Goal: Information Seeking & Learning: Learn about a topic

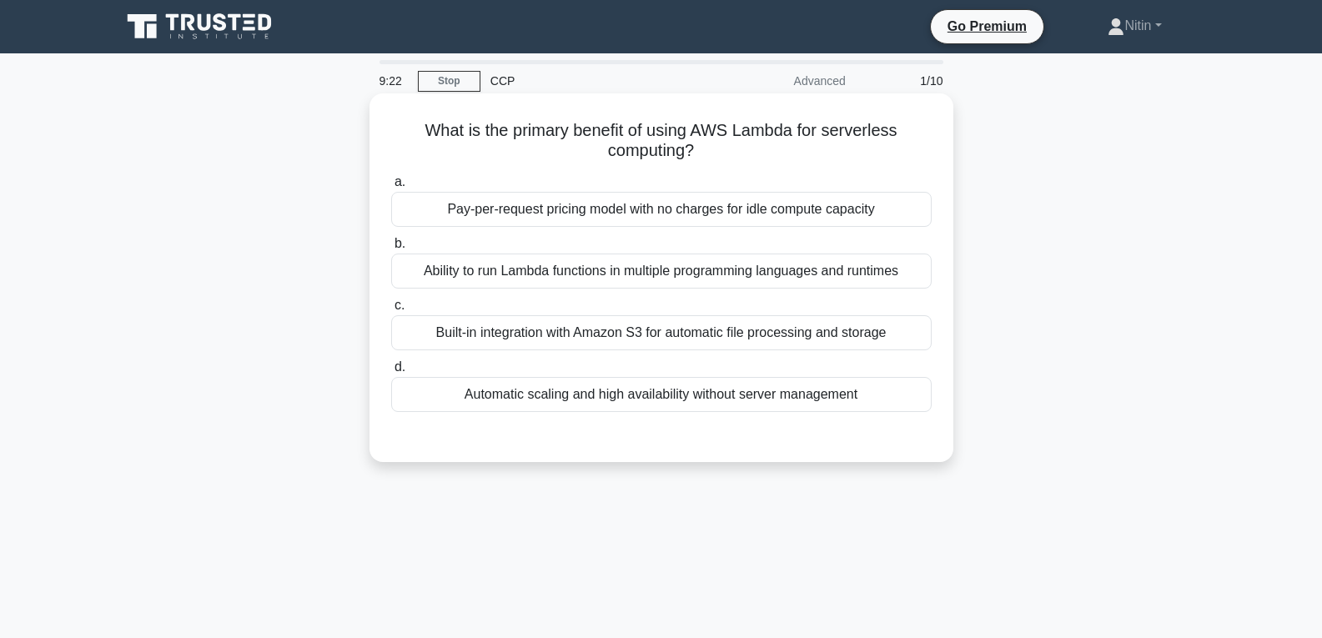
click at [775, 392] on div "Automatic scaling and high availability without server management" at bounding box center [661, 394] width 540 height 35
click at [391, 373] on input "d. Automatic scaling and high availability without server management" at bounding box center [391, 367] width 0 height 11
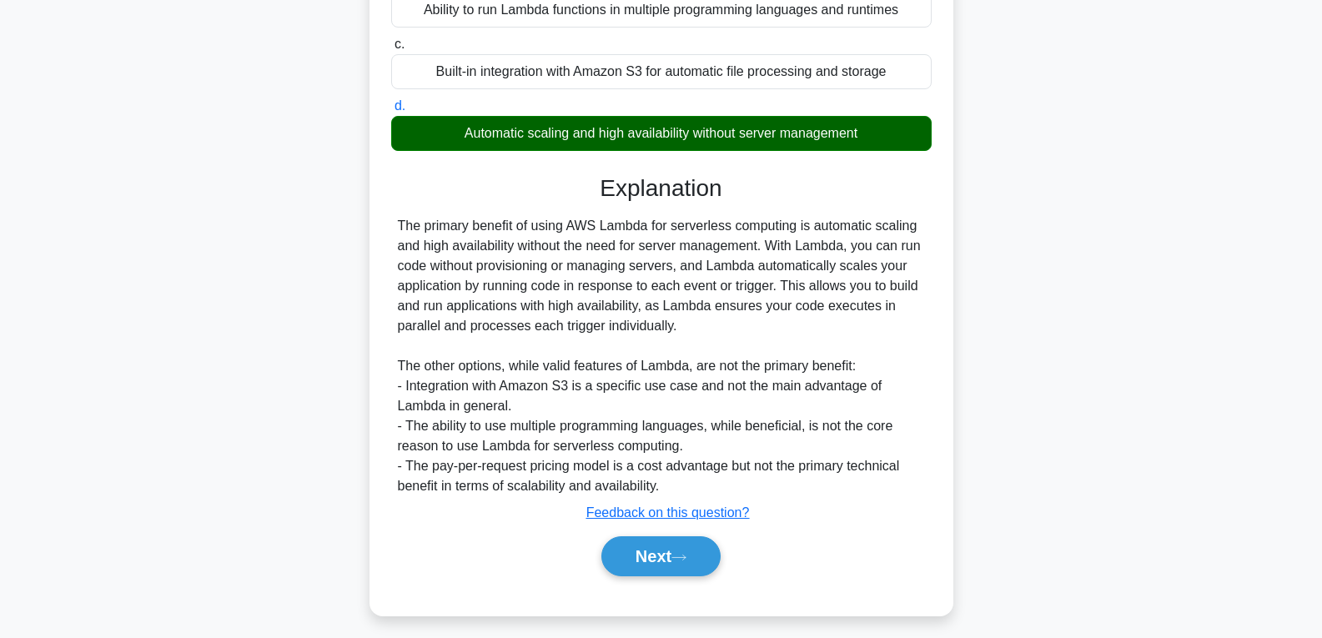
scroll to position [271, 0]
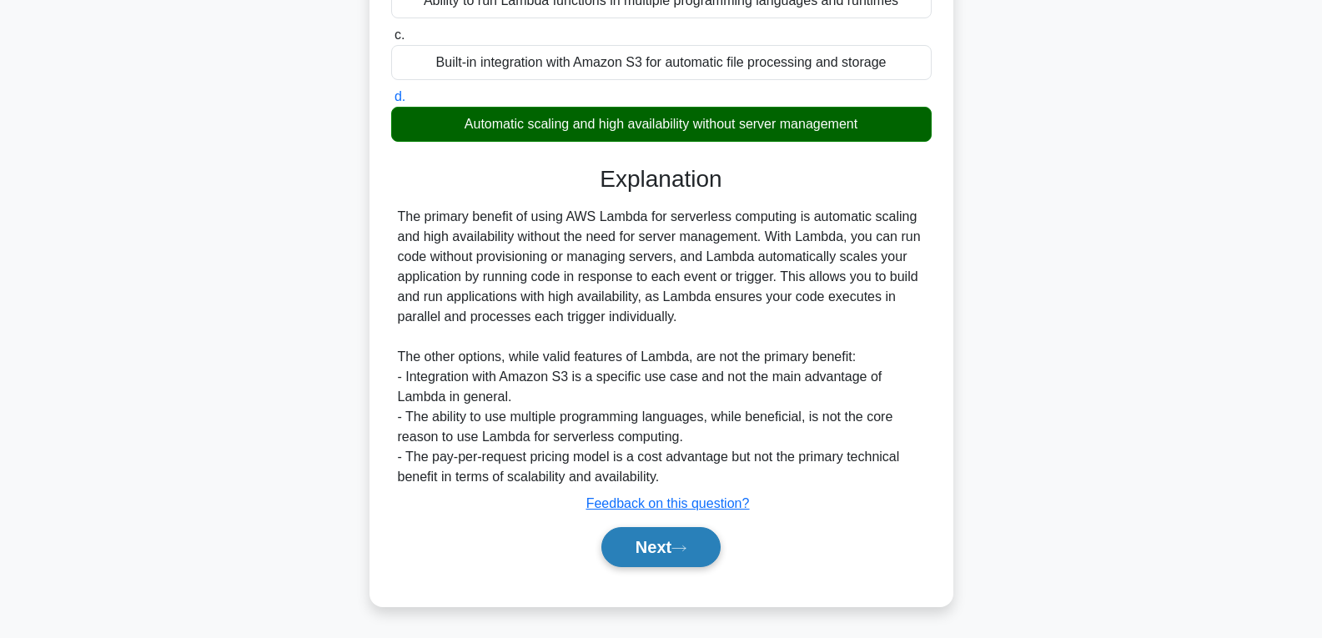
click at [667, 535] on button "Next" at bounding box center [660, 547] width 119 height 40
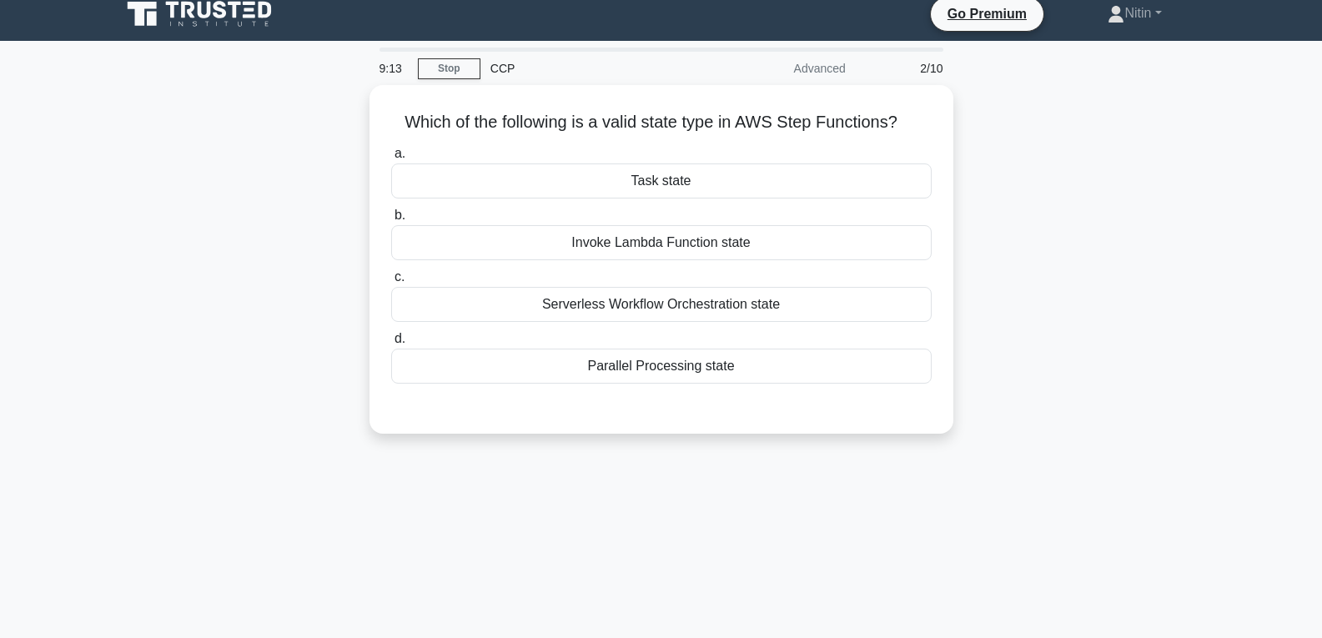
scroll to position [0, 0]
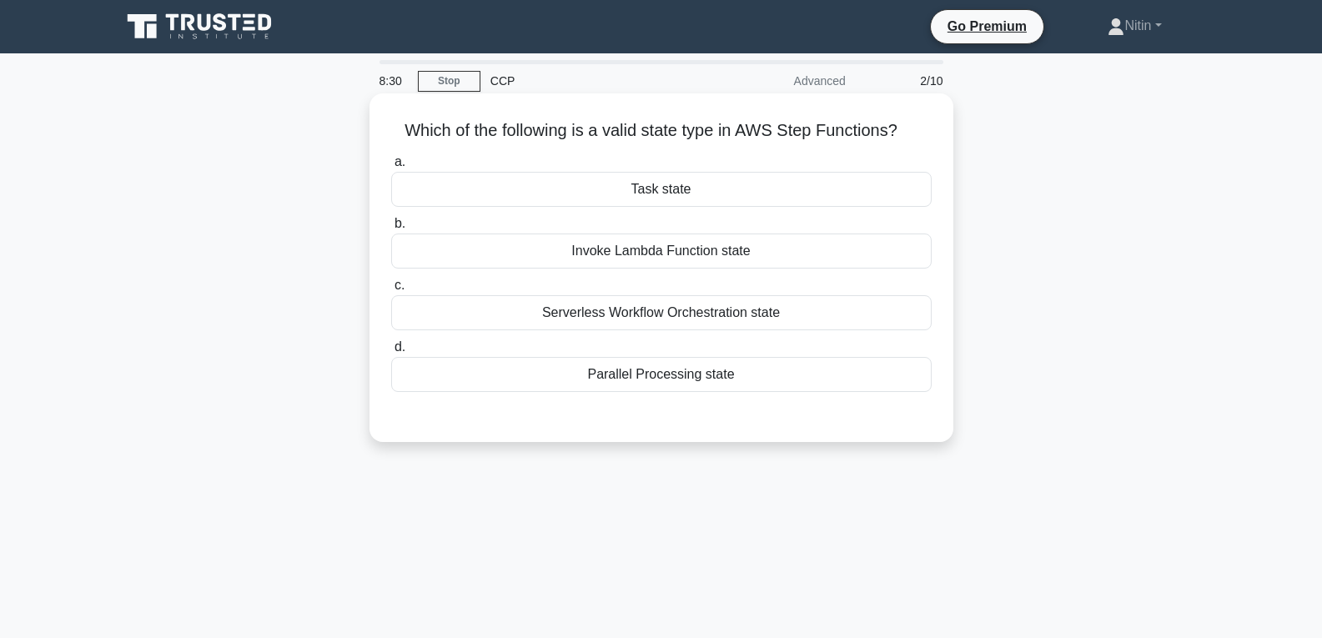
click at [653, 313] on div "Serverless Workflow Orchestration state" at bounding box center [661, 312] width 540 height 35
click at [391, 291] on input "c. Serverless Workflow Orchestration state" at bounding box center [391, 285] width 0 height 11
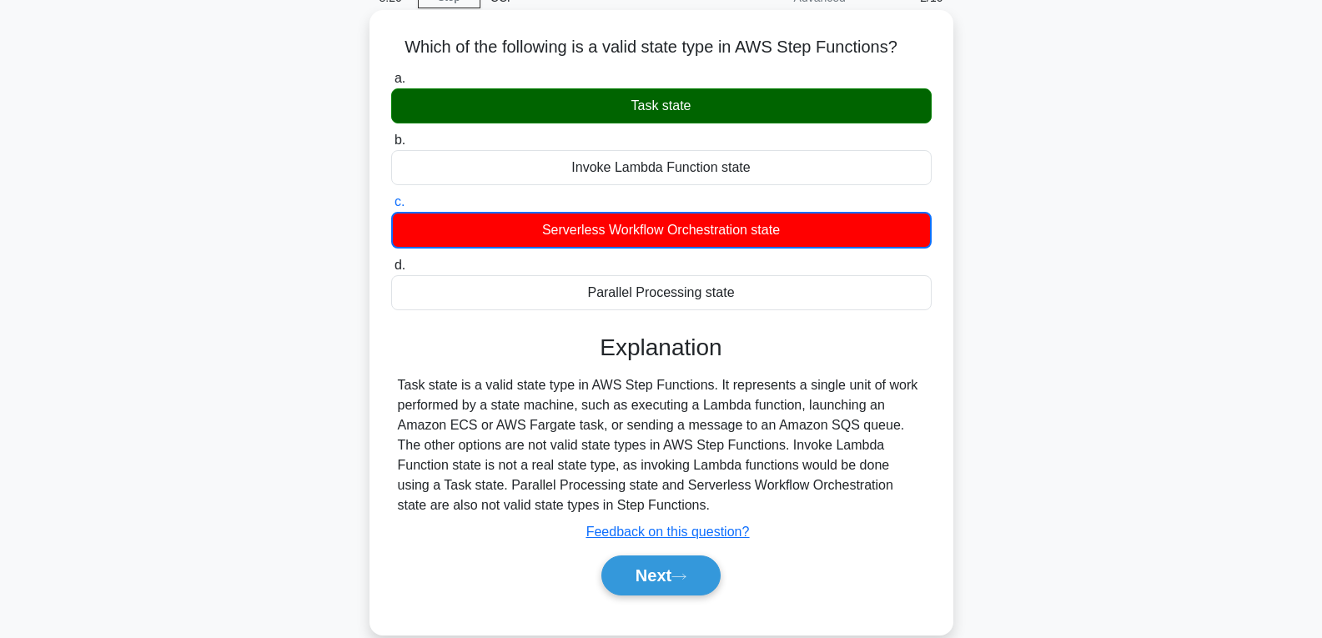
scroll to position [167, 0]
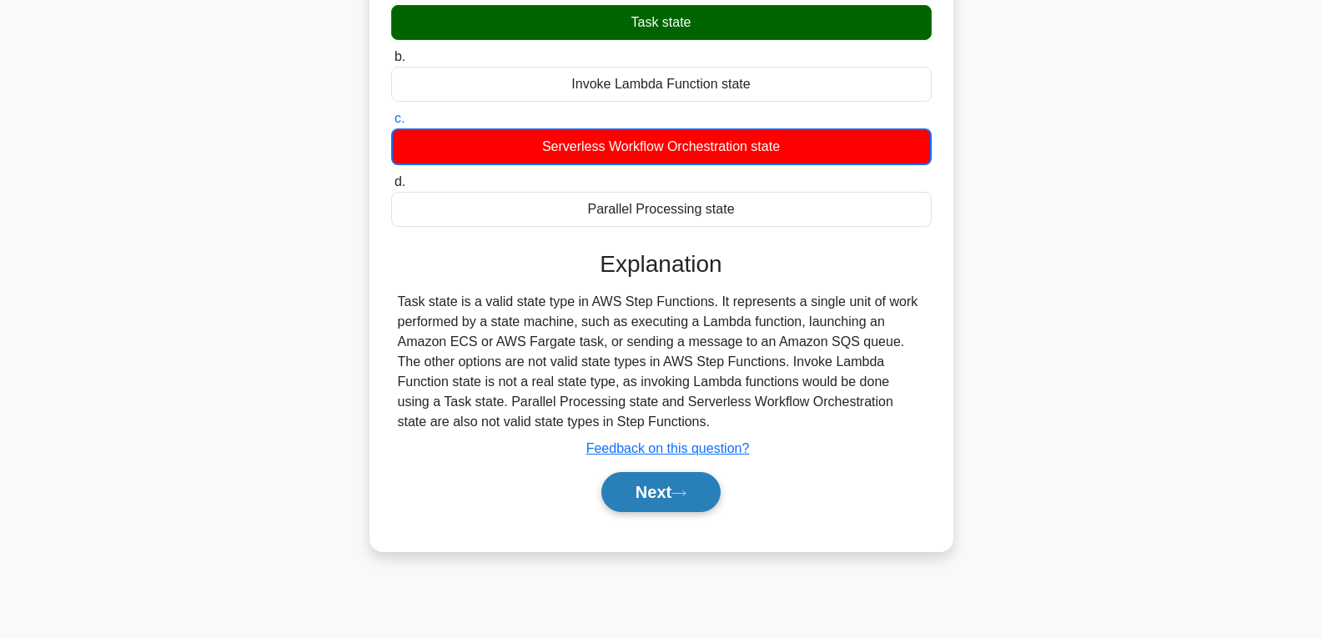
click at [653, 494] on button "Next" at bounding box center [660, 492] width 119 height 40
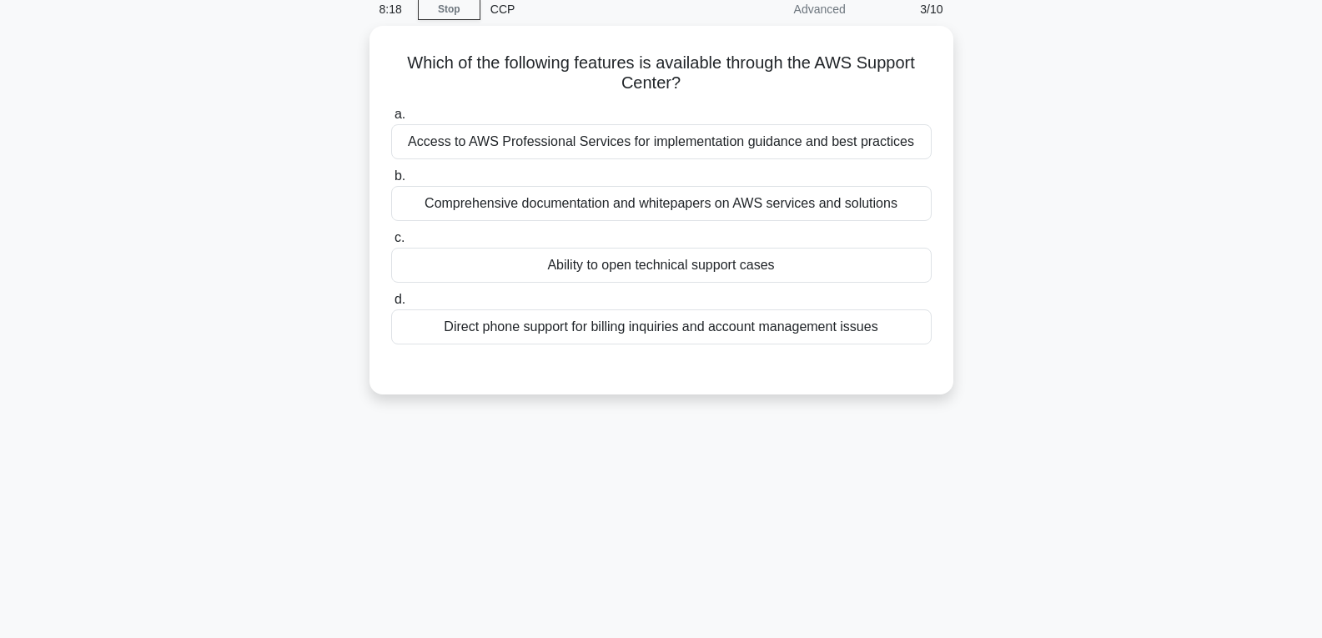
scroll to position [0, 0]
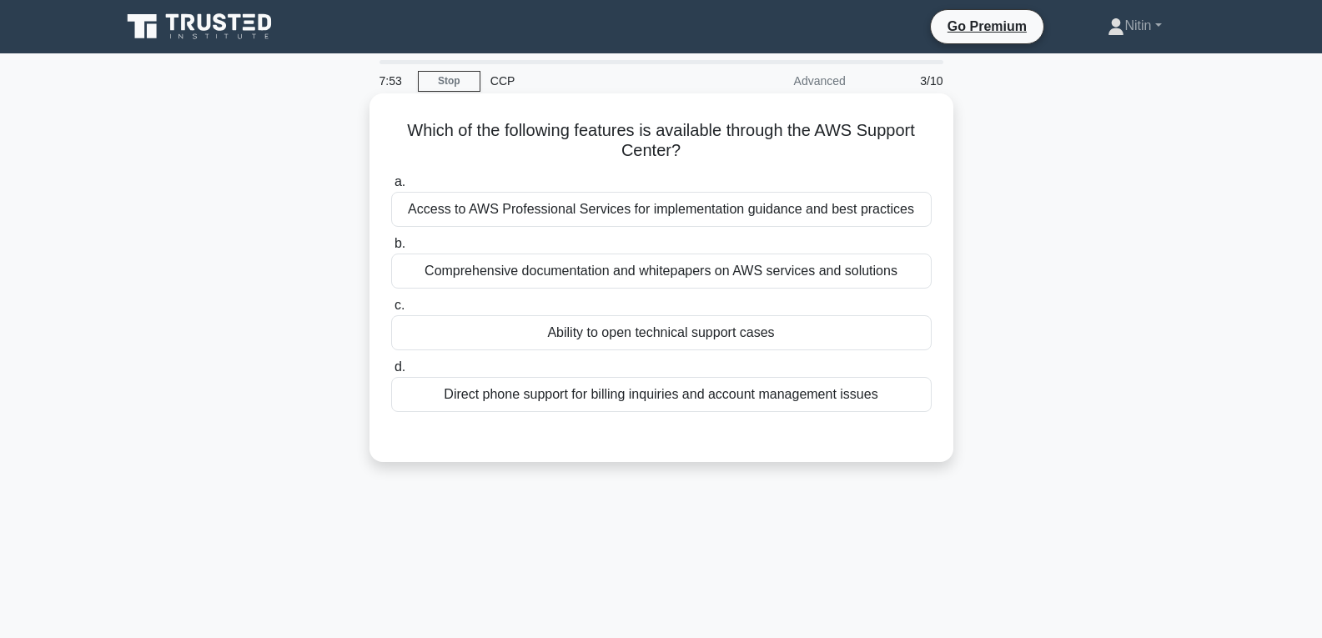
click at [662, 339] on div "Ability to open technical support cases" at bounding box center [661, 332] width 540 height 35
click at [391, 311] on input "c. Ability to open technical support cases" at bounding box center [391, 305] width 0 height 11
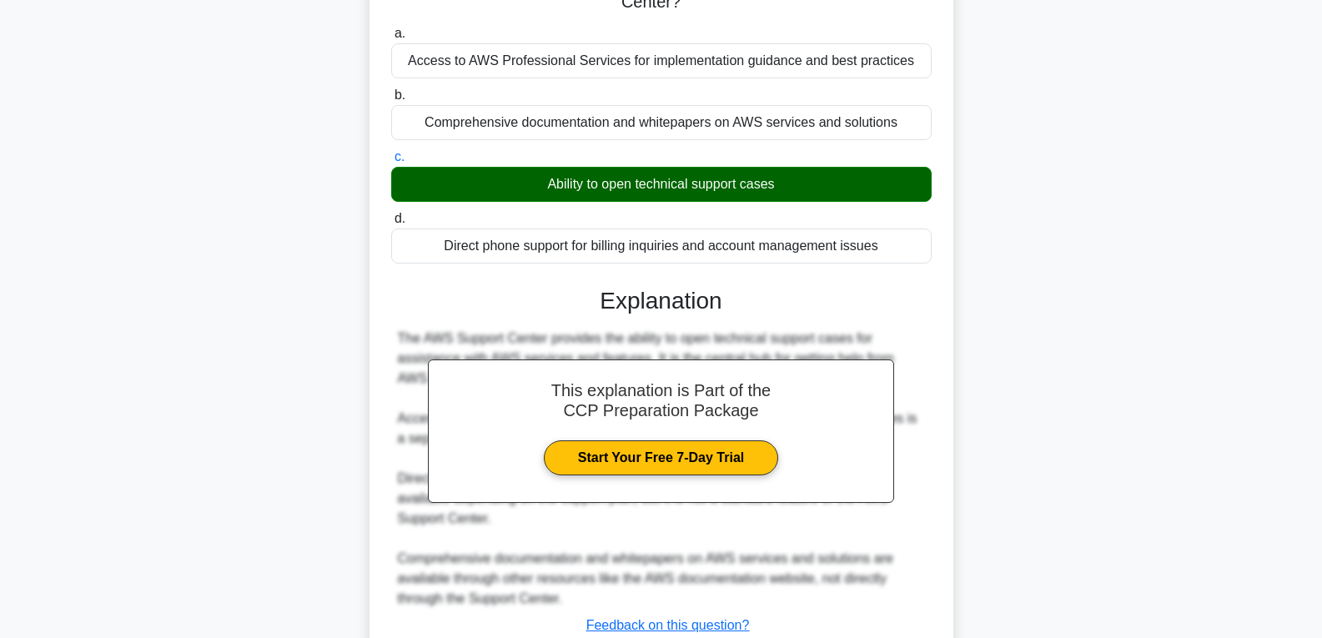
scroll to position [271, 0]
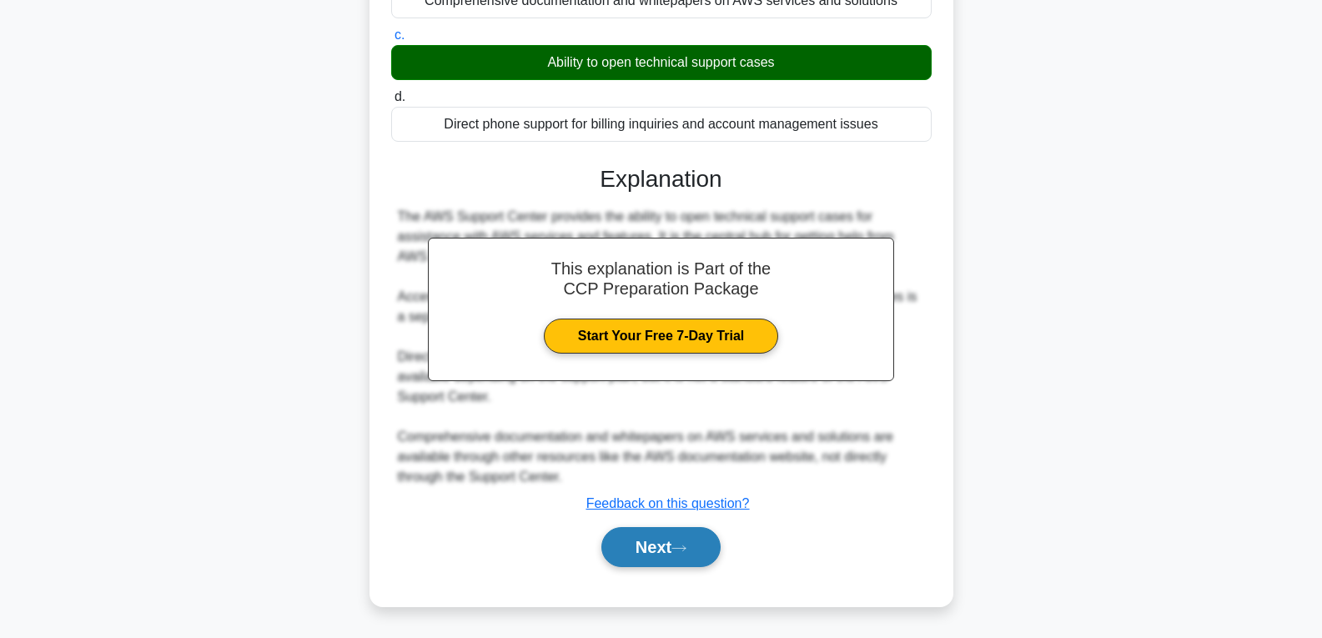
click at [655, 534] on button "Next" at bounding box center [660, 547] width 119 height 40
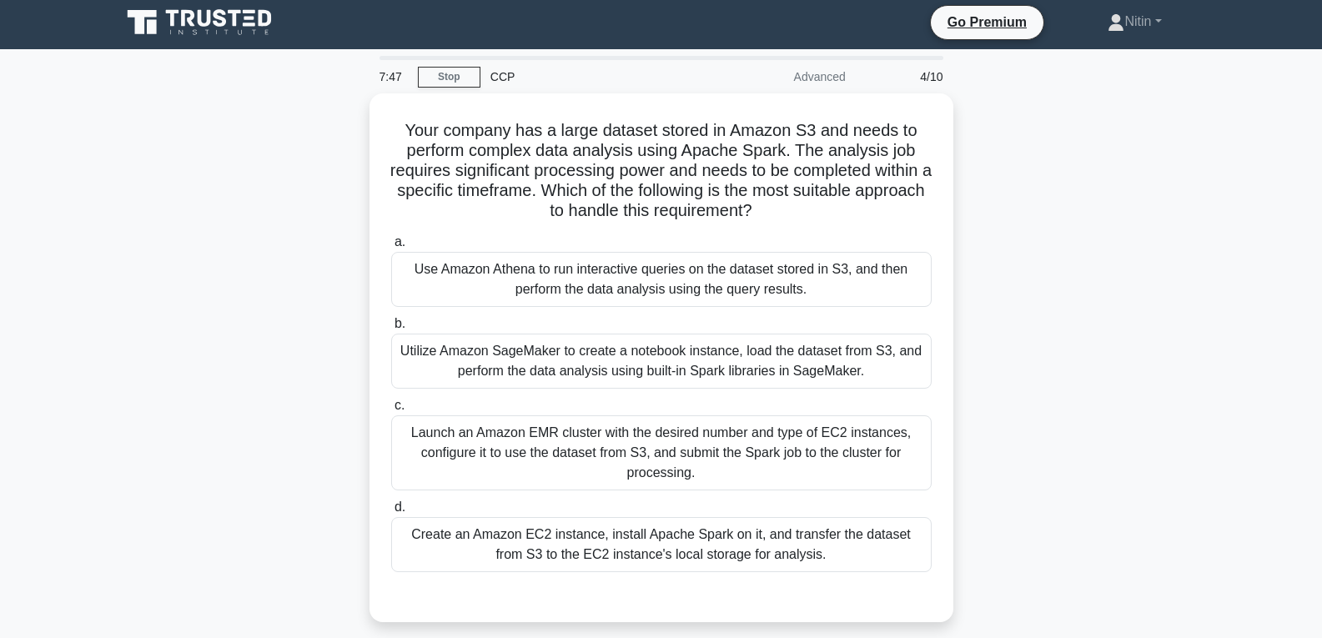
scroll to position [0, 0]
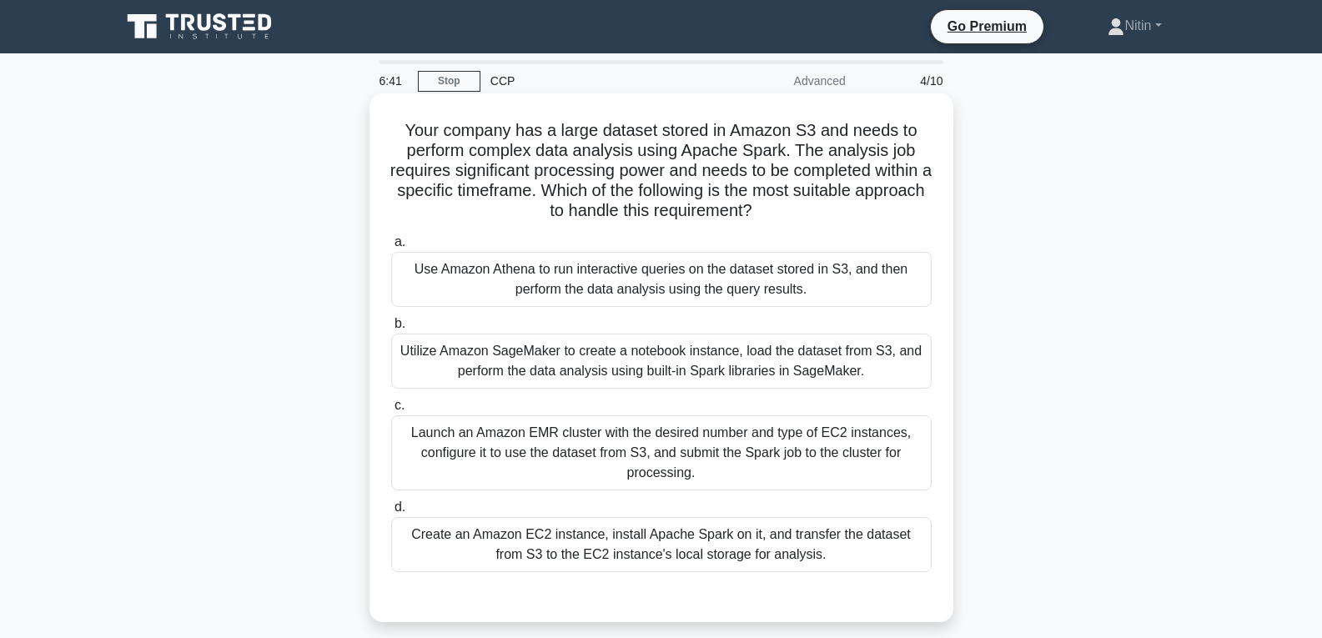
click at [695, 544] on div "Create an Amazon EC2 instance, install Apache Spark on it, and transfer the dat…" at bounding box center [661, 544] width 540 height 55
click at [391, 513] on input "d. Create an Amazon EC2 instance, install Apache Spark on it, and transfer the …" at bounding box center [391, 507] width 0 height 11
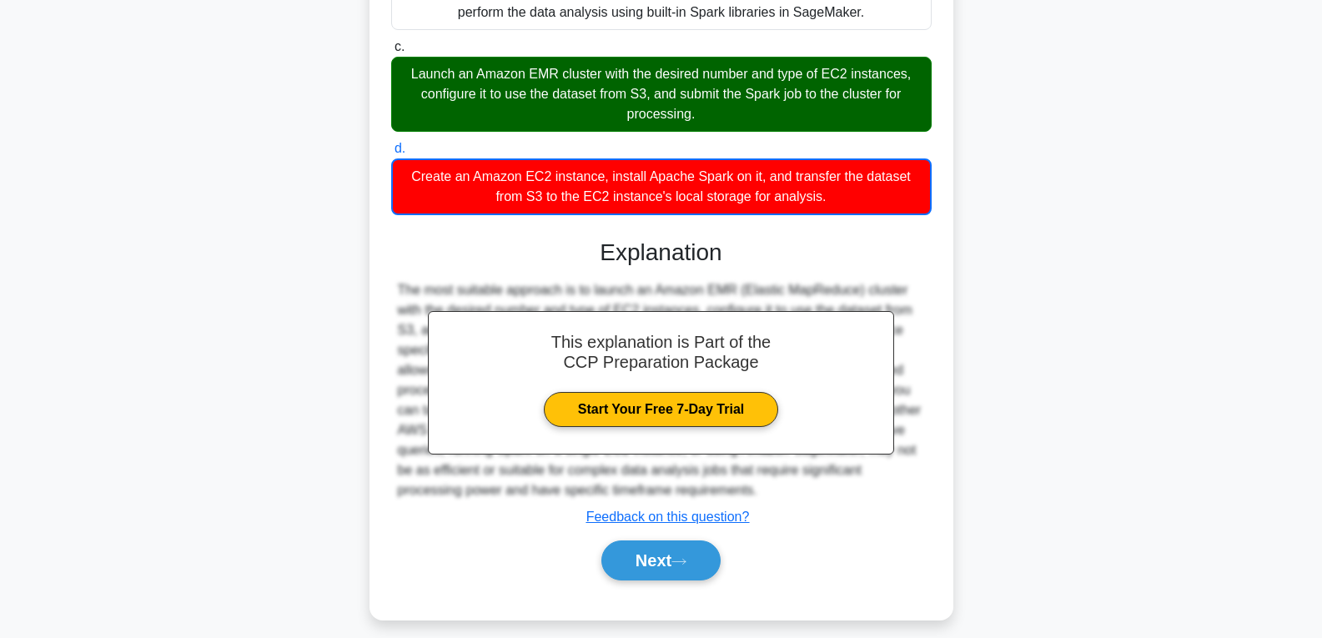
scroll to position [373, 0]
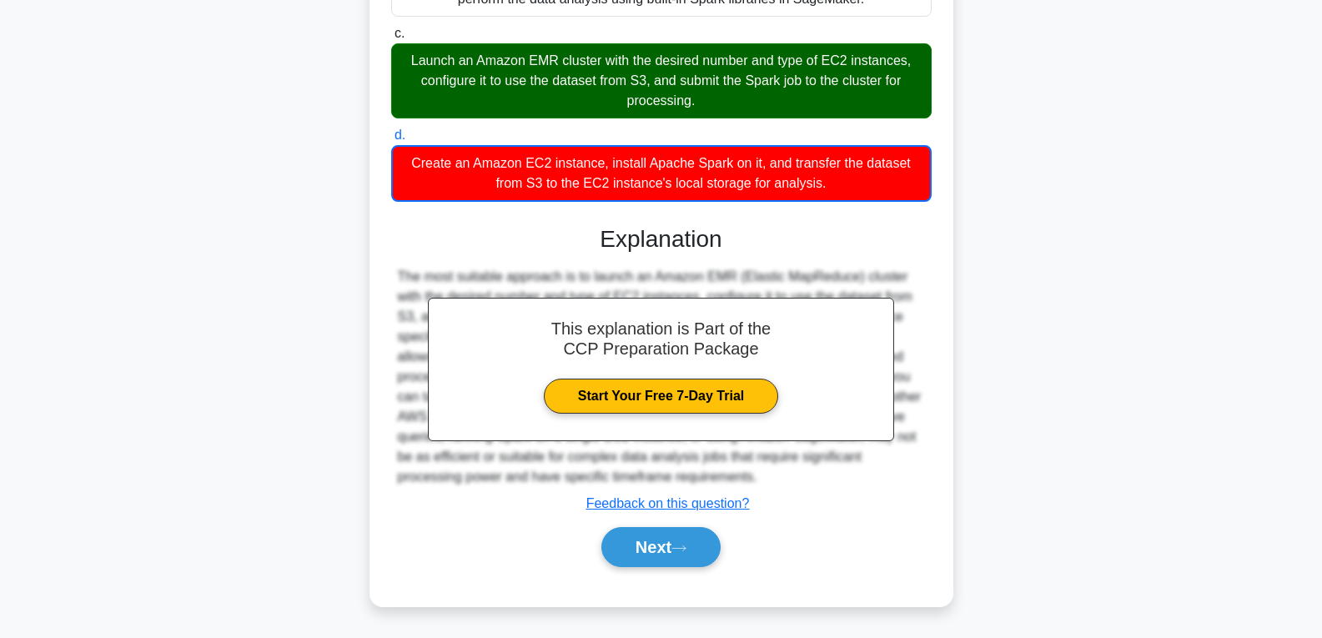
click at [687, 570] on div "Next" at bounding box center [661, 546] width 540 height 53
click at [686, 546] on icon at bounding box center [678, 548] width 15 height 9
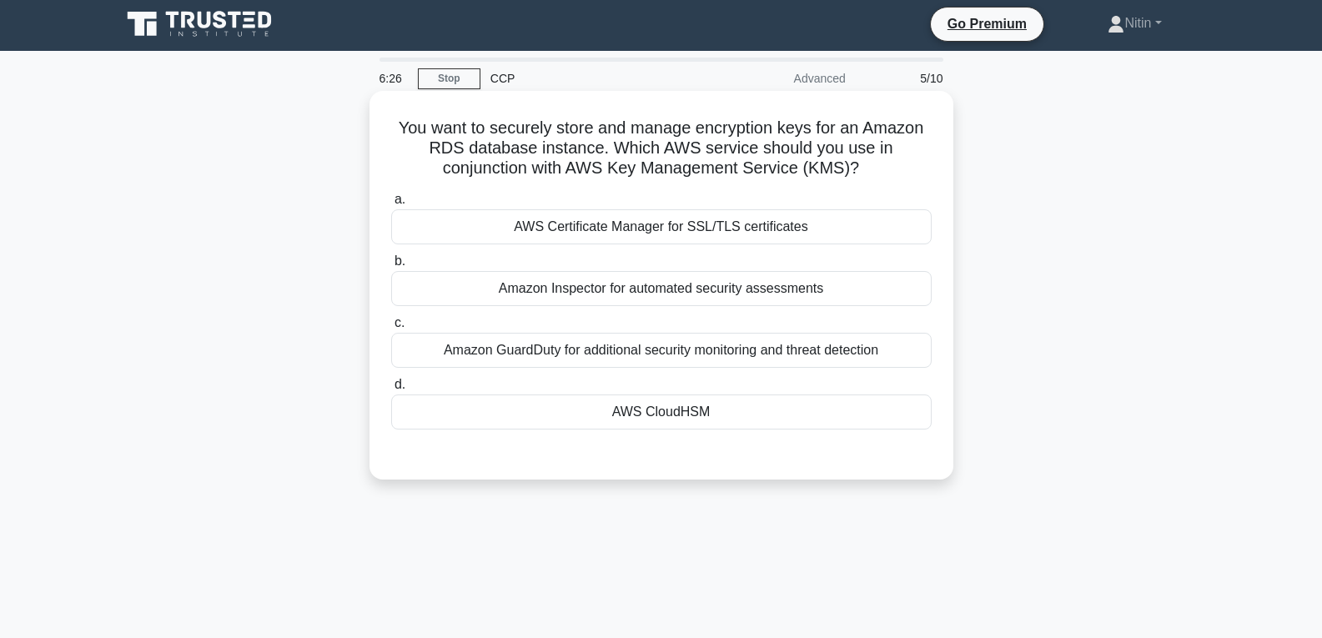
scroll to position [0, 0]
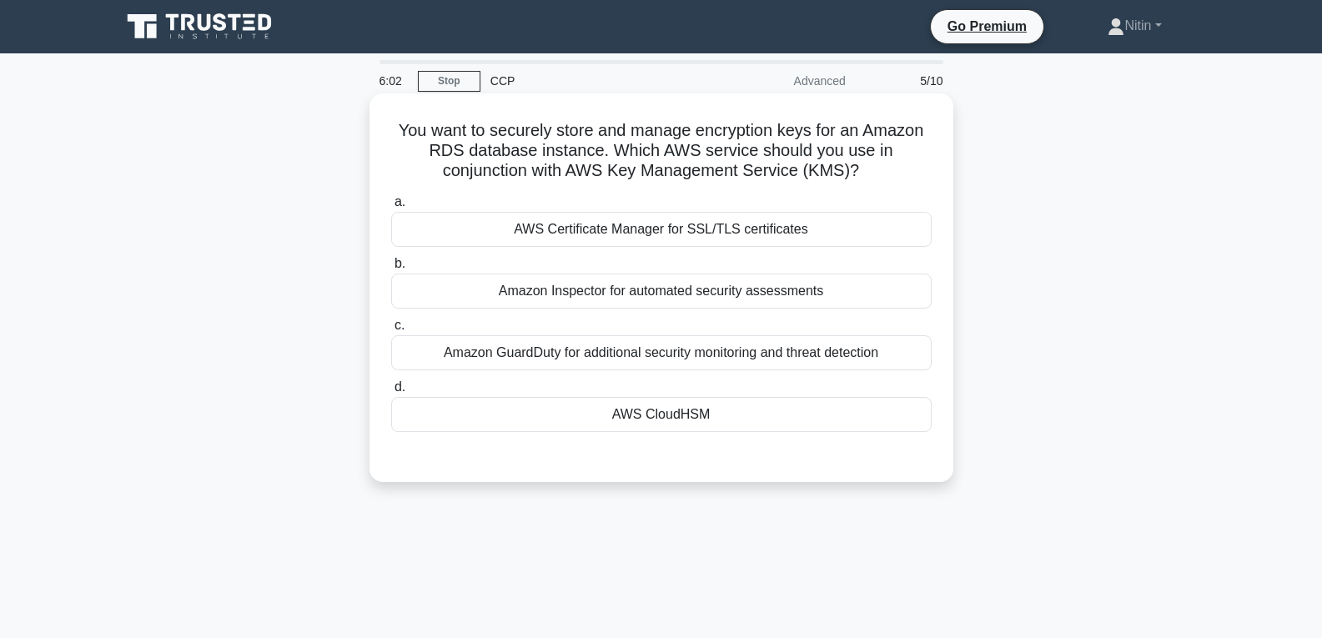
click at [685, 422] on div "AWS CloudHSM" at bounding box center [661, 414] width 540 height 35
click at [391, 393] on input "d. AWS CloudHSM" at bounding box center [391, 387] width 0 height 11
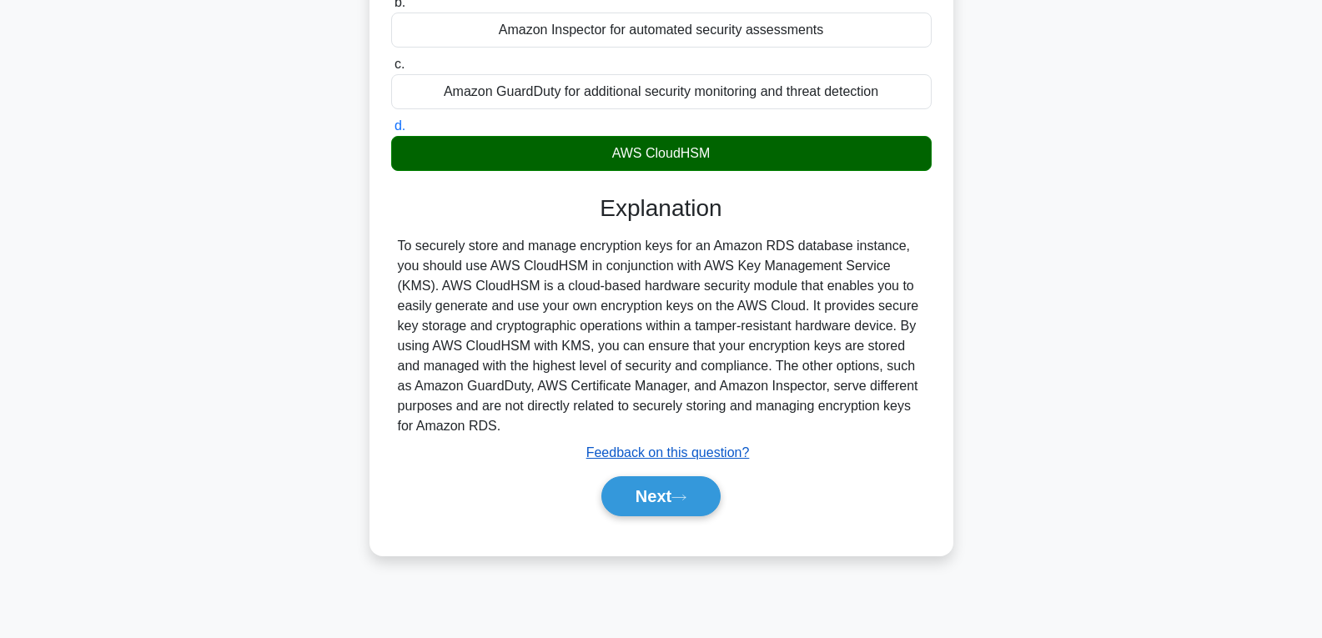
scroll to position [263, 0]
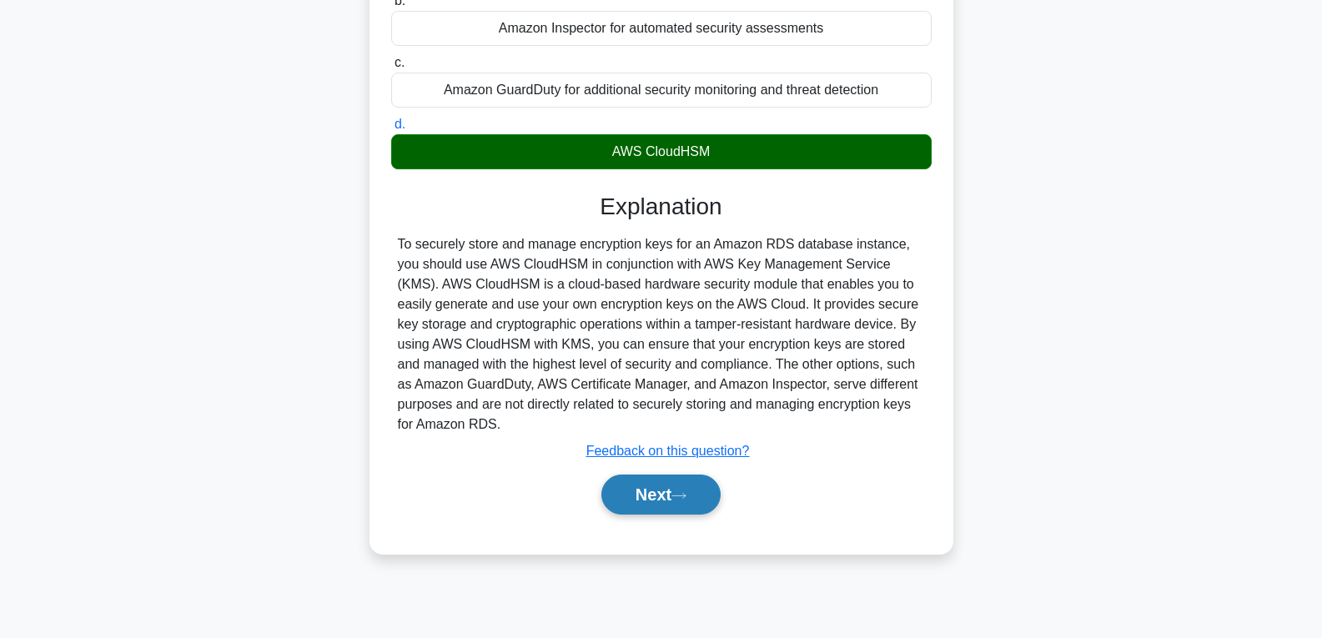
click at [655, 490] on button "Next" at bounding box center [660, 494] width 119 height 40
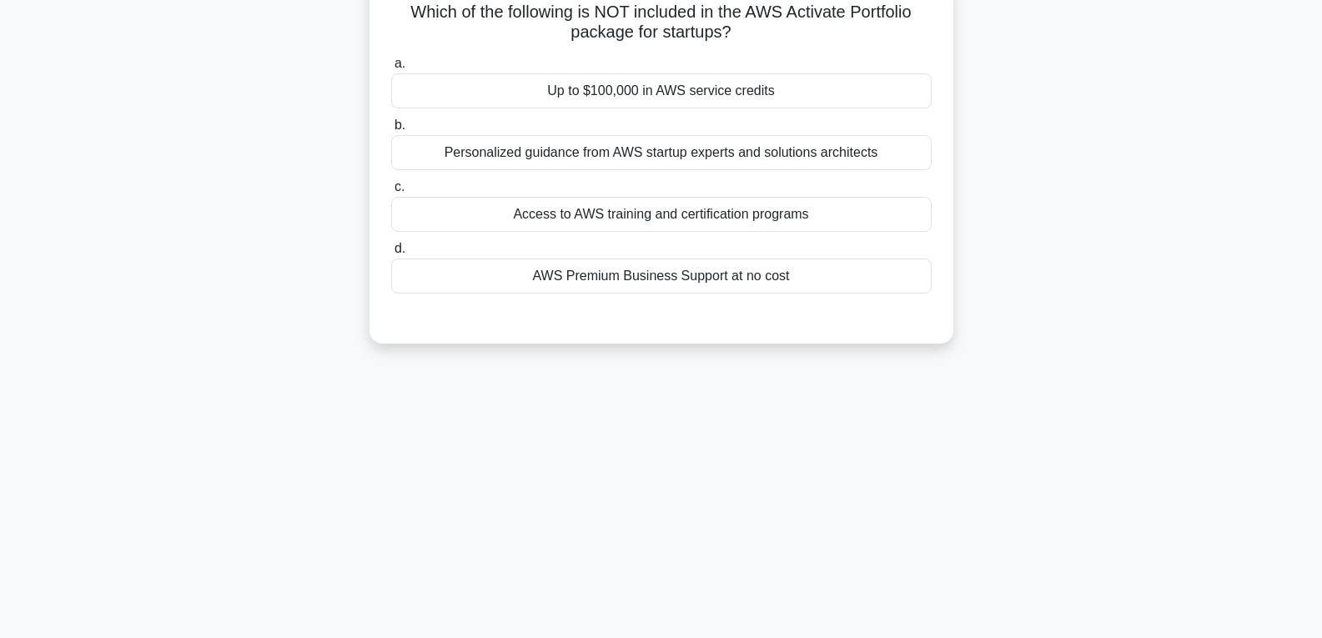
scroll to position [0, 0]
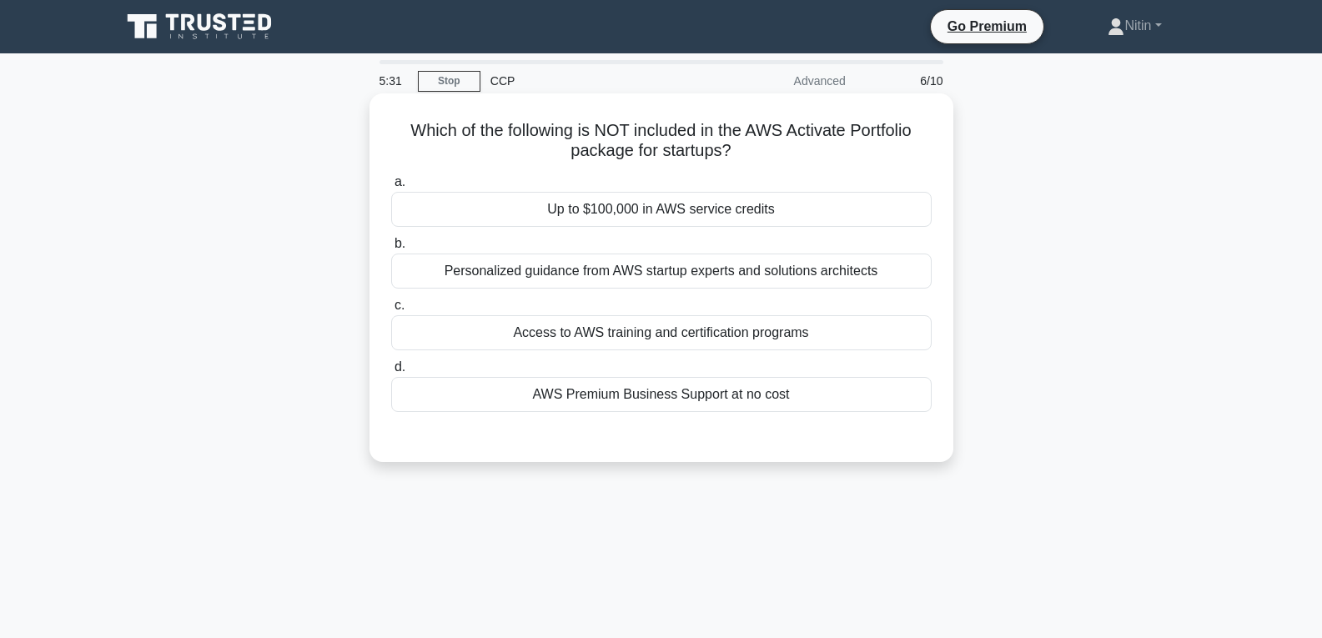
click at [669, 203] on div "Up to $100,000 in AWS service credits" at bounding box center [661, 209] width 540 height 35
click at [391, 188] on input "a. Up to $100,000 in AWS service credits" at bounding box center [391, 182] width 0 height 11
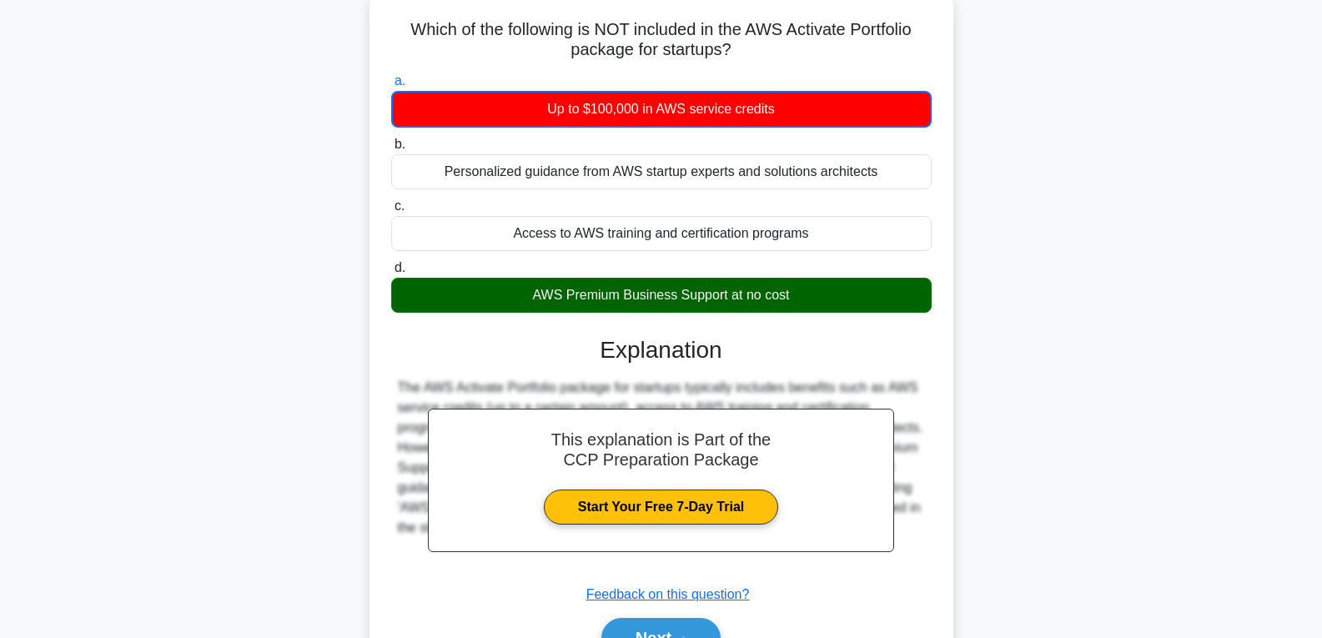
scroll to position [167, 0]
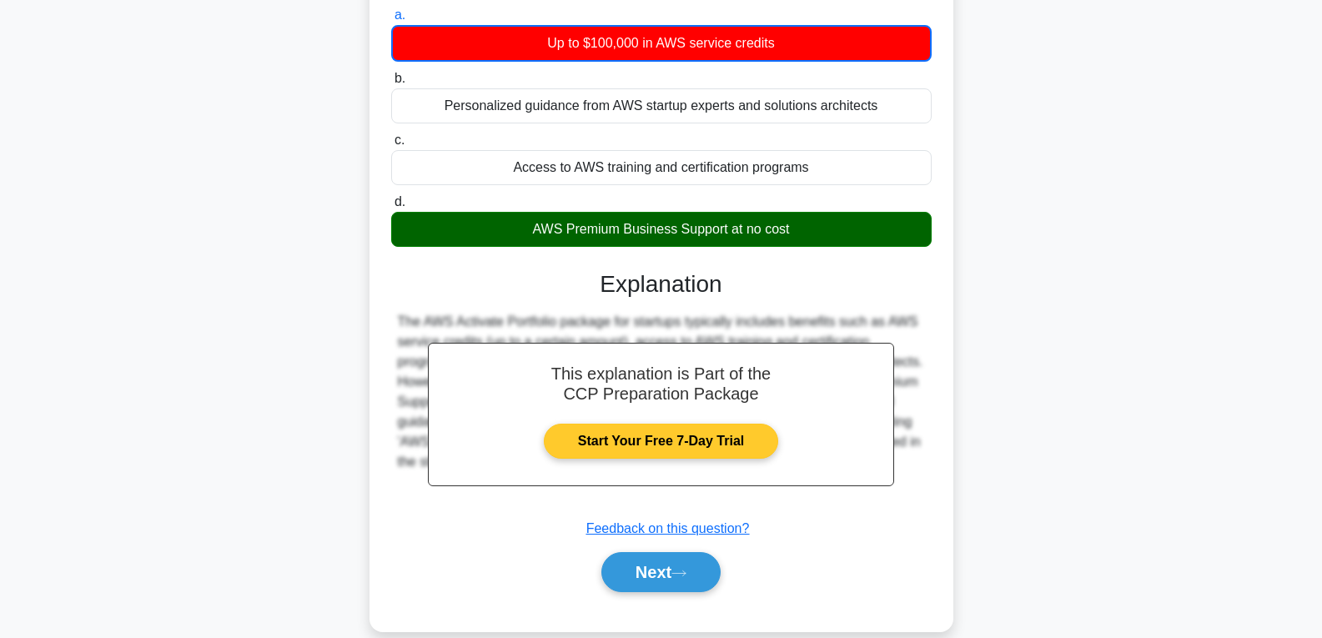
click at [637, 434] on link "Start Your Free 7-Day Trial" at bounding box center [661, 441] width 234 height 35
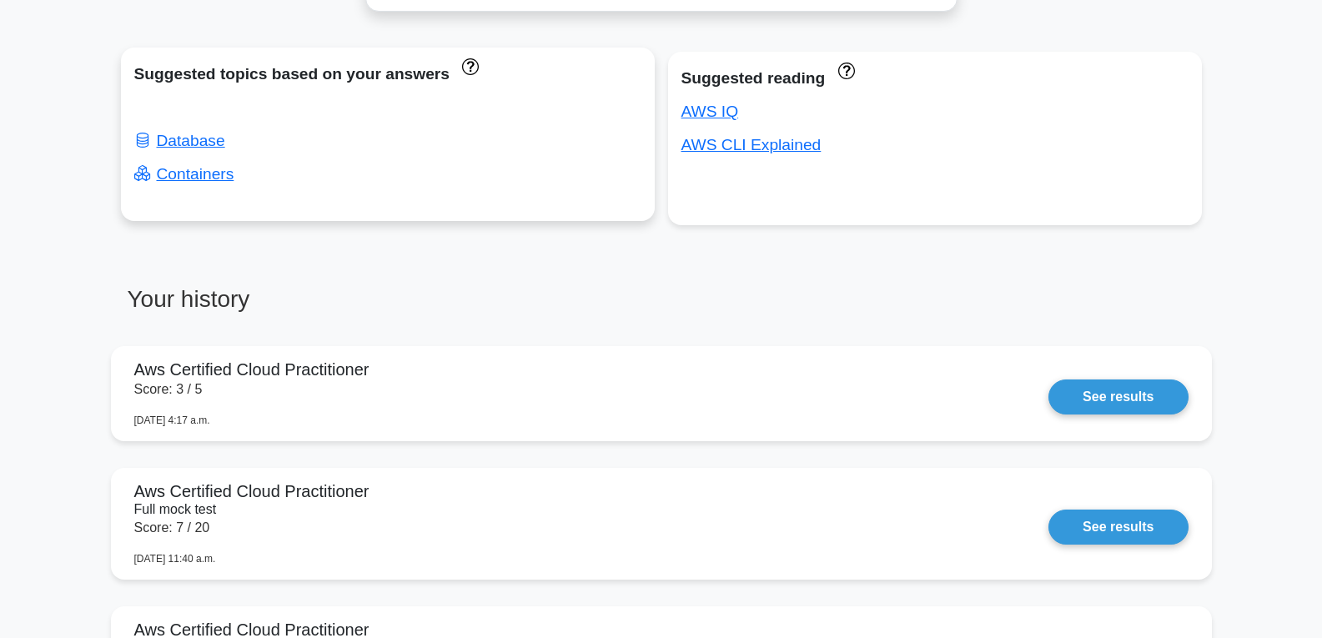
scroll to position [1001, 0]
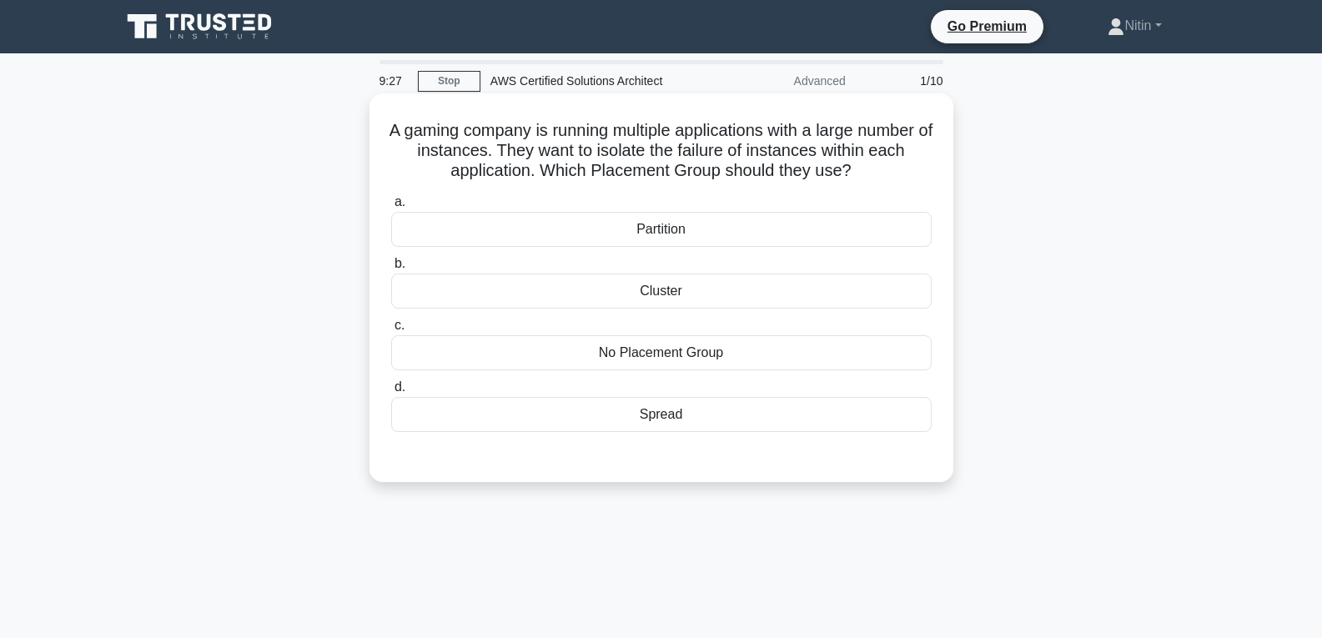
click at [641, 233] on div "Partition" at bounding box center [661, 229] width 540 height 35
click at [391, 208] on input "a. Partition" at bounding box center [391, 202] width 0 height 11
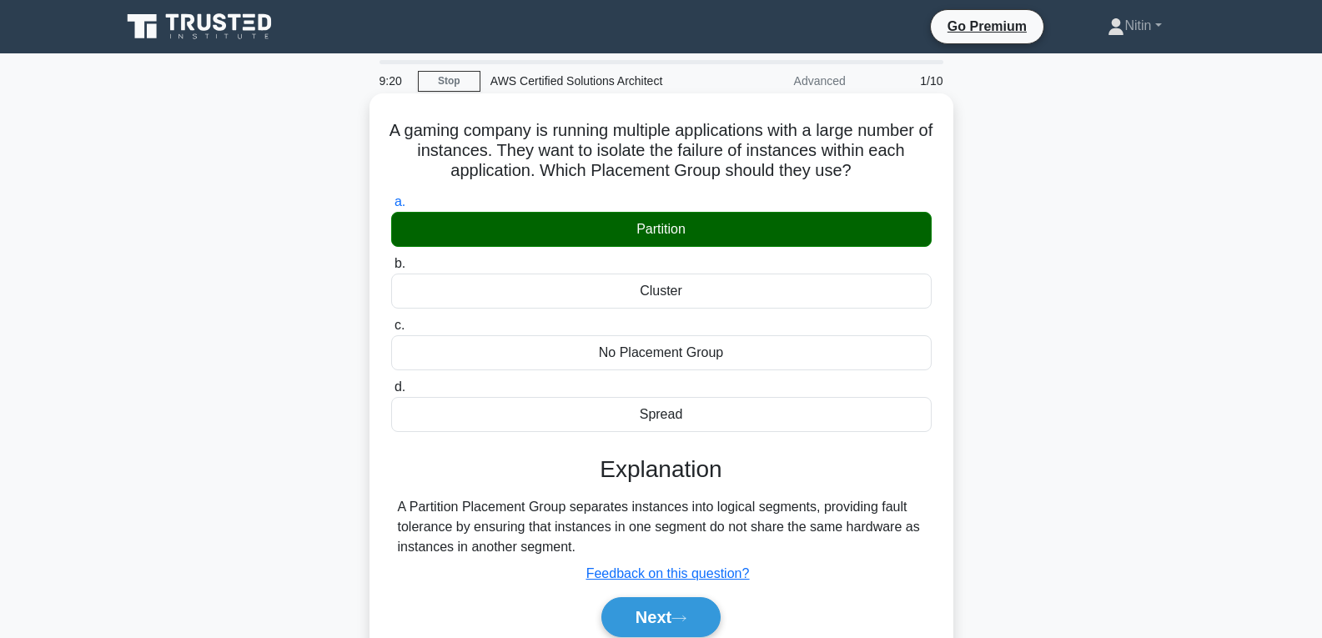
scroll to position [83, 0]
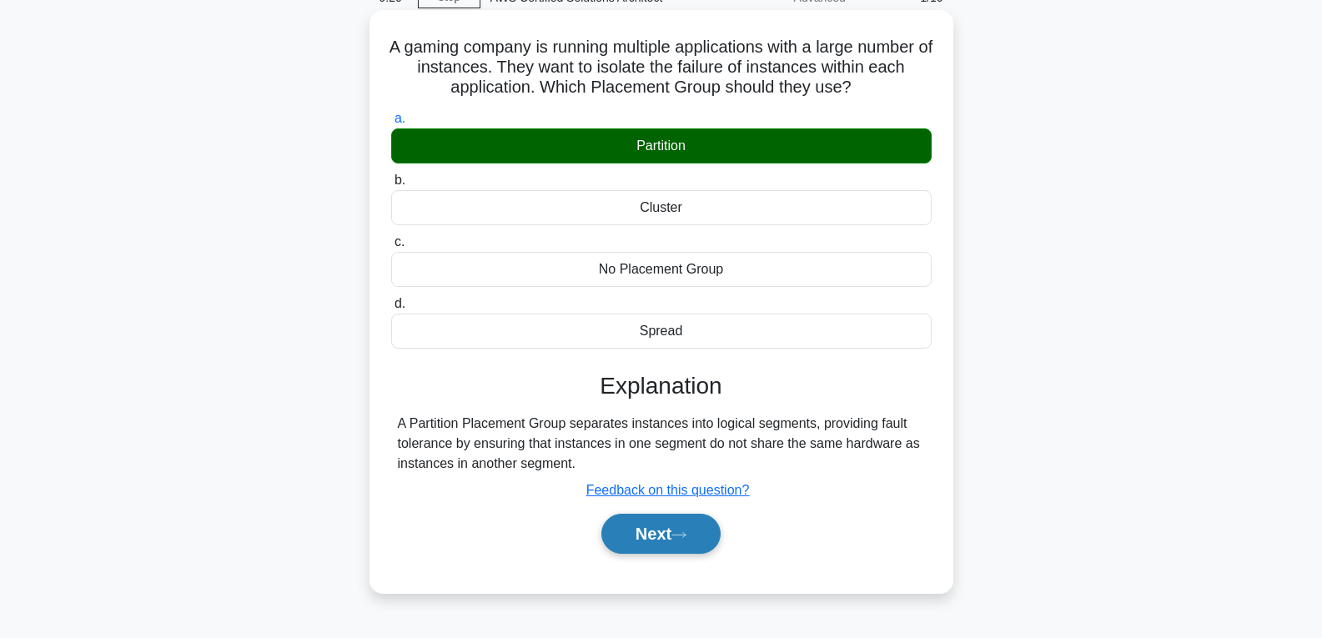
click at [653, 525] on button "Next" at bounding box center [660, 534] width 119 height 40
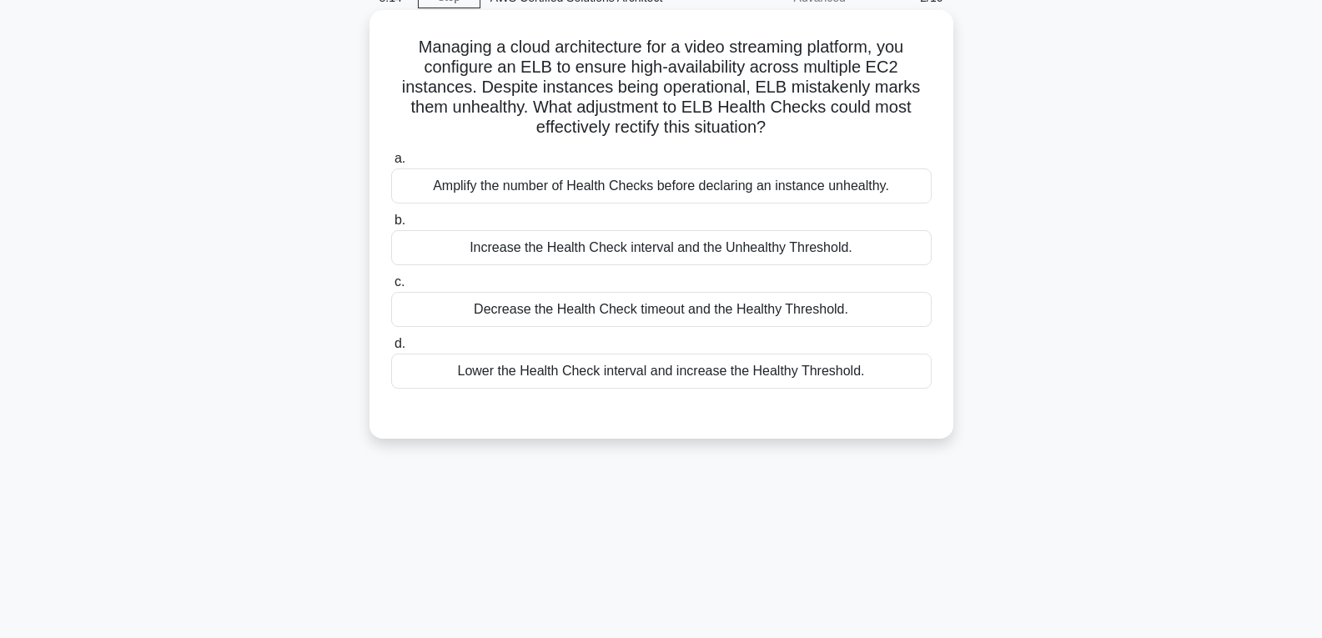
click at [652, 184] on div "Amplify the number of Health Checks before declaring an instance unhealthy." at bounding box center [661, 185] width 540 height 35
click at [391, 164] on input "a. Amplify the number of Health Checks before declaring an instance unhealthy." at bounding box center [391, 158] width 0 height 11
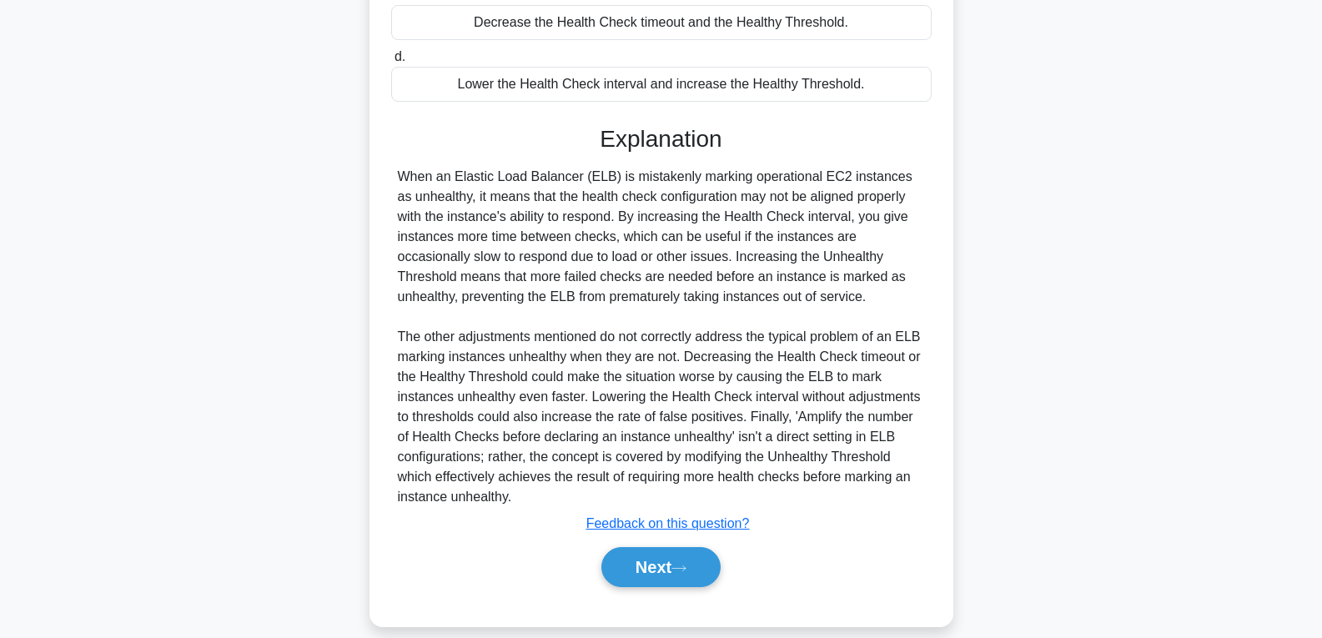
scroll to position [393, 0]
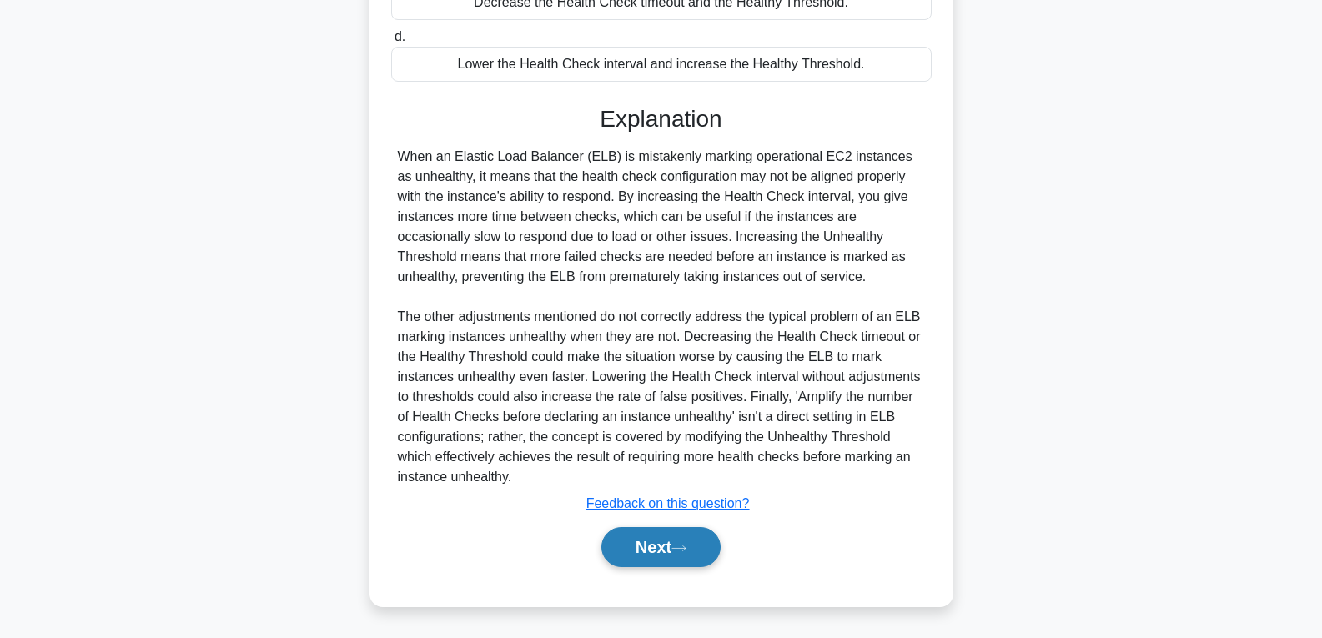
click at [665, 537] on button "Next" at bounding box center [660, 547] width 119 height 40
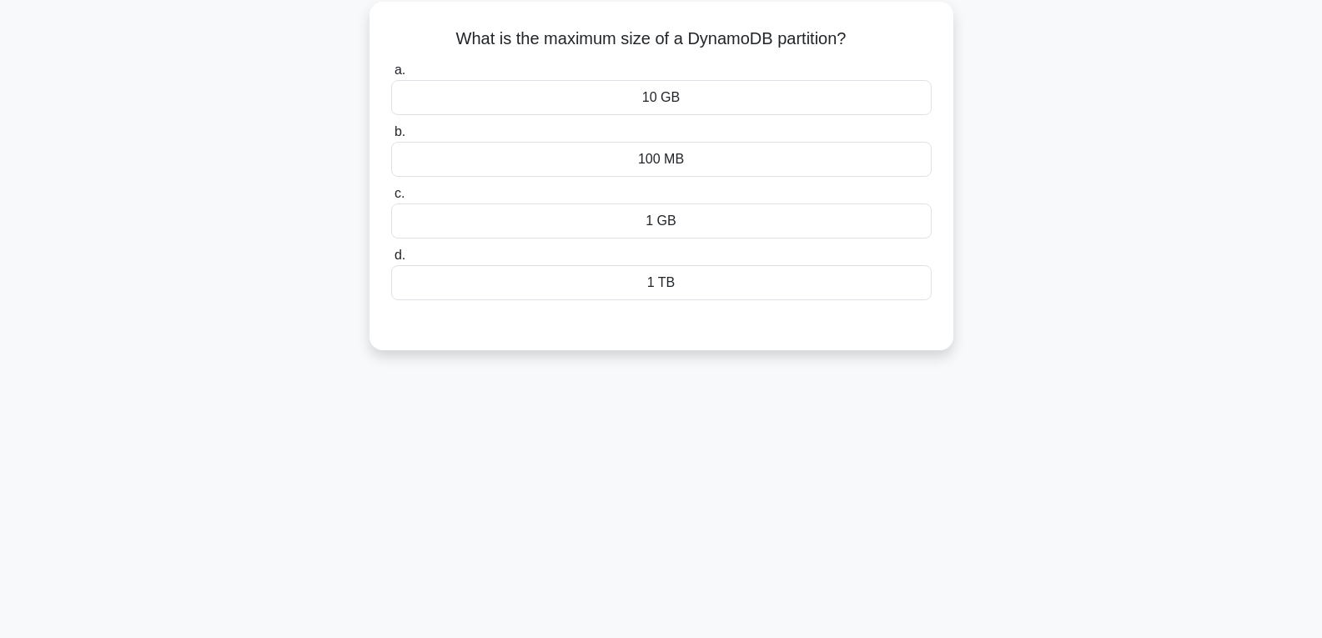
scroll to position [13, 0]
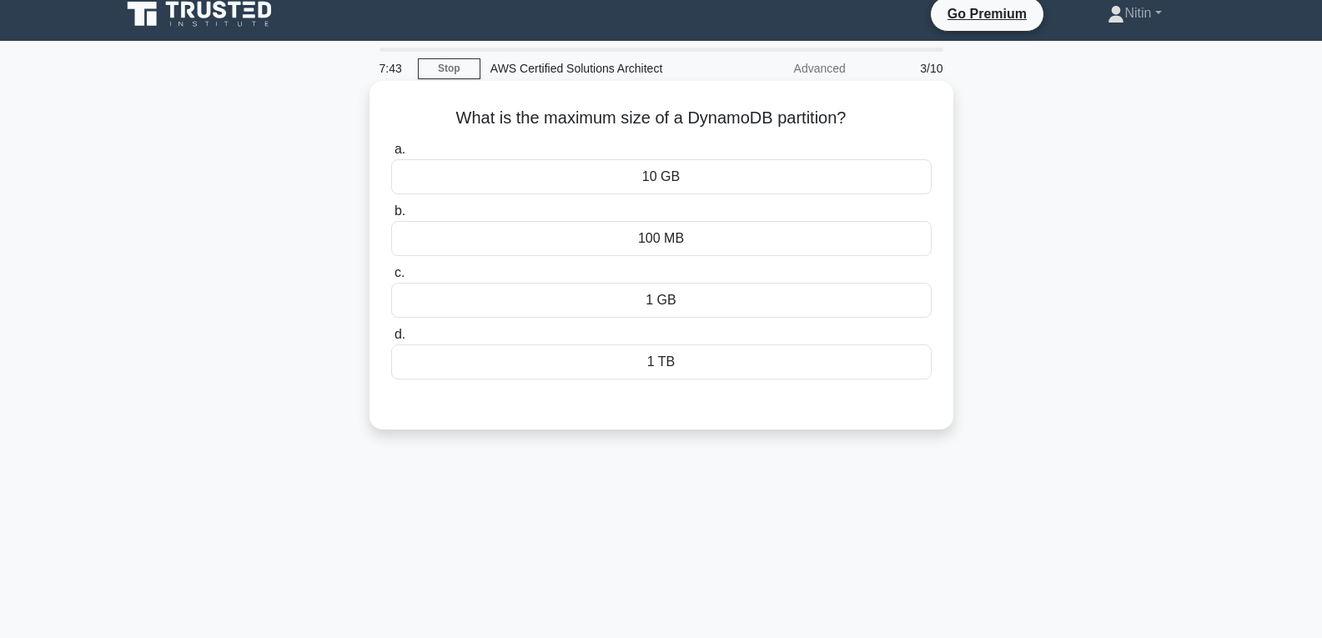
click at [647, 178] on div "10 GB" at bounding box center [661, 176] width 540 height 35
click at [391, 155] on input "a. 10 GB" at bounding box center [391, 149] width 0 height 11
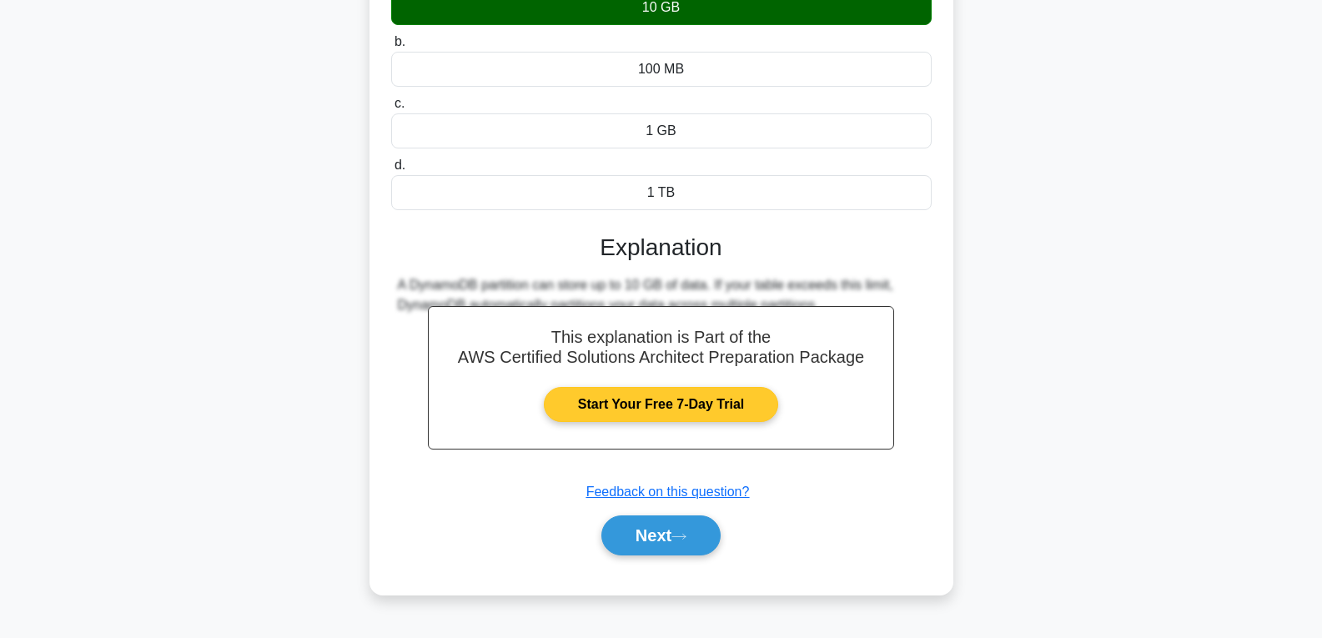
scroll to position [263, 0]
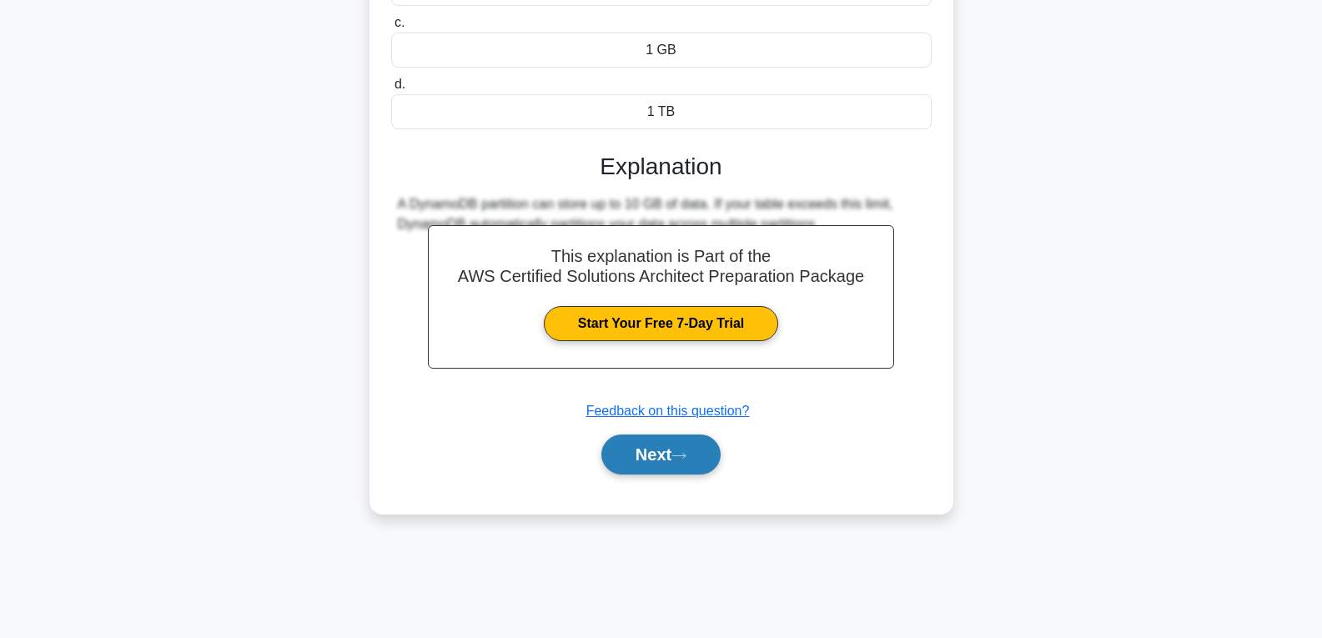
click at [655, 454] on button "Next" at bounding box center [660, 454] width 119 height 40
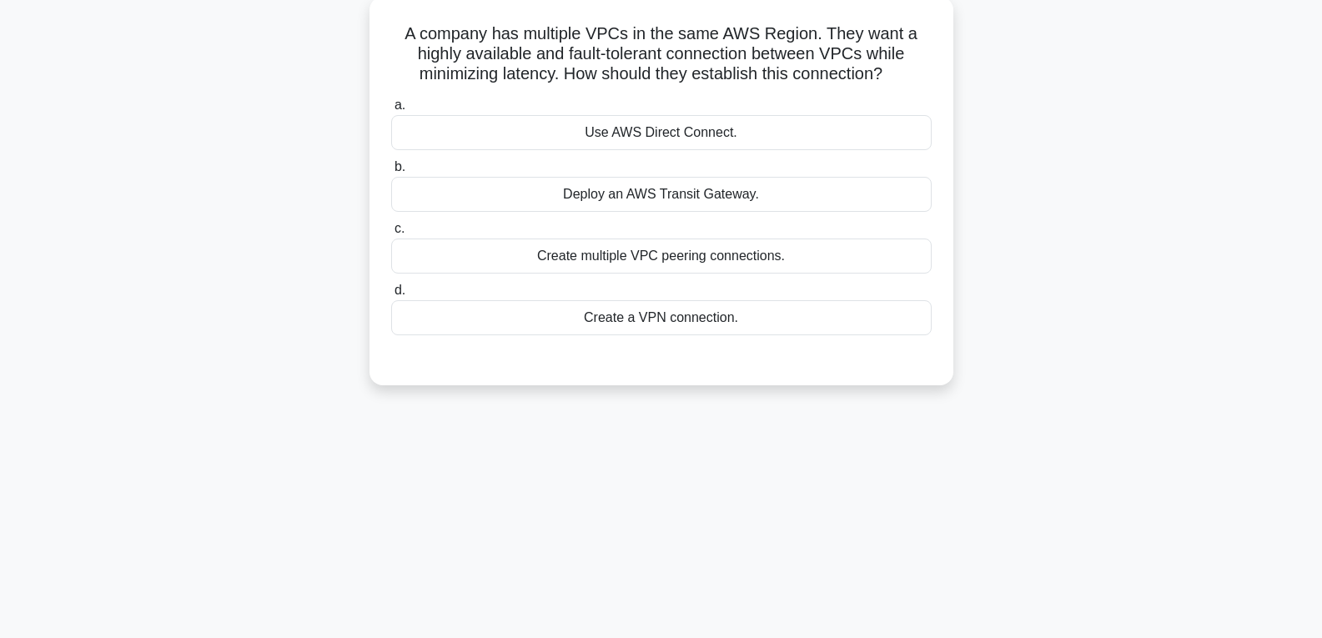
scroll to position [96, 0]
click at [673, 251] on div "Create multiple VPC peering connections." at bounding box center [661, 256] width 540 height 35
click at [391, 235] on input "c. Create multiple VPC peering connections." at bounding box center [391, 229] width 0 height 11
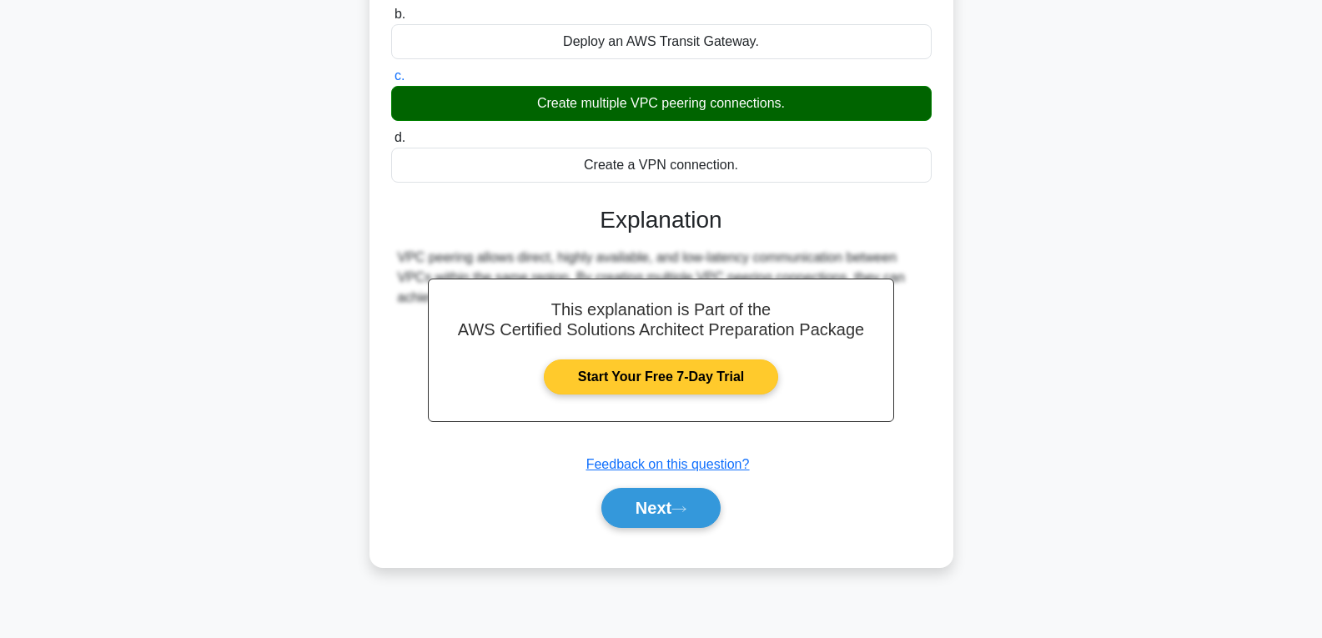
scroll to position [263, 0]
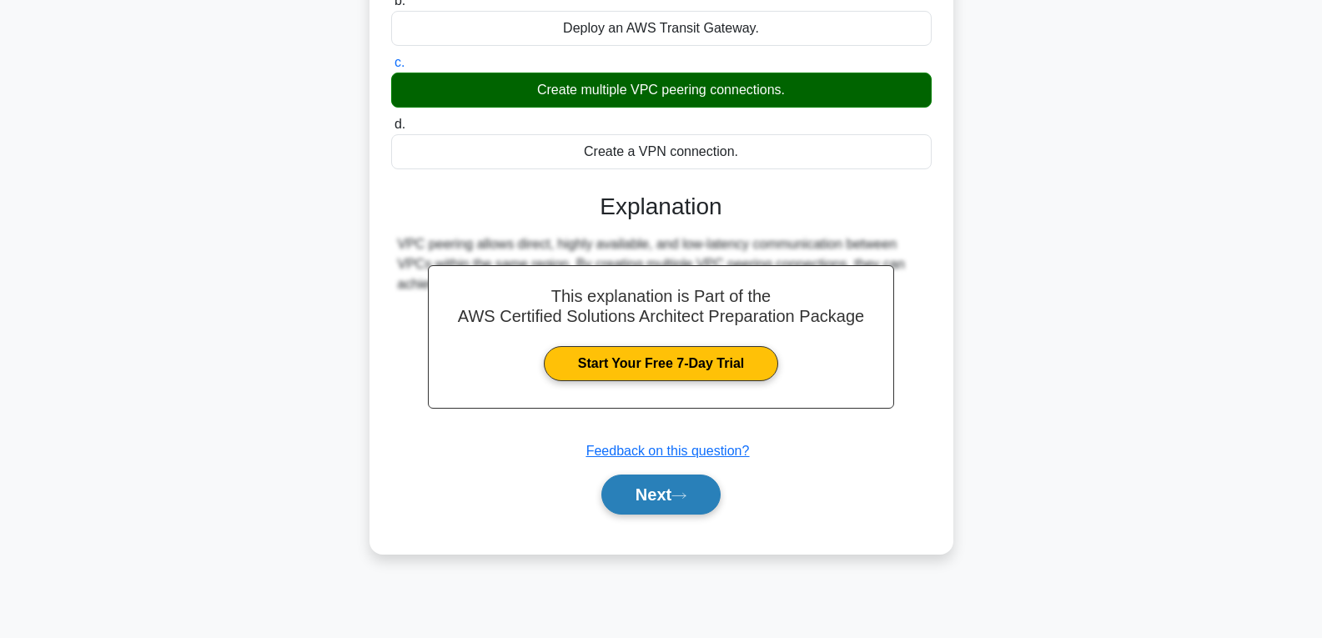
click at [653, 493] on button "Next" at bounding box center [660, 494] width 119 height 40
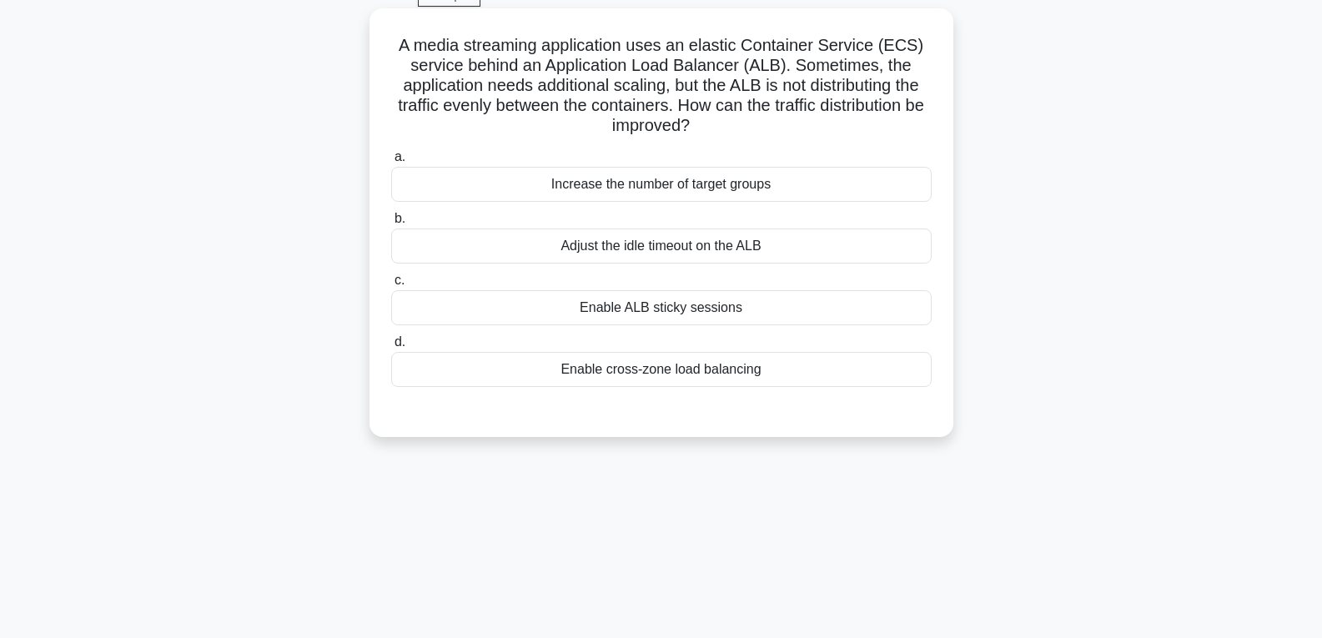
scroll to position [13, 0]
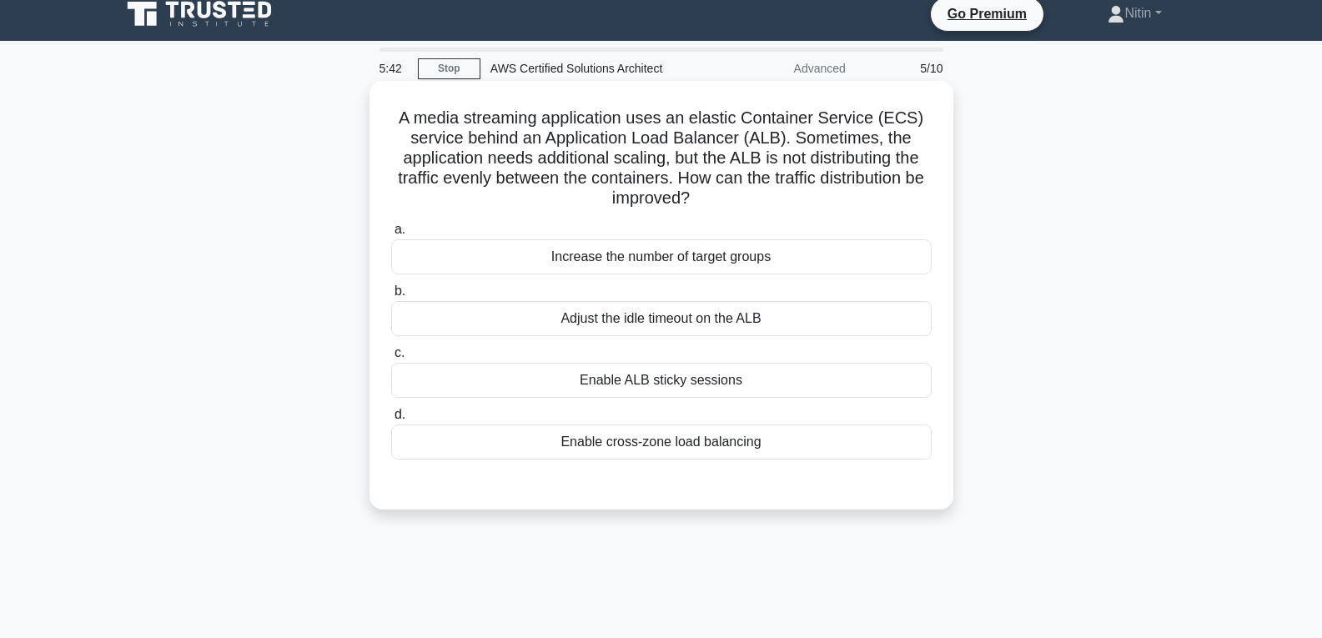
click at [576, 448] on div "Enable cross-zone load balancing" at bounding box center [661, 441] width 540 height 35
click at [391, 420] on input "d. Enable cross-zone load balancing" at bounding box center [391, 414] width 0 height 11
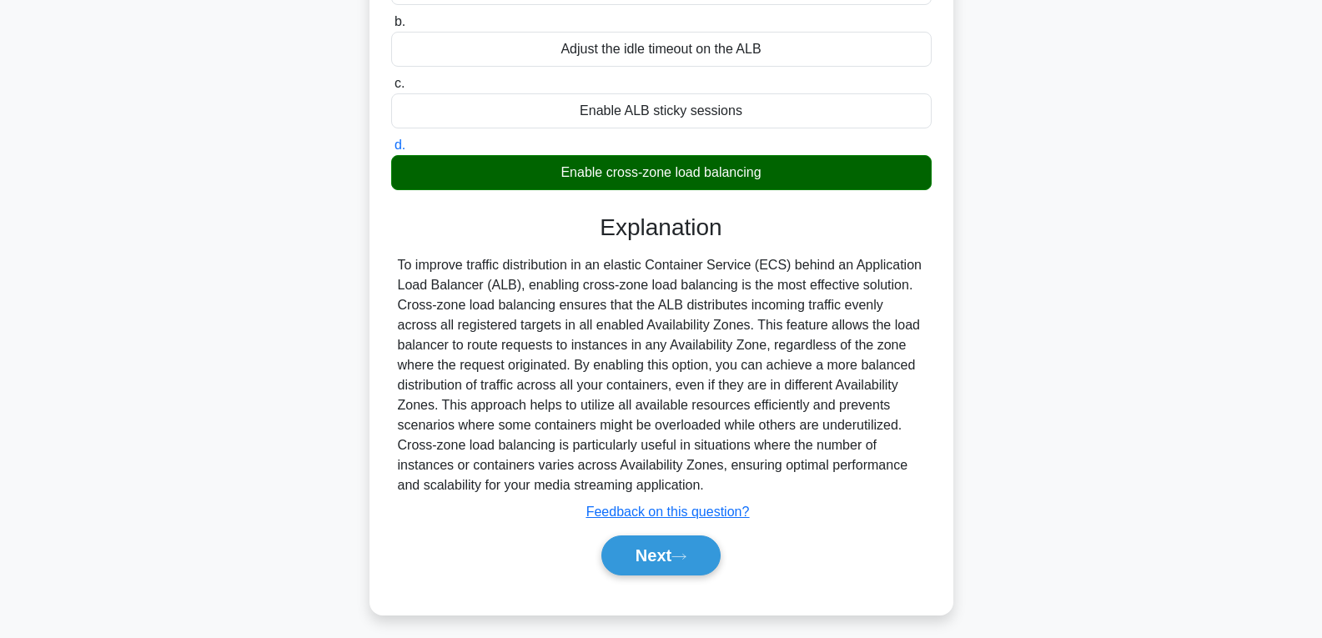
scroll to position [291, 0]
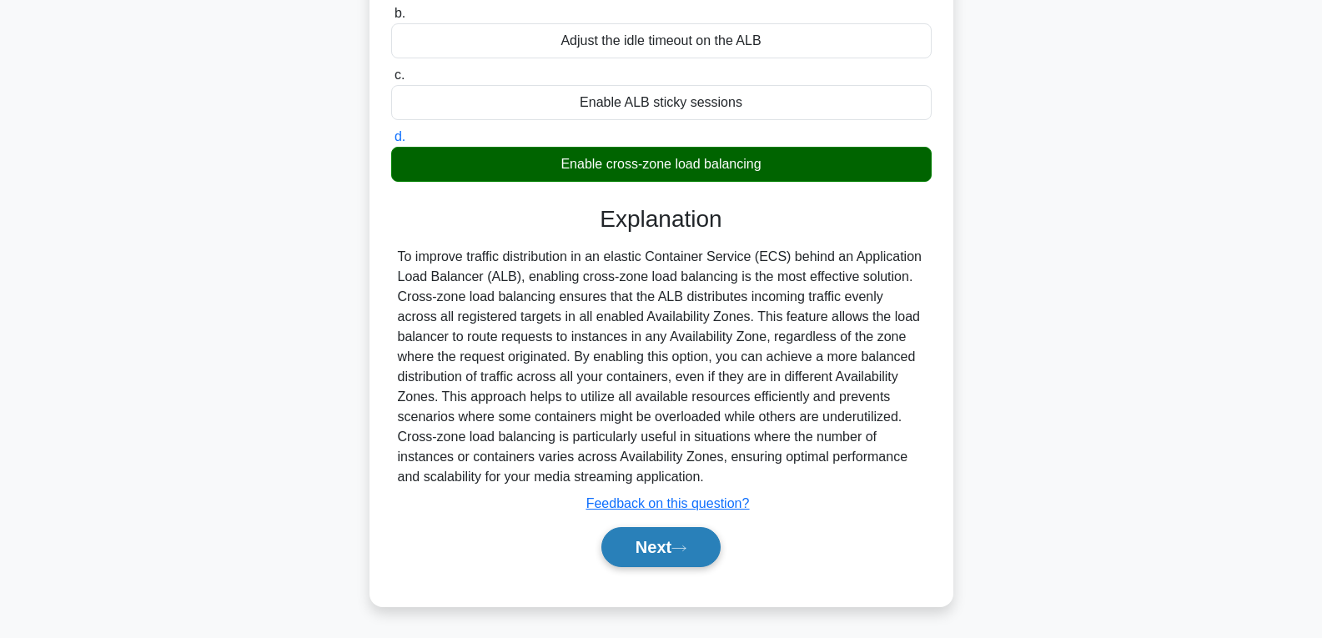
click at [675, 539] on button "Next" at bounding box center [660, 547] width 119 height 40
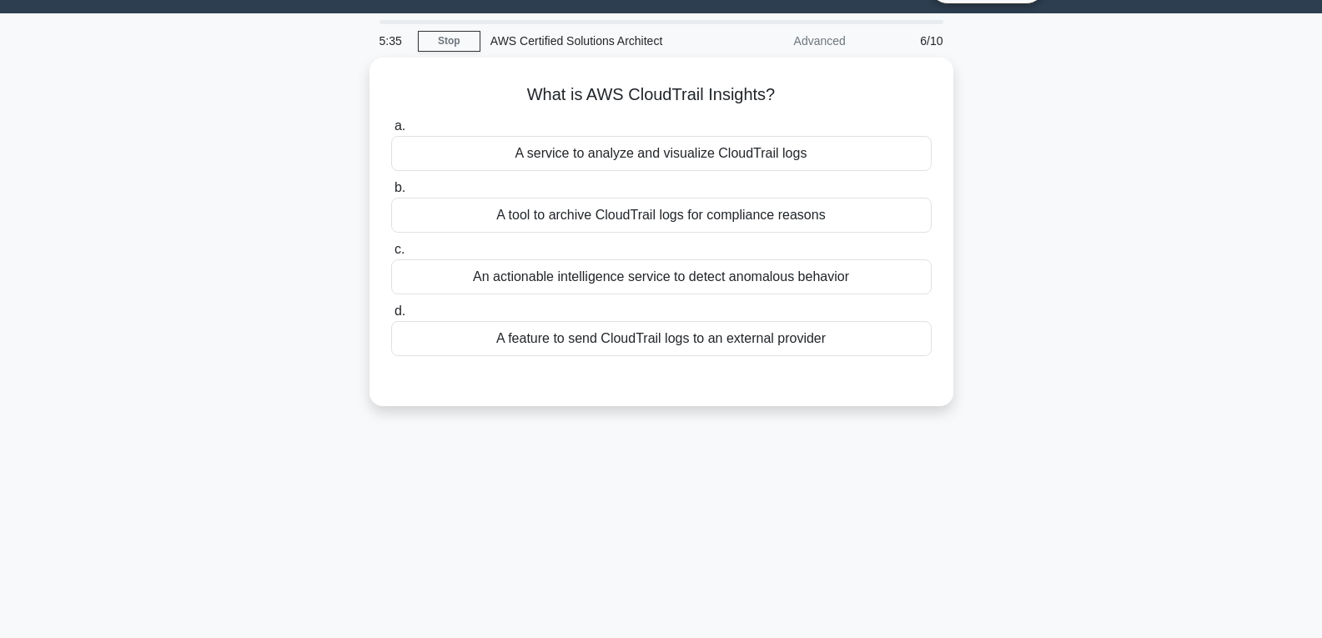
scroll to position [13, 0]
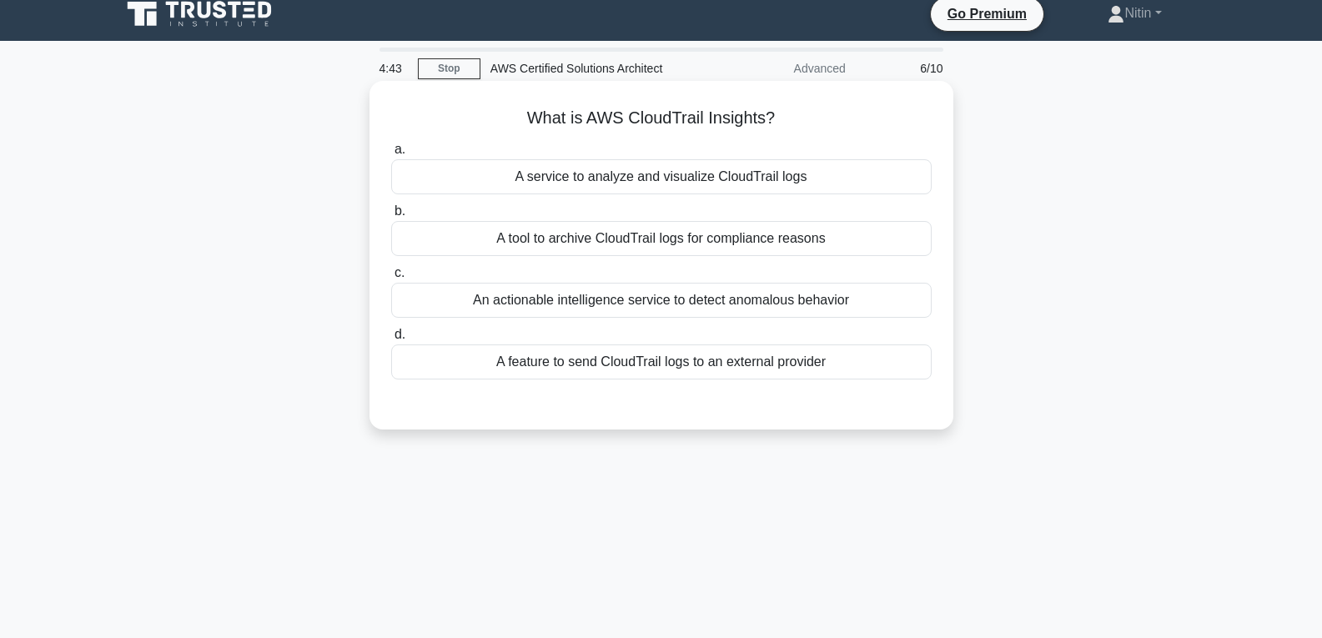
click at [580, 354] on div "A feature to send CloudTrail logs to an external provider" at bounding box center [661, 361] width 540 height 35
click at [391, 340] on input "d. A feature to send CloudTrail logs to an external provider" at bounding box center [391, 334] width 0 height 11
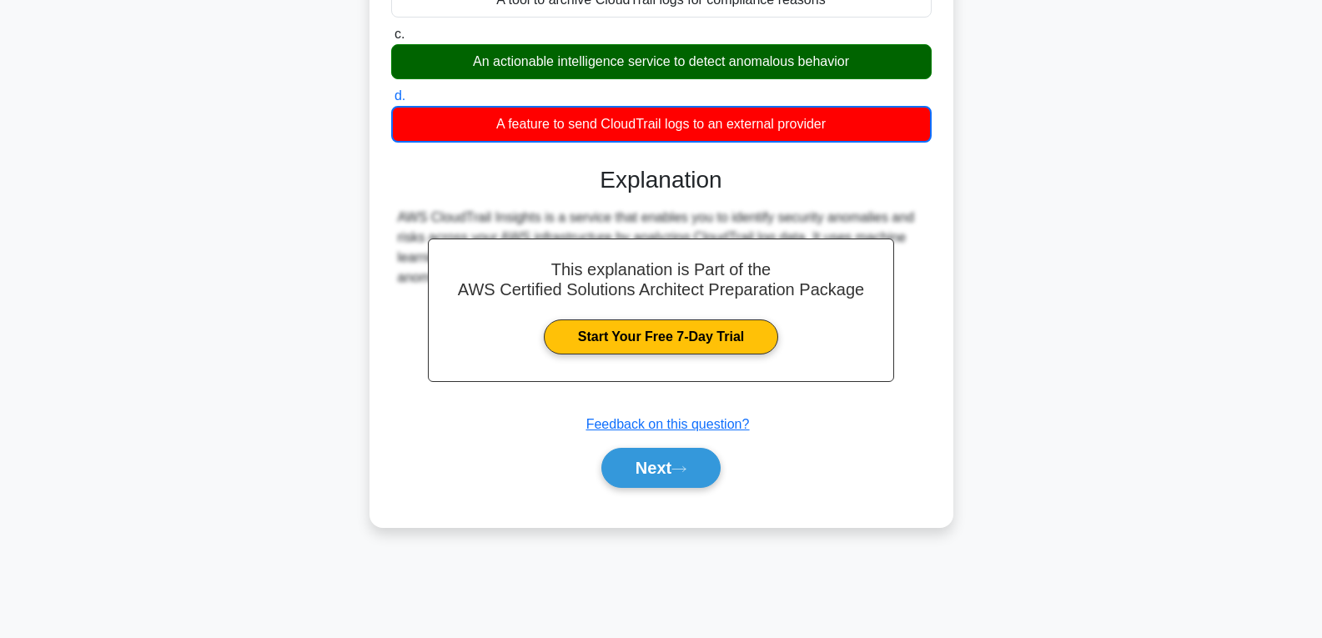
scroll to position [263, 0]
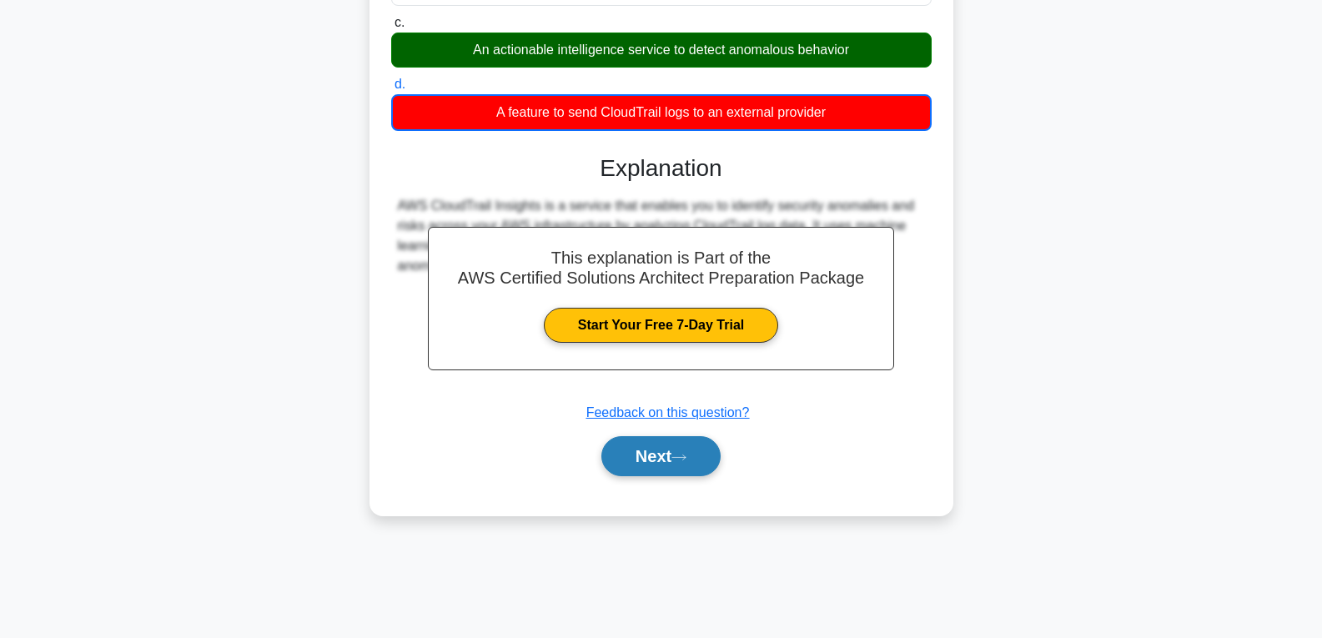
click at [692, 449] on button "Next" at bounding box center [660, 456] width 119 height 40
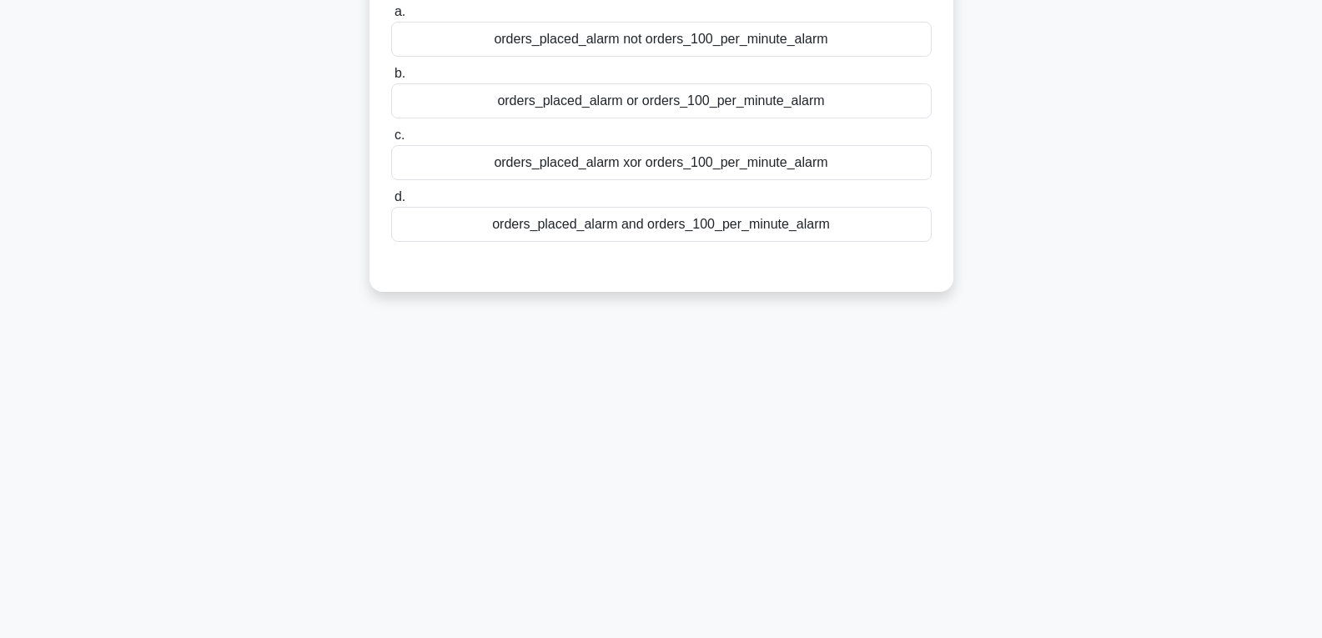
scroll to position [0, 0]
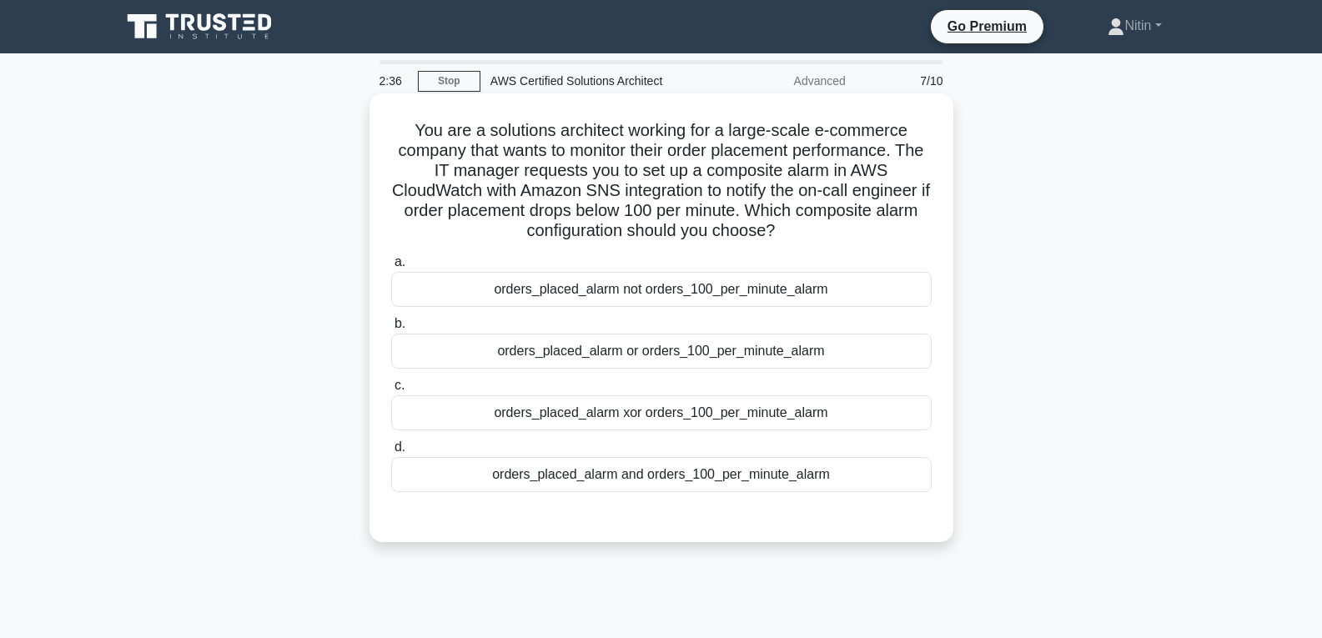
click at [508, 411] on div "orders_placed_alarm xor orders_100_per_minute_alarm" at bounding box center [661, 412] width 540 height 35
click at [391, 391] on input "c. orders_placed_alarm xor orders_100_per_minute_alarm" at bounding box center [391, 385] width 0 height 11
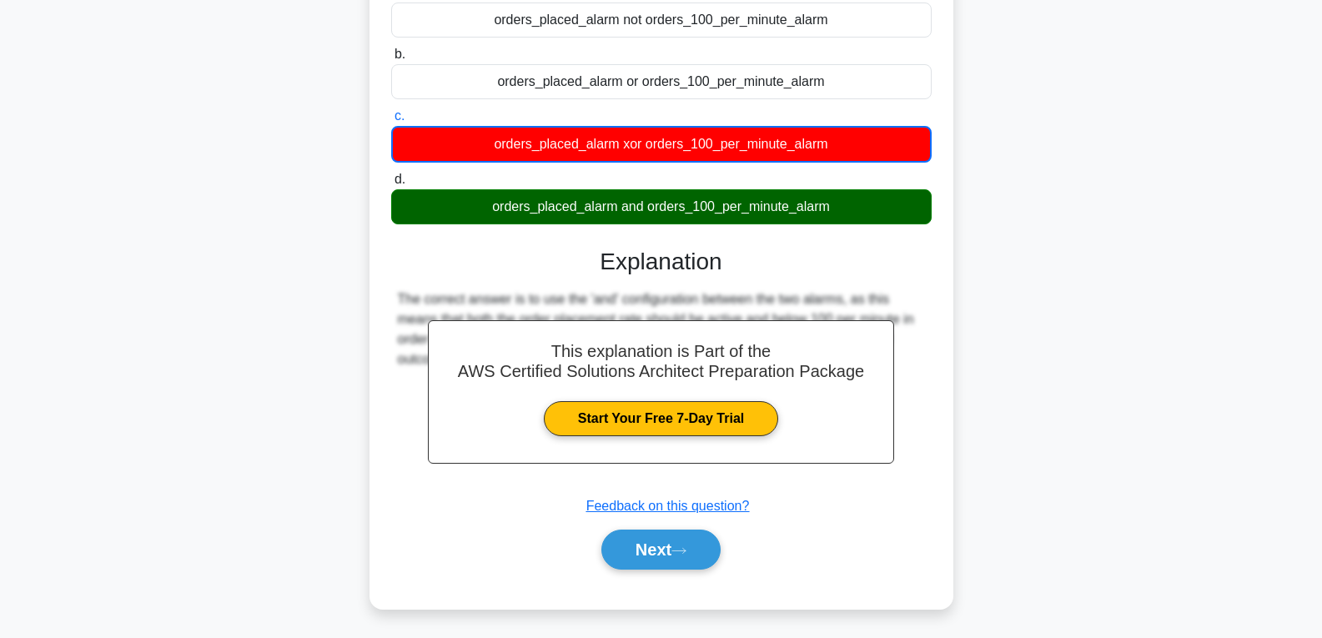
scroll to position [273, 0]
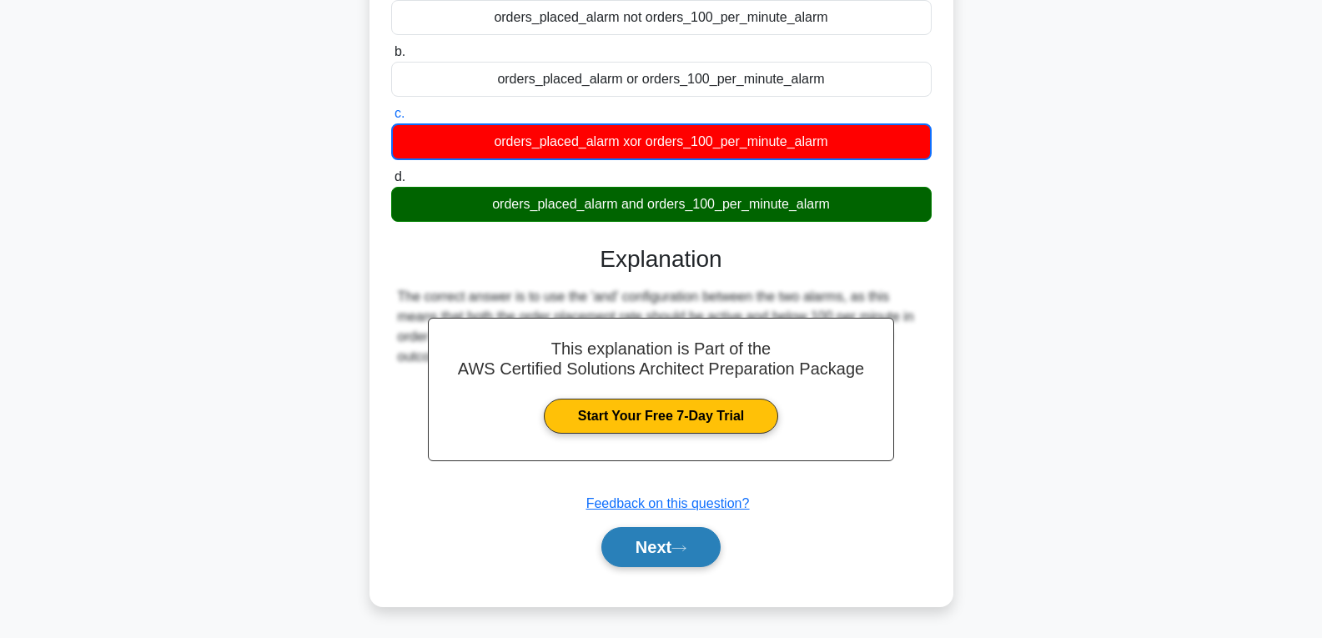
click at [659, 565] on button "Next" at bounding box center [660, 547] width 119 height 40
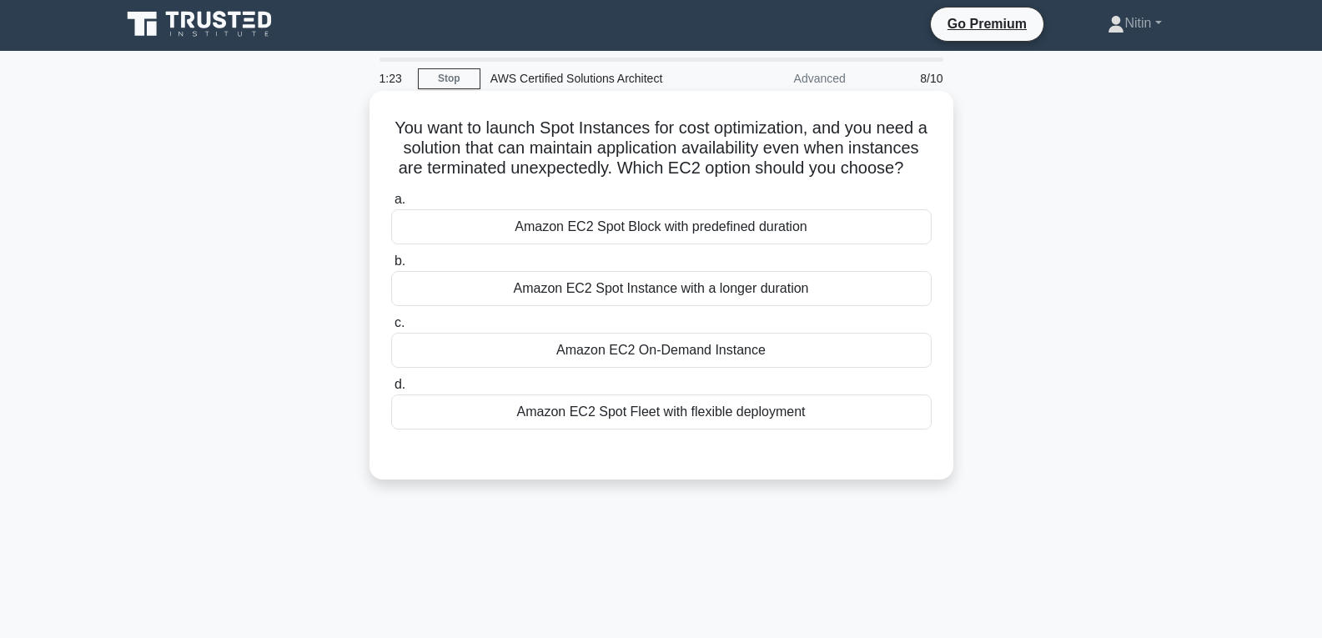
scroll to position [0, 0]
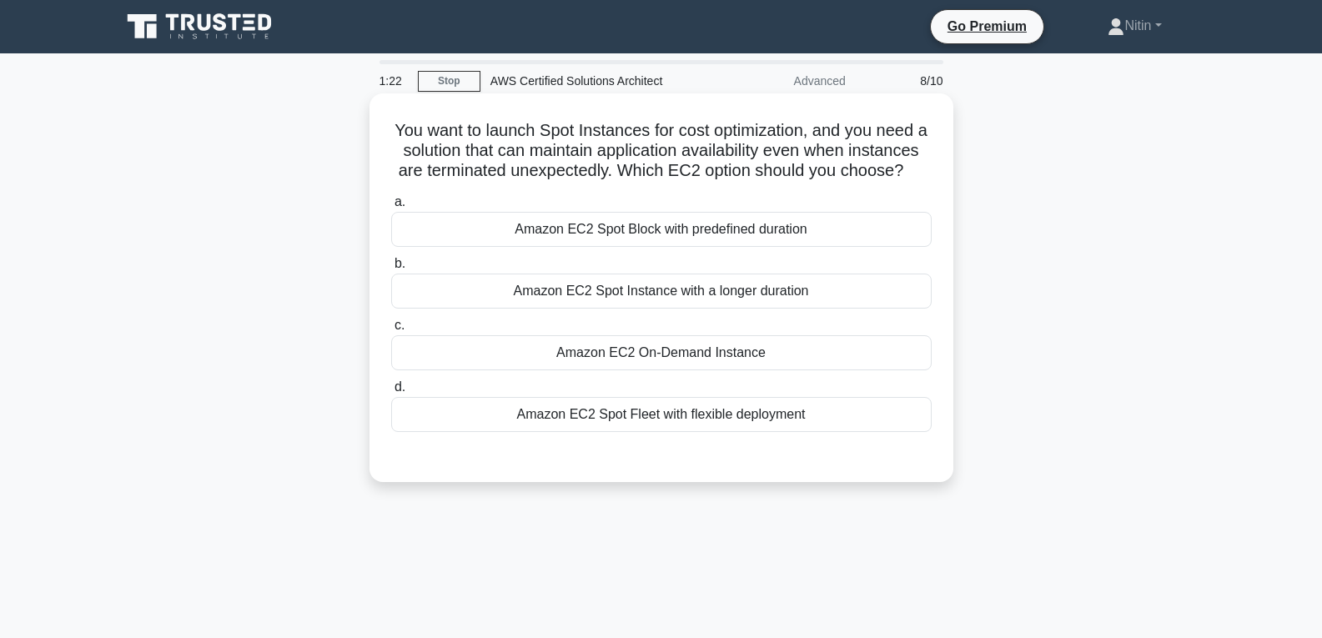
click at [660, 367] on div "Amazon EC2 On-Demand Instance" at bounding box center [661, 352] width 540 height 35
click at [391, 331] on input "c. Amazon EC2 On-Demand Instance" at bounding box center [391, 325] width 0 height 11
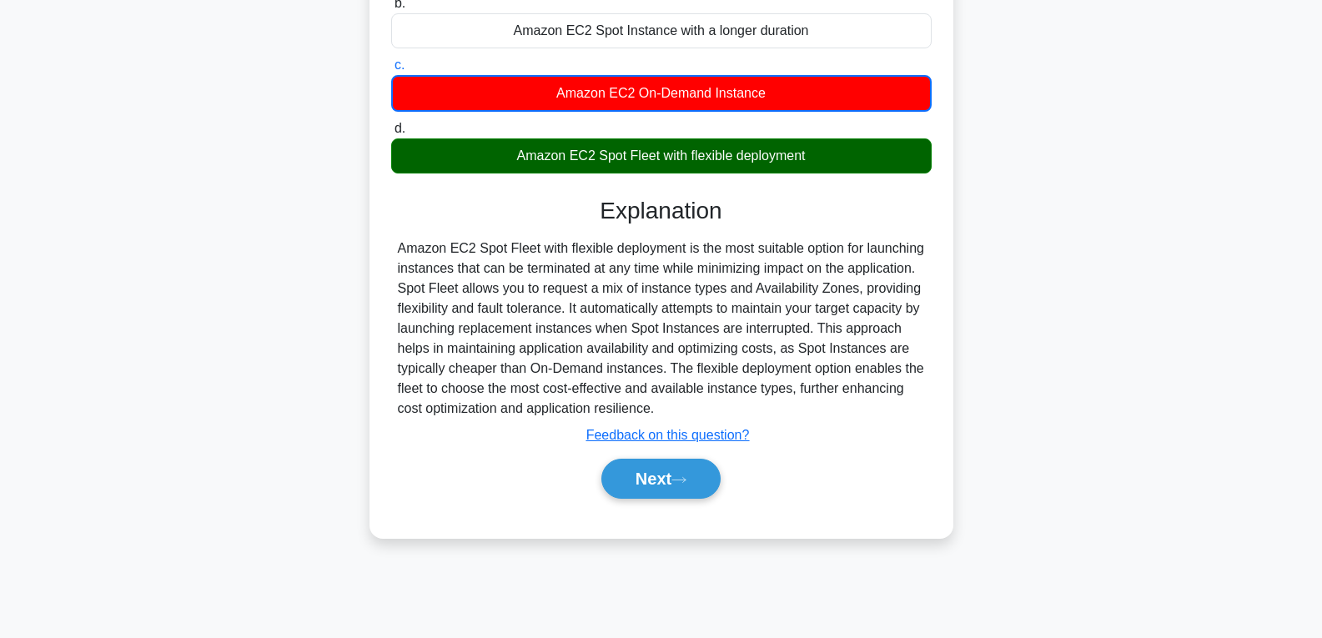
scroll to position [263, 0]
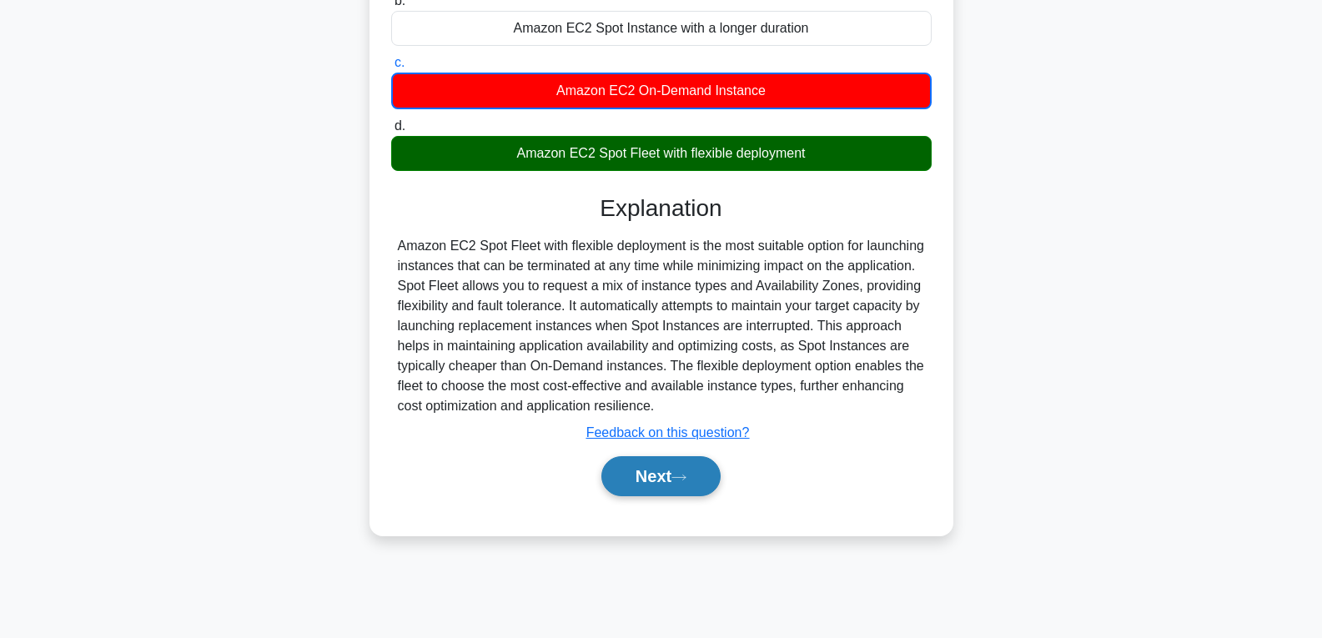
click at [698, 491] on button "Next" at bounding box center [660, 476] width 119 height 40
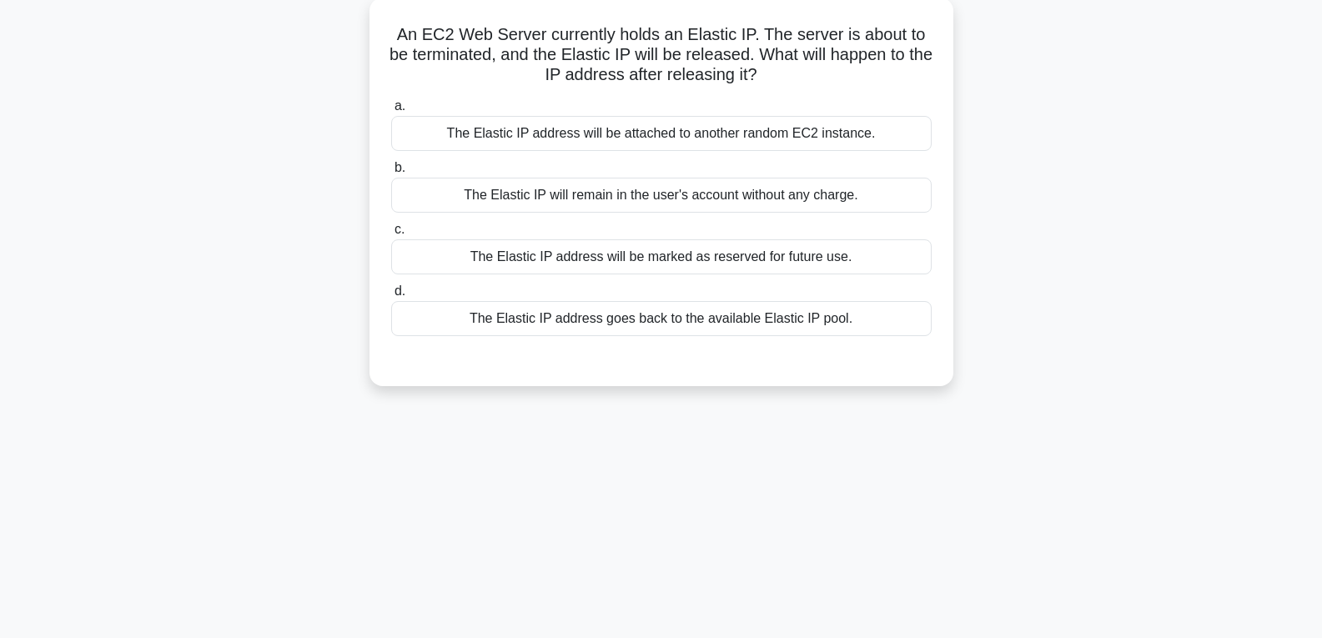
scroll to position [13, 0]
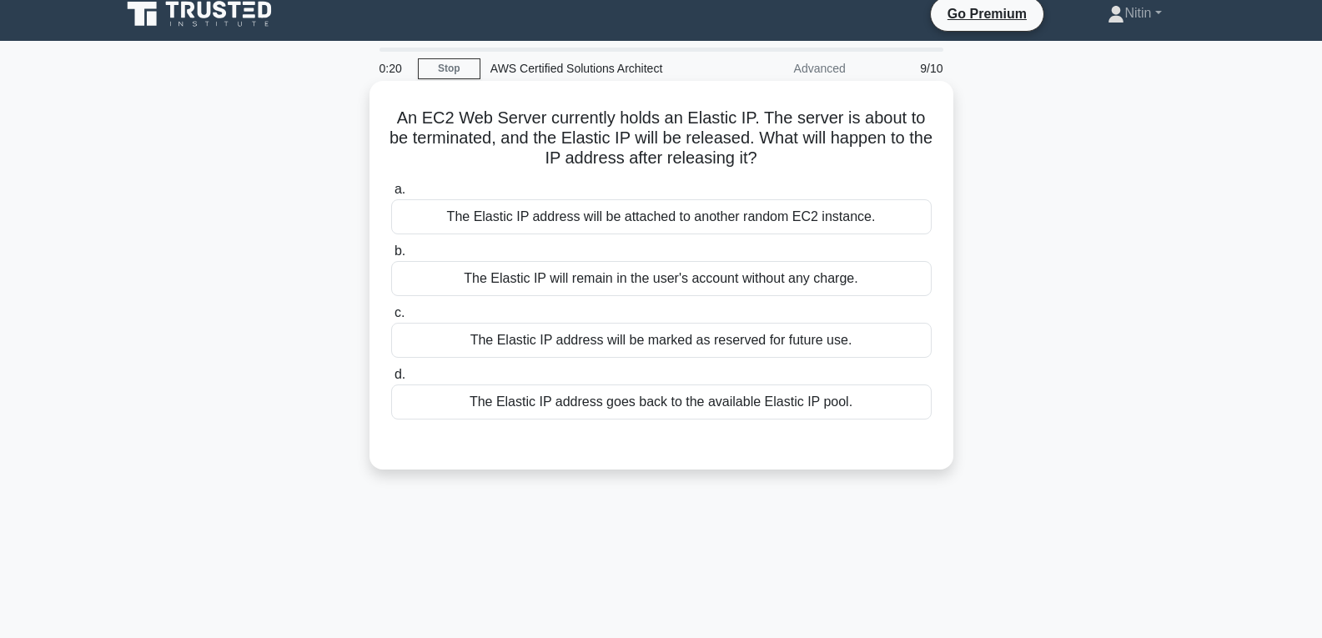
click at [672, 404] on div "The Elastic IP address goes back to the available Elastic IP pool." at bounding box center [661, 401] width 540 height 35
click at [391, 380] on input "d. The Elastic IP address goes back to the available Elastic IP pool." at bounding box center [391, 374] width 0 height 11
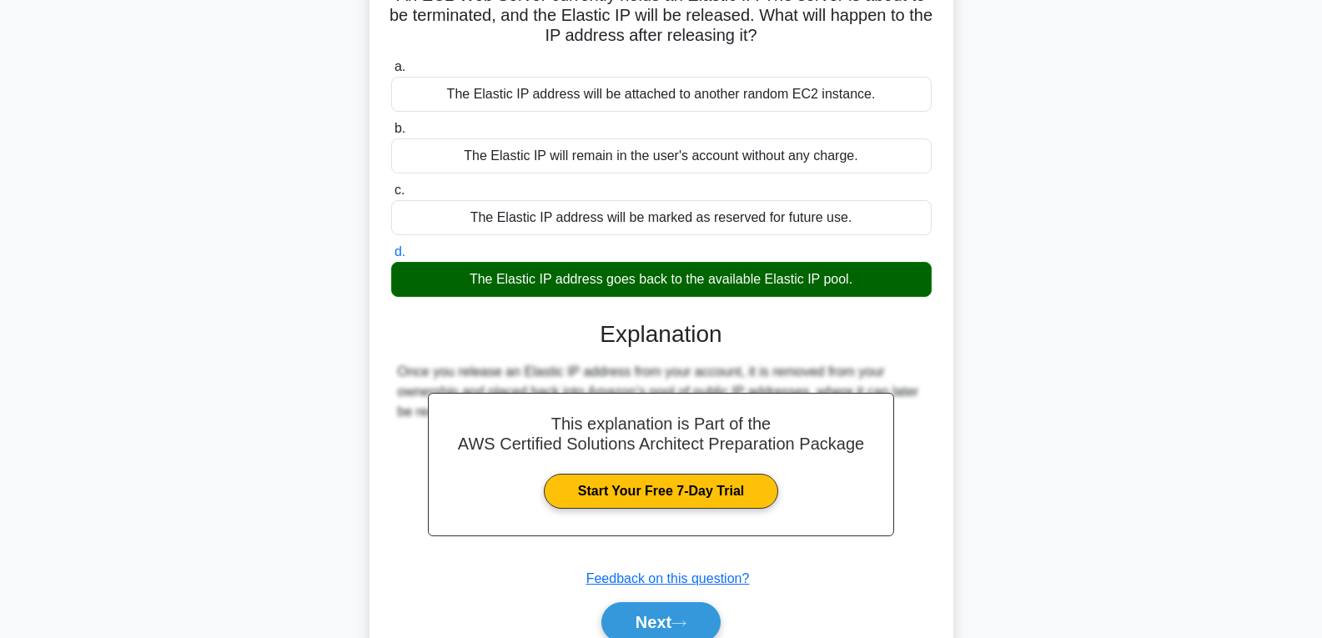
scroll to position [179, 0]
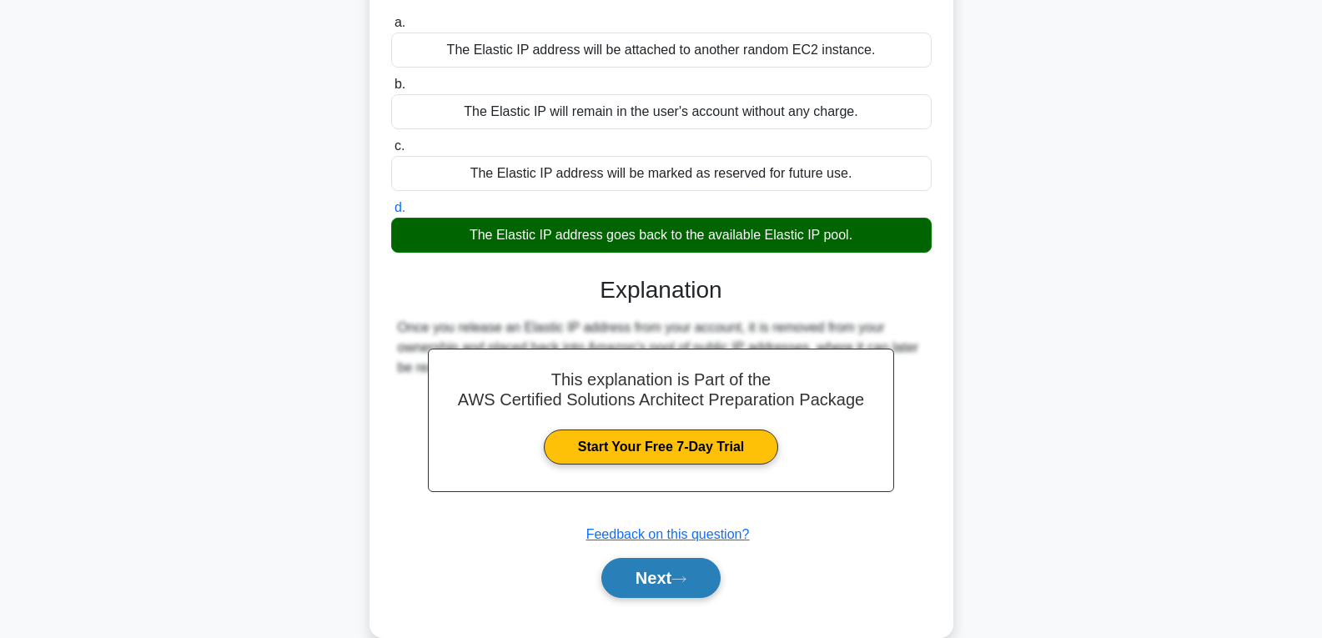
click at [685, 574] on button "Next" at bounding box center [660, 578] width 119 height 40
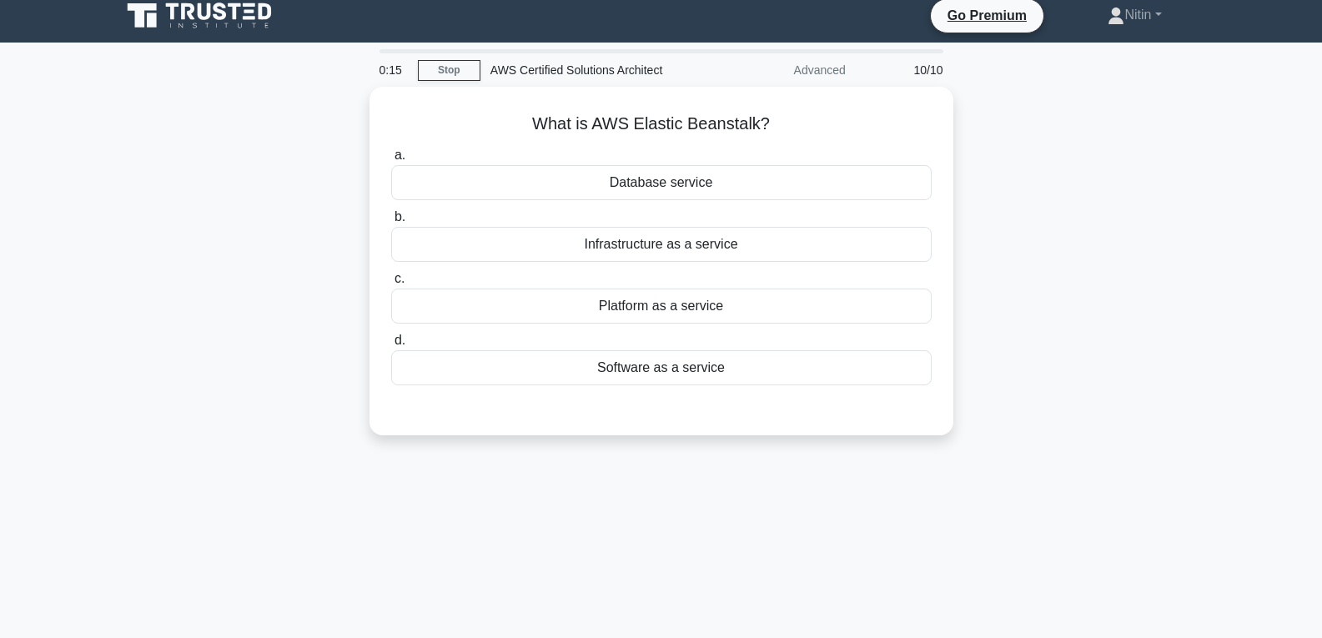
scroll to position [0, 0]
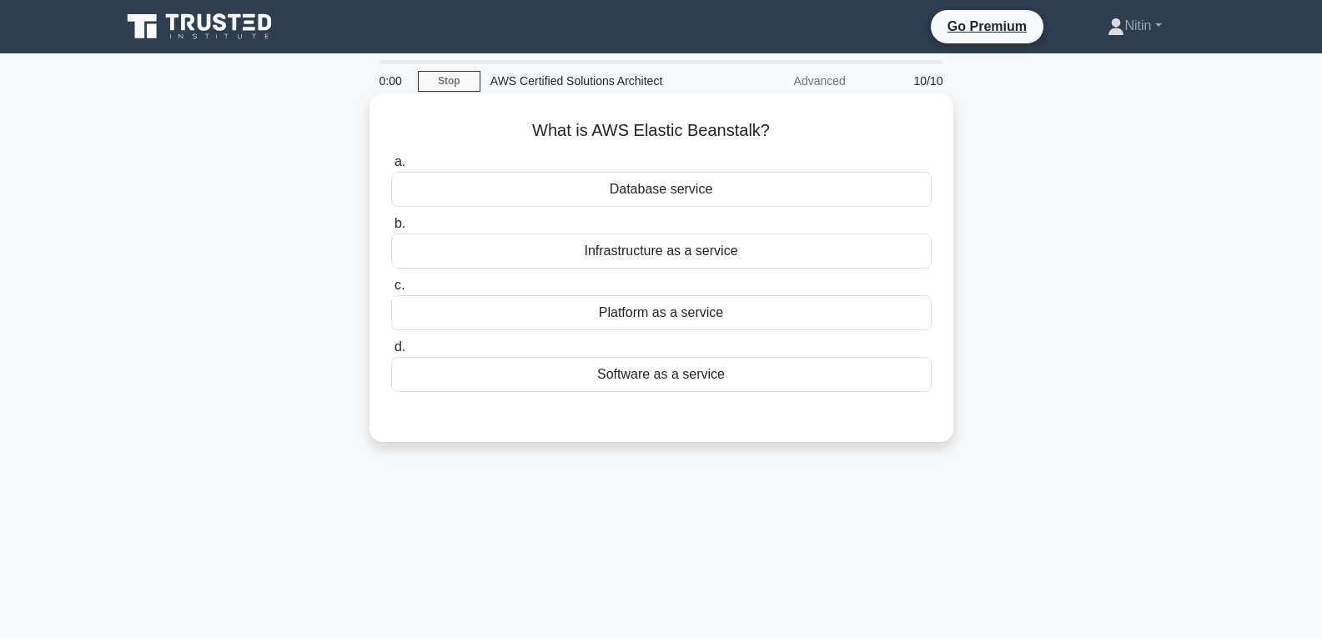
click at [650, 247] on div "Infrastructure as a service" at bounding box center [661, 250] width 540 height 35
click at [391, 229] on input "b. Infrastructure as a service" at bounding box center [391, 223] width 0 height 11
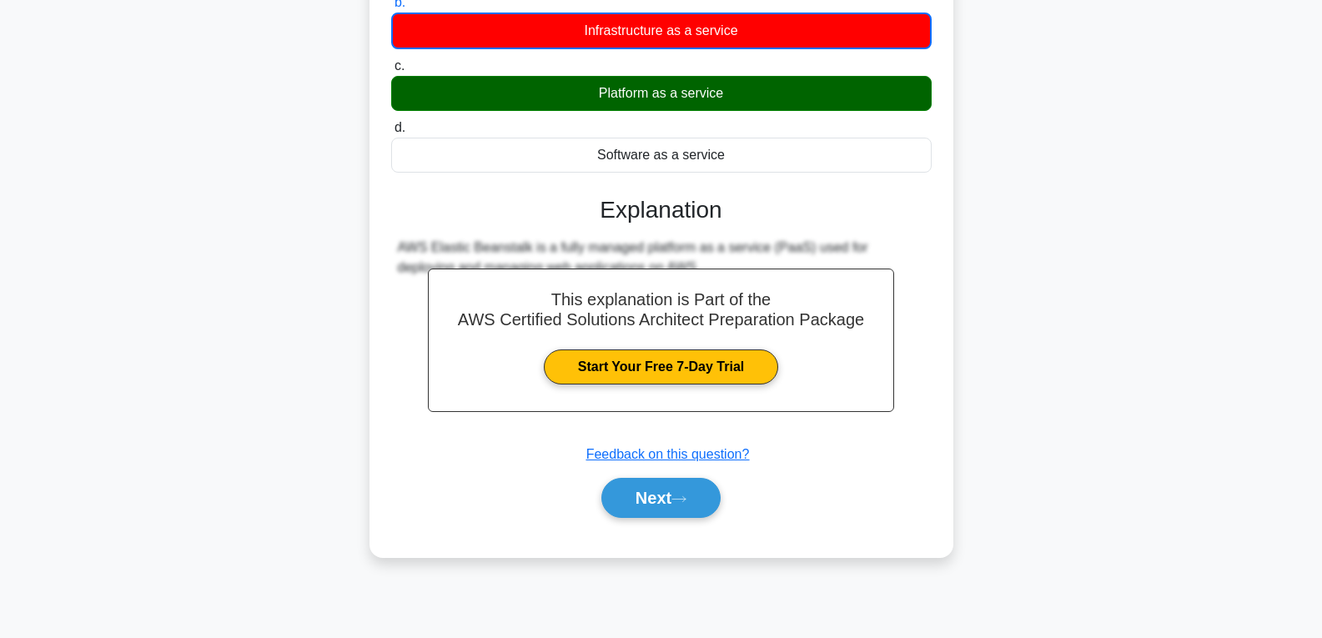
scroll to position [250, 0]
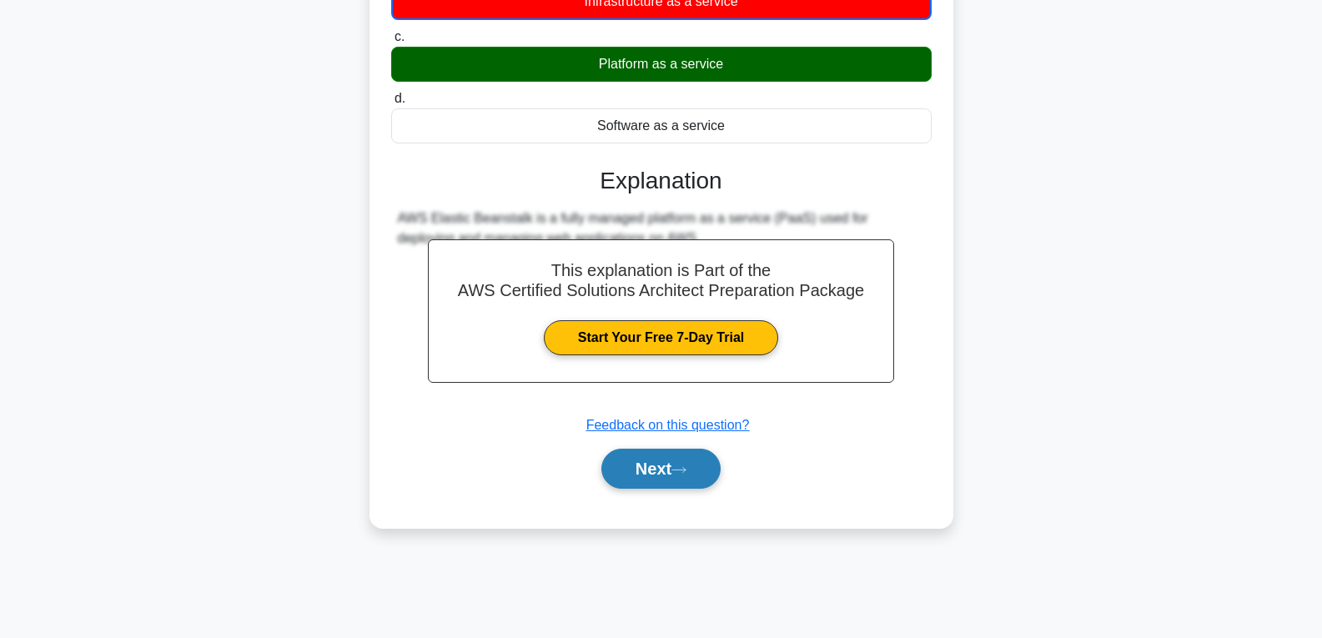
click at [694, 459] on button "Next" at bounding box center [660, 469] width 119 height 40
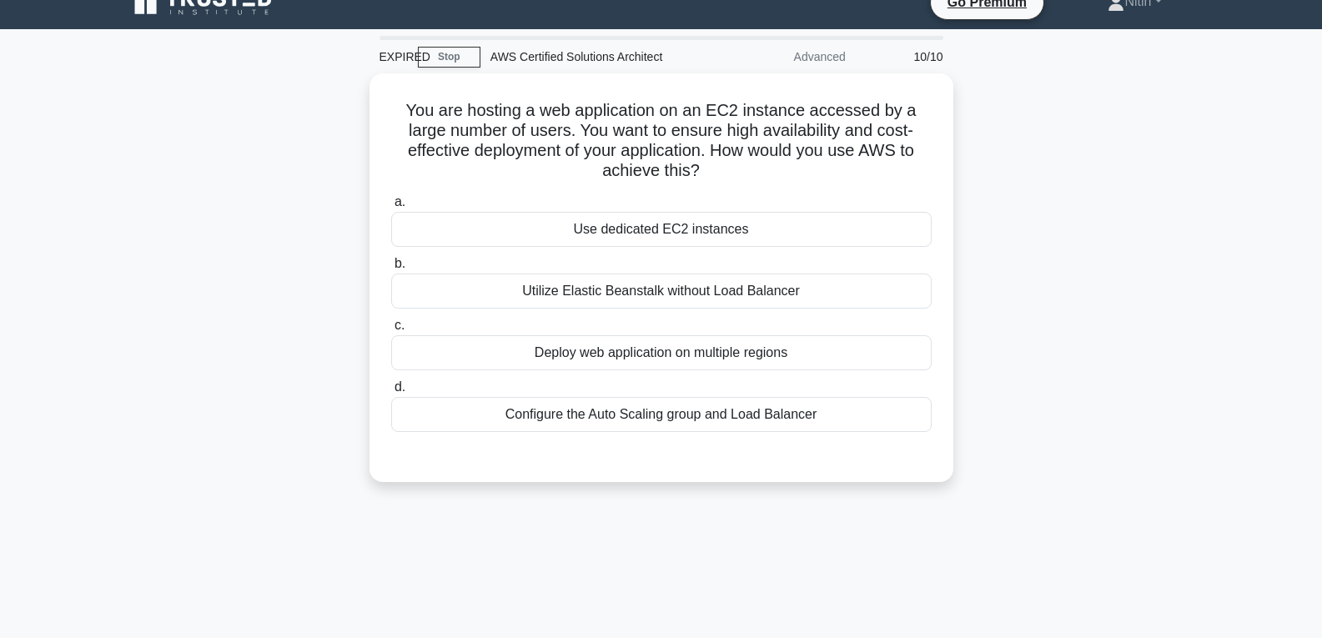
scroll to position [0, 0]
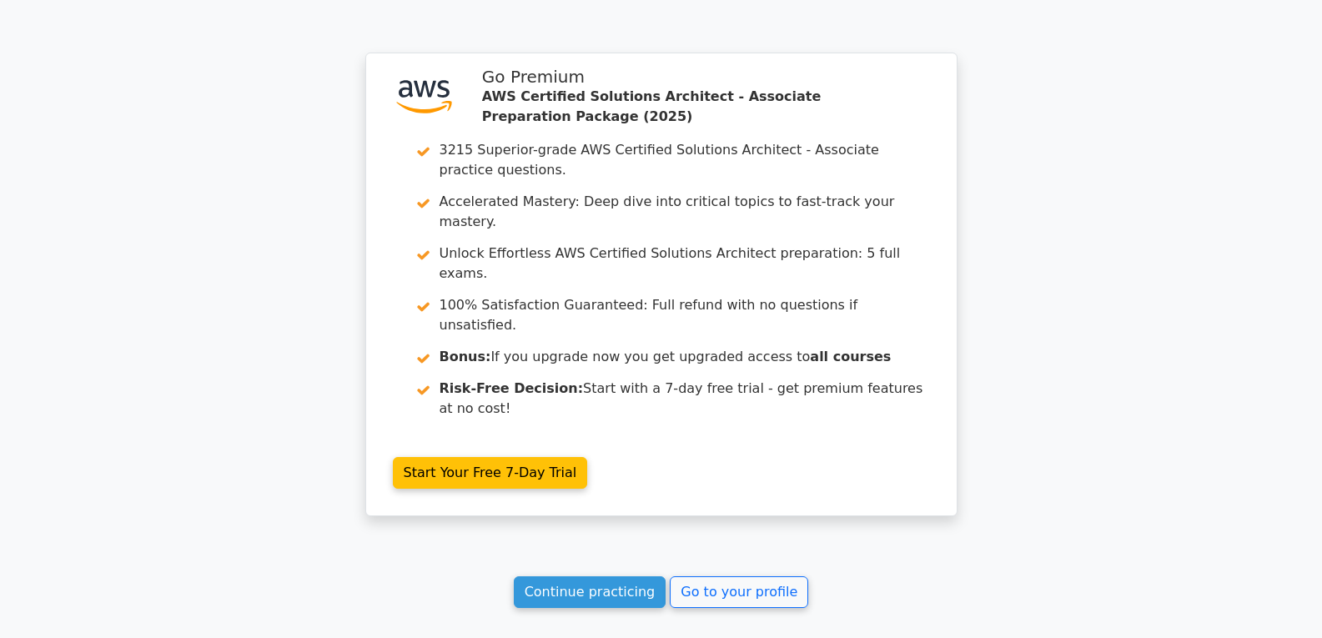
scroll to position [2509, 0]
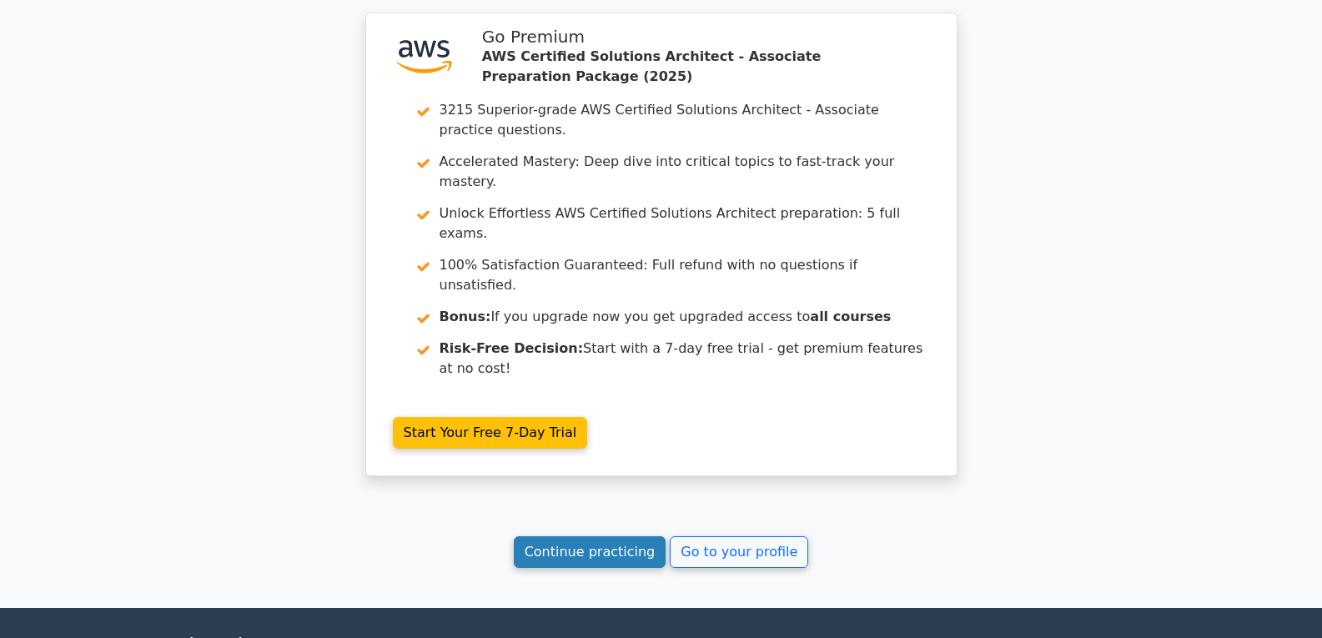
click at [589, 536] on link "Continue practicing" at bounding box center [590, 552] width 153 height 32
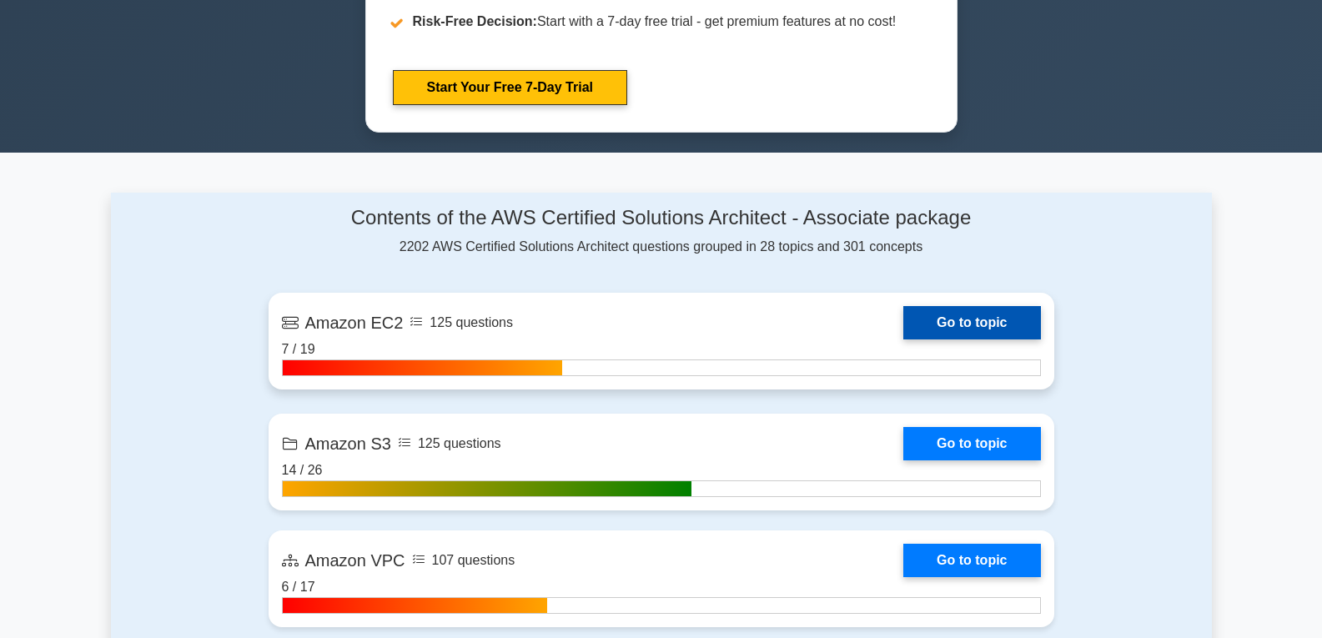
scroll to position [917, 0]
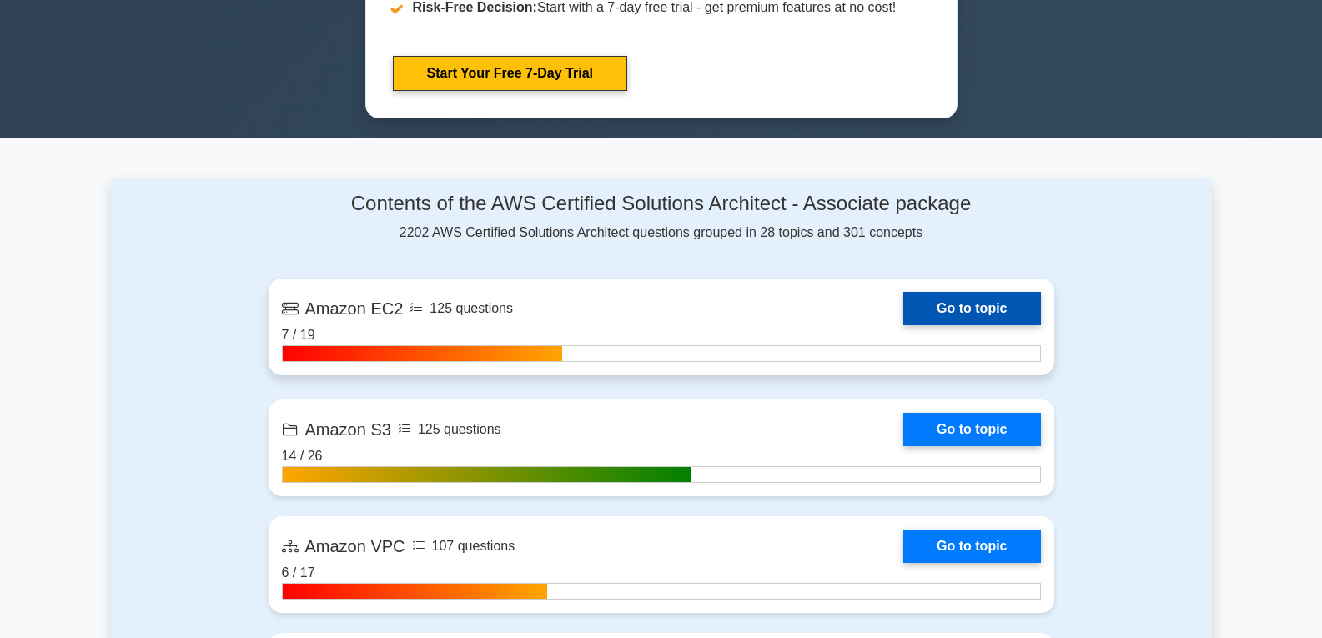
click at [959, 304] on link "Go to topic" at bounding box center [971, 308] width 137 height 33
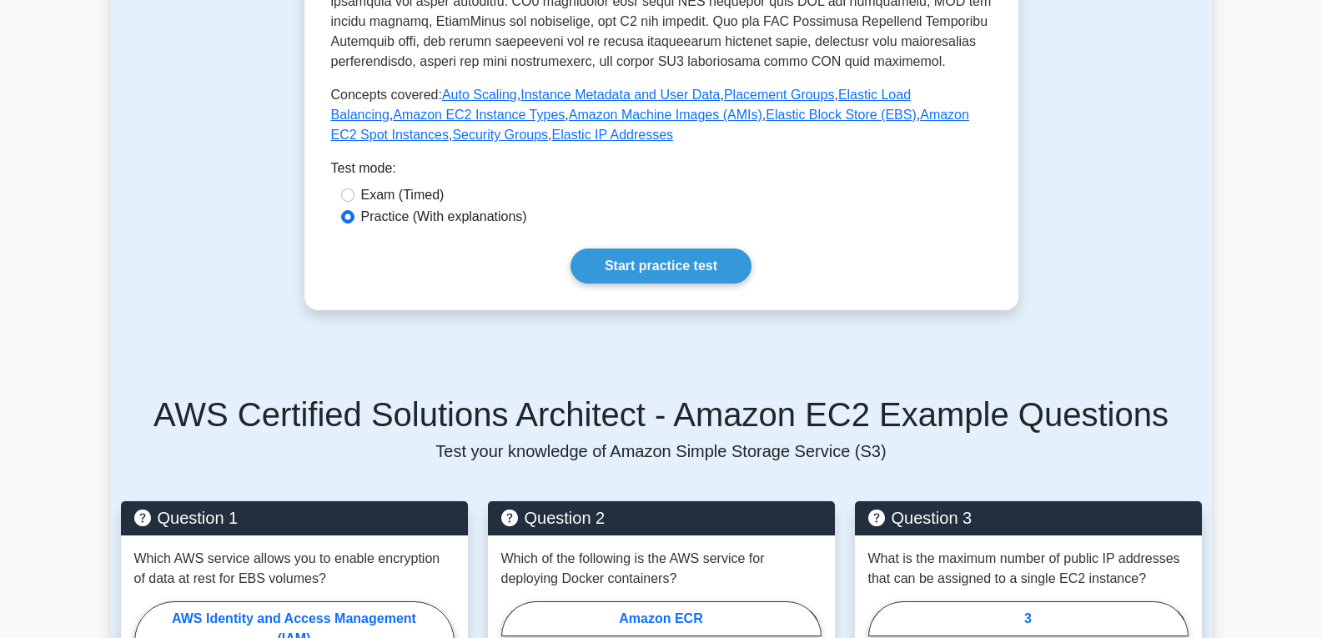
scroll to position [667, 0]
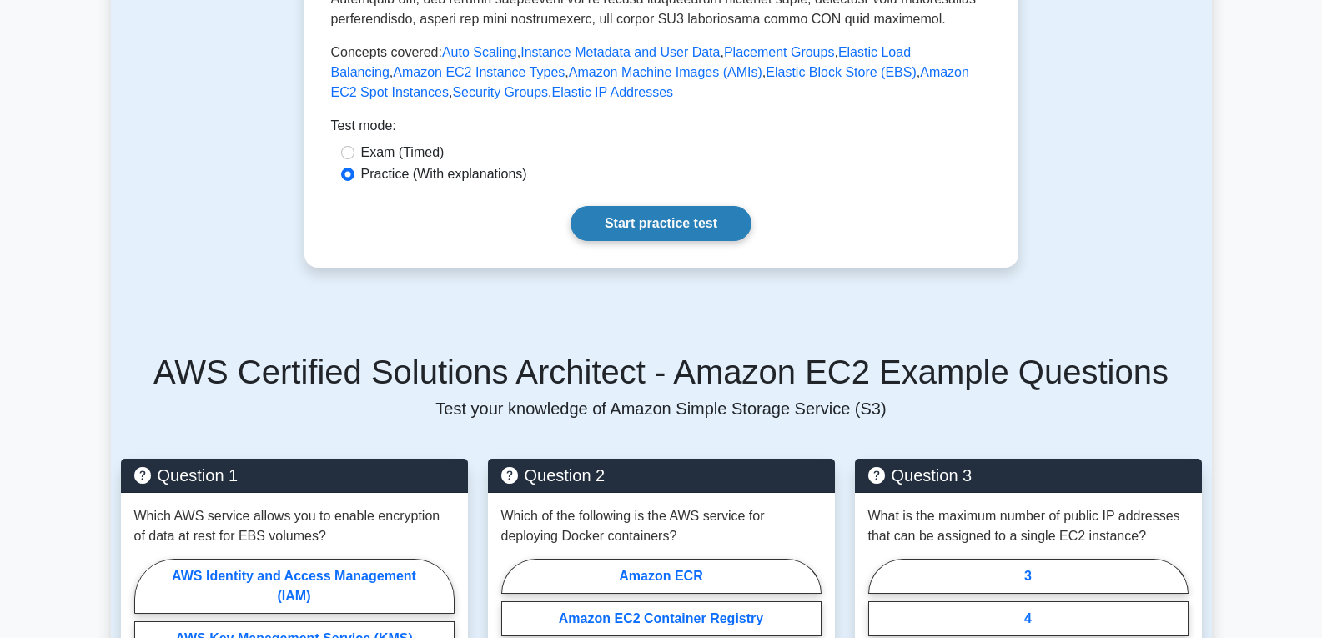
click at [641, 219] on link "Start practice test" at bounding box center [660, 223] width 181 height 35
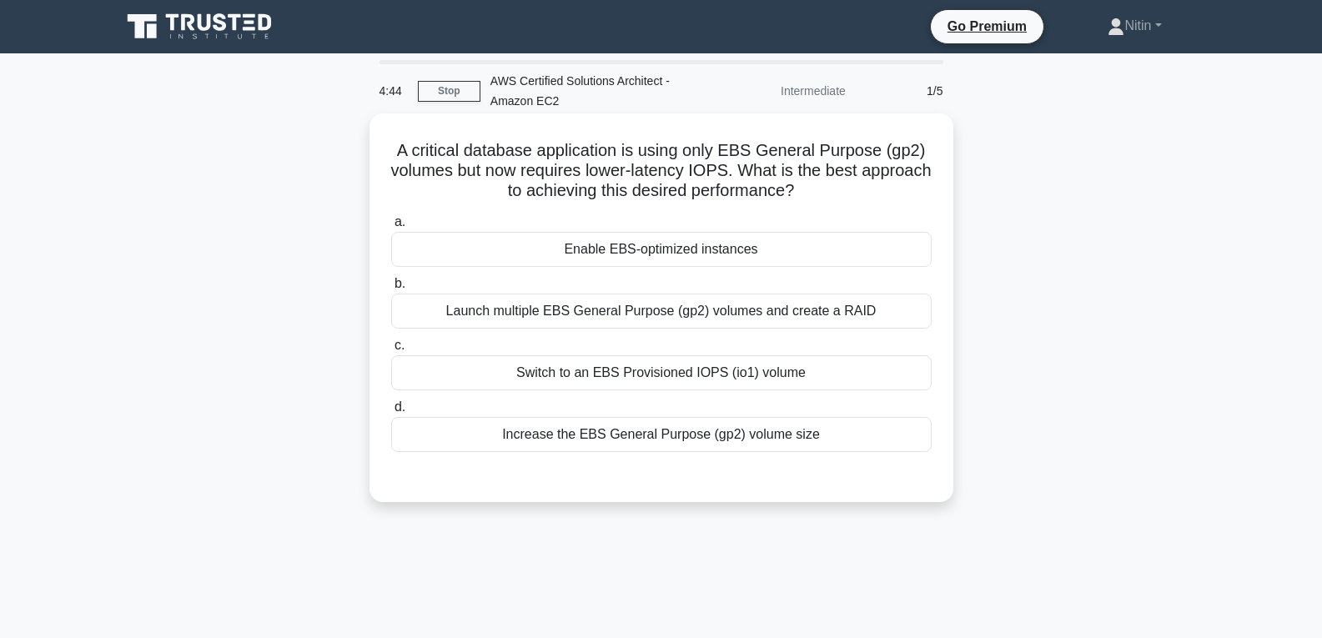
click at [594, 374] on div "Switch to an EBS Provisioned IOPS (io1) volume" at bounding box center [661, 372] width 540 height 35
click at [391, 351] on input "c. Switch to an EBS Provisioned IOPS (io1) volume" at bounding box center [391, 345] width 0 height 11
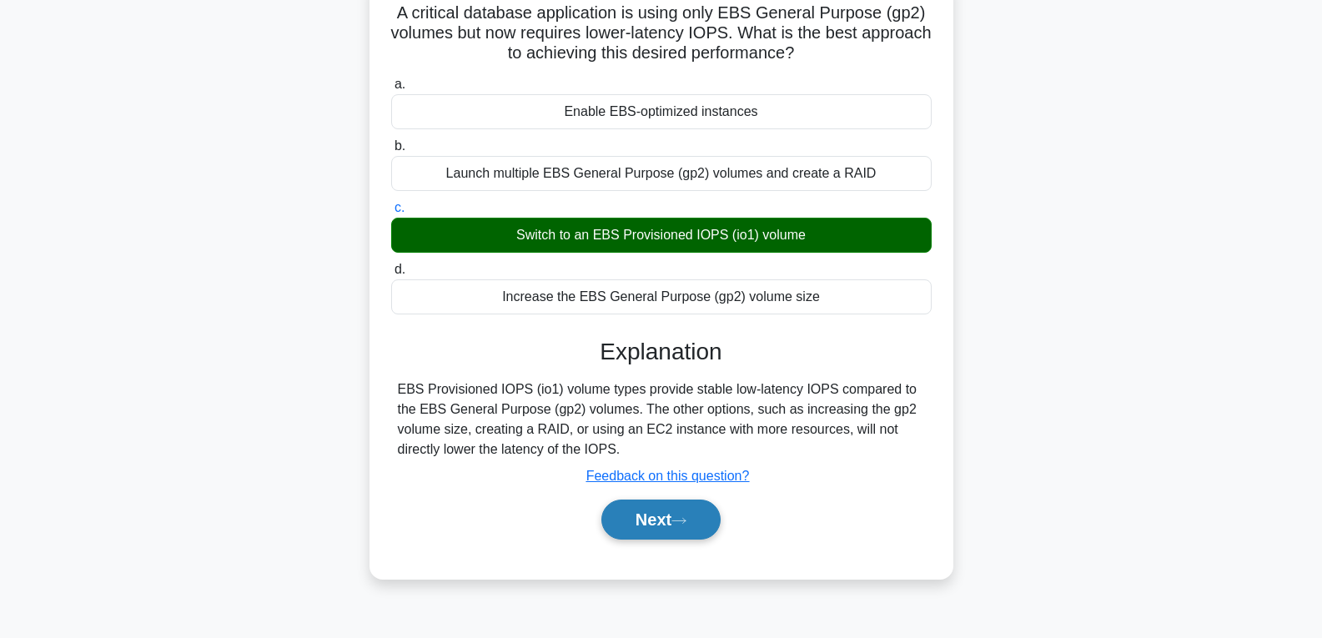
scroll to position [167, 0]
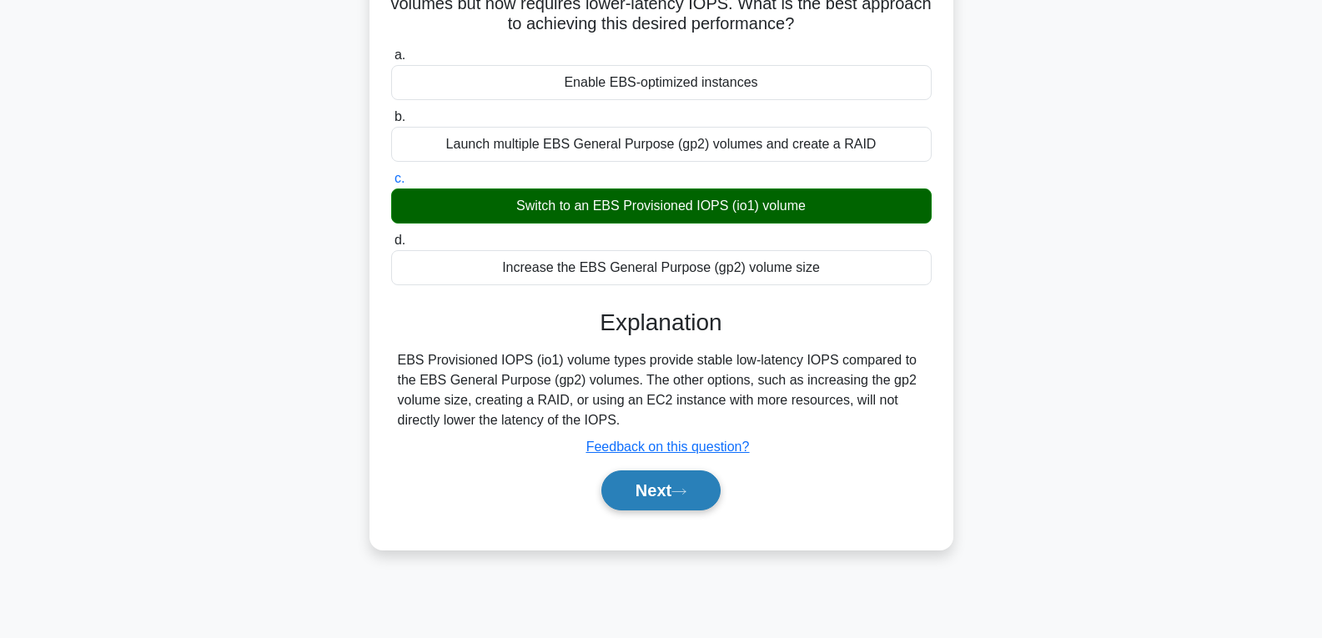
click at [686, 489] on icon at bounding box center [678, 491] width 15 height 9
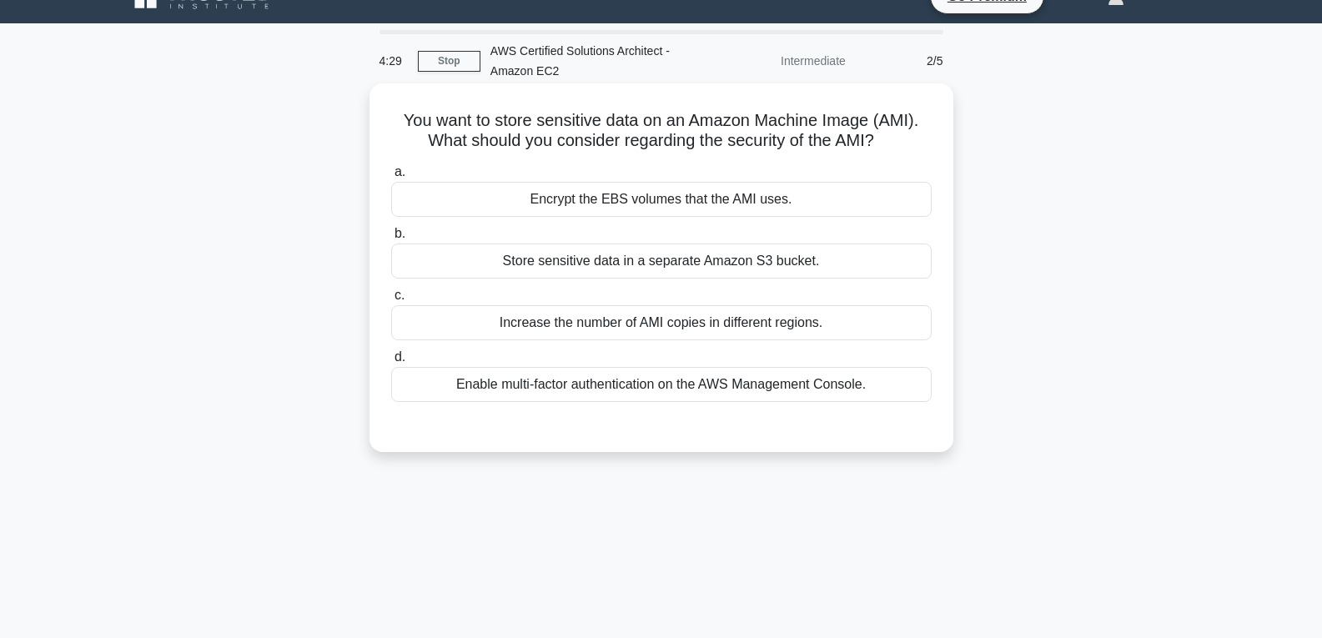
scroll to position [0, 0]
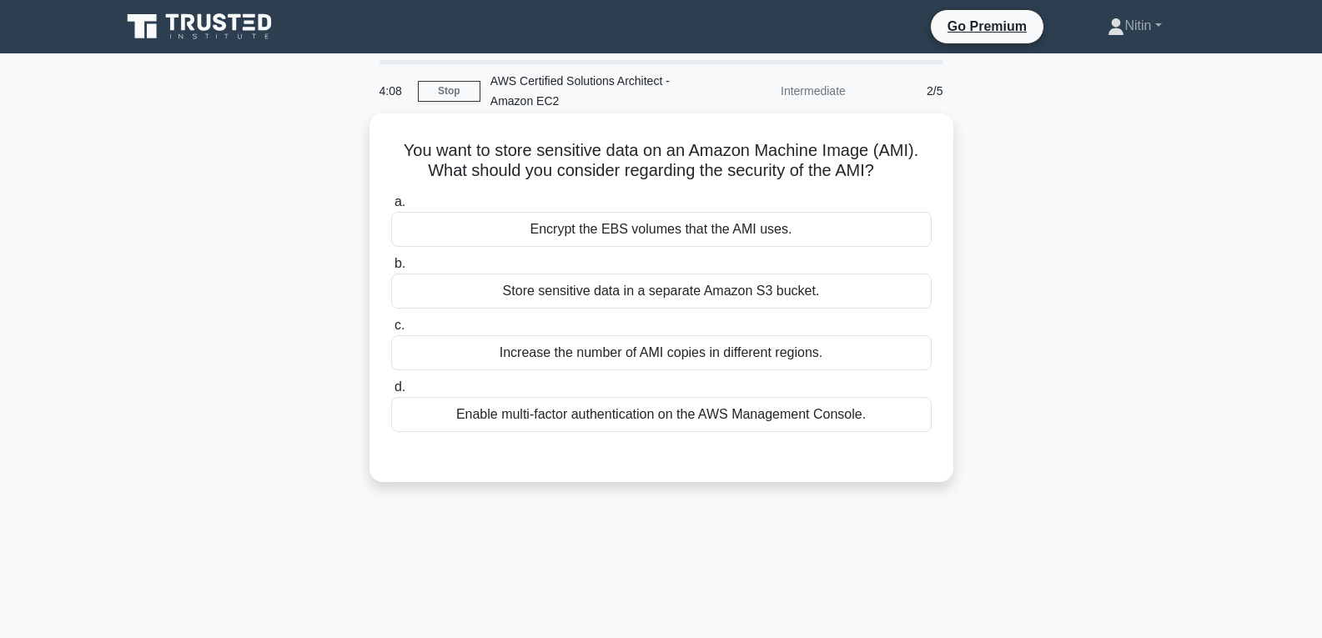
click at [755, 415] on div "Enable multi-factor authentication on the AWS Management Console." at bounding box center [661, 414] width 540 height 35
click at [391, 393] on input "d. Enable multi-factor authentication on the AWS Management Console." at bounding box center [391, 387] width 0 height 11
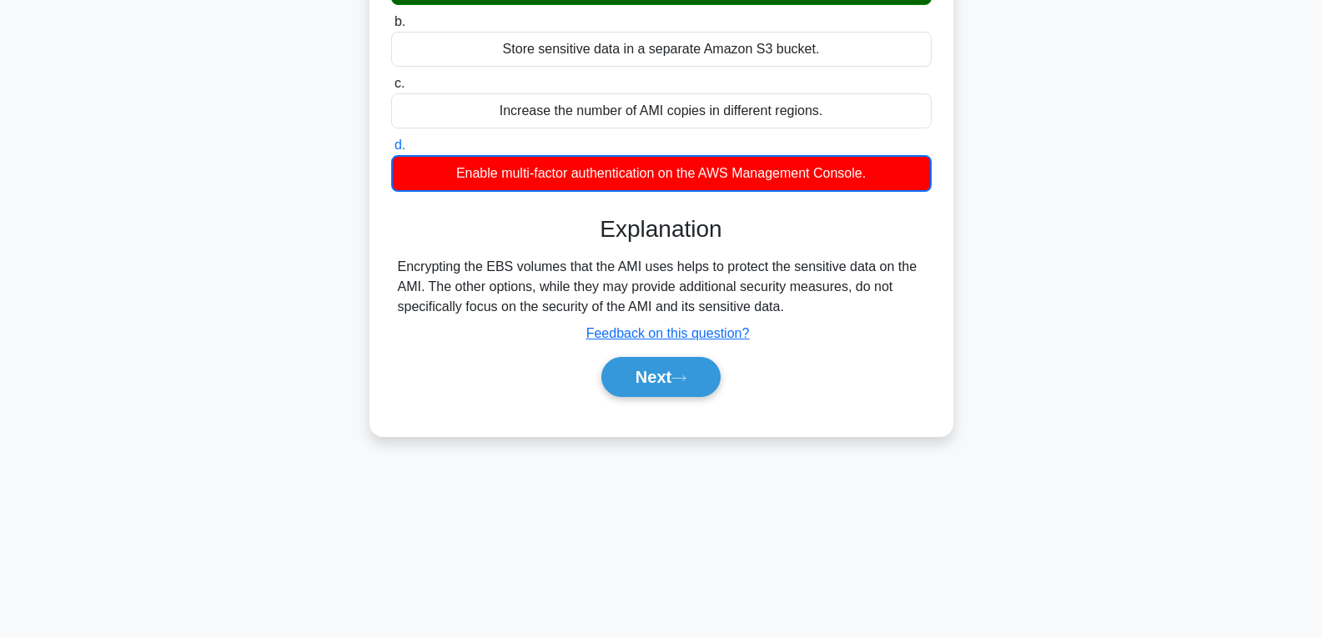
scroll to position [250, 0]
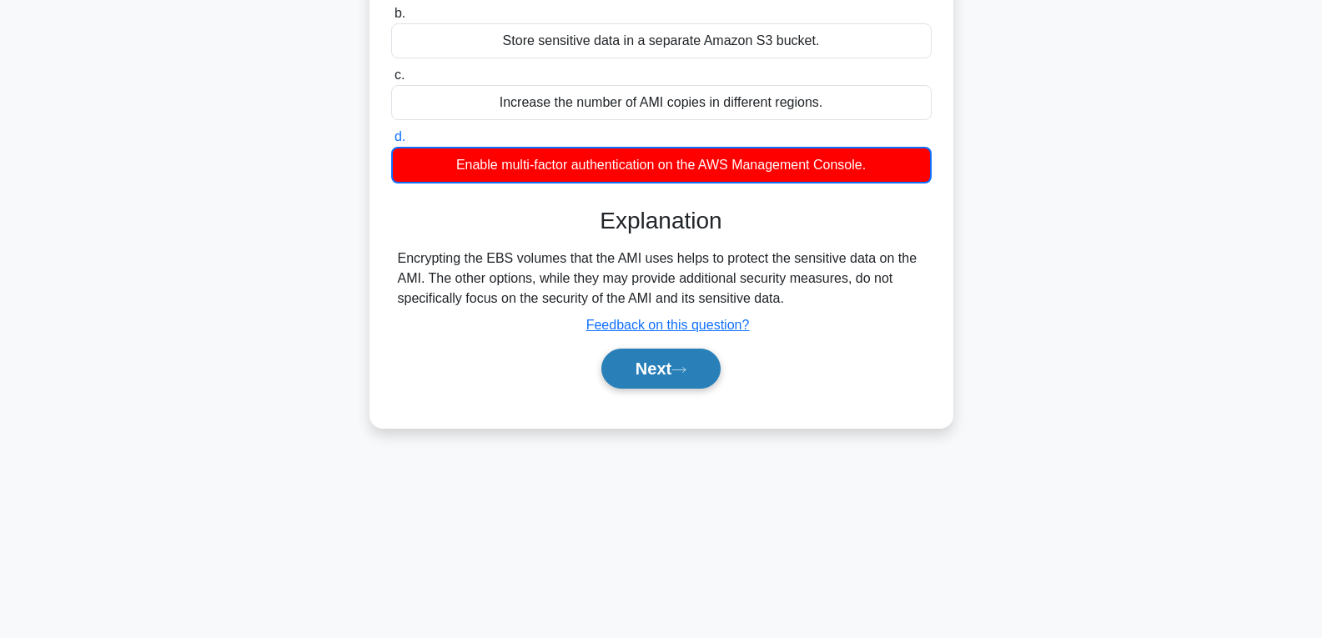
click at [683, 372] on icon at bounding box center [678, 369] width 15 height 9
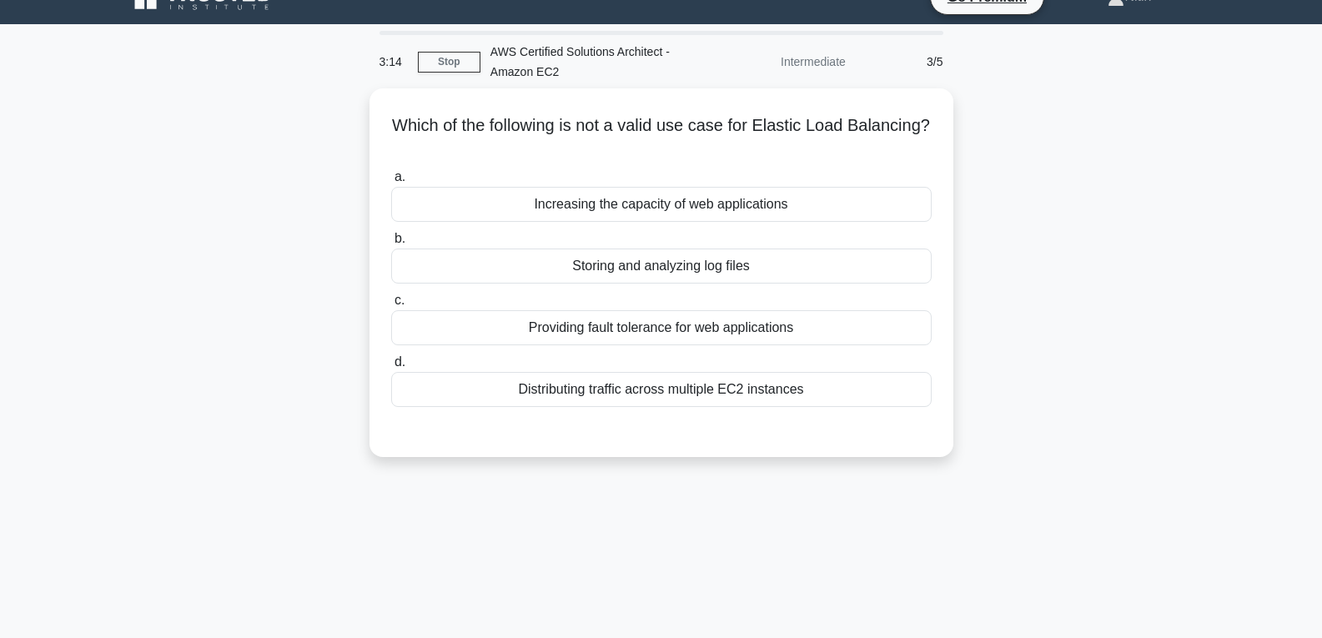
scroll to position [0, 0]
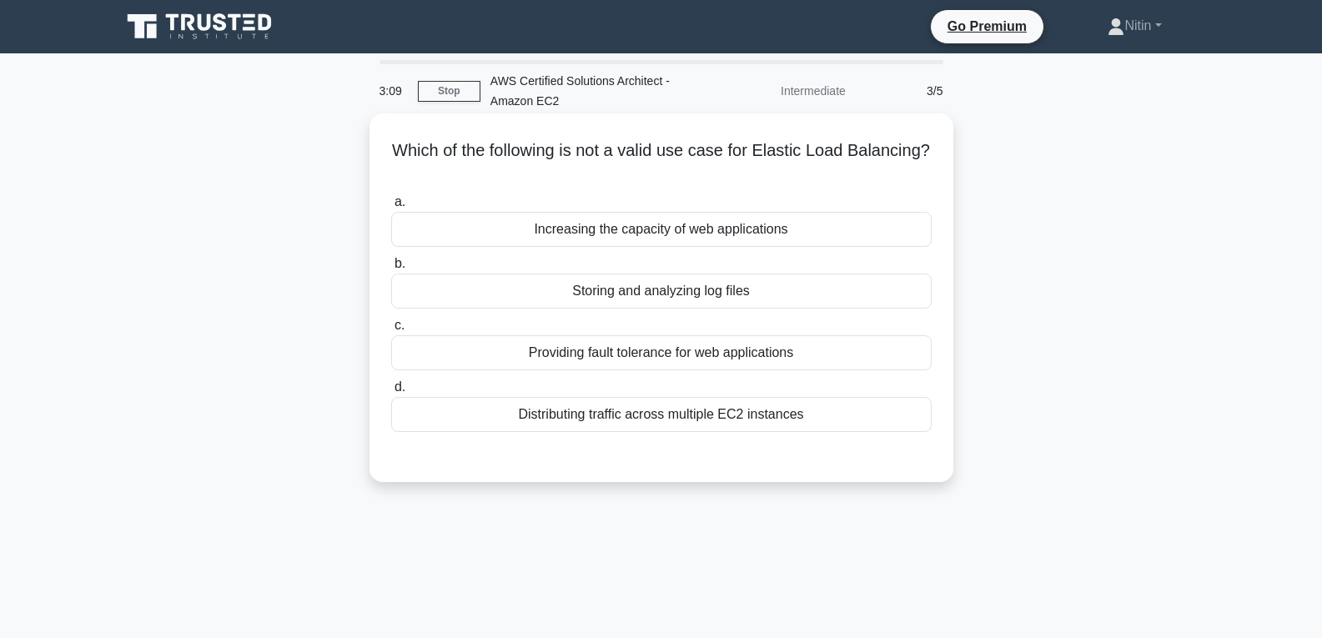
click at [640, 293] on div "Storing and analyzing log files" at bounding box center [661, 290] width 540 height 35
click at [391, 269] on input "b. Storing and analyzing log files" at bounding box center [391, 263] width 0 height 11
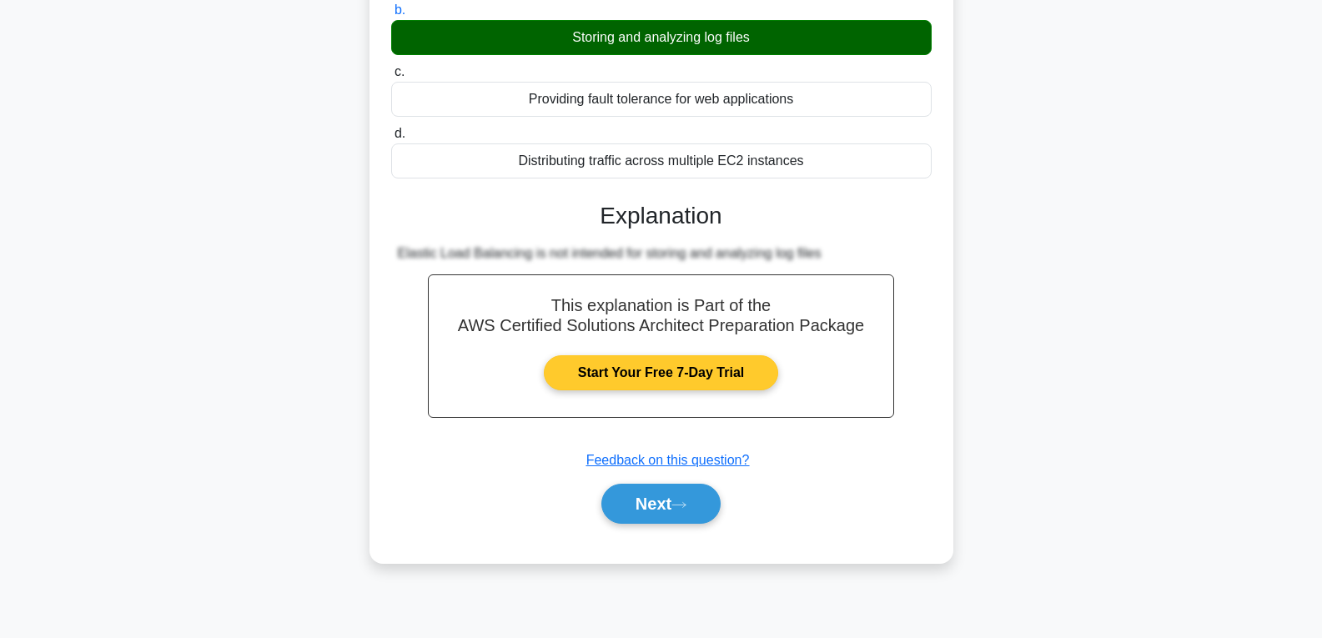
scroll to position [263, 0]
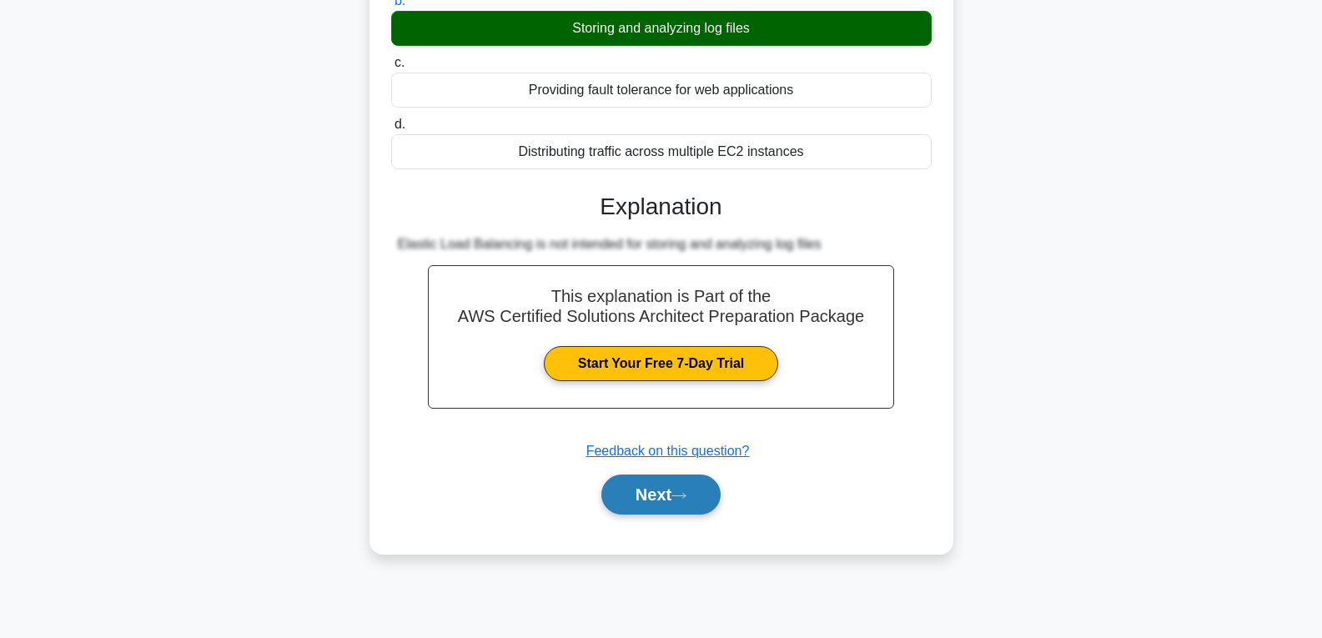
click at [675, 478] on button "Next" at bounding box center [660, 494] width 119 height 40
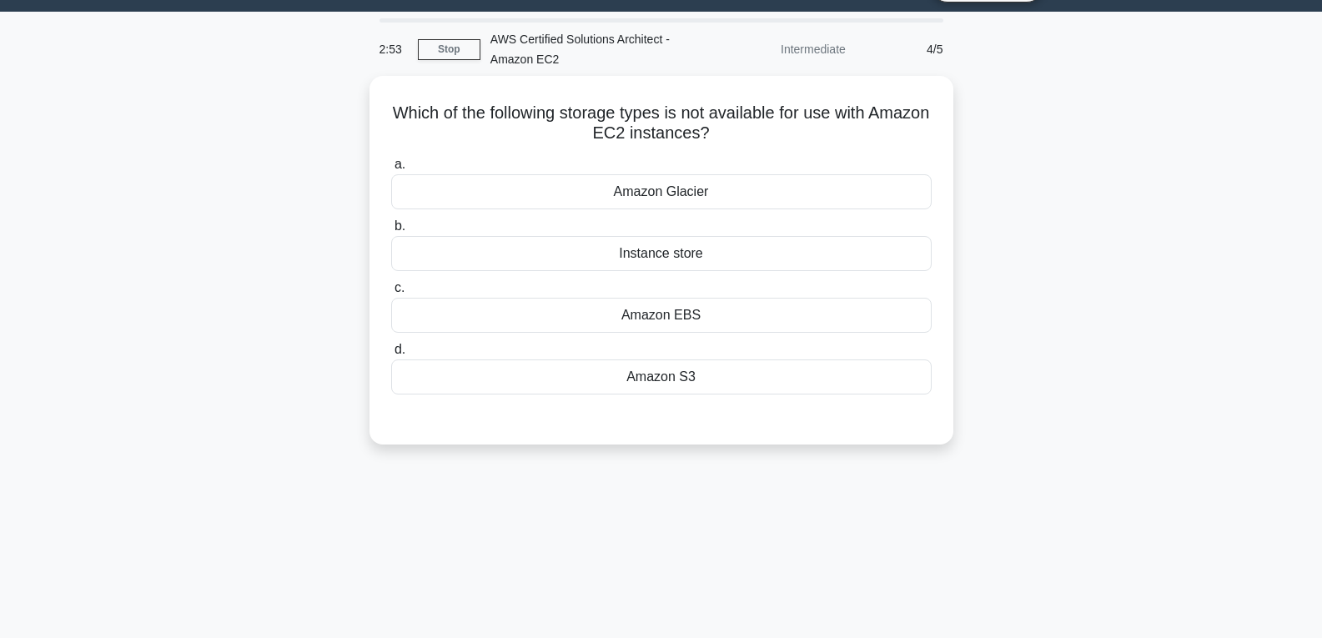
scroll to position [13, 0]
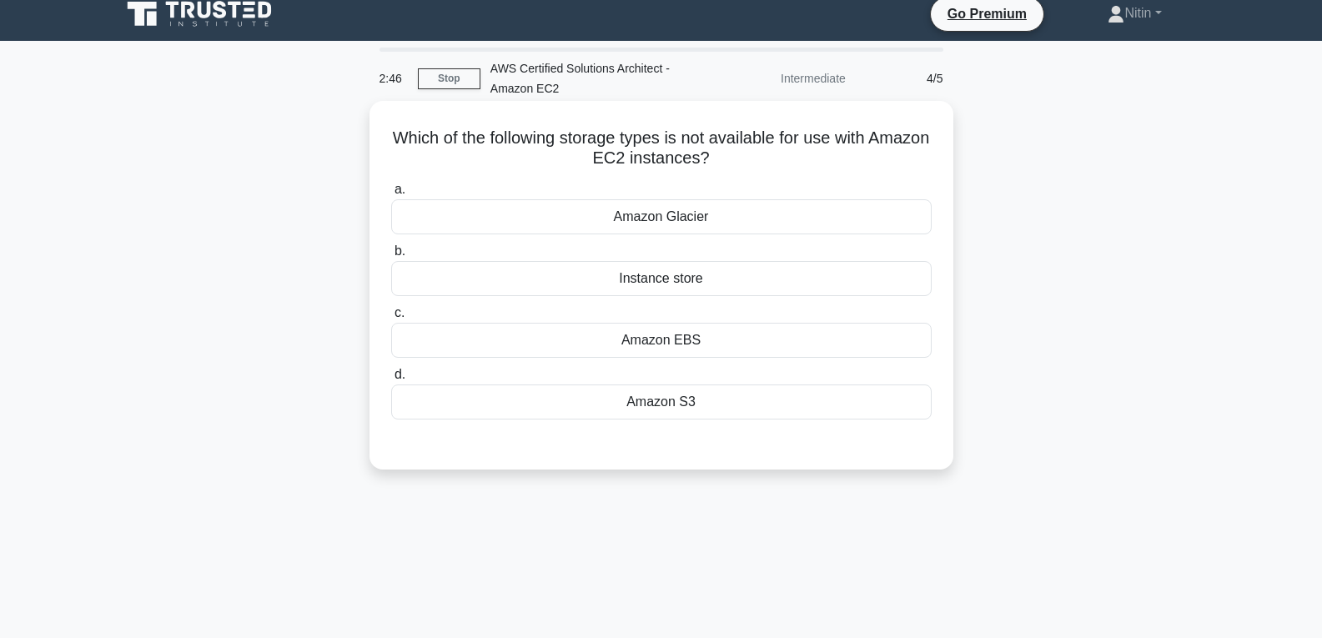
click at [639, 213] on div "Amazon Glacier" at bounding box center [661, 216] width 540 height 35
click at [391, 195] on input "a. Amazon Glacier" at bounding box center [391, 189] width 0 height 11
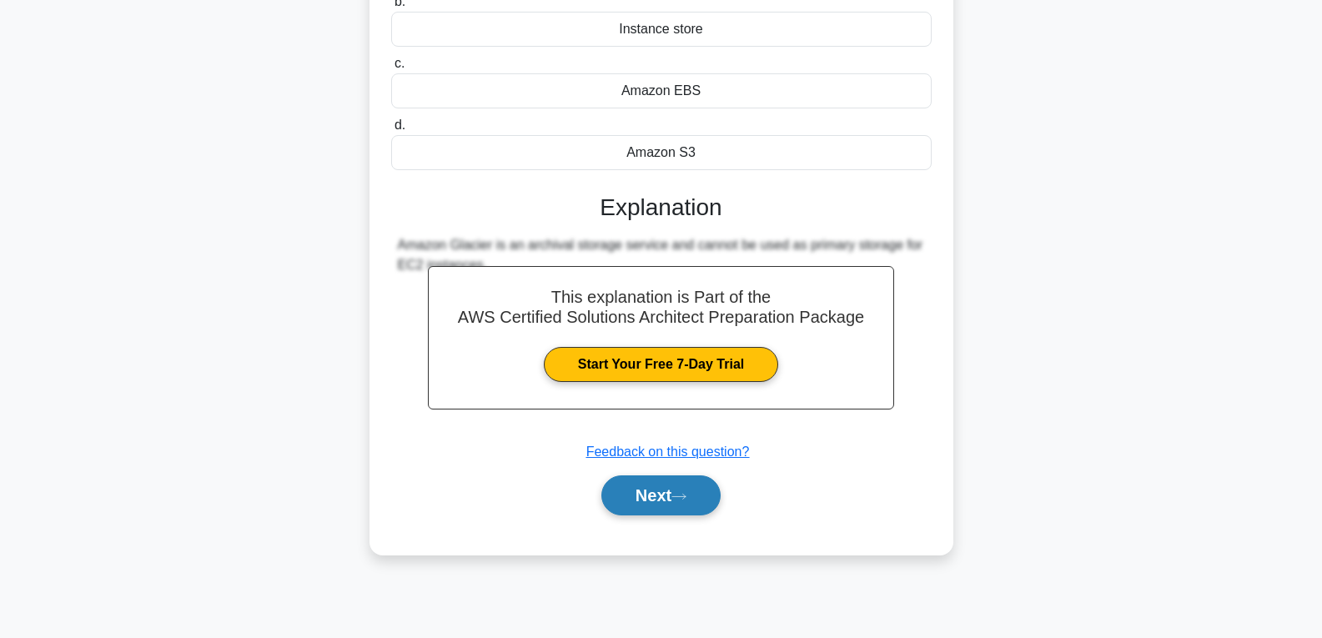
scroll to position [263, 0]
click at [685, 497] on icon at bounding box center [678, 495] width 13 height 5
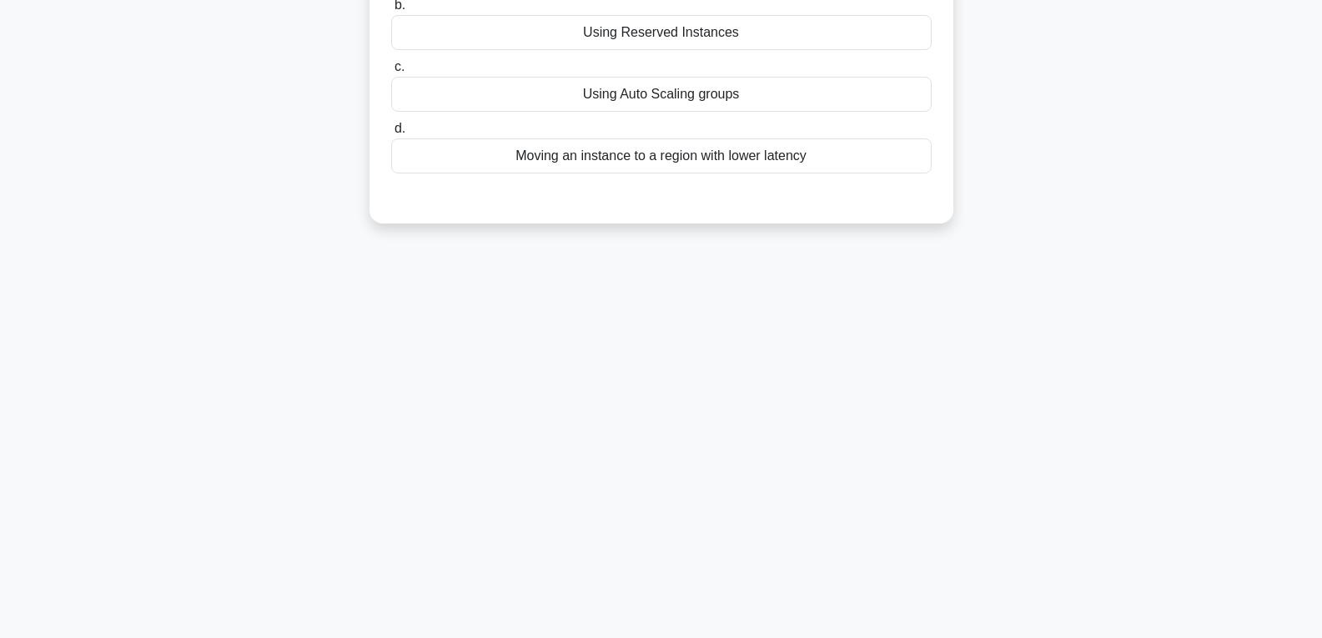
scroll to position [96, 0]
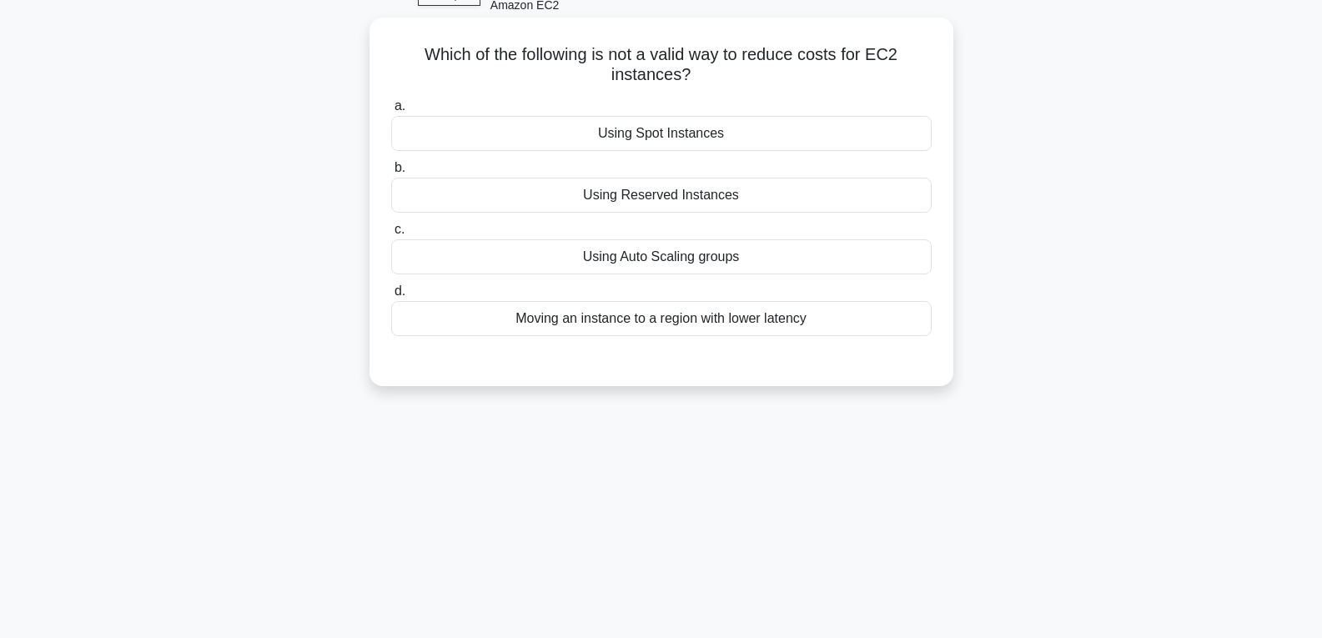
click at [675, 252] on div "Using Auto Scaling groups" at bounding box center [661, 256] width 540 height 35
click at [391, 235] on input "c. Using Auto Scaling groups" at bounding box center [391, 229] width 0 height 11
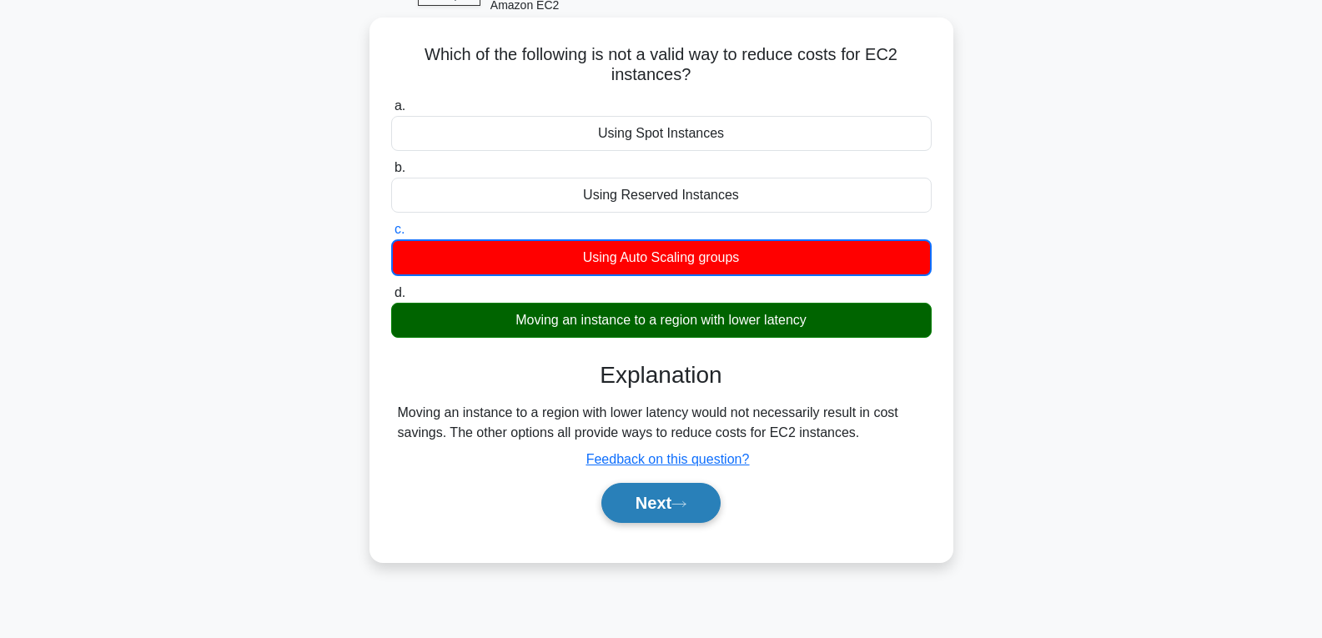
click at [695, 514] on button "Next" at bounding box center [660, 503] width 119 height 40
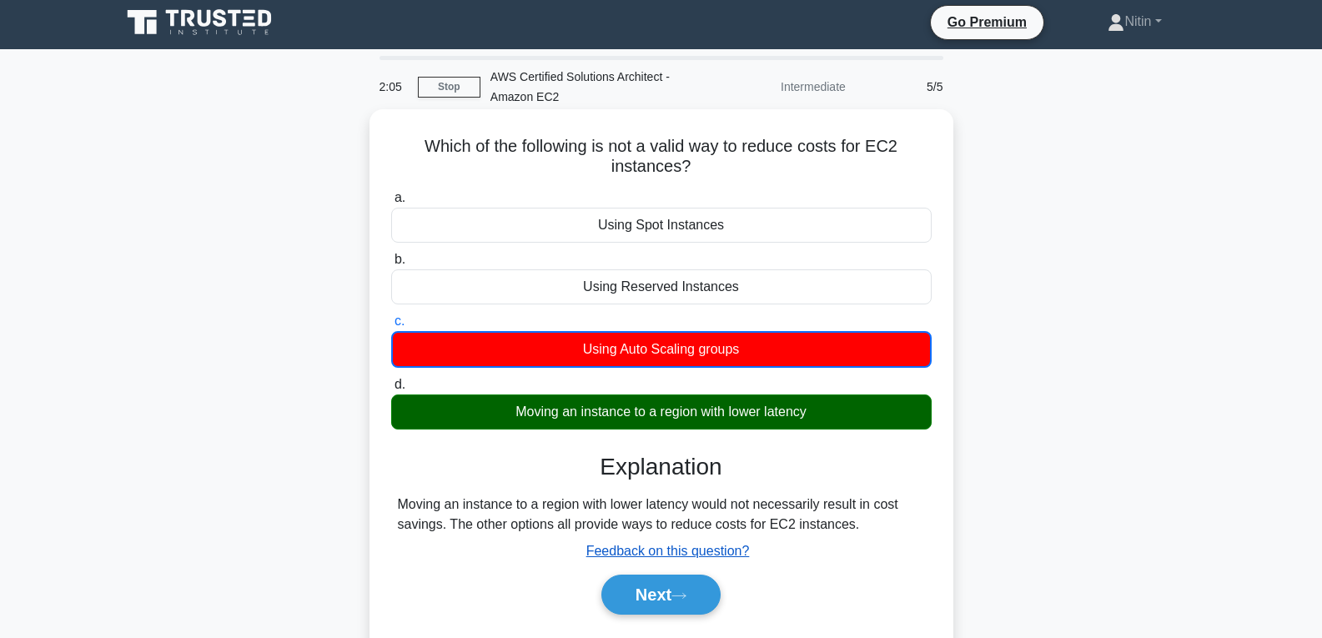
scroll to position [0, 0]
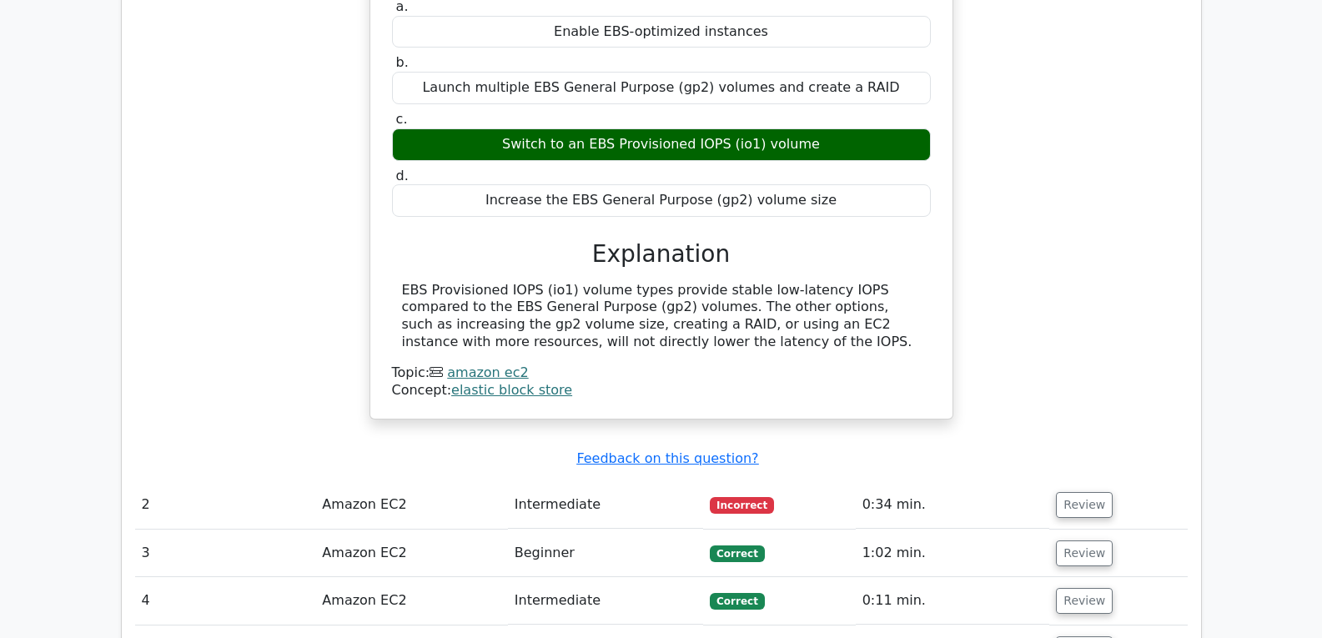
scroll to position [1501, 0]
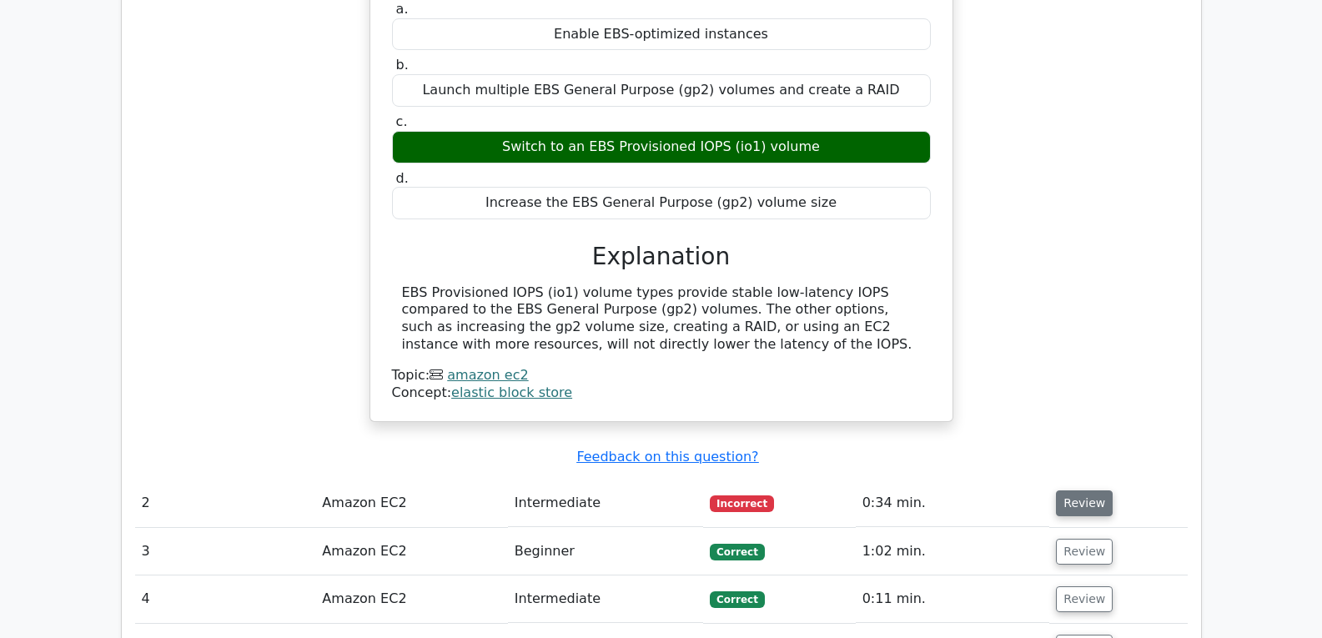
click at [1095, 490] on button "Review" at bounding box center [1084, 503] width 57 height 26
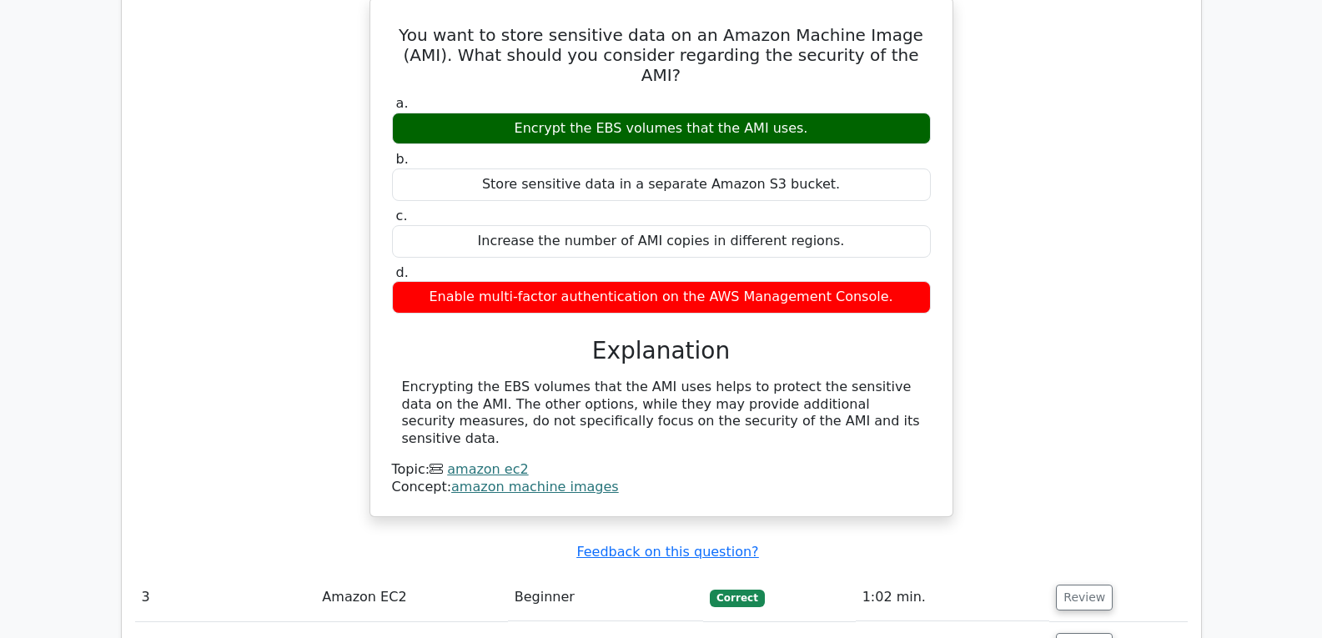
scroll to position [2084, 0]
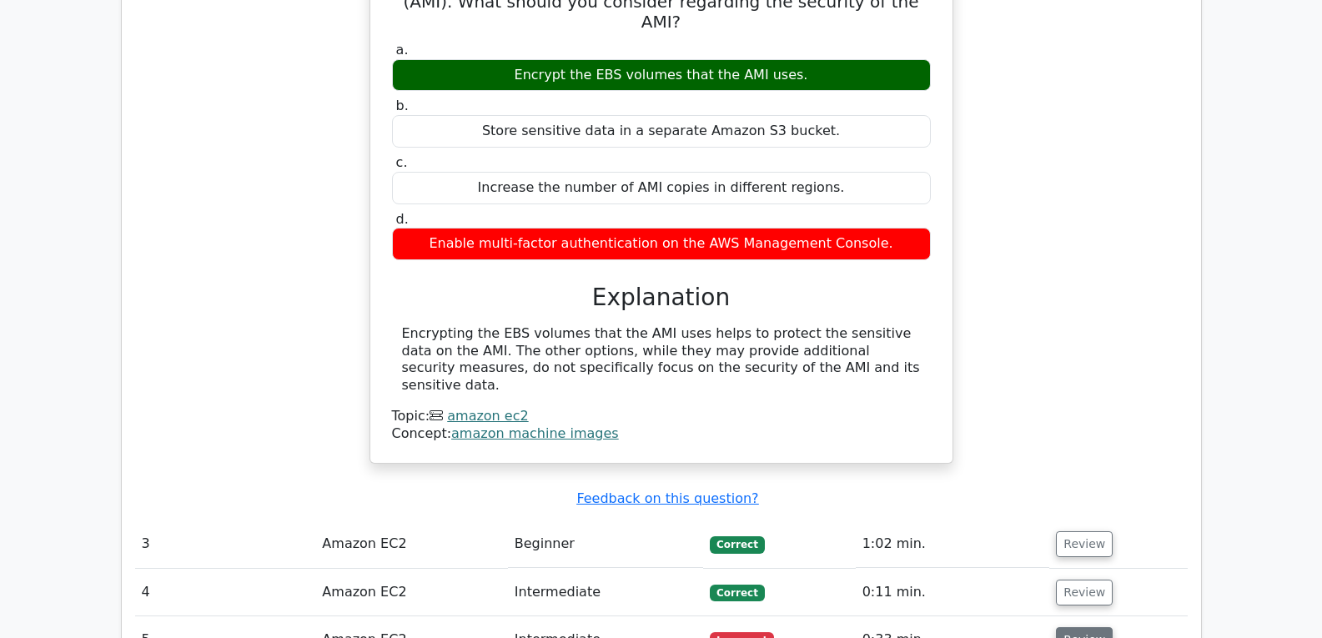
click at [1075, 627] on button "Review" at bounding box center [1084, 640] width 57 height 26
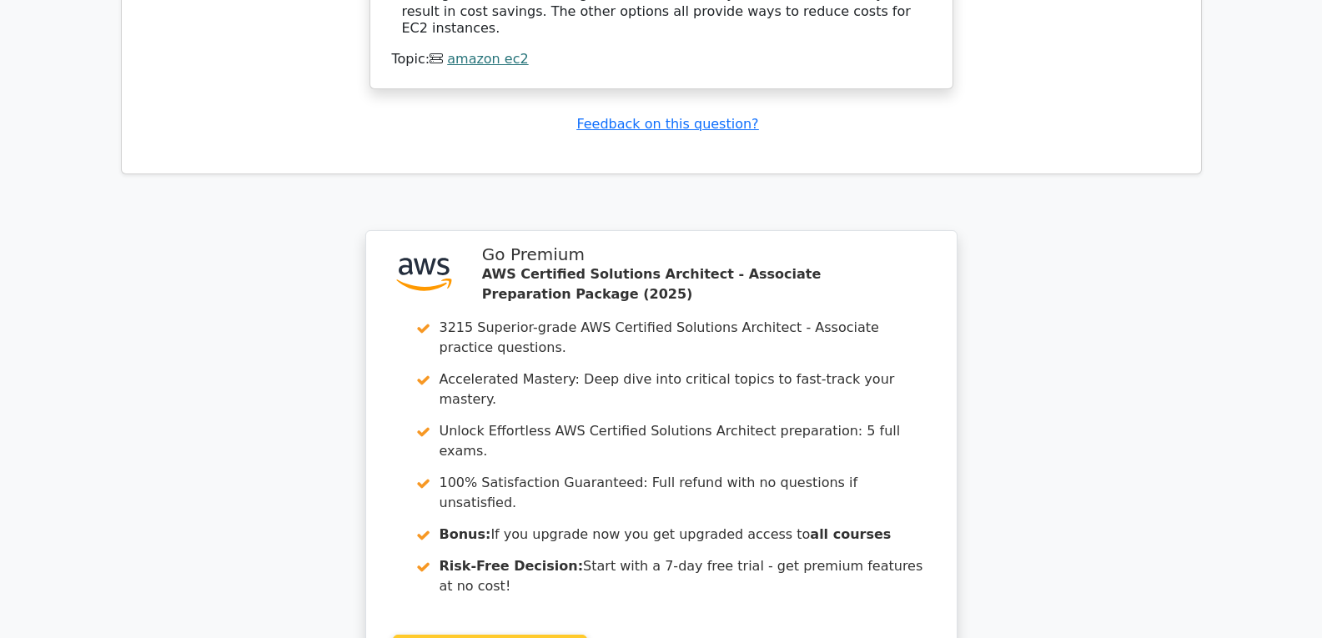
scroll to position [2962, 0]
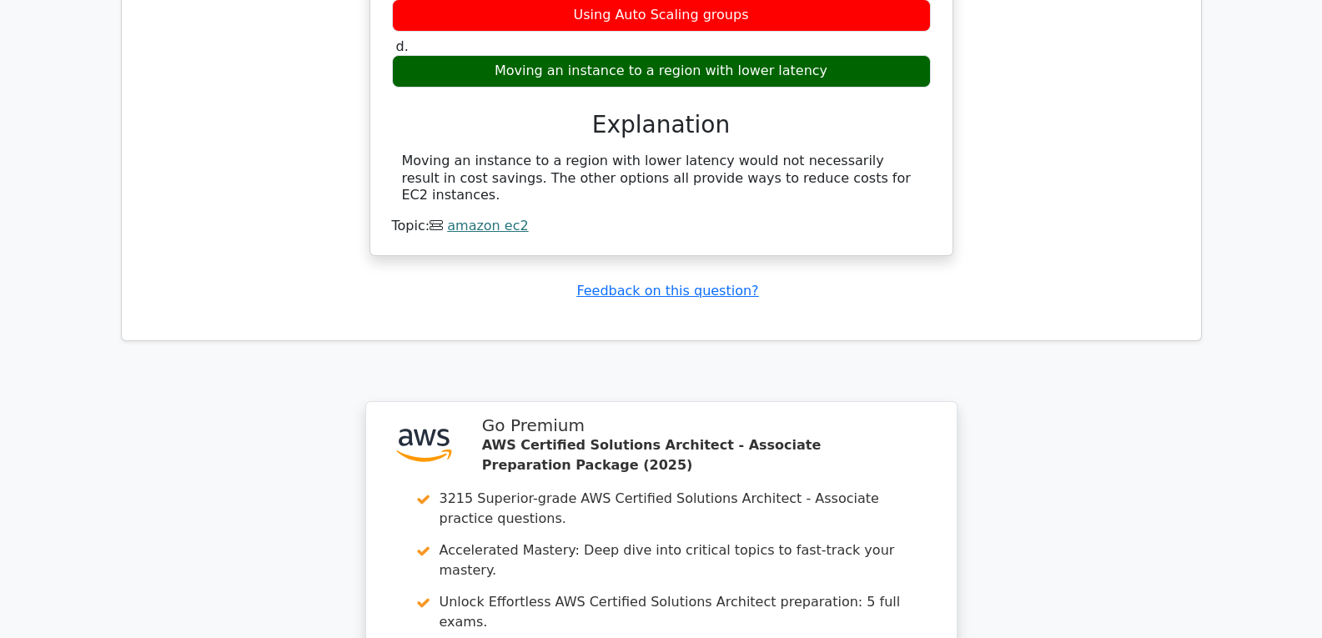
drag, startPoint x: 800, startPoint y: 194, endPoint x: 749, endPoint y: 236, distance: 65.8
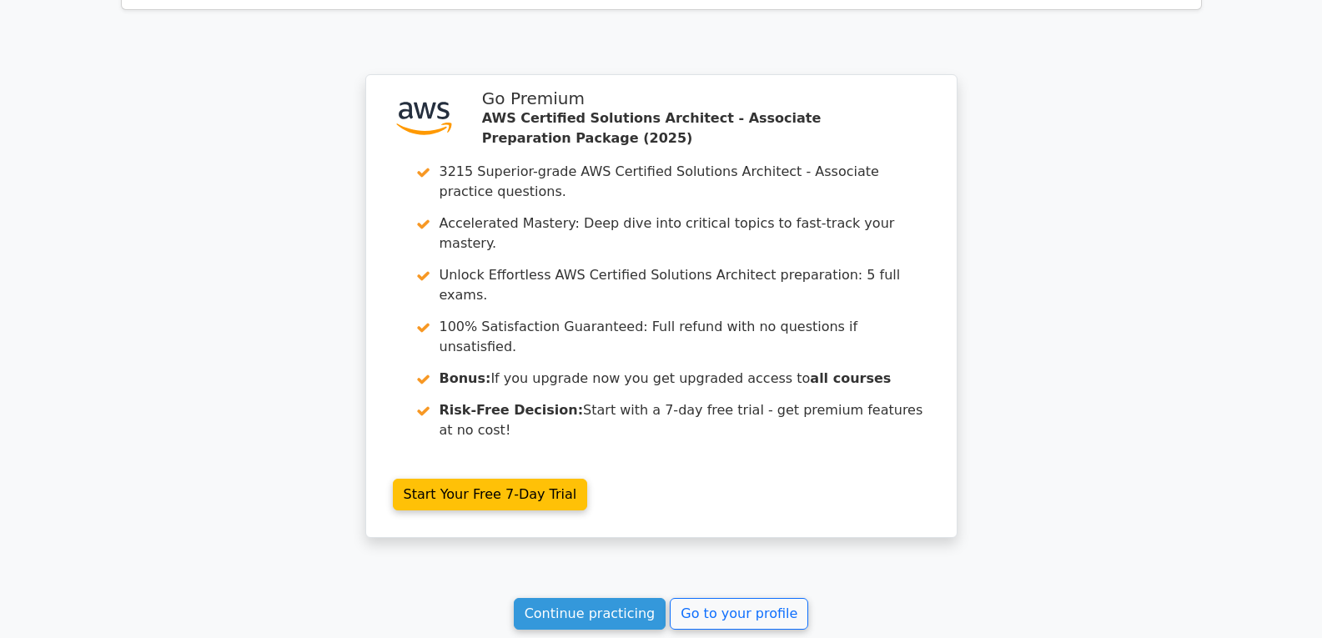
scroll to position [3295, 0]
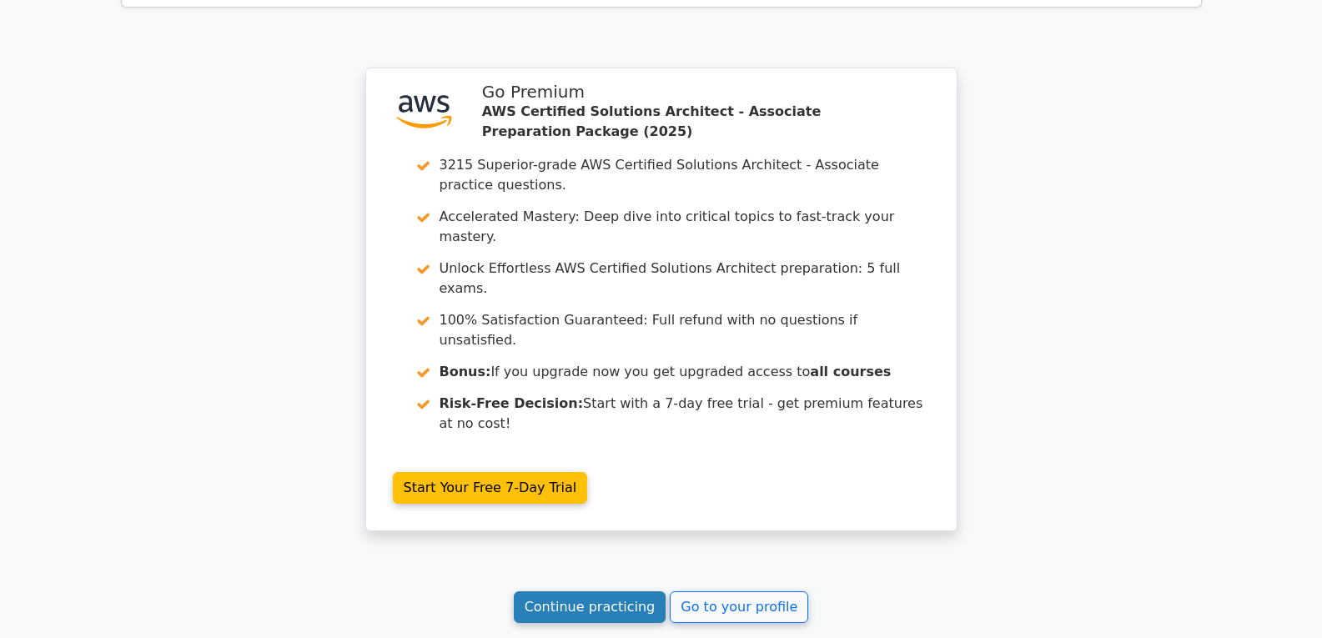
click at [584, 591] on link "Continue practicing" at bounding box center [590, 607] width 153 height 32
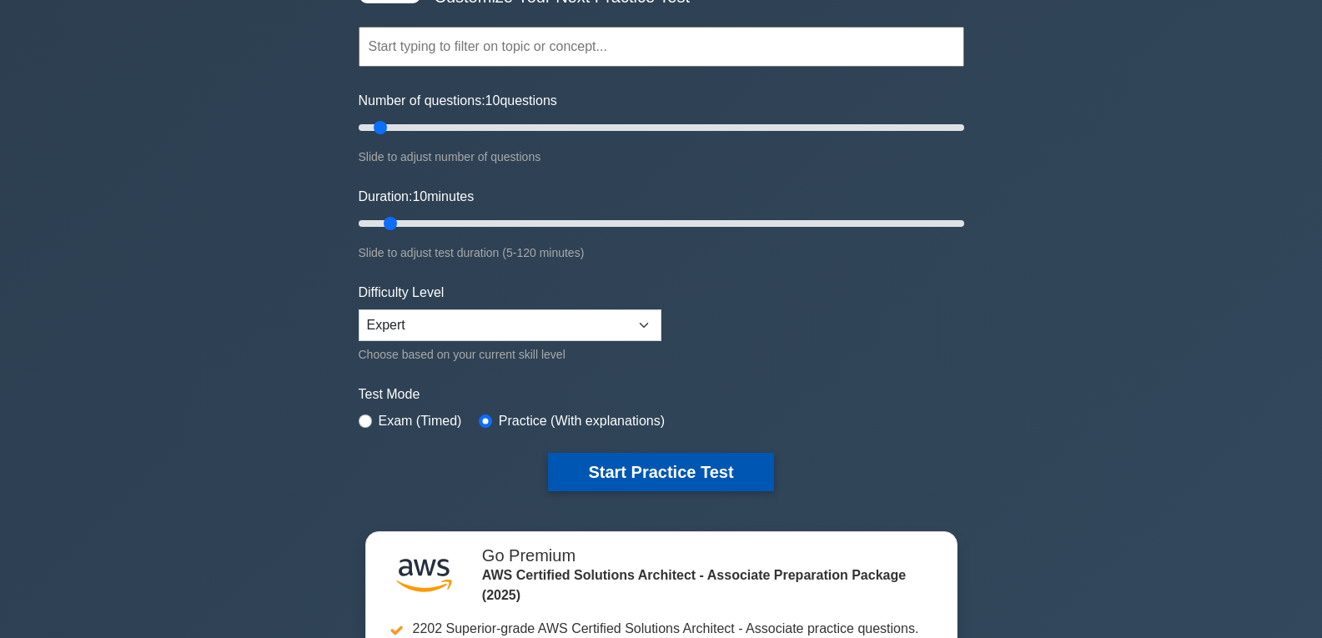
scroll to position [167, 0]
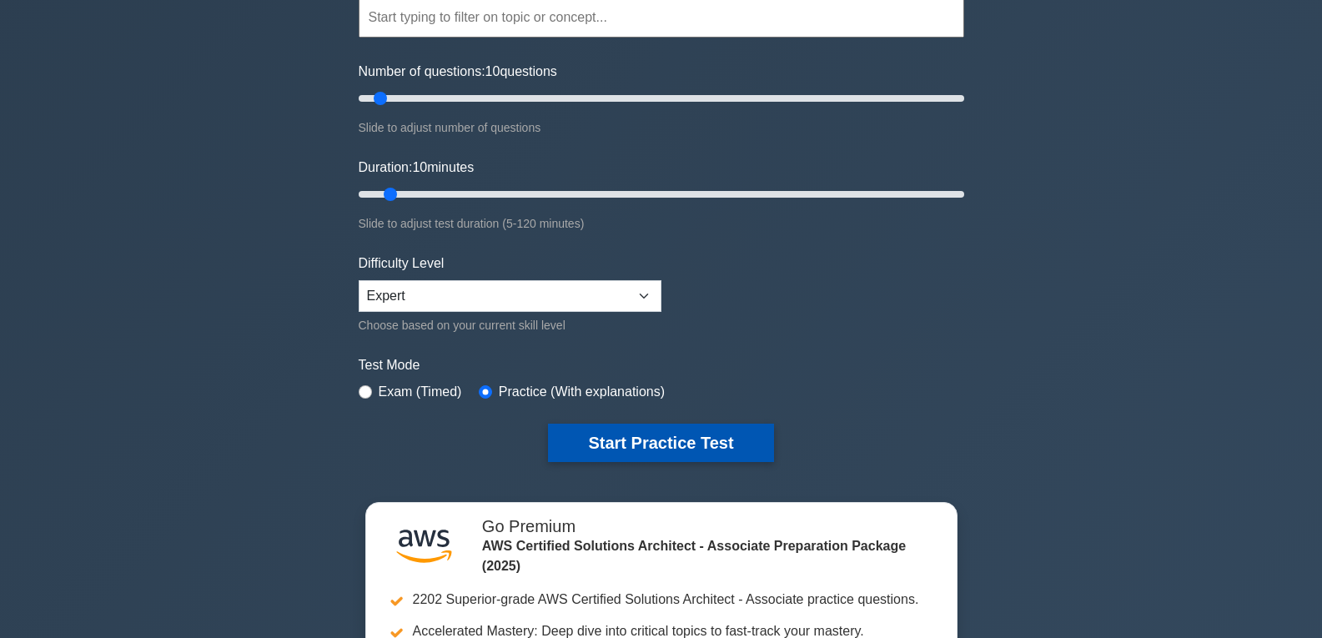
click at [686, 430] on button "Start Practice Test" at bounding box center [660, 443] width 225 height 38
click at [652, 435] on button "Start Practice Test" at bounding box center [660, 443] width 225 height 38
click at [640, 438] on button "Start Practice Test" at bounding box center [660, 443] width 225 height 38
click at [677, 429] on button "Start Practice Test" at bounding box center [660, 443] width 225 height 38
click at [634, 425] on button "Start Practice Test" at bounding box center [660, 443] width 225 height 38
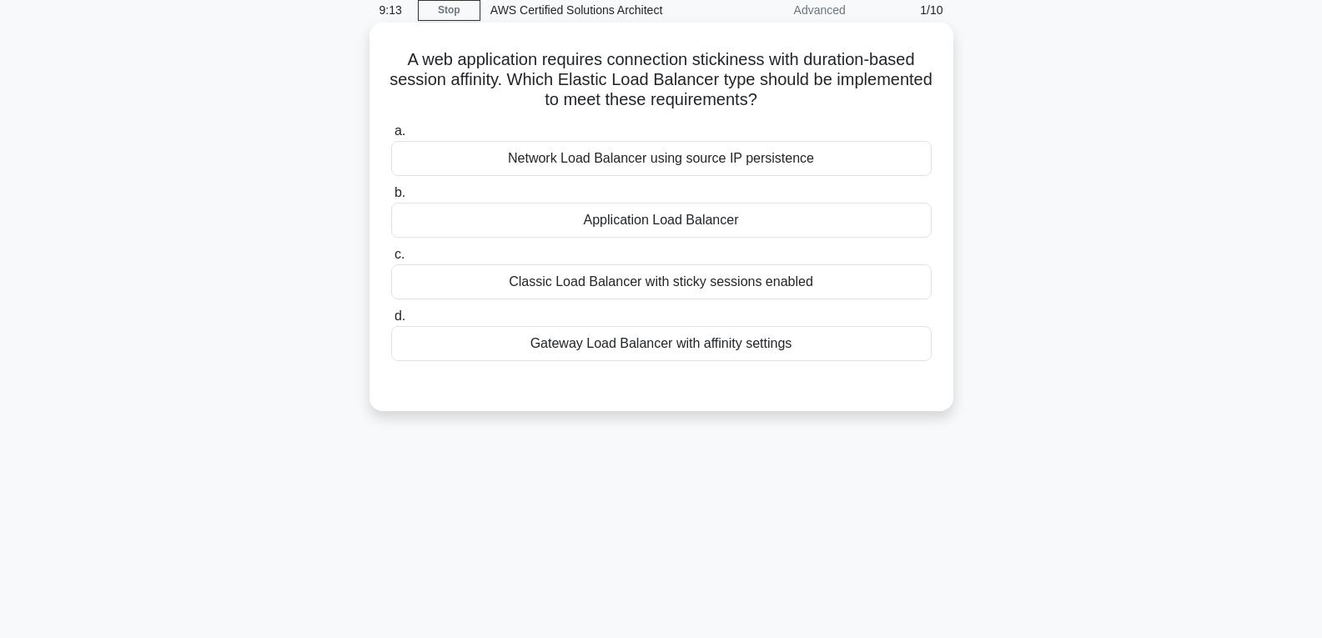
scroll to position [13, 0]
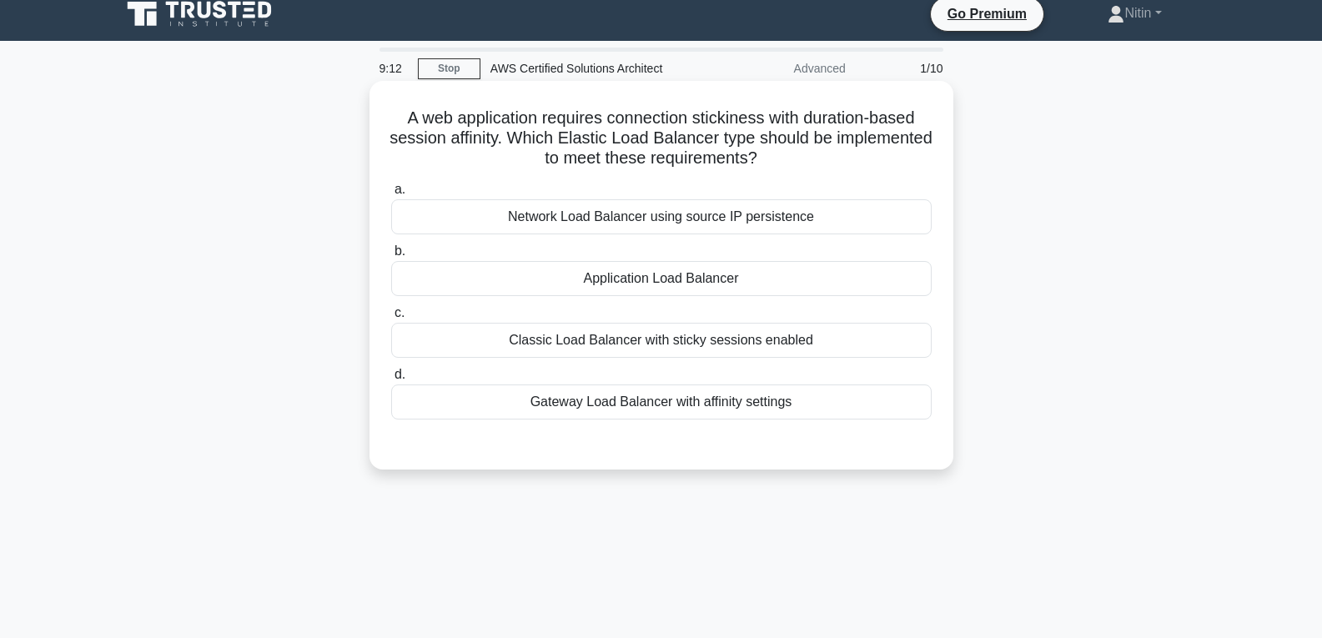
click at [749, 334] on div "Classic Load Balancer with sticky sessions enabled" at bounding box center [661, 340] width 540 height 35
click at [391, 319] on input "c. Classic Load Balancer with sticky sessions enabled" at bounding box center [391, 313] width 0 height 11
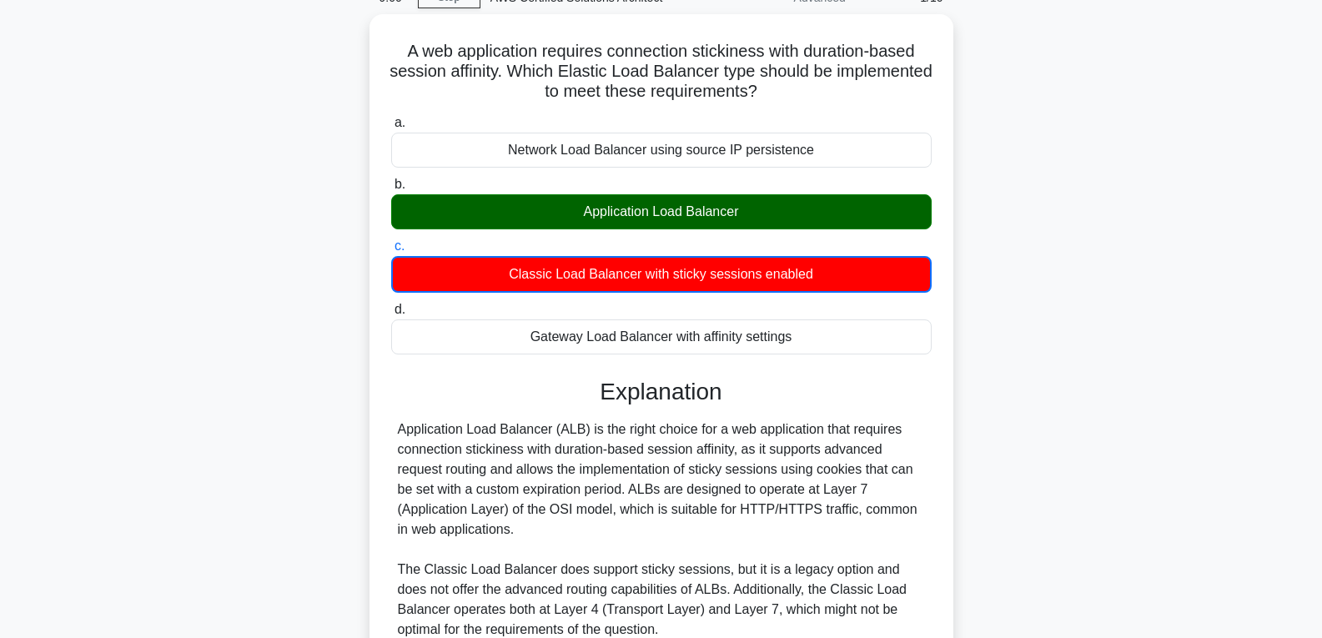
scroll to position [0, 0]
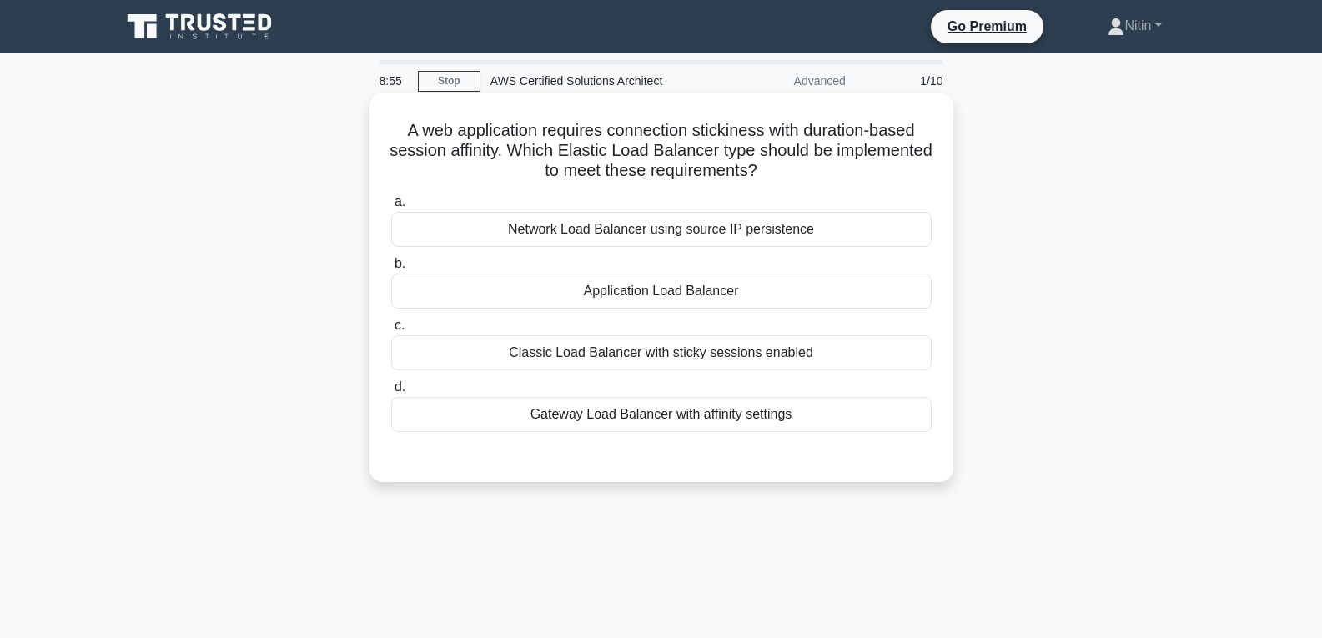
click at [708, 298] on div "Application Load Balancer" at bounding box center [661, 290] width 540 height 35
click at [391, 269] on input "b. Application Load Balancer" at bounding box center [391, 263] width 0 height 11
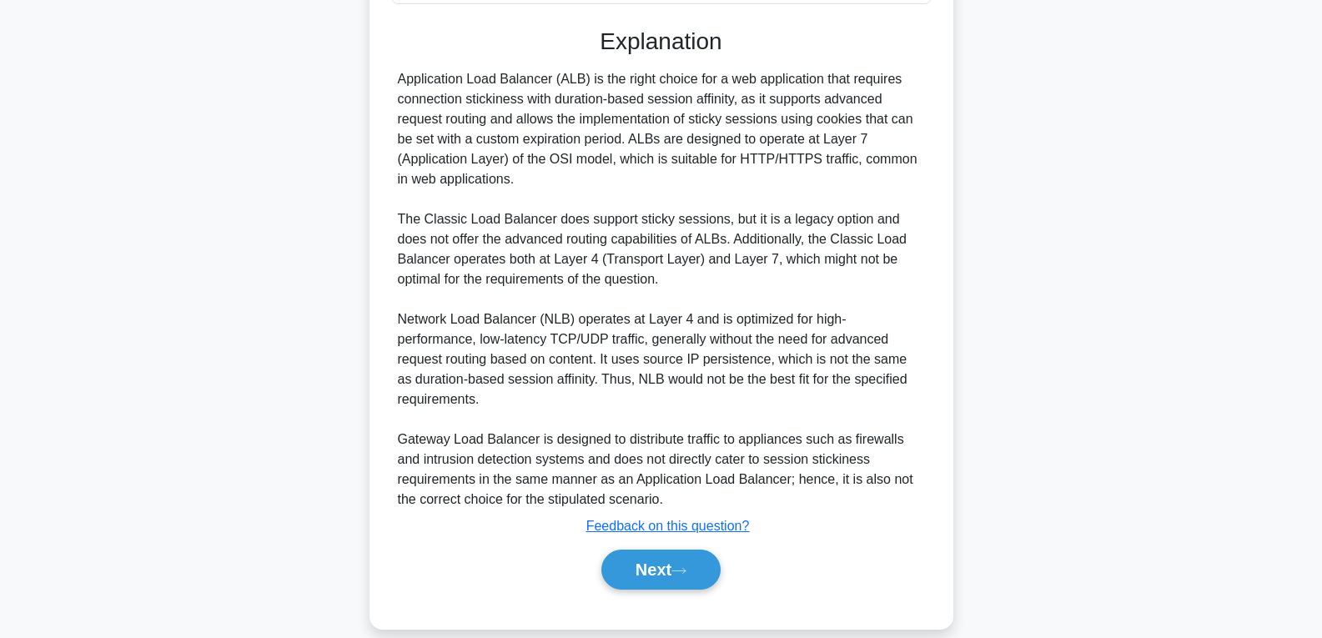
scroll to position [431, 0]
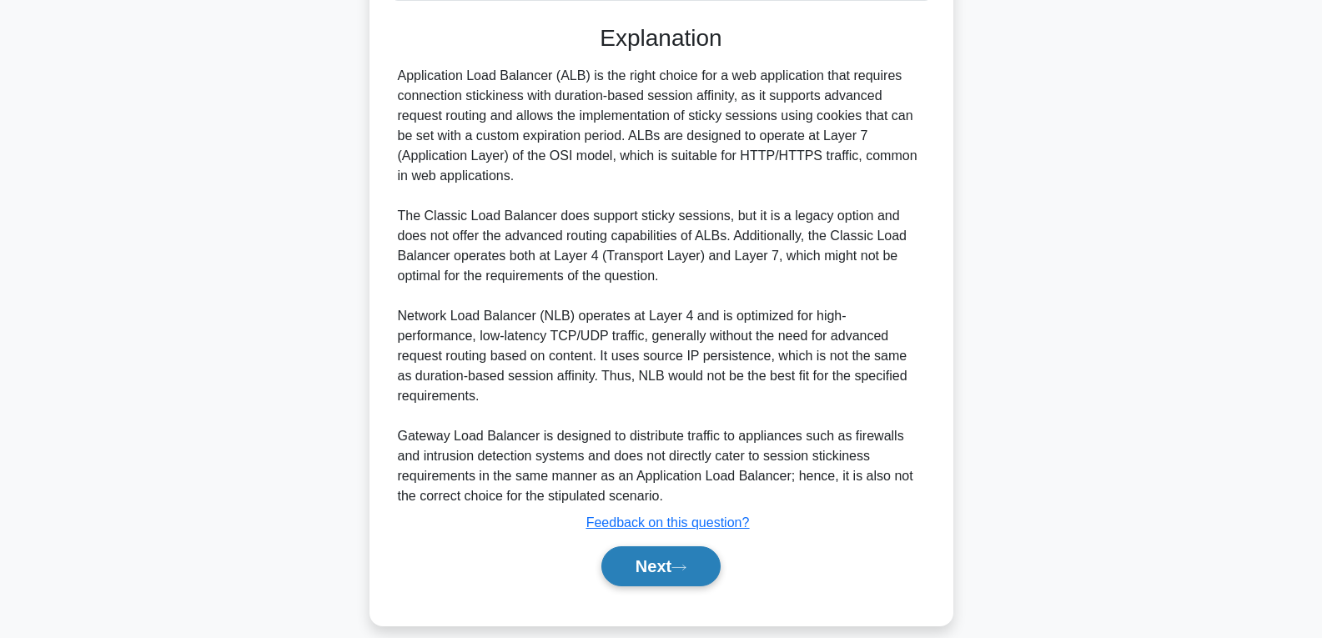
click at [693, 554] on button "Next" at bounding box center [660, 566] width 119 height 40
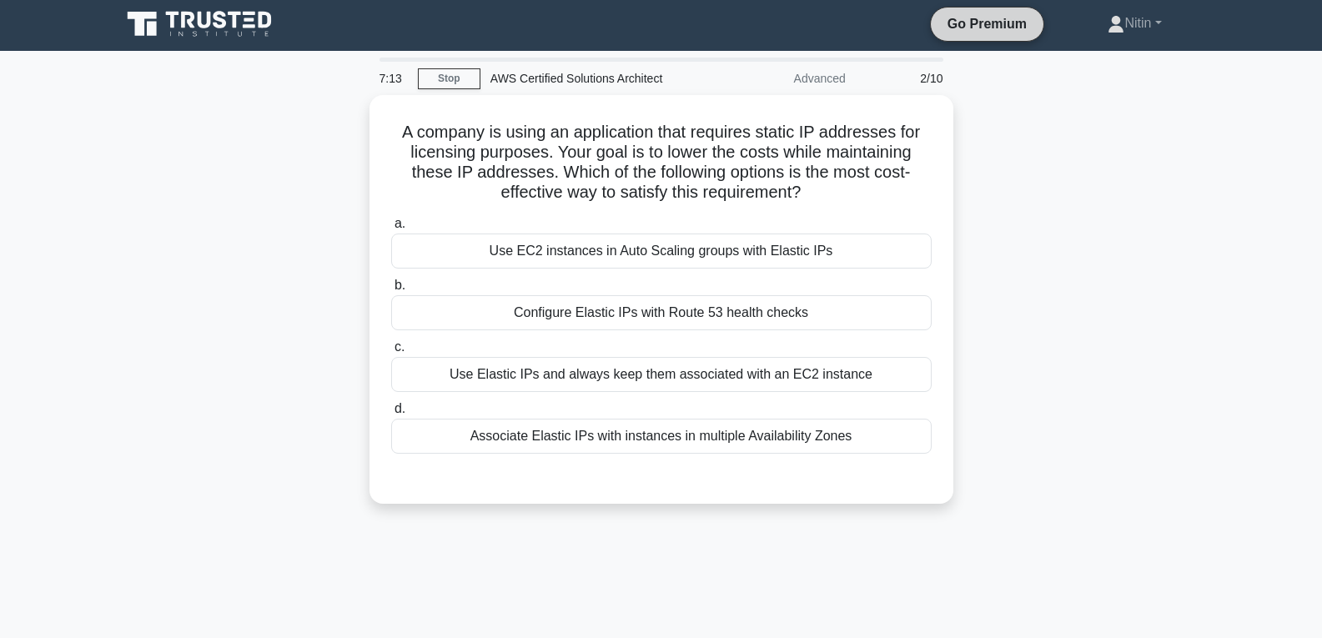
scroll to position [0, 0]
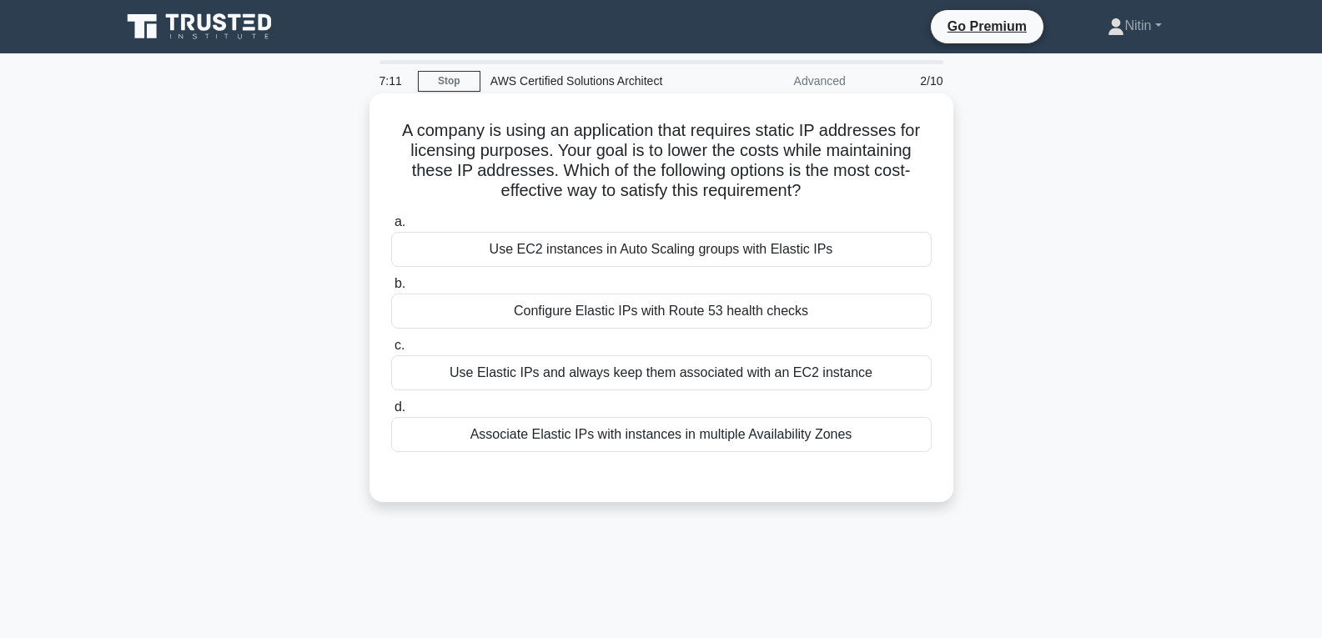
click at [842, 371] on div "Use Elastic IPs and always keep them associated with an EC2 instance" at bounding box center [661, 372] width 540 height 35
click at [391, 351] on input "c. Use Elastic IPs and always keep them associated with an EC2 instance" at bounding box center [391, 345] width 0 height 11
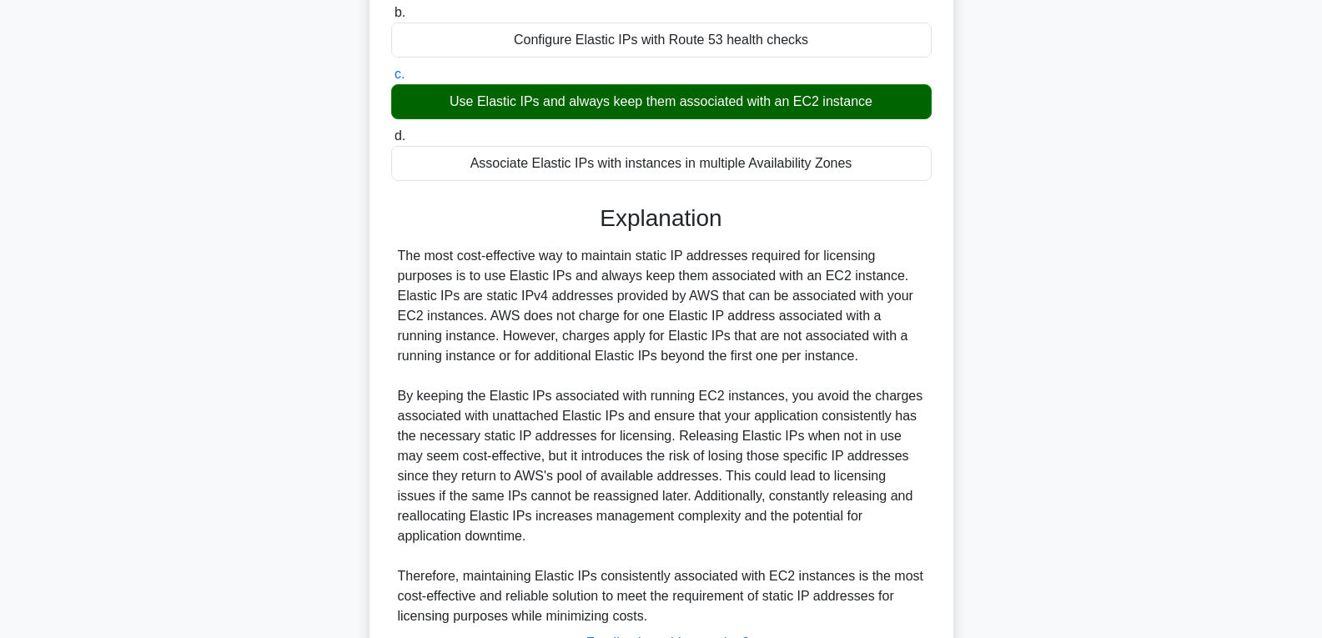
scroll to position [391, 0]
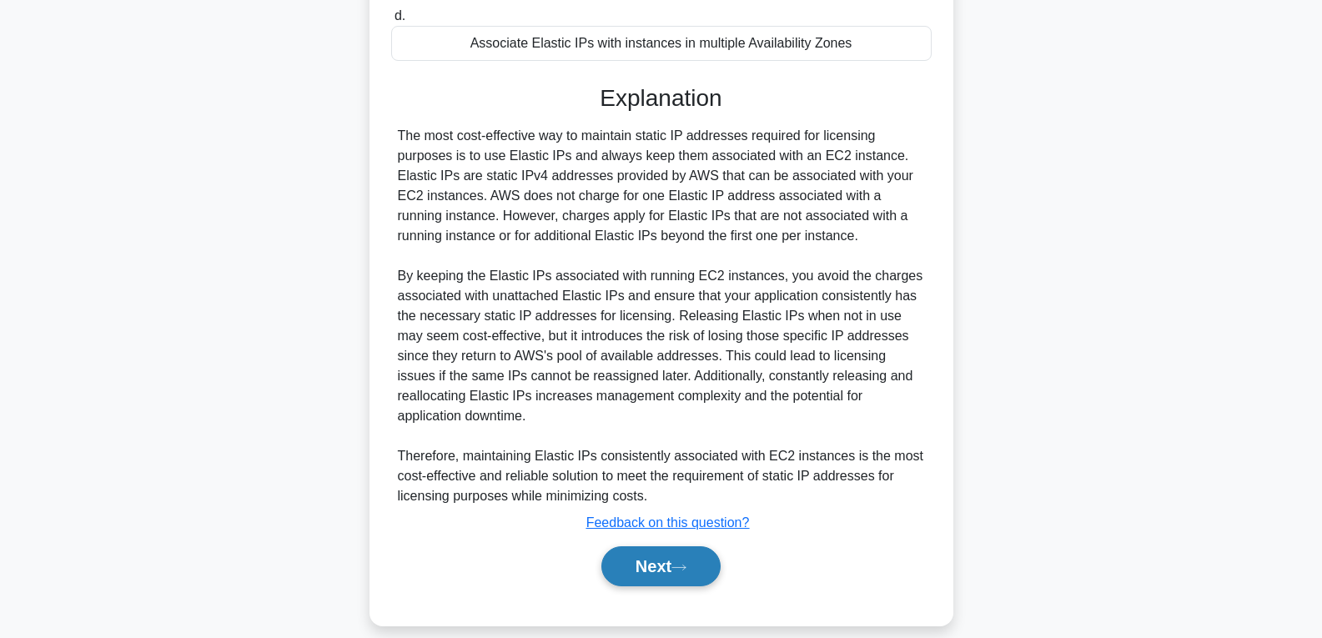
click at [685, 546] on button "Next" at bounding box center [660, 566] width 119 height 40
click at [687, 546] on button "Next" at bounding box center [660, 566] width 119 height 40
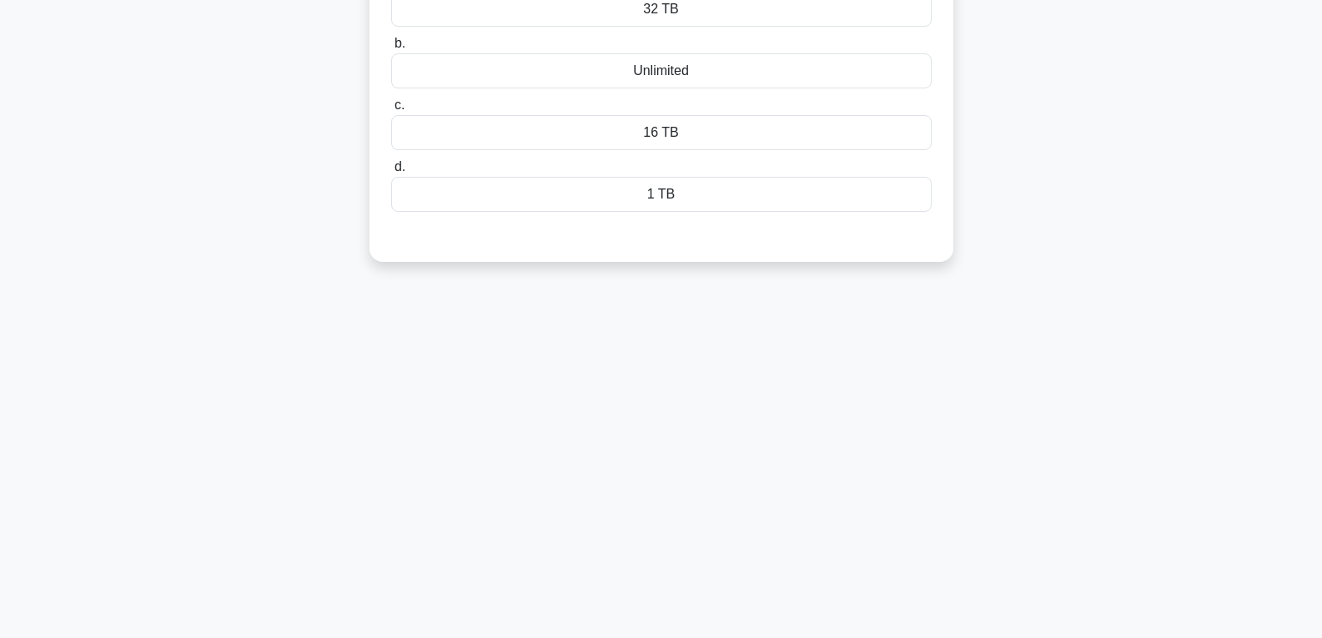
scroll to position [13, 0]
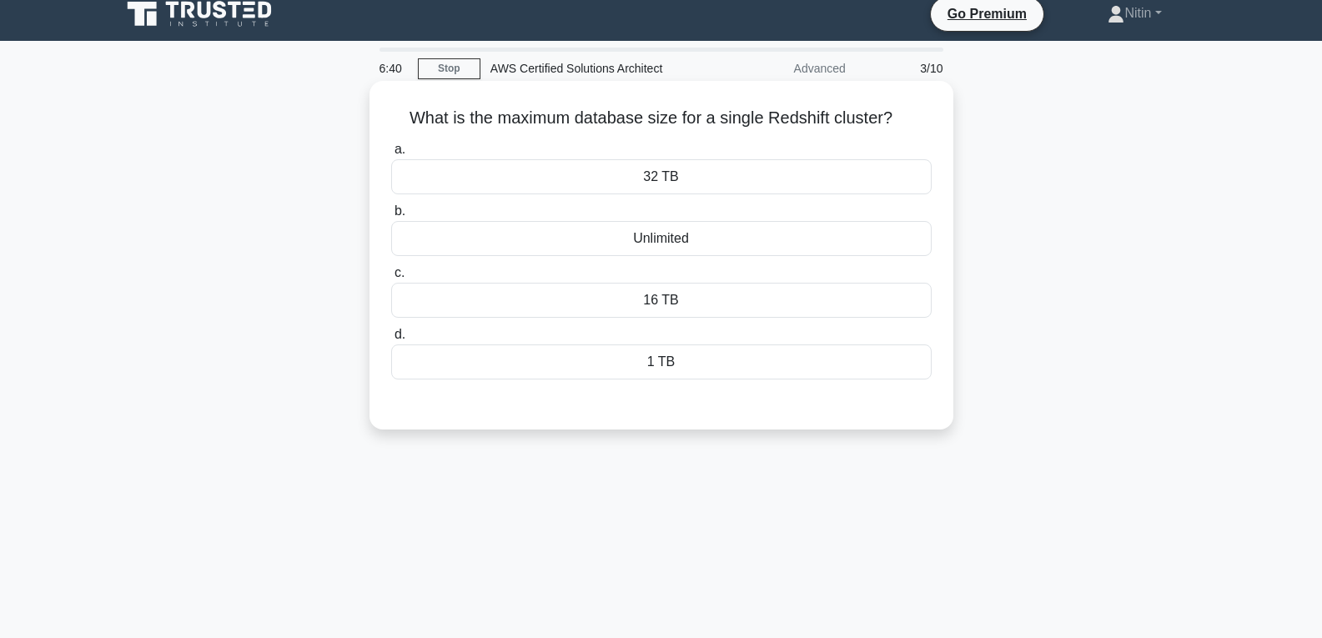
click at [713, 235] on div "Unlimited" at bounding box center [661, 238] width 540 height 35
click at [391, 217] on input "b. Unlimited" at bounding box center [391, 211] width 0 height 11
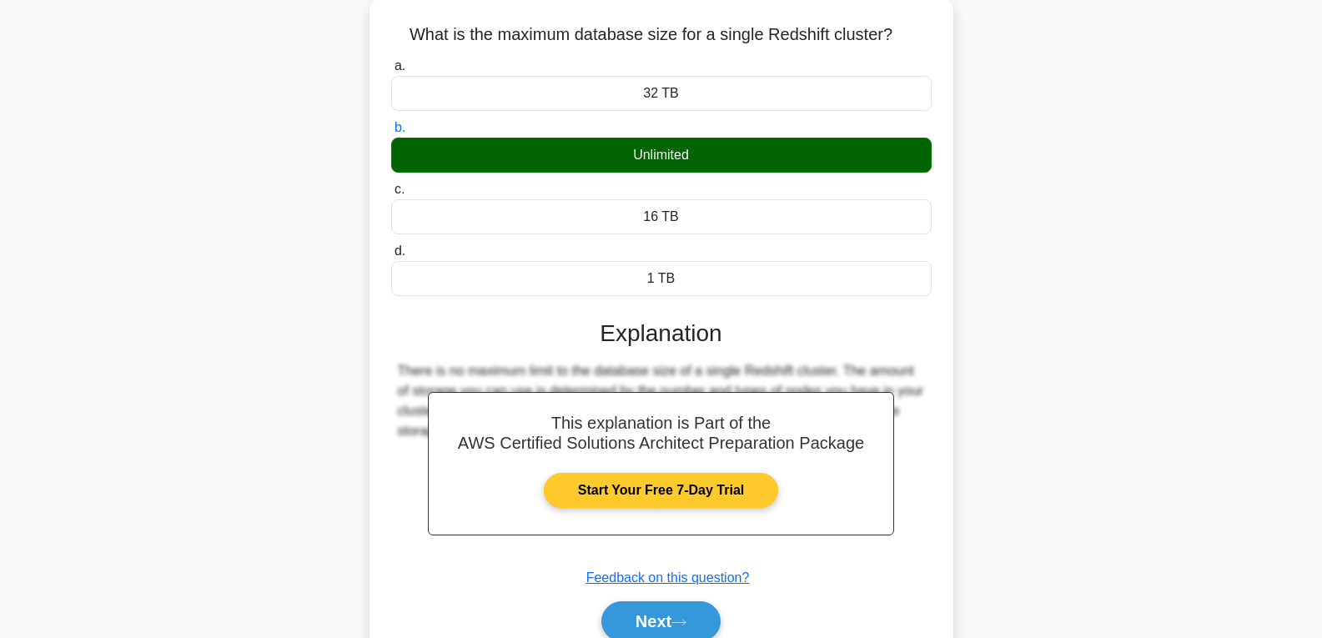
scroll to position [179, 0]
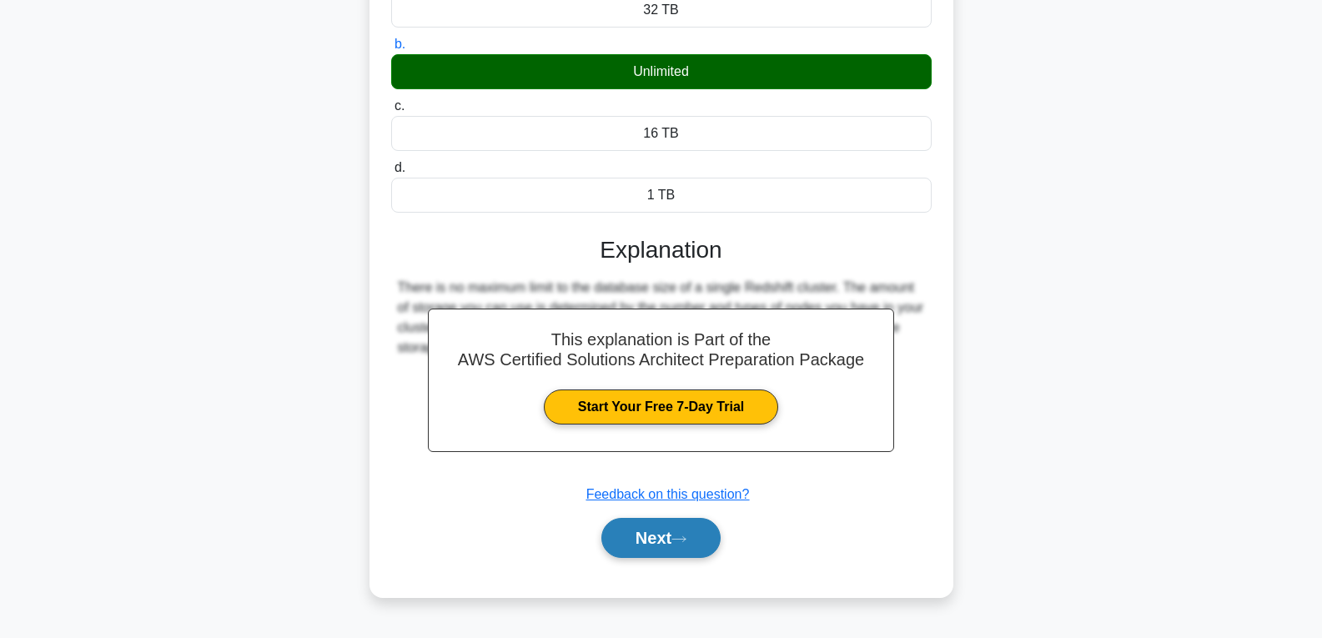
click at [686, 539] on icon at bounding box center [678, 538] width 15 height 9
click at [685, 536] on icon at bounding box center [678, 538] width 15 height 9
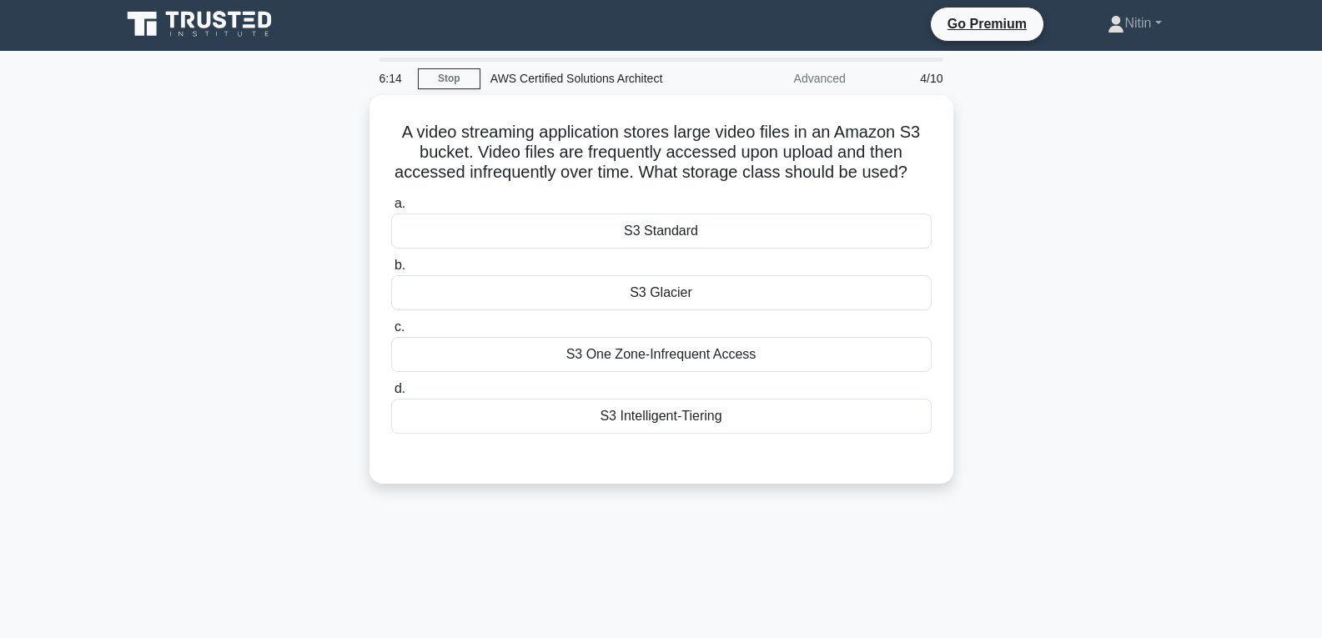
scroll to position [0, 0]
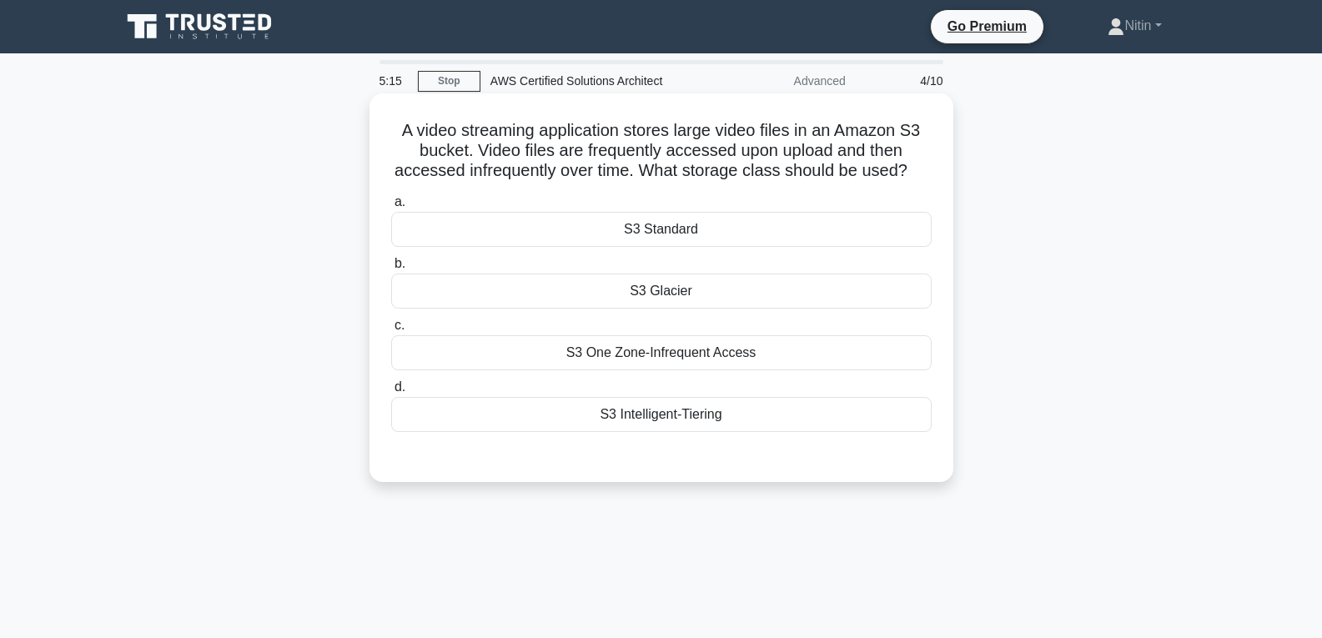
click at [668, 293] on div "S3 Glacier" at bounding box center [661, 290] width 540 height 35
click at [391, 269] on input "b. S3 Glacier" at bounding box center [391, 263] width 0 height 11
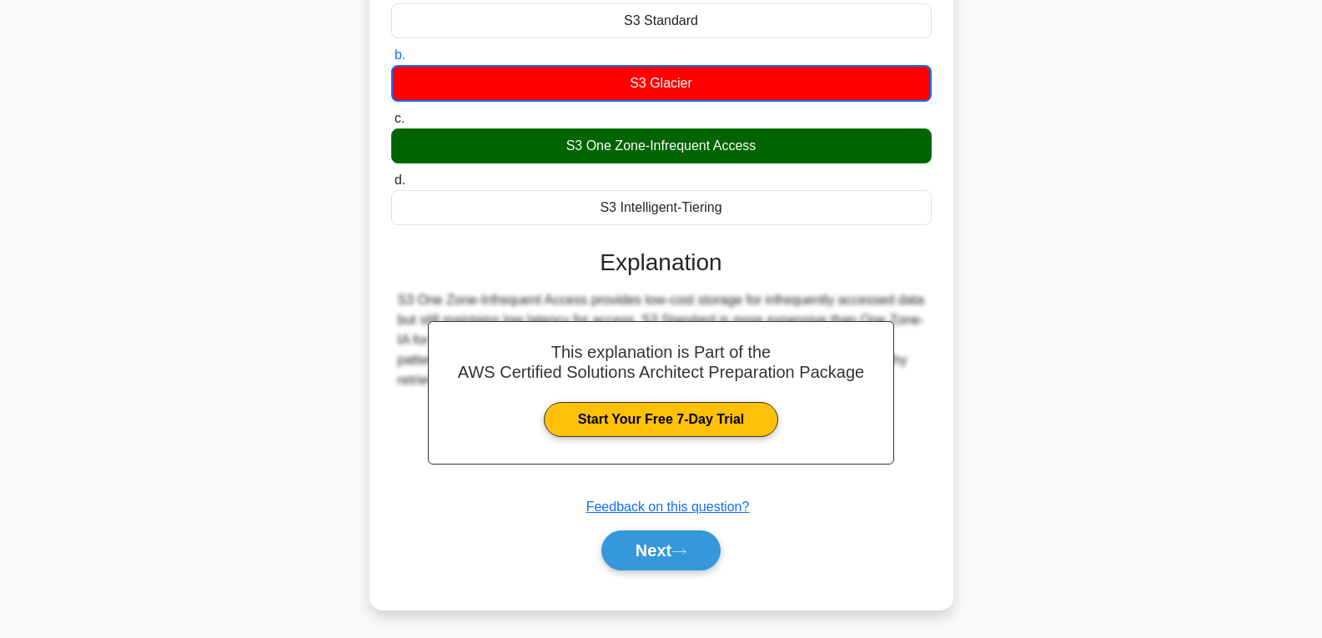
scroll to position [179, 0]
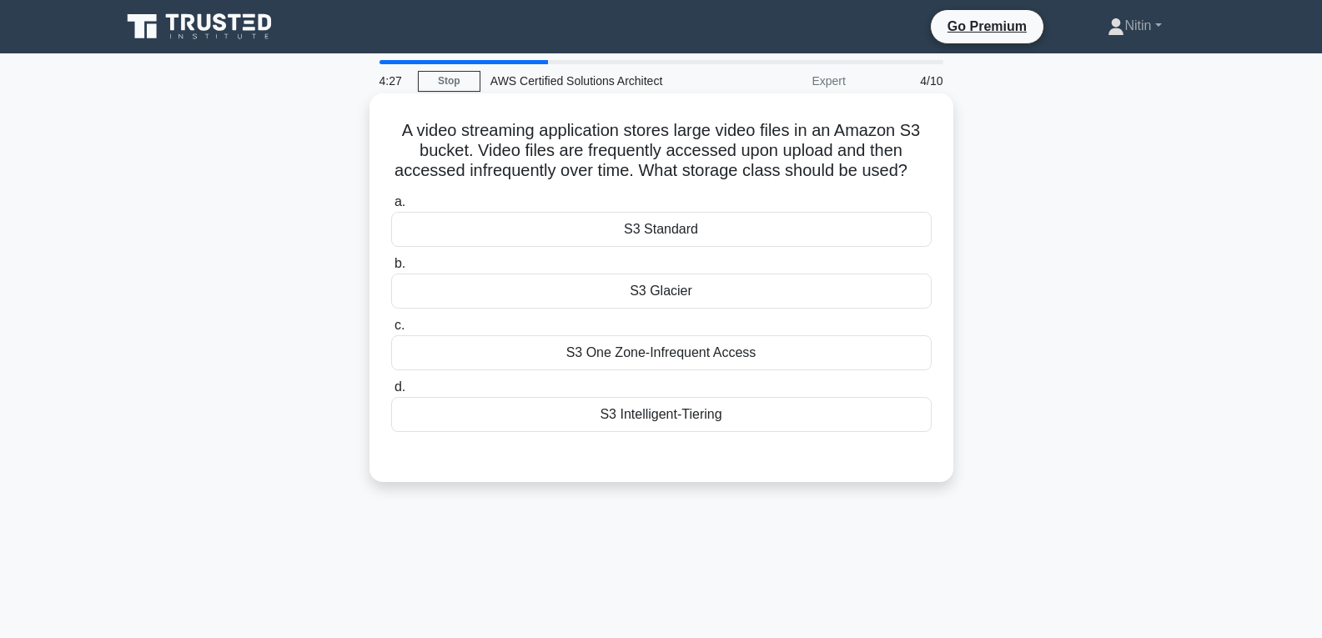
click at [619, 349] on div "S3 One Zone-Infrequent Access" at bounding box center [661, 352] width 540 height 35
click at [391, 331] on input "c. S3 One Zone-Infrequent Access" at bounding box center [391, 325] width 0 height 11
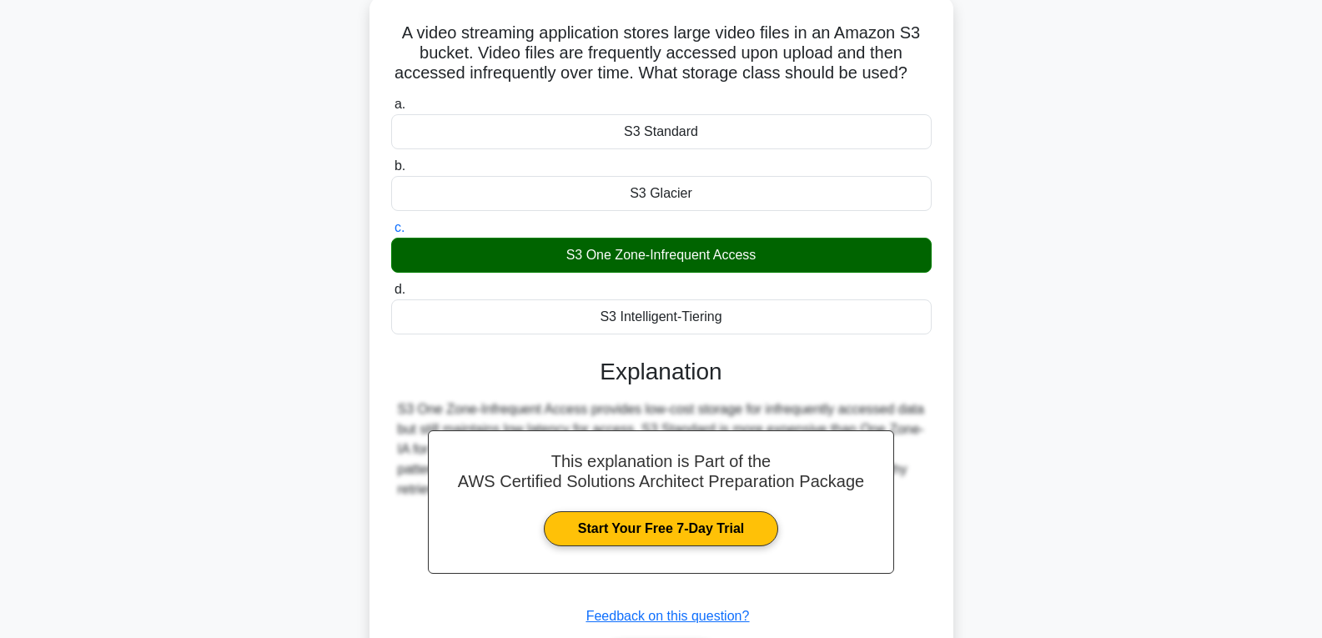
scroll to position [263, 0]
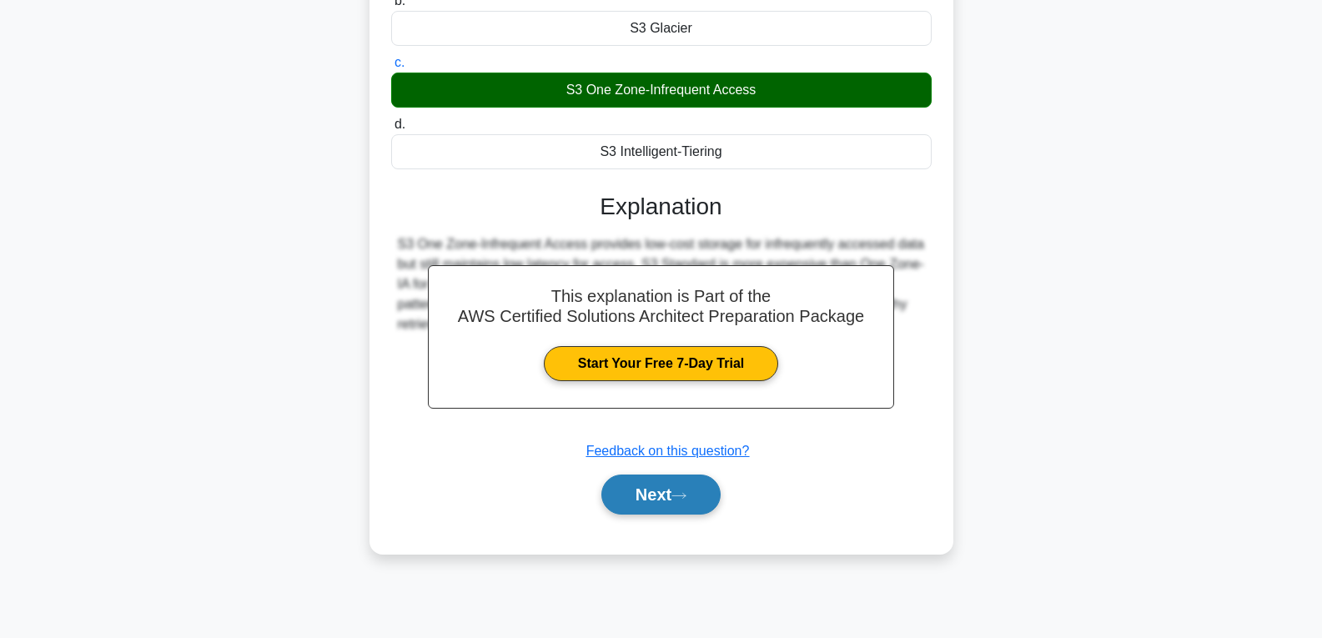
click at [681, 488] on button "Next" at bounding box center [660, 494] width 119 height 40
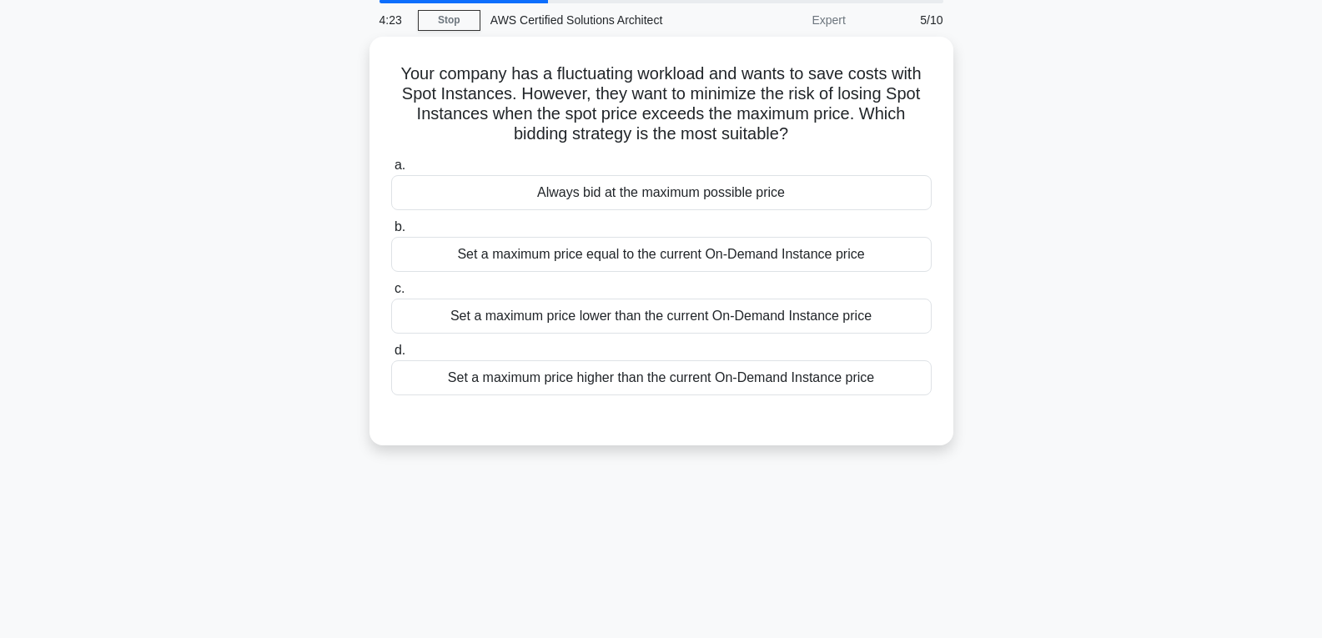
scroll to position [13, 0]
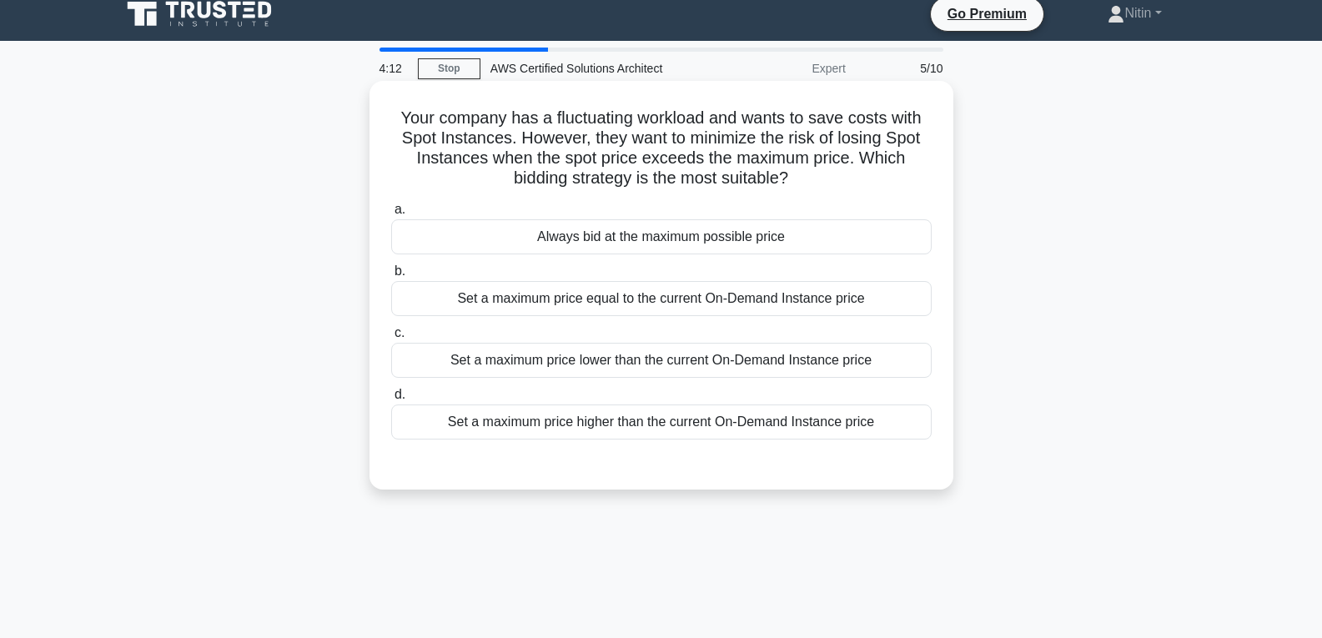
click at [672, 237] on div "Always bid at the maximum possible price" at bounding box center [661, 236] width 540 height 35
click at [391, 215] on input "a. Always bid at the maximum possible price" at bounding box center [391, 209] width 0 height 11
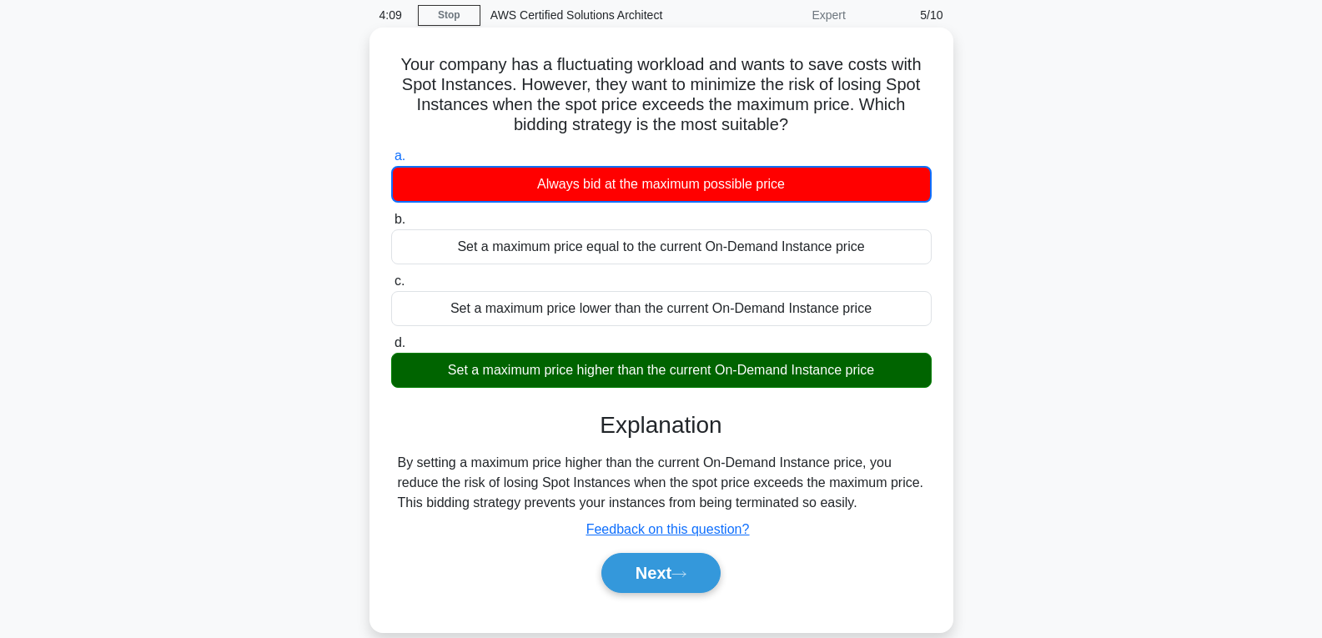
scroll to position [96, 0]
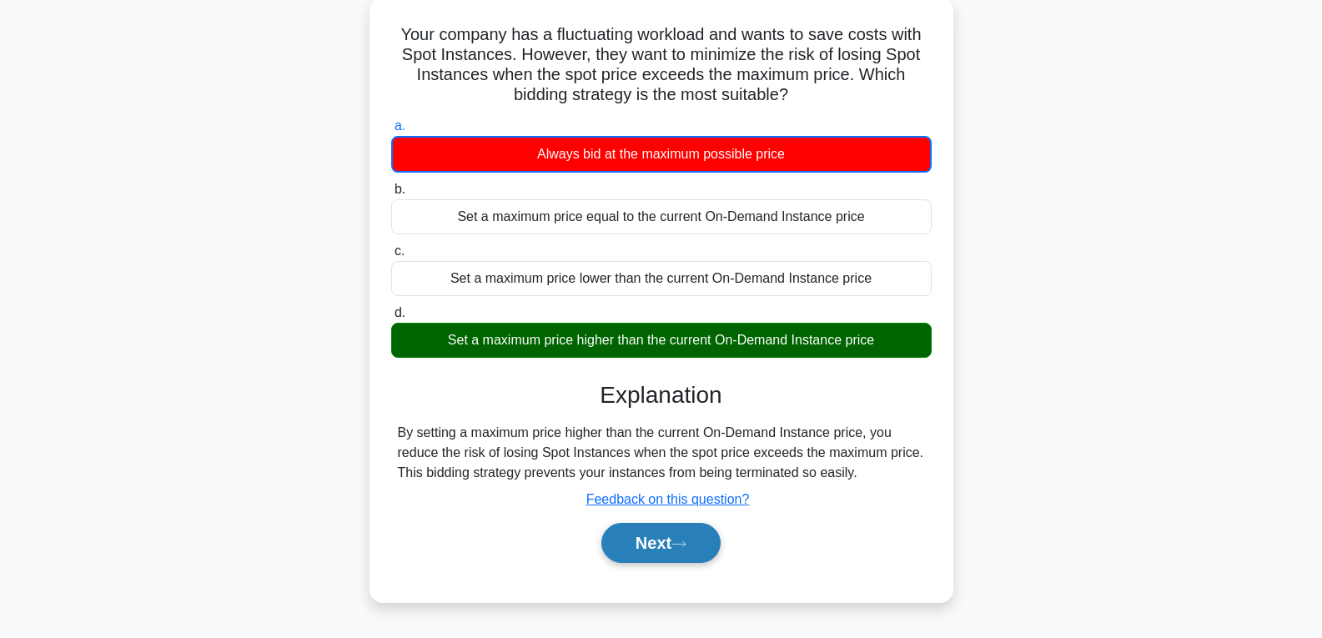
click at [705, 554] on button "Next" at bounding box center [660, 543] width 119 height 40
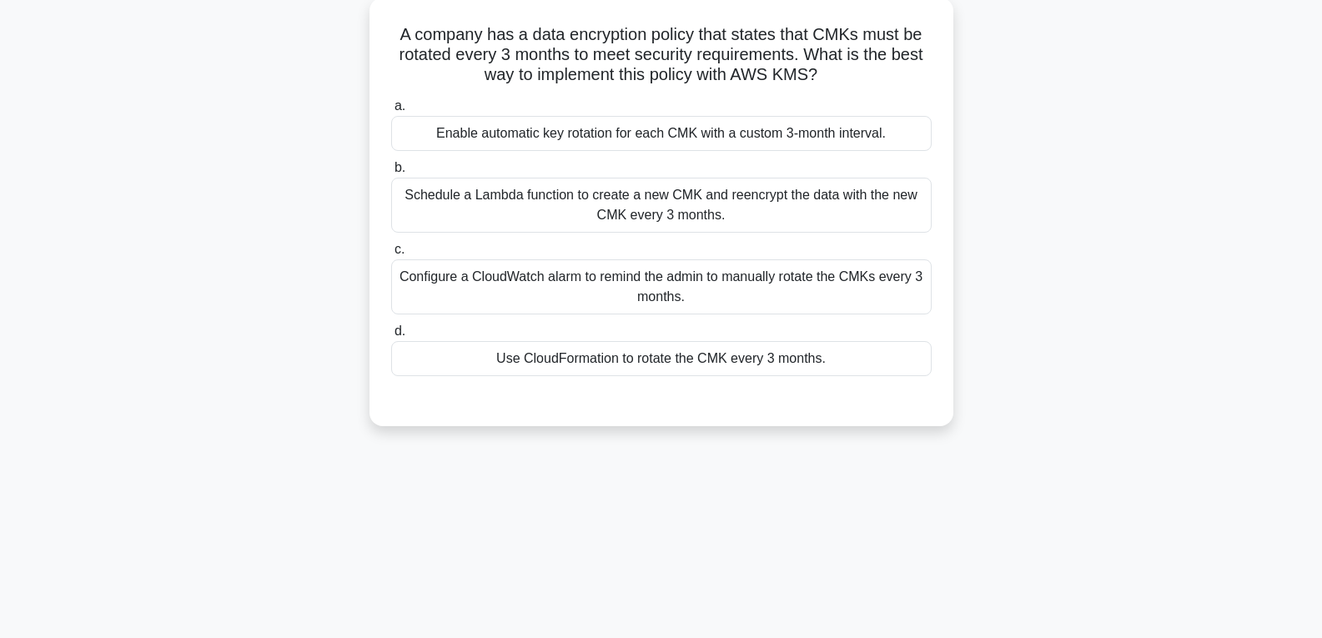
click at [663, 363] on div "Use CloudFormation to rotate the CMK every 3 months." at bounding box center [661, 358] width 540 height 35
click at [391, 337] on input "d. Use CloudFormation to rotate the CMK every 3 months." at bounding box center [391, 331] width 0 height 11
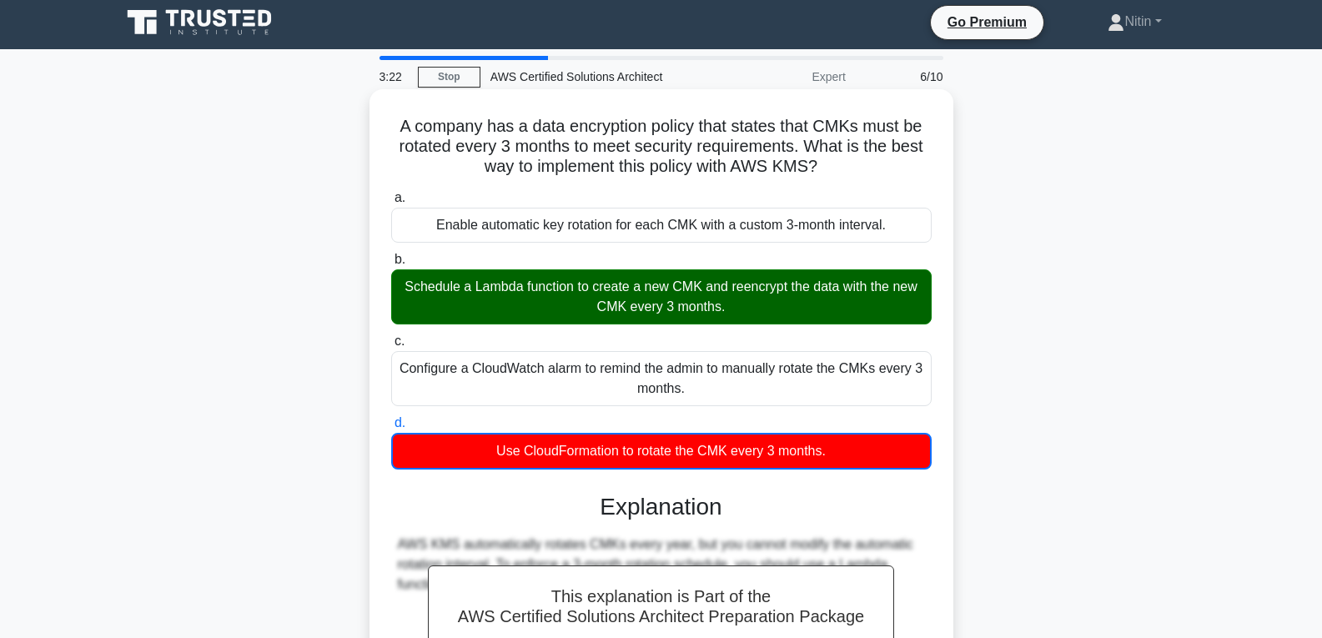
scroll to position [0, 0]
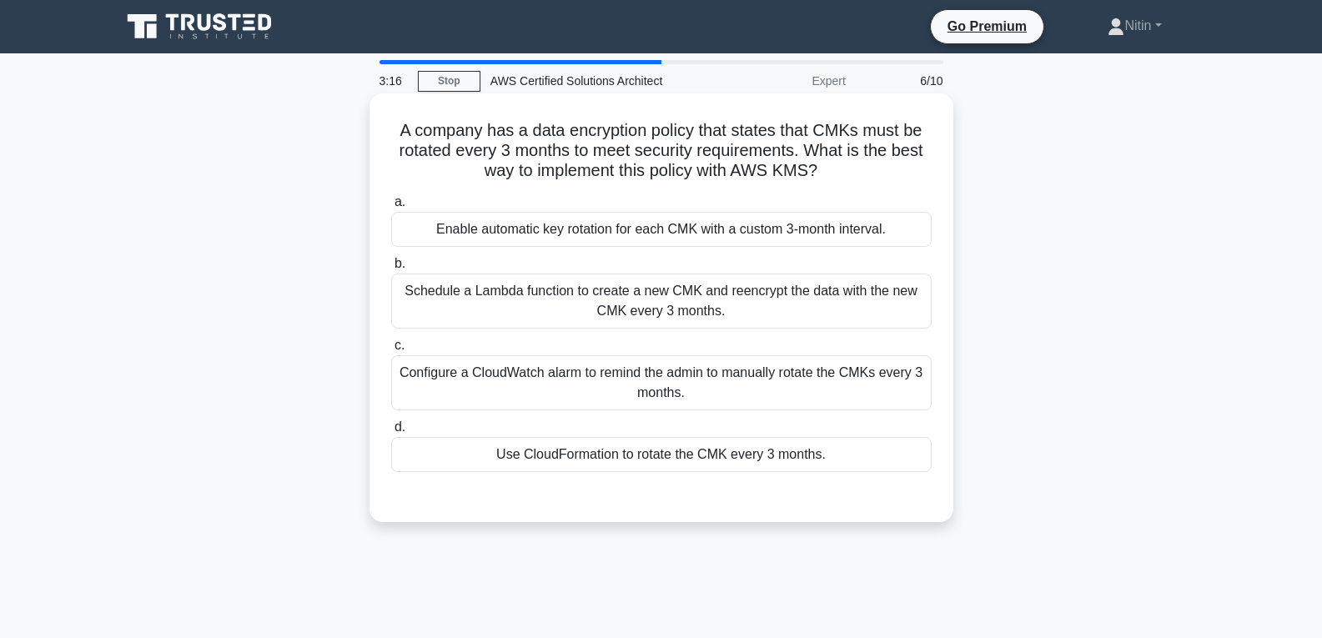
click at [645, 312] on div "Schedule a Lambda function to create a new CMK and reencrypt the data with the …" at bounding box center [661, 300] width 540 height 55
click at [391, 269] on input "b. Schedule a Lambda function to create a new CMK and reencrypt the data with t…" at bounding box center [391, 263] width 0 height 11
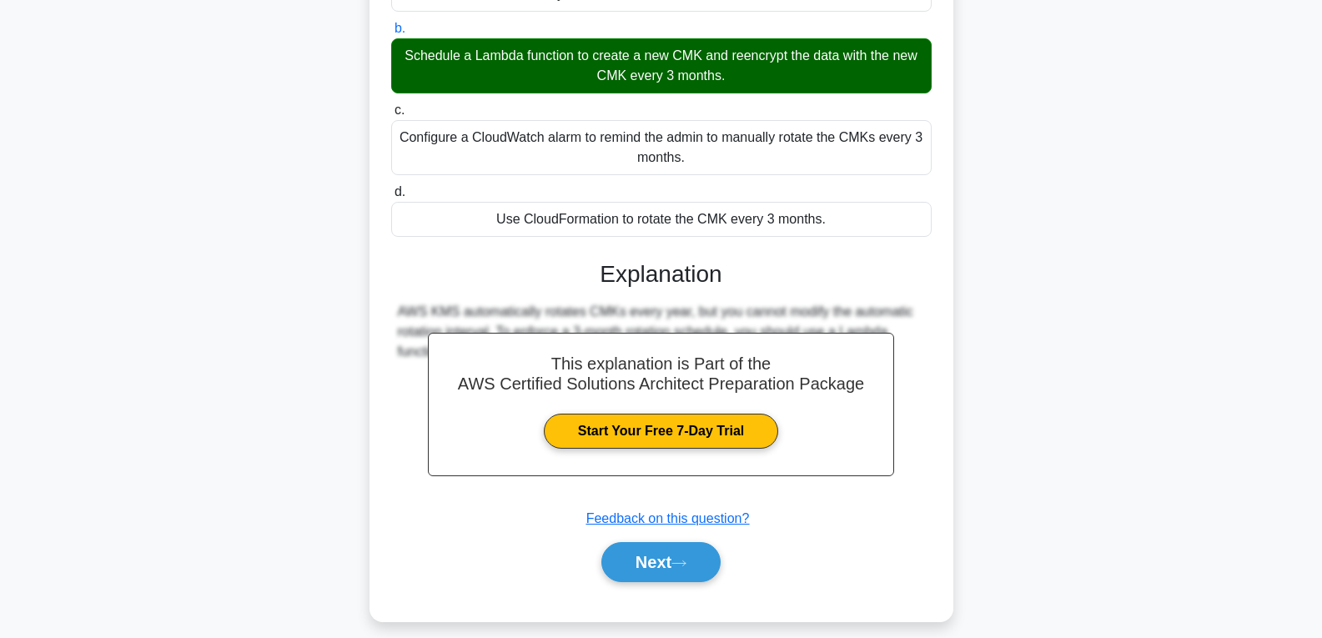
scroll to position [263, 0]
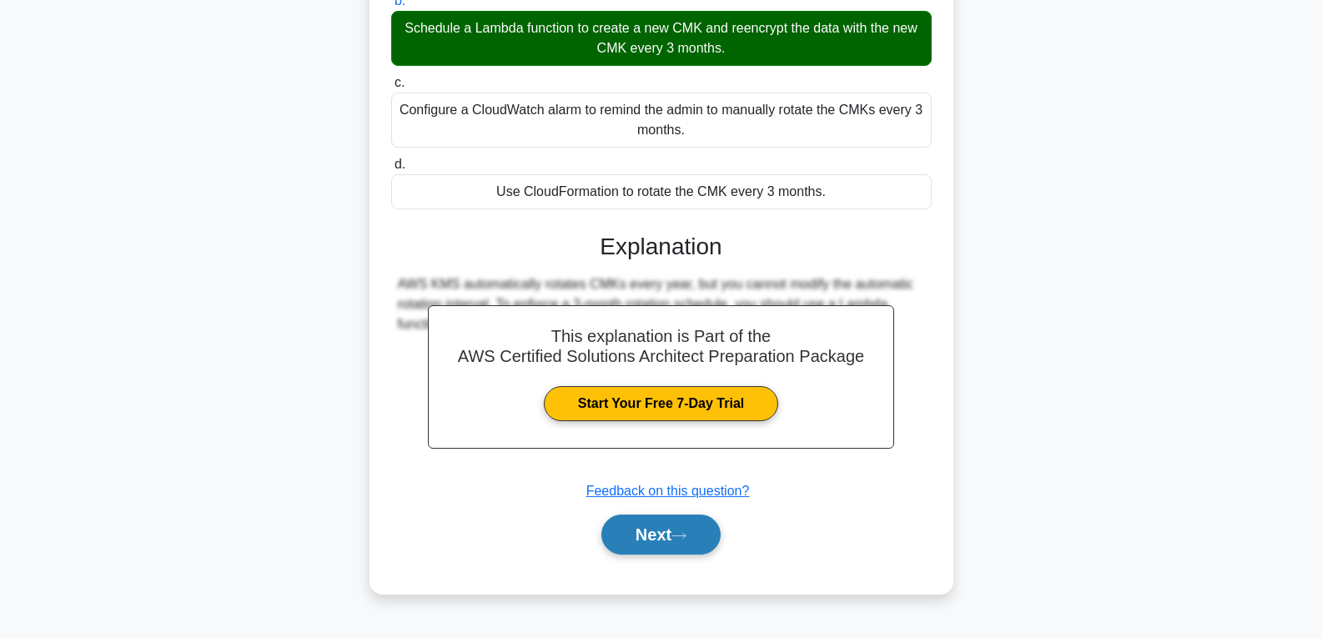
click at [651, 537] on button "Next" at bounding box center [660, 534] width 119 height 40
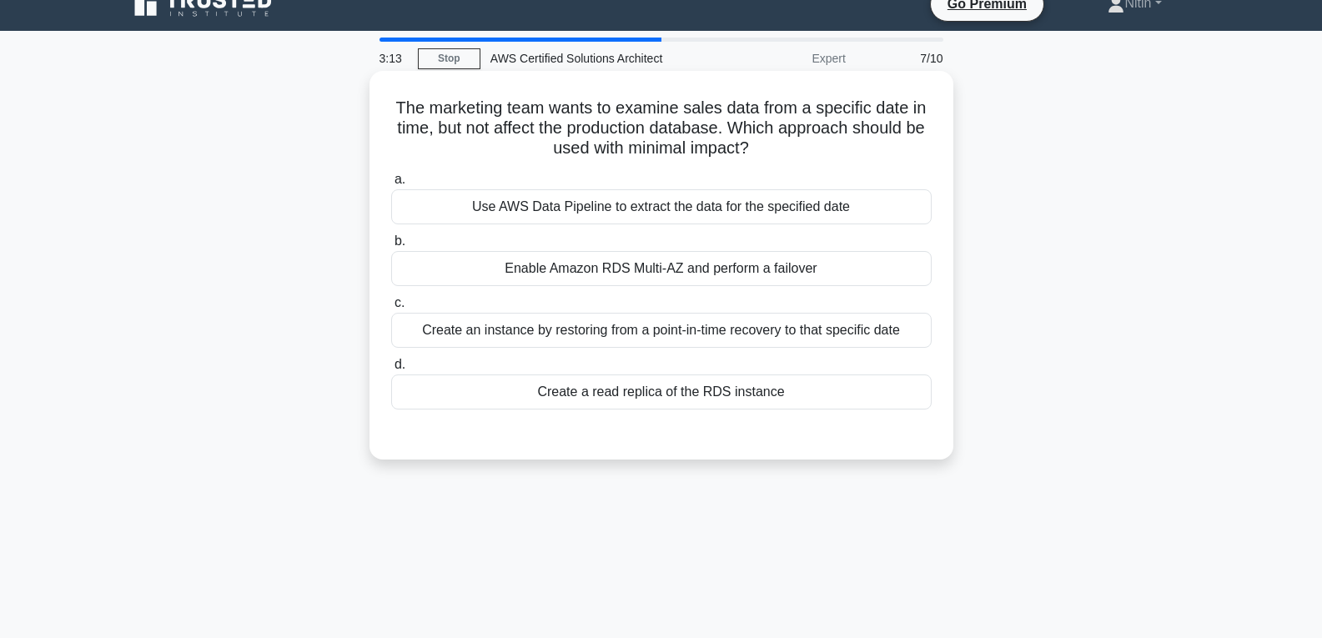
scroll to position [0, 0]
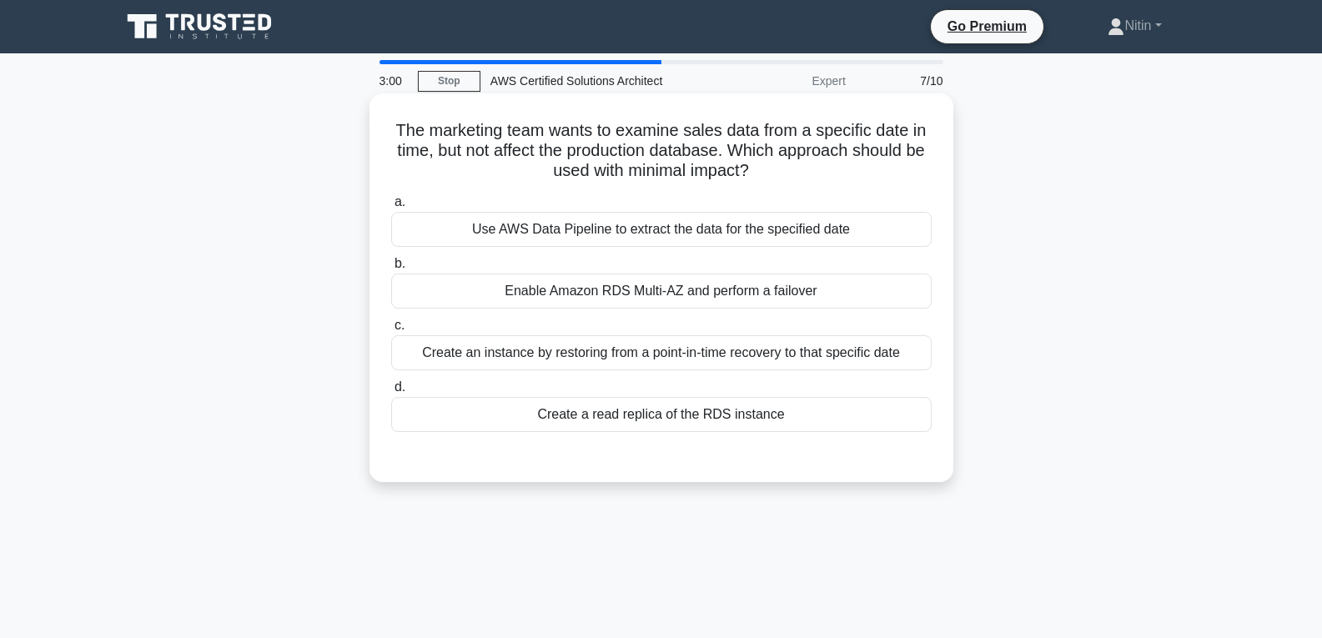
click at [706, 298] on div "Enable Amazon RDS Multi-AZ and perform a failover" at bounding box center [661, 290] width 540 height 35
click at [391, 269] on input "b. Enable Amazon RDS Multi-AZ and perform a failover" at bounding box center [391, 263] width 0 height 11
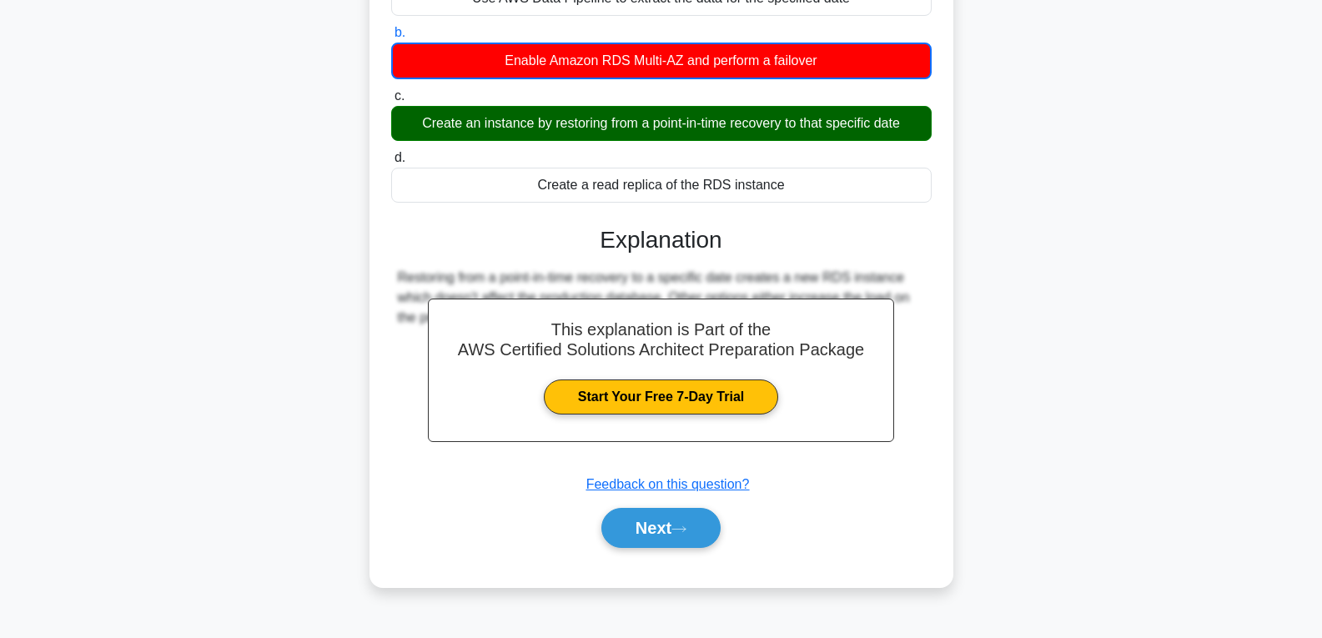
scroll to position [250, 0]
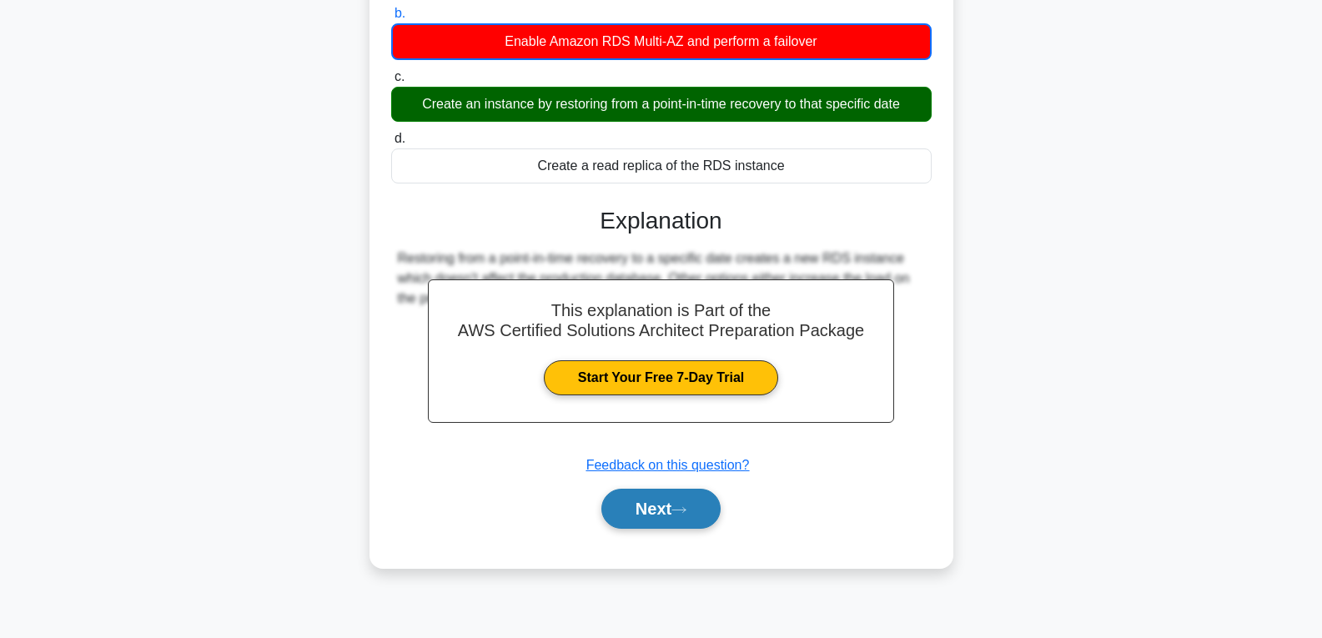
click at [682, 514] on icon at bounding box center [678, 509] width 15 height 9
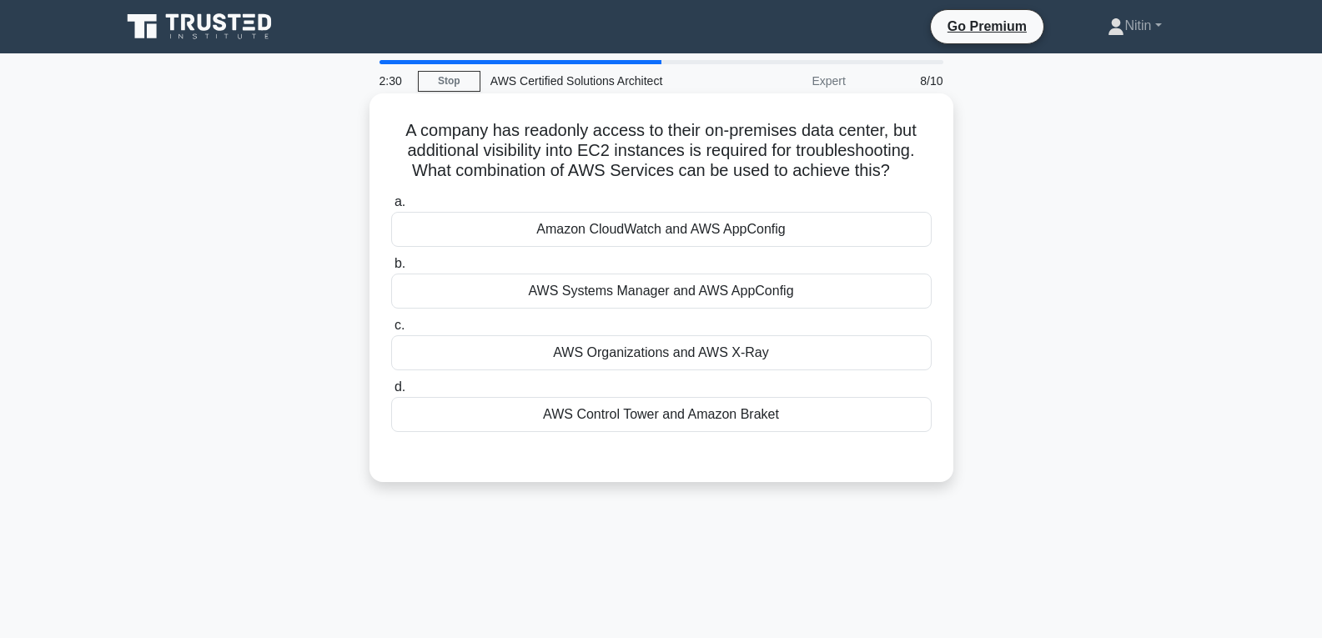
scroll to position [83, 0]
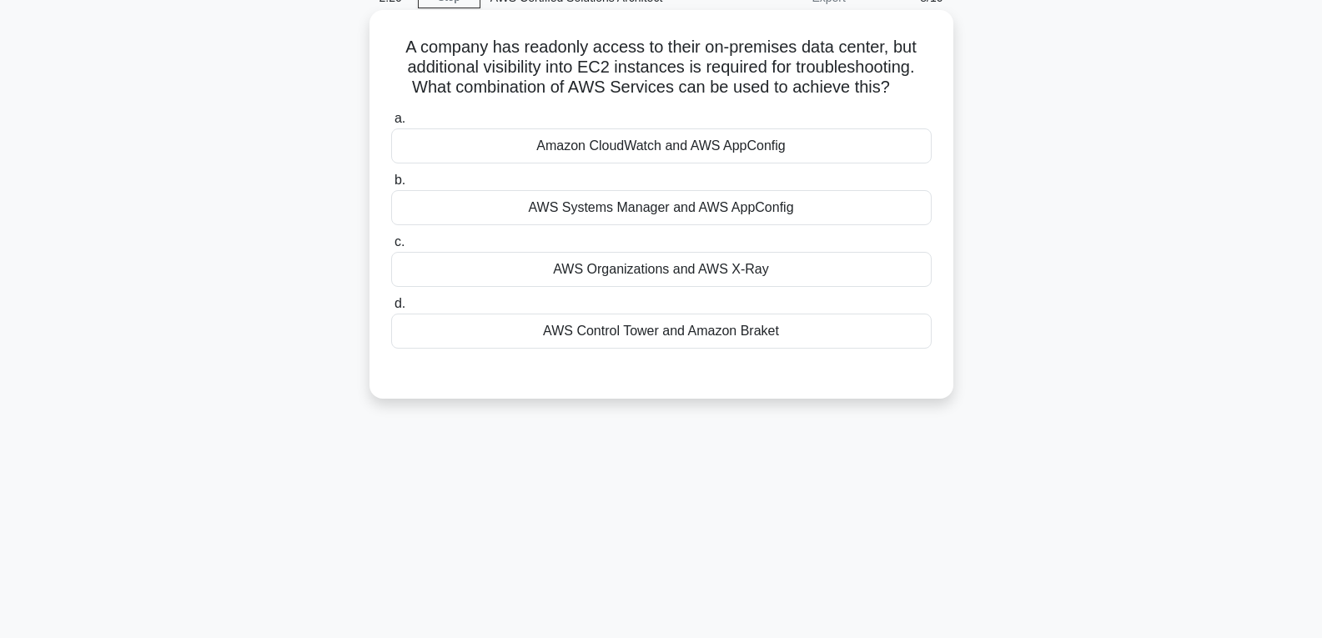
click at [635, 203] on div "AWS Systems Manager and AWS AppConfig" at bounding box center [661, 207] width 540 height 35
click at [391, 186] on input "b. AWS Systems Manager and AWS AppConfig" at bounding box center [391, 180] width 0 height 11
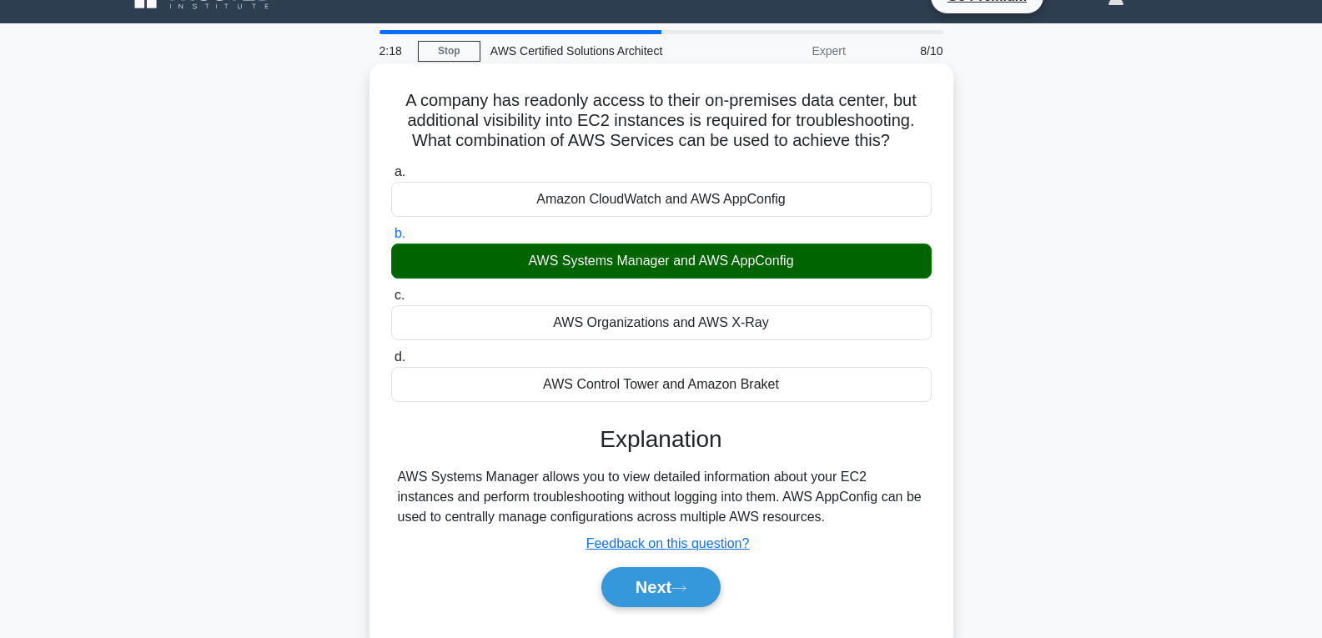
scroll to position [0, 0]
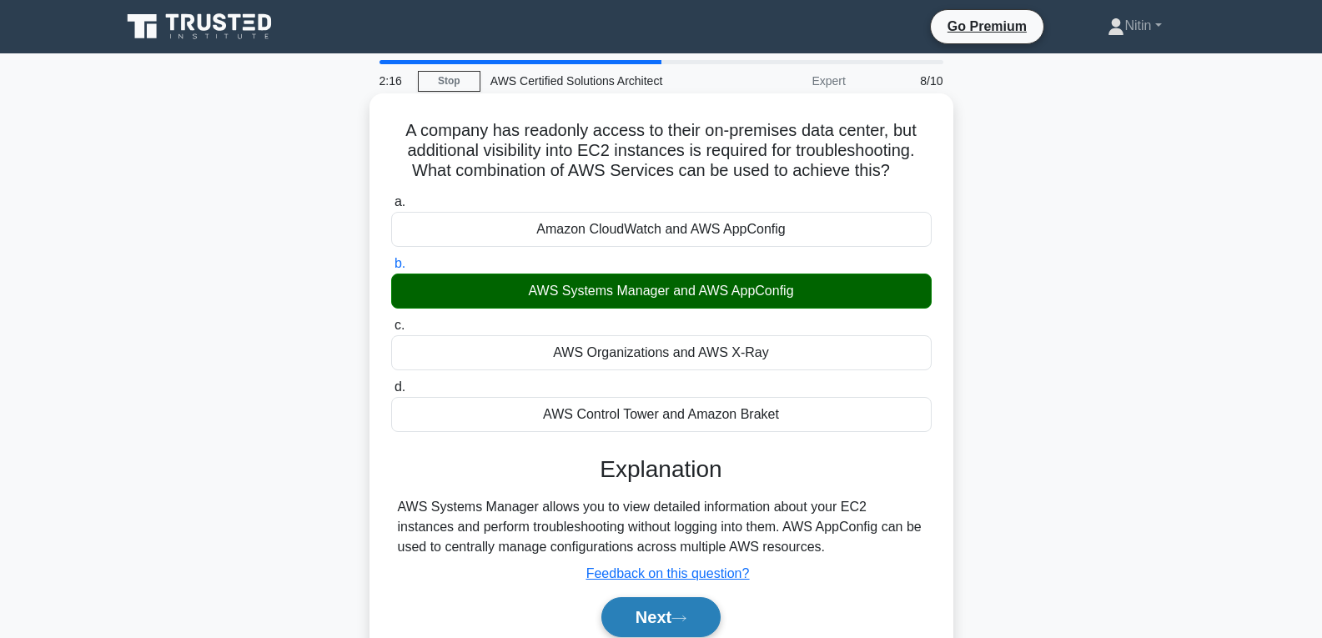
click at [697, 617] on button "Next" at bounding box center [660, 617] width 119 height 40
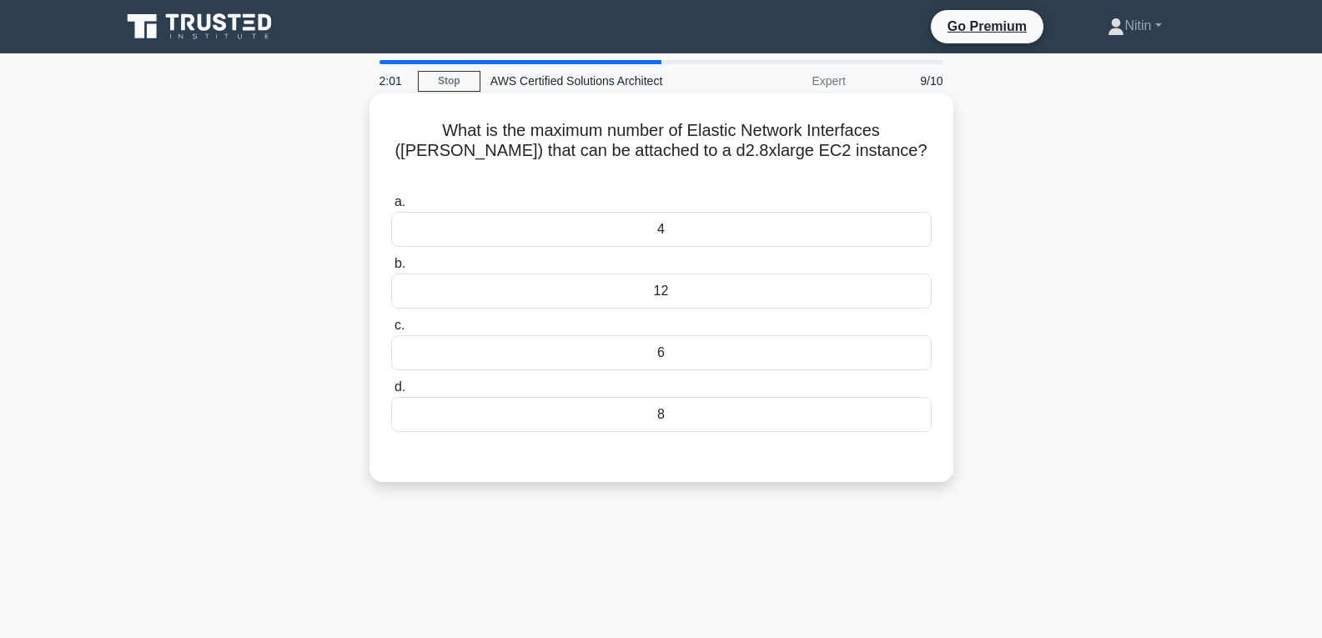
click at [675, 273] on div "12" at bounding box center [661, 290] width 540 height 35
click at [391, 265] on input "b. 12" at bounding box center [391, 263] width 0 height 11
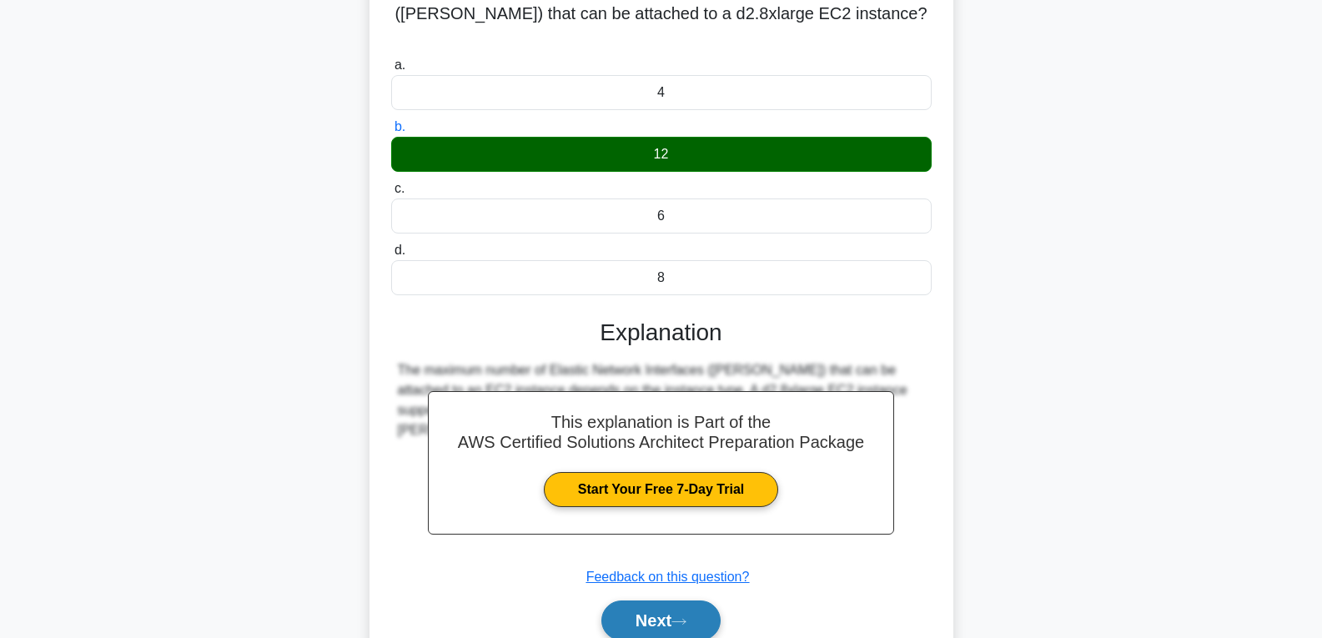
scroll to position [167, 0]
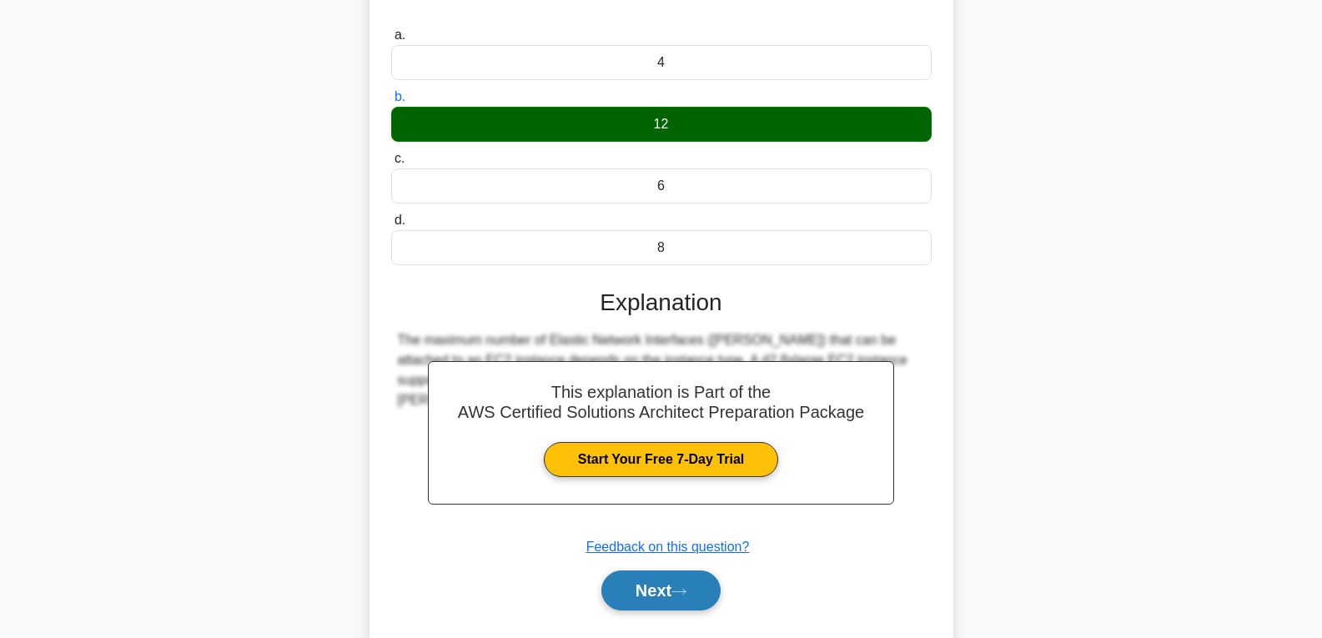
click at [686, 587] on icon at bounding box center [678, 591] width 15 height 9
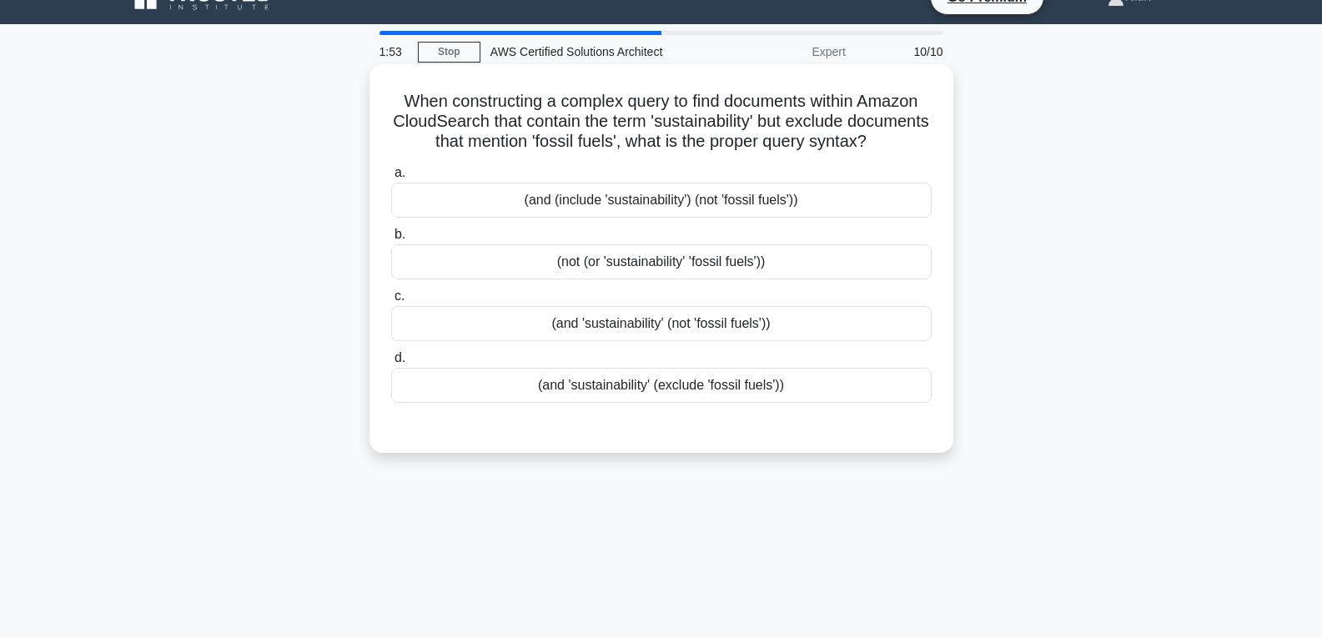
scroll to position [0, 0]
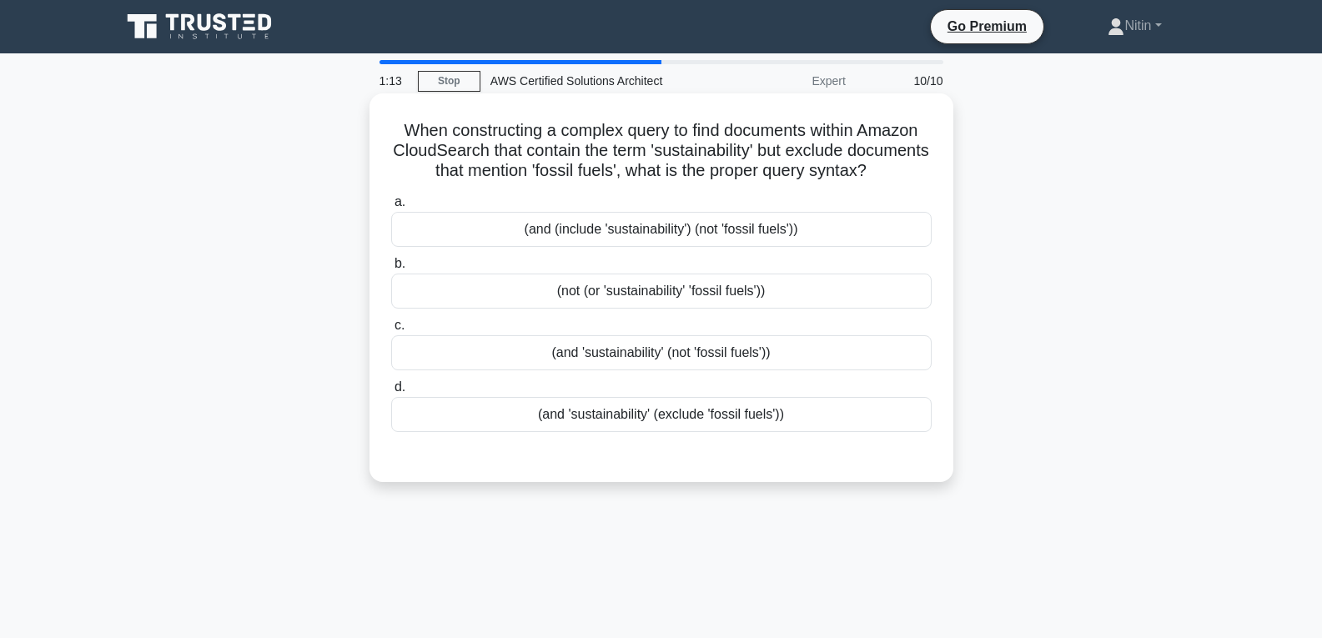
click at [670, 432] on div "(and 'sustainability' (exclude 'fossil fuels'))" at bounding box center [661, 414] width 540 height 35
click at [391, 393] on input "d. (and 'sustainability' (exclude 'fossil fuels'))" at bounding box center [391, 387] width 0 height 11
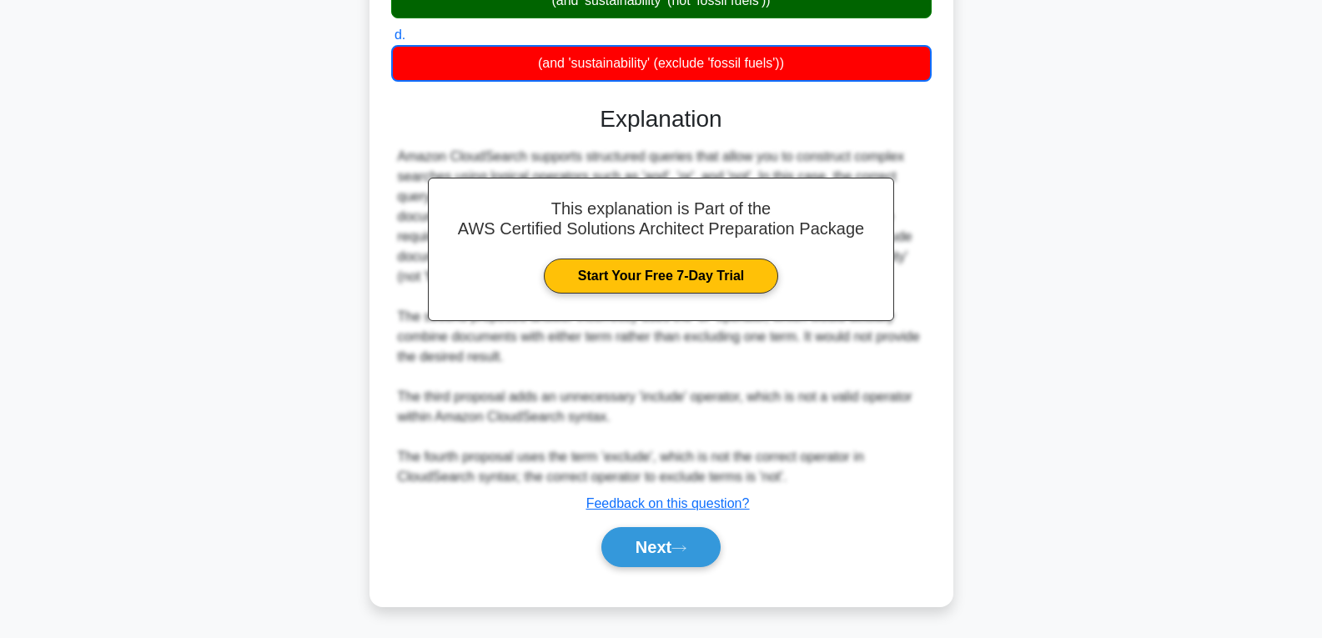
scroll to position [373, 0]
click at [686, 548] on icon at bounding box center [678, 548] width 15 height 9
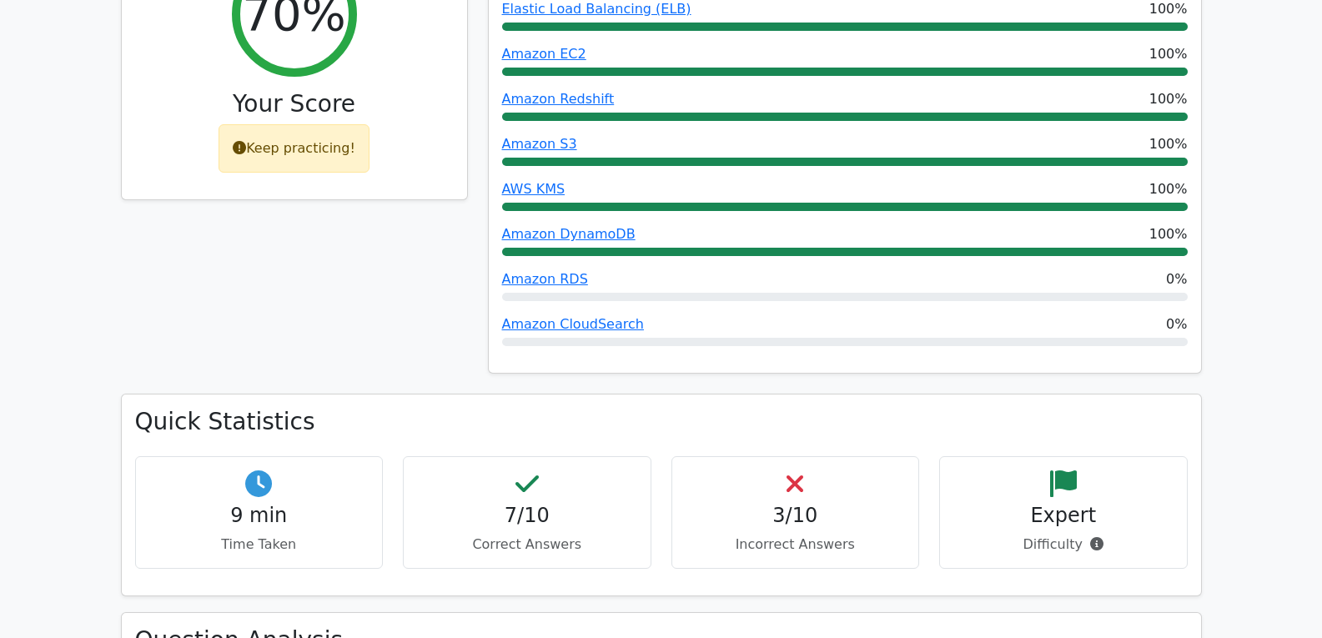
scroll to position [750, 0]
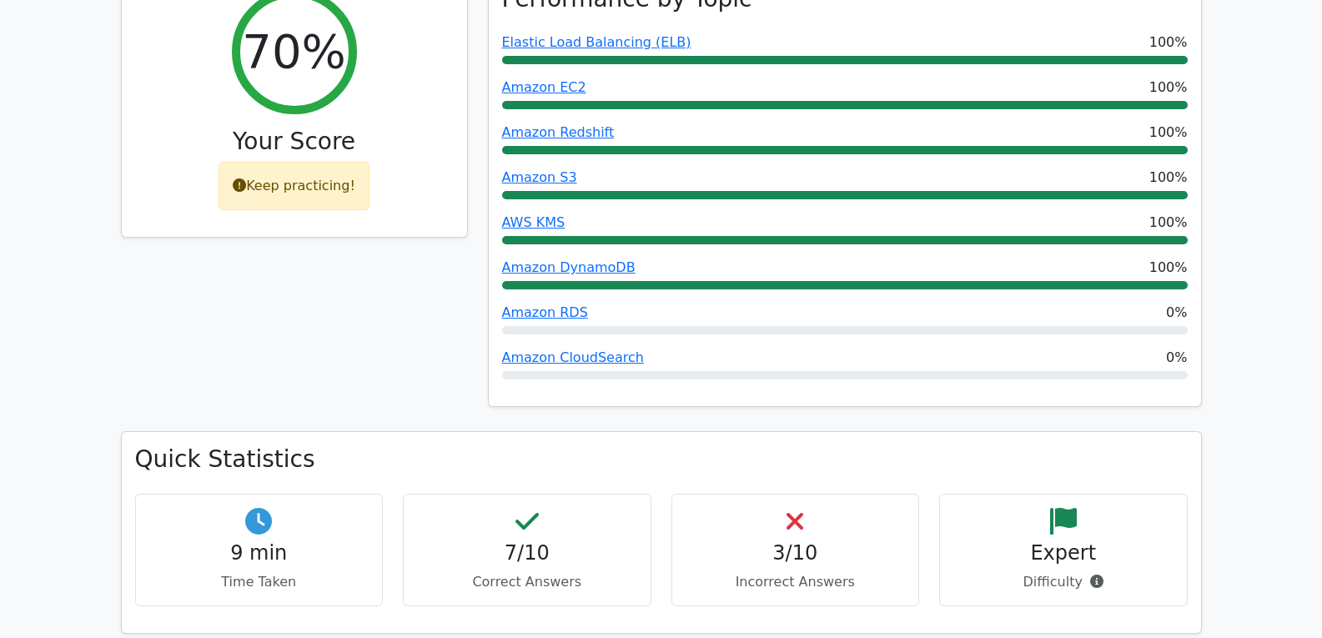
click at [587, 326] on div at bounding box center [844, 330] width 685 height 8
click at [544, 304] on link "Amazon RDS" at bounding box center [545, 312] width 86 height 16
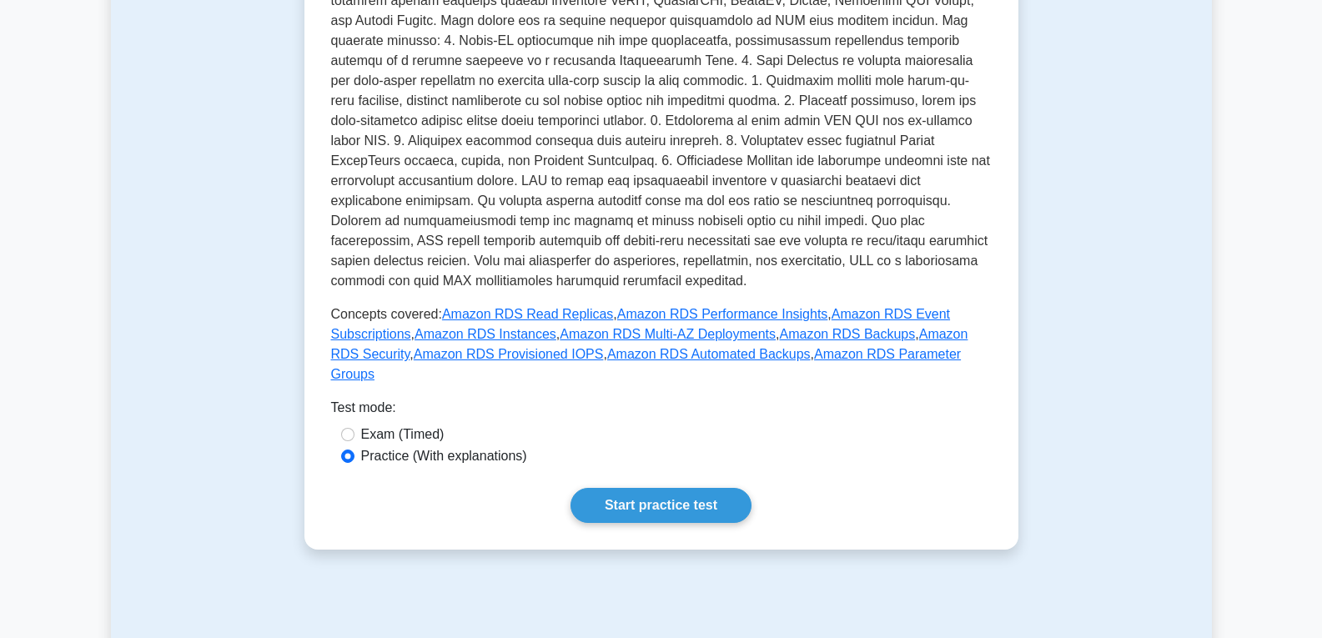
scroll to position [584, 0]
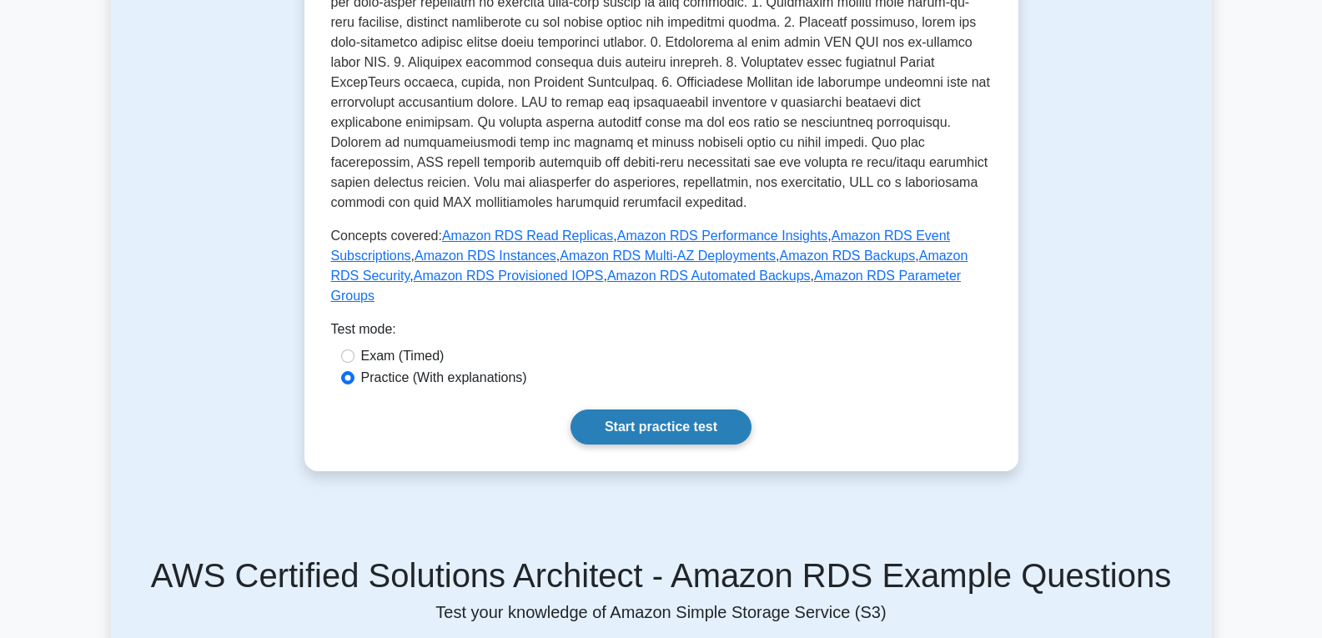
click at [624, 409] on link "Start practice test" at bounding box center [660, 426] width 181 height 35
click at [695, 409] on link "Start practice test" at bounding box center [660, 426] width 181 height 35
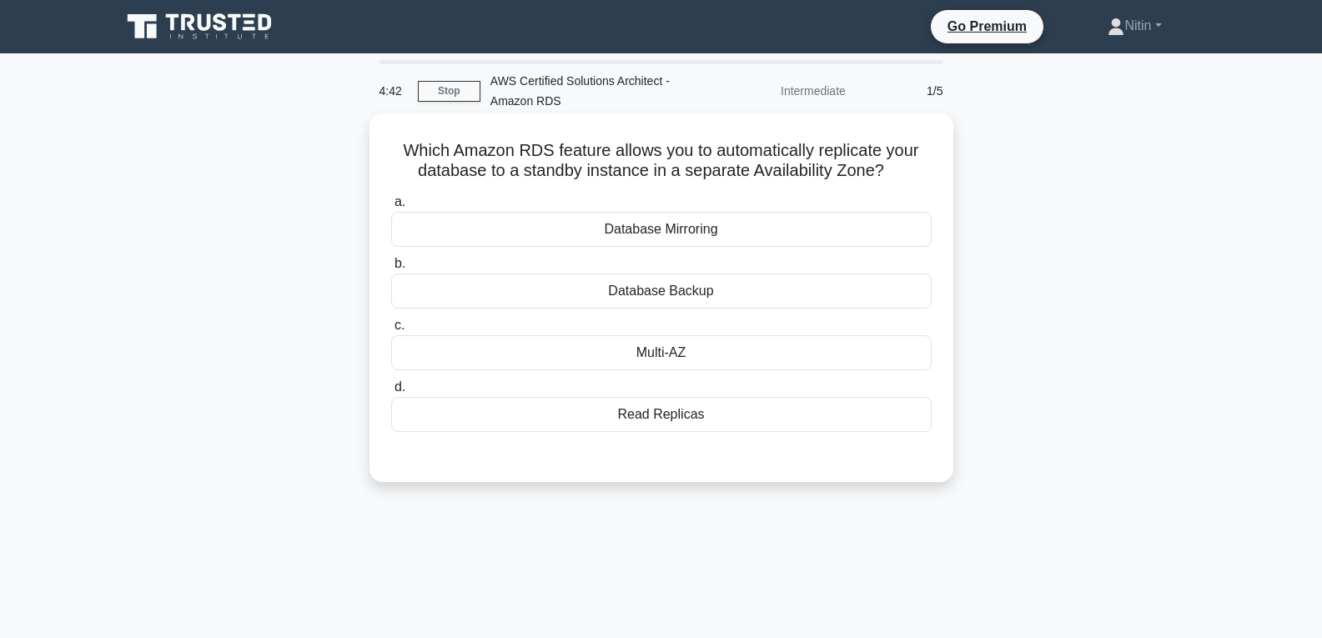
click at [688, 356] on div "Multi-AZ" at bounding box center [661, 352] width 540 height 35
click at [391, 331] on input "c. Multi-AZ" at bounding box center [391, 325] width 0 height 11
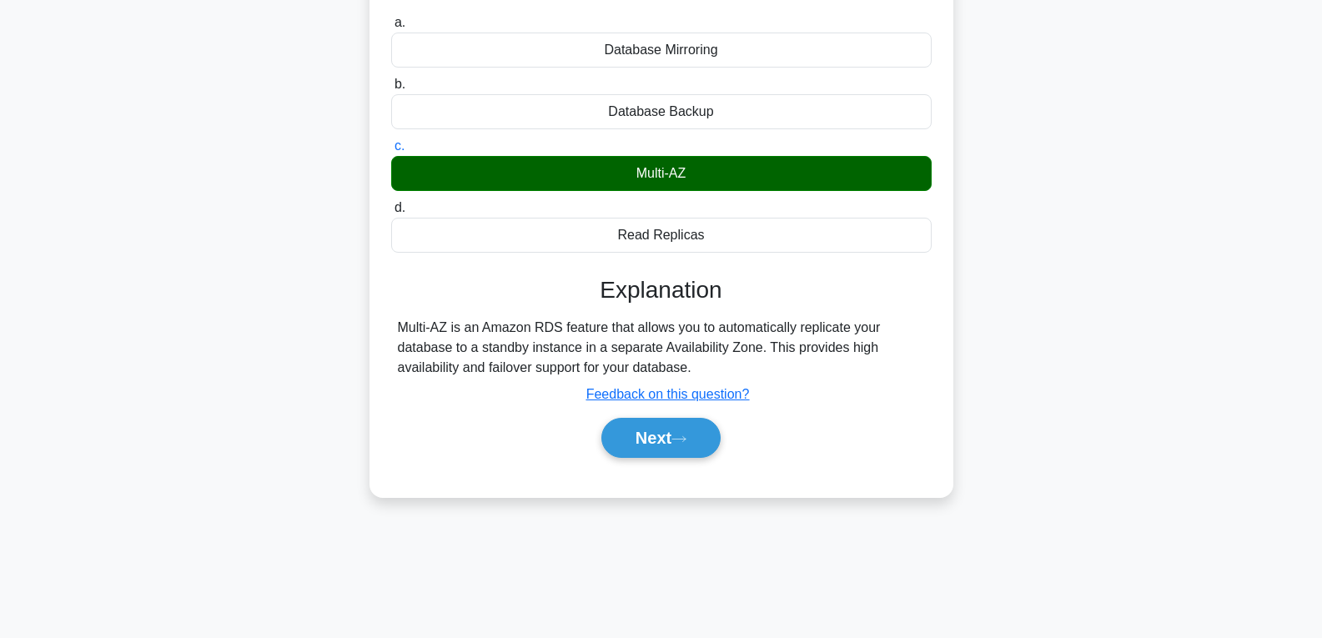
scroll to position [250, 0]
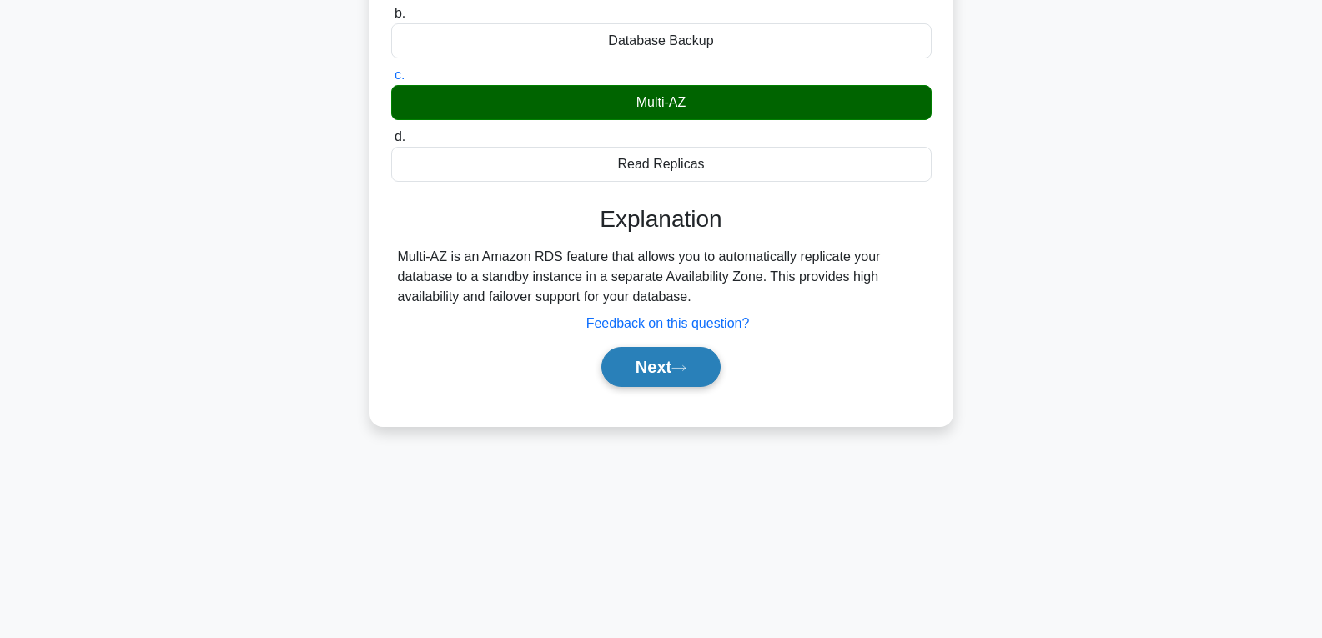
click at [685, 370] on icon at bounding box center [678, 367] width 13 height 5
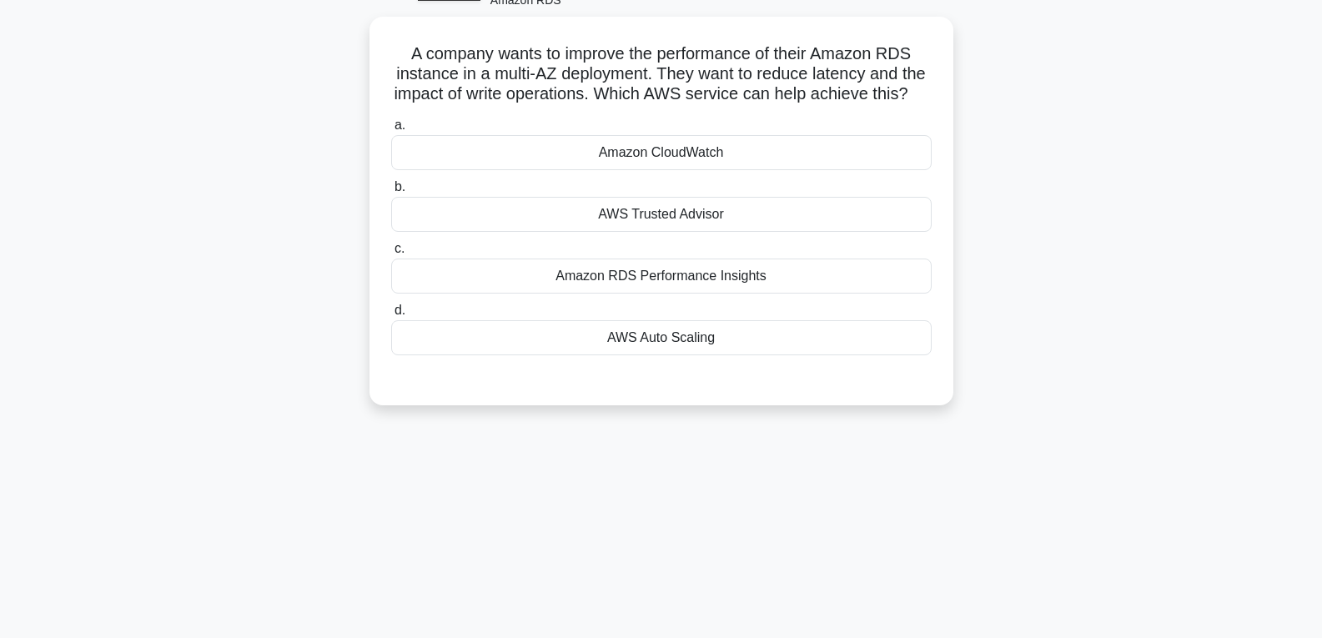
scroll to position [83, 0]
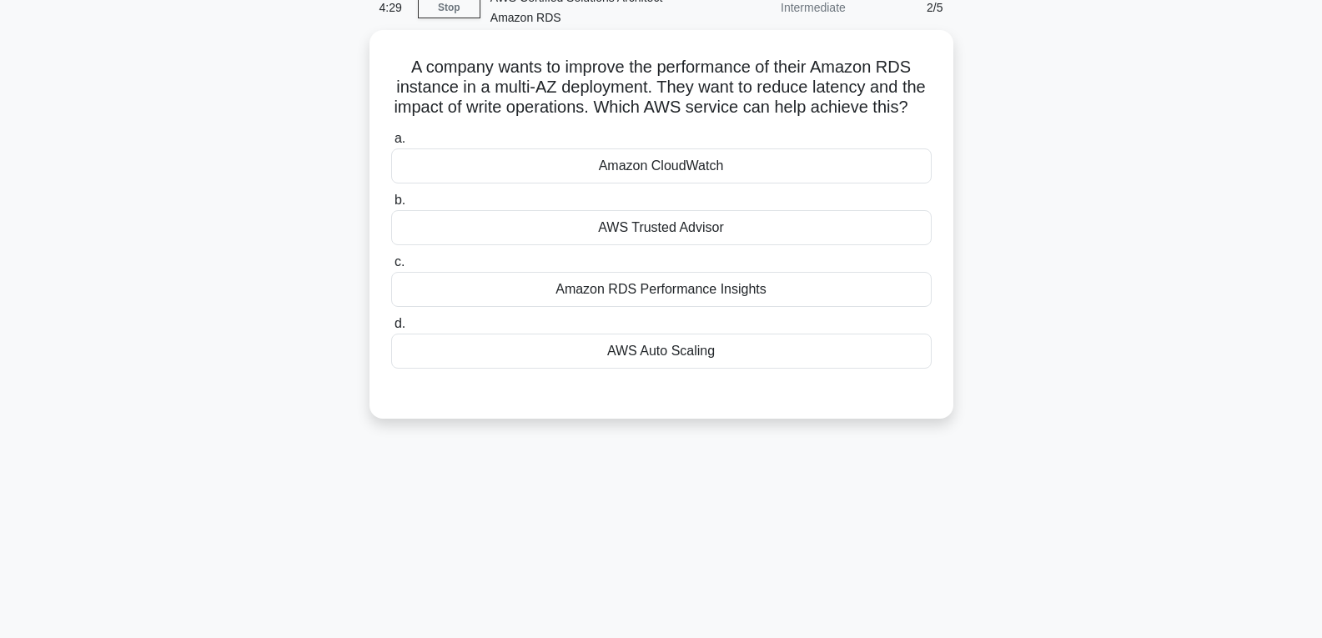
click at [687, 307] on div "Amazon RDS Performance Insights" at bounding box center [661, 289] width 540 height 35
click at [391, 268] on input "c. Amazon RDS Performance Insights" at bounding box center [391, 262] width 0 height 11
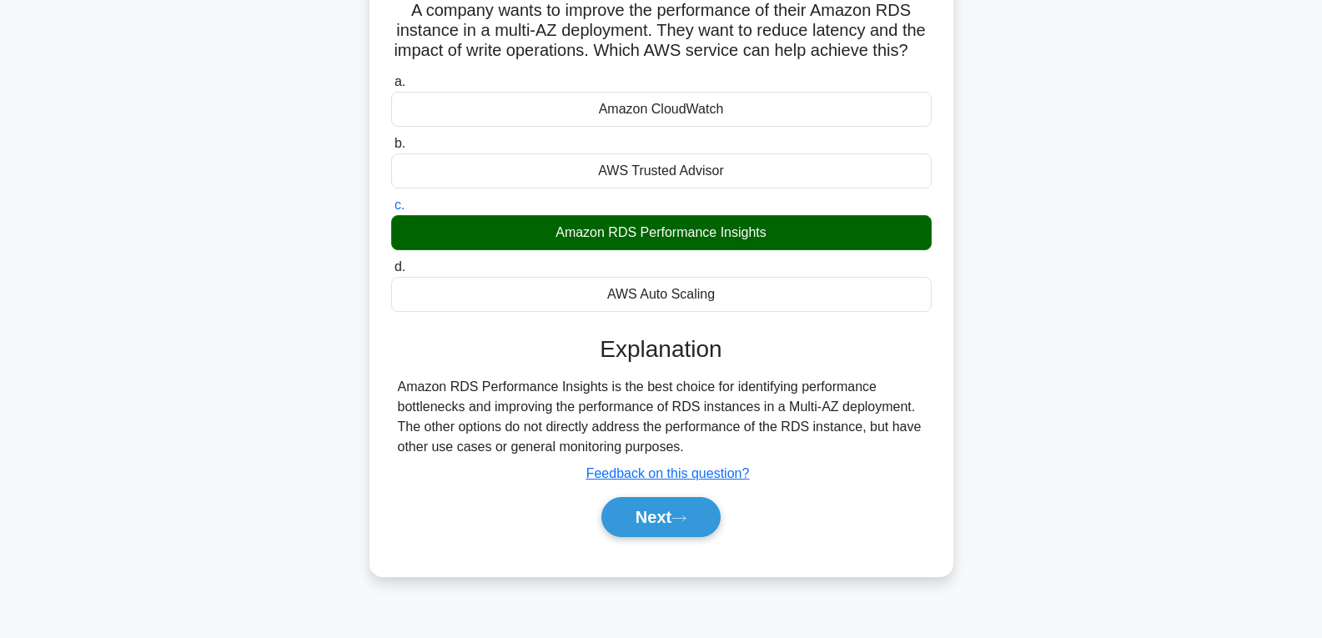
scroll to position [263, 0]
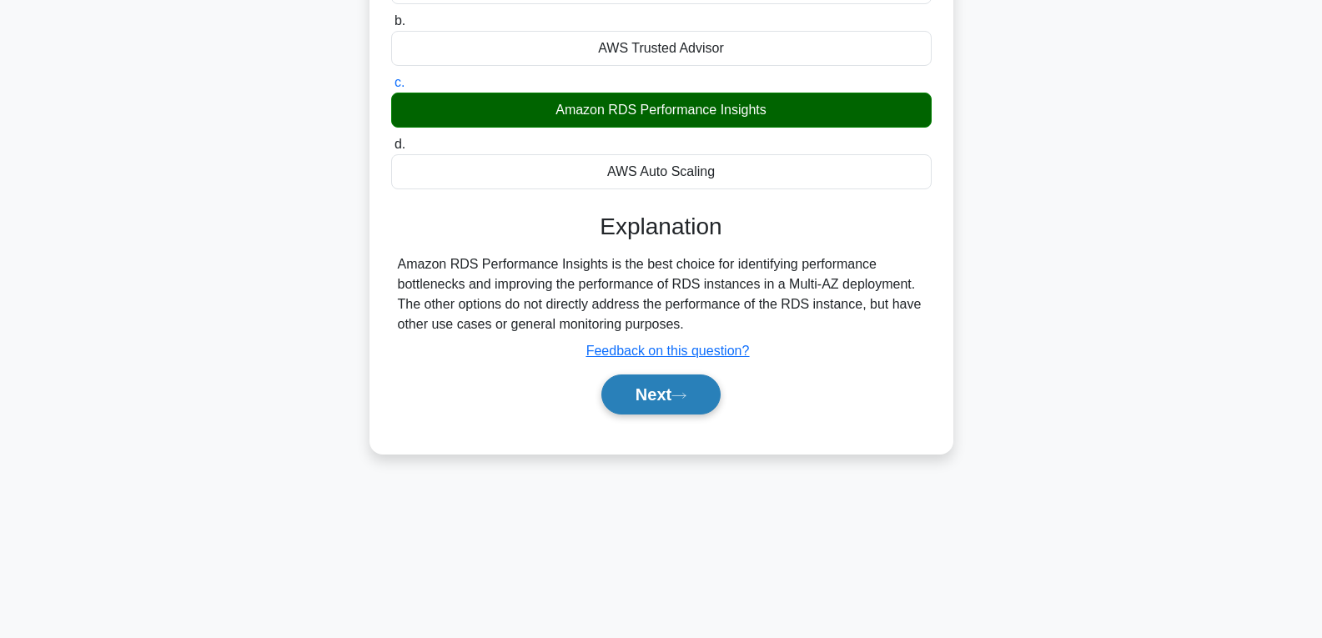
click at [690, 406] on button "Next" at bounding box center [660, 394] width 119 height 40
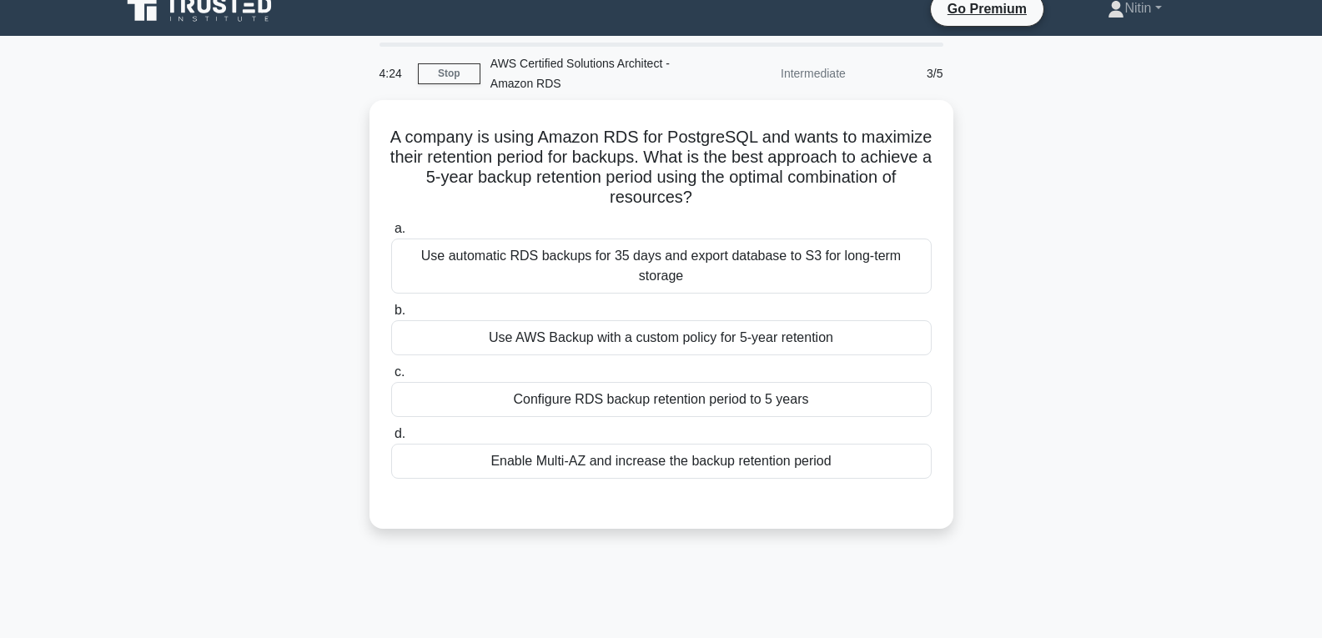
scroll to position [13, 0]
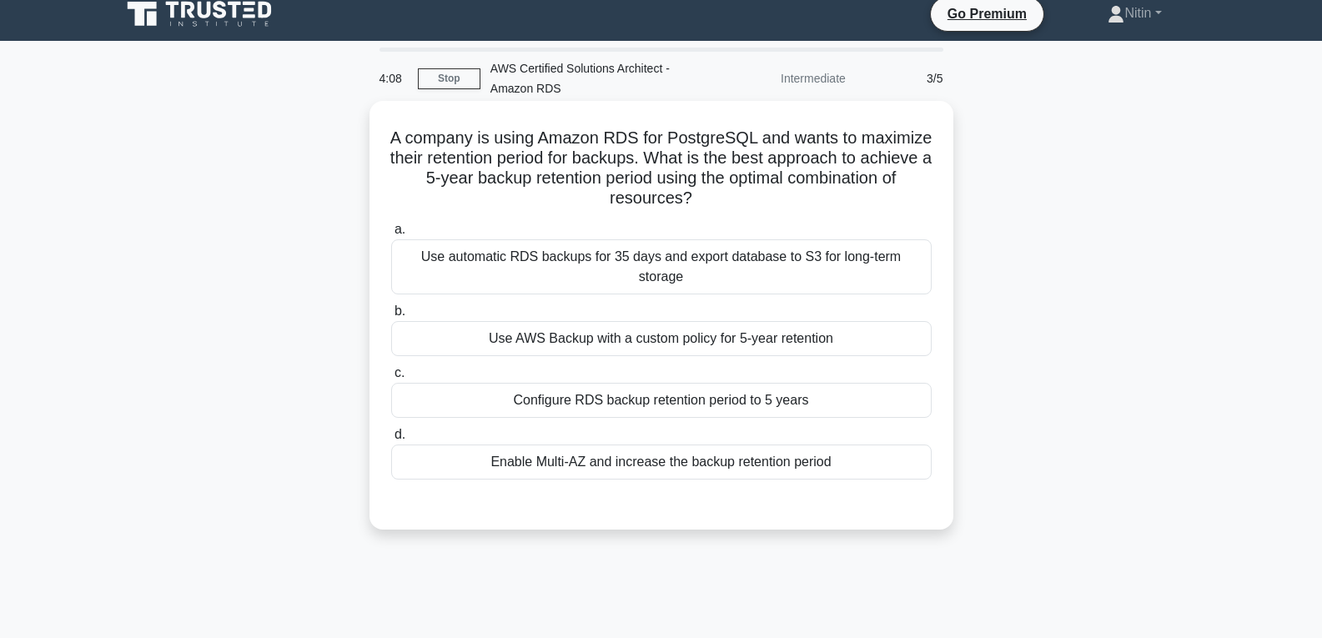
click at [680, 387] on div "Configure RDS backup retention period to 5 years" at bounding box center [661, 400] width 540 height 35
click at [391, 379] on input "c. Configure RDS backup retention period to 5 years" at bounding box center [391, 373] width 0 height 11
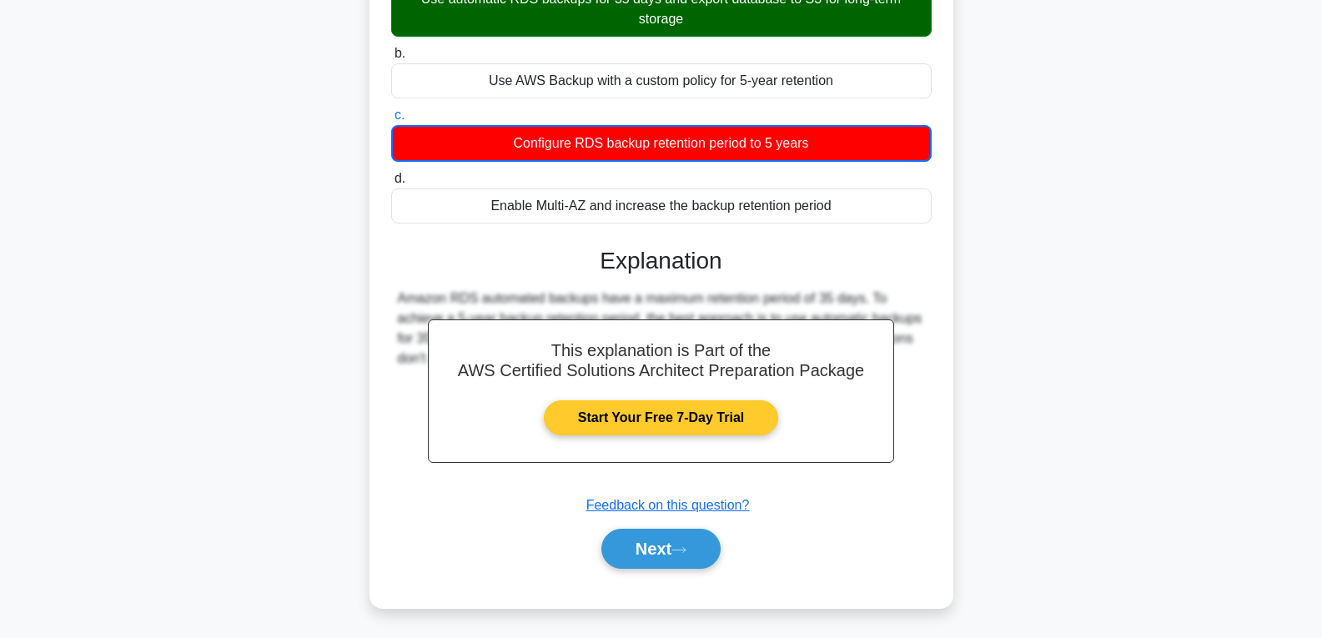
scroll to position [273, 0]
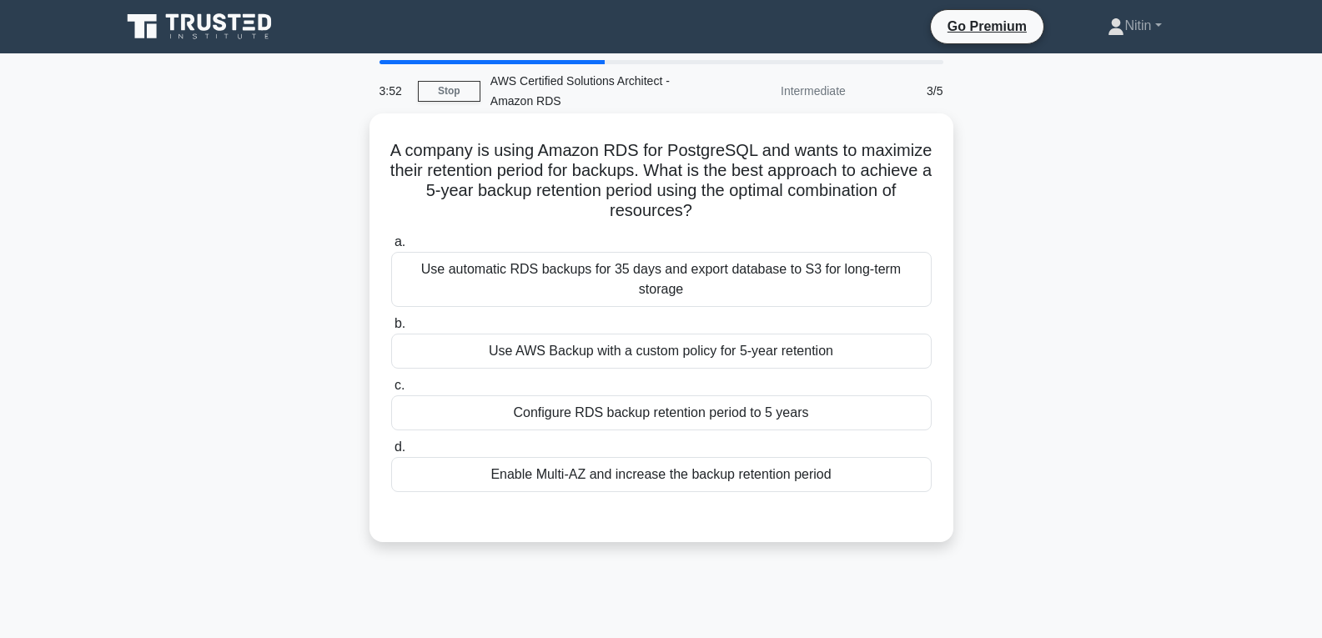
click at [612, 269] on div "Use automatic RDS backups for 35 days and export database to S3 for long-term s…" at bounding box center [661, 279] width 540 height 55
click at [391, 248] on input "a. Use automatic RDS backups for 35 days and export database to S3 for long-ter…" at bounding box center [391, 242] width 0 height 11
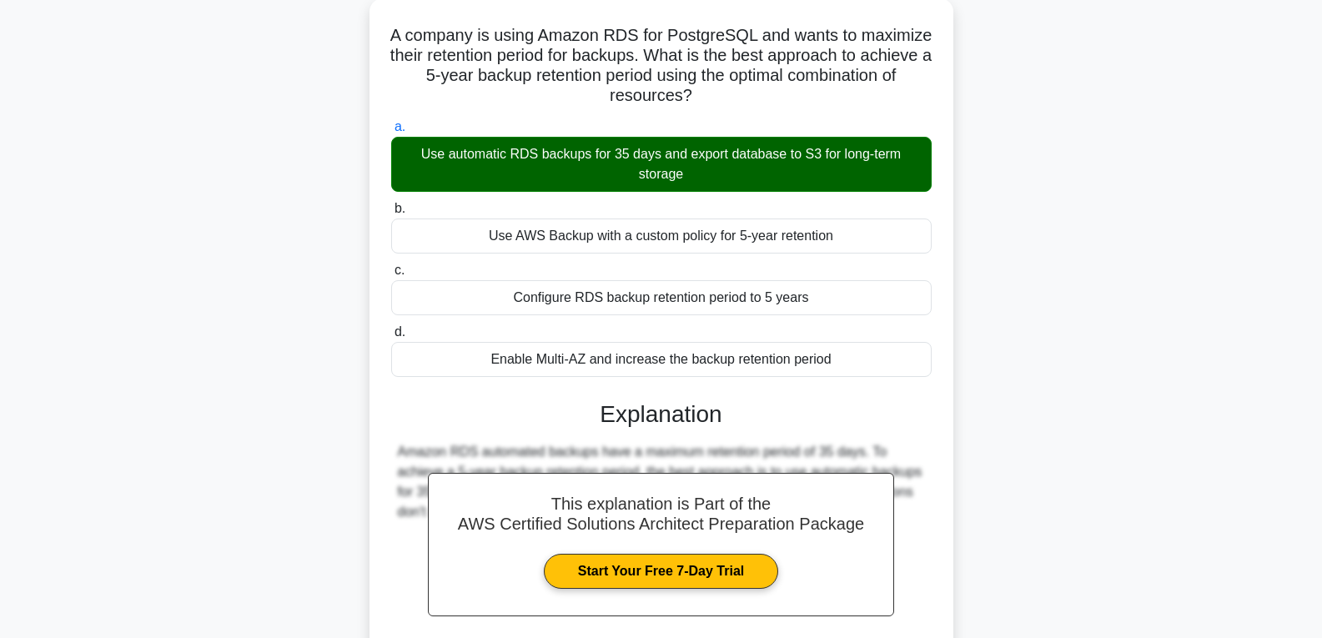
scroll to position [271, 0]
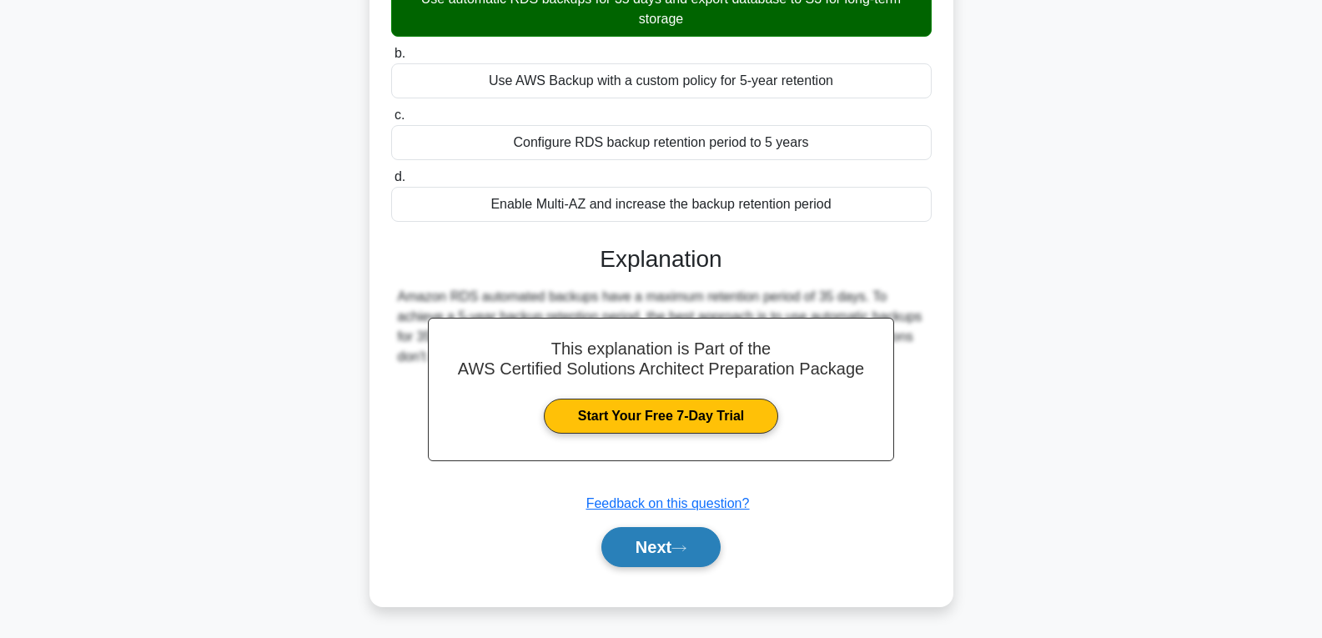
click at [701, 544] on button "Next" at bounding box center [660, 547] width 119 height 40
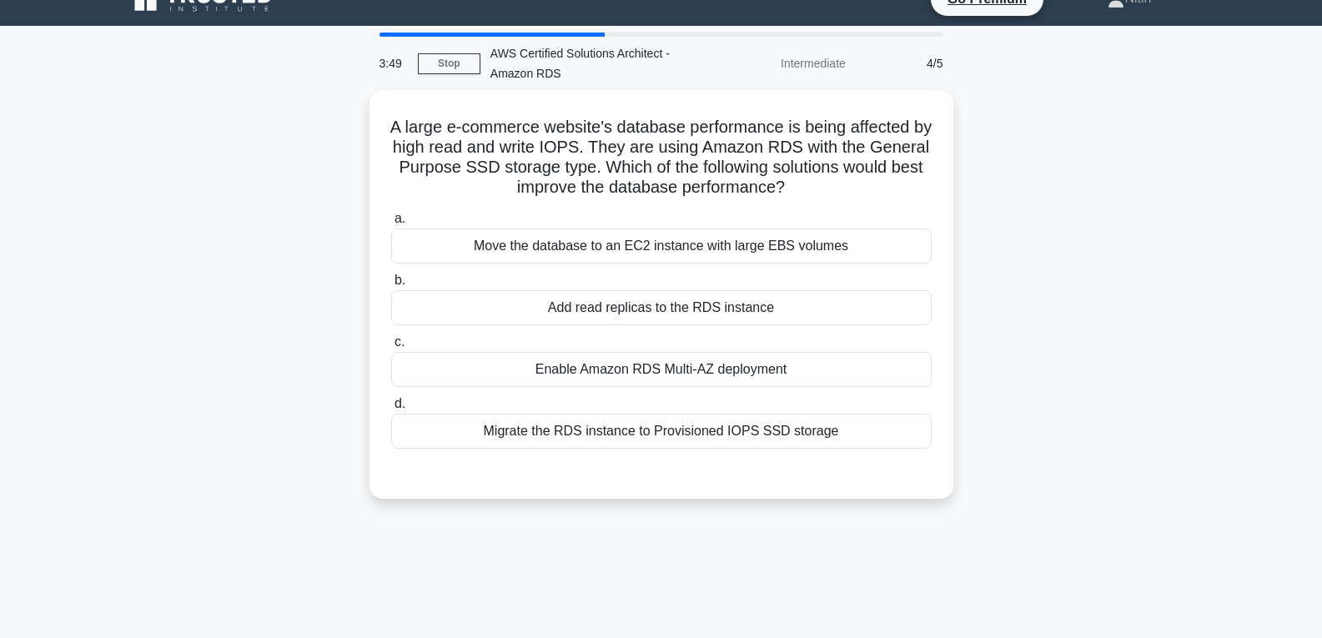
scroll to position [0, 0]
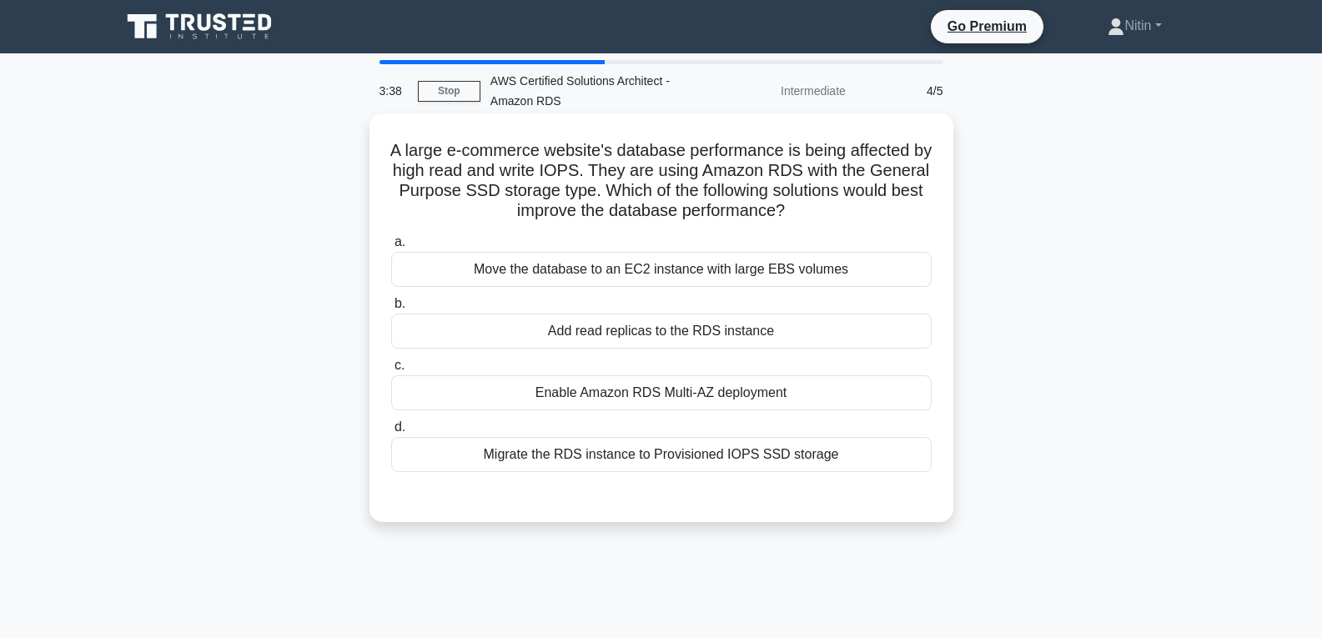
click at [615, 459] on div "Migrate the RDS instance to Provisioned IOPS SSD storage" at bounding box center [661, 454] width 540 height 35
click at [391, 433] on input "d. Migrate the RDS instance to Provisioned IOPS SSD storage" at bounding box center [391, 427] width 0 height 11
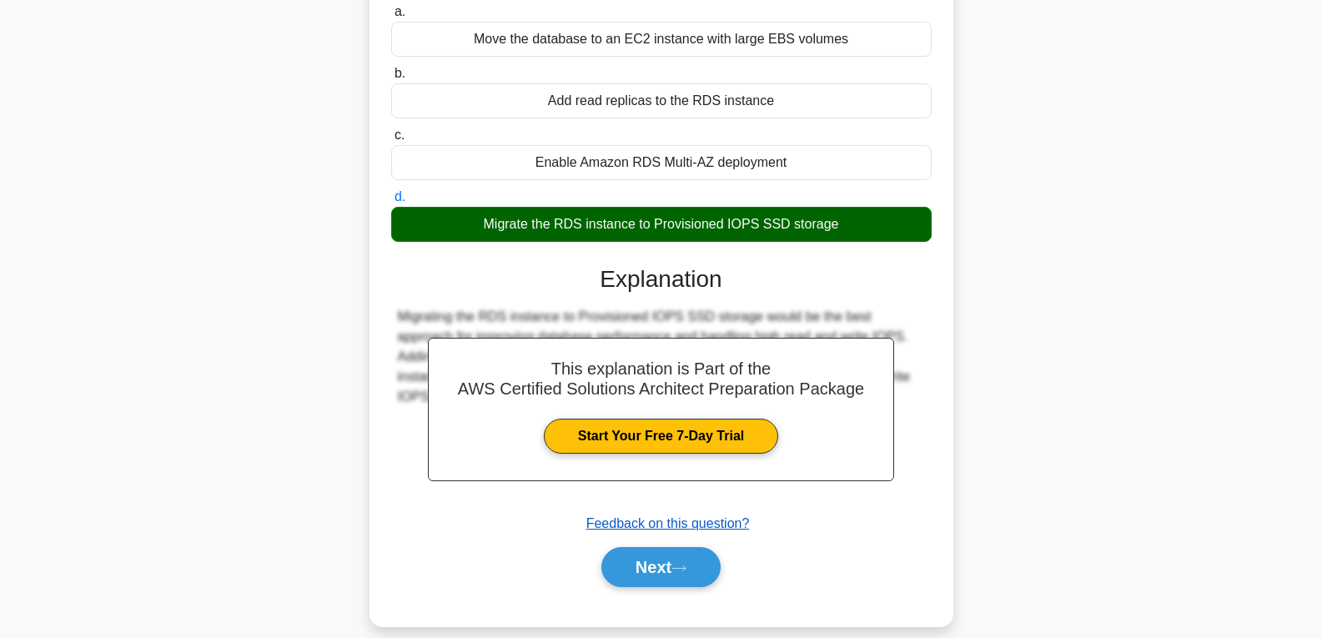
scroll to position [263, 0]
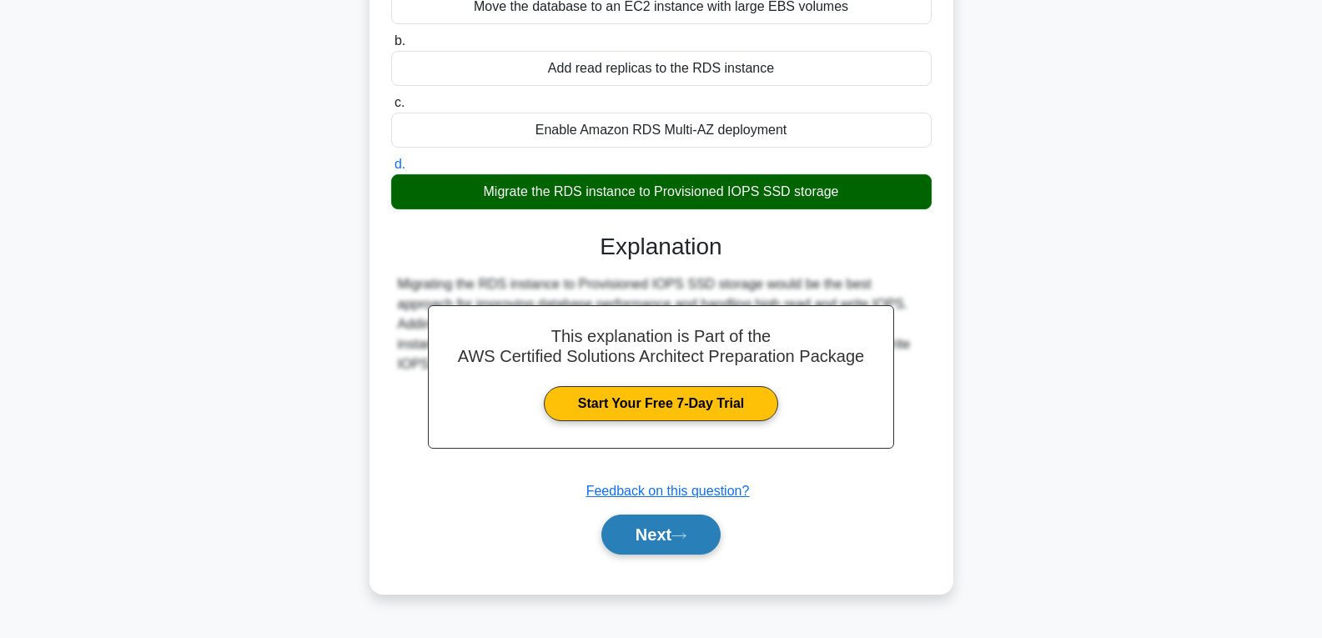
click at [685, 529] on button "Next" at bounding box center [660, 534] width 119 height 40
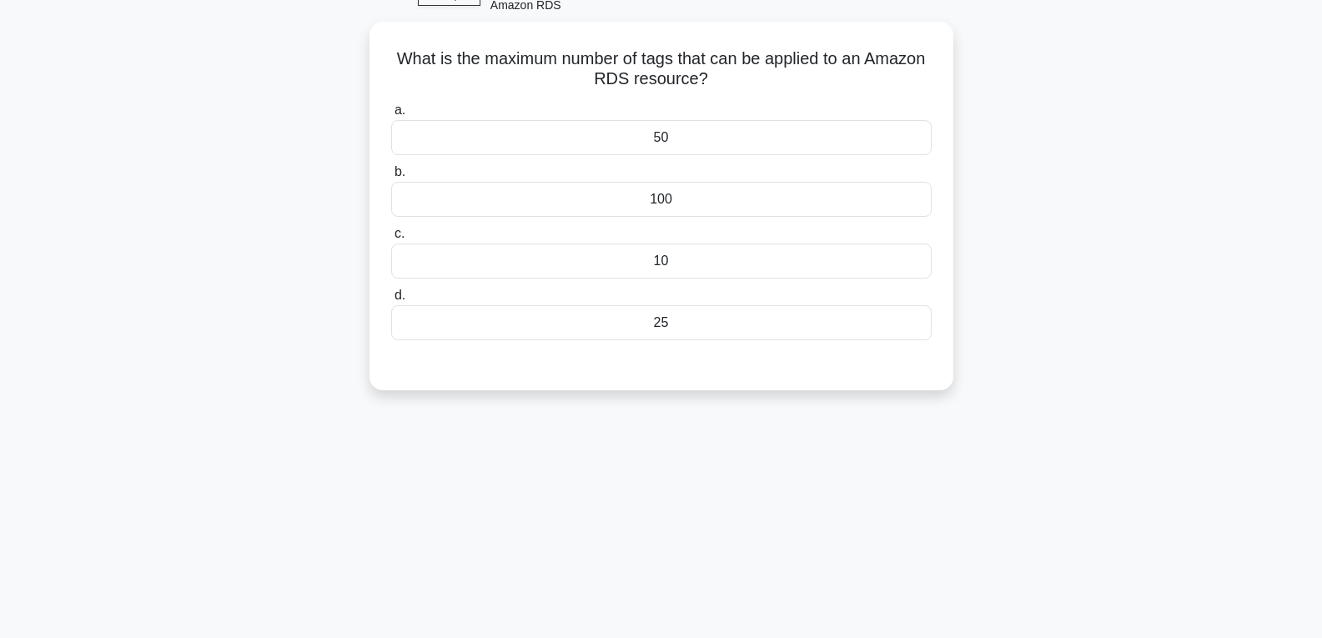
scroll to position [0, 0]
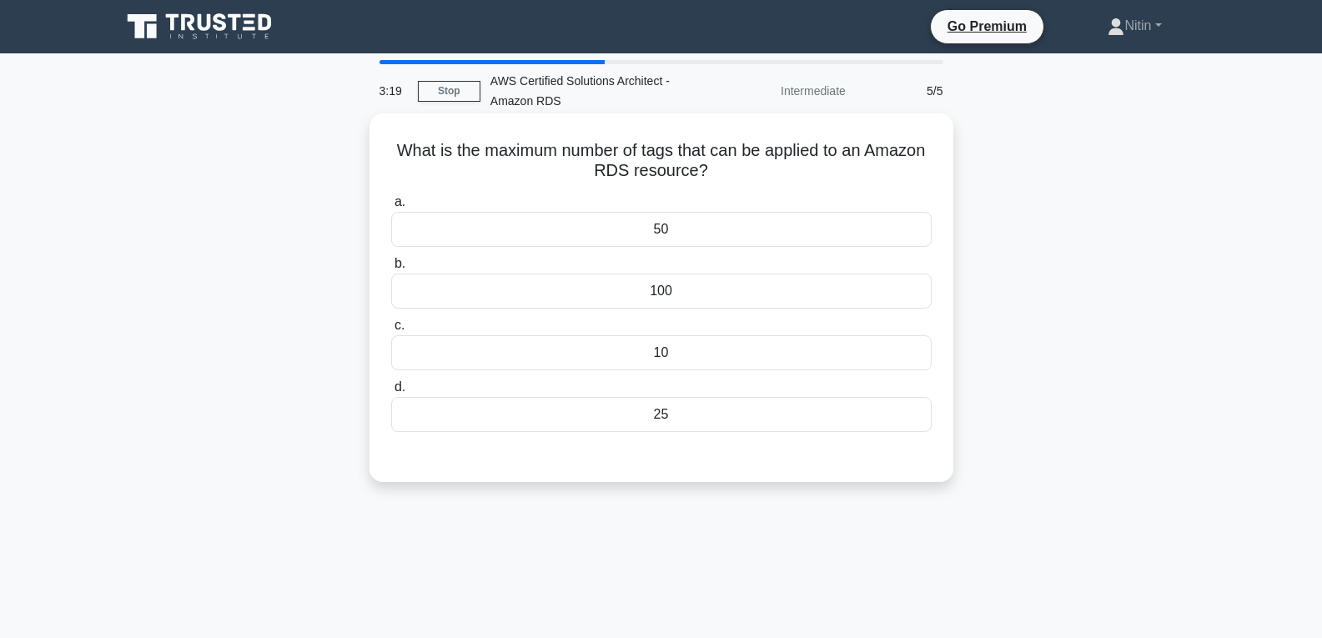
click at [675, 425] on div "25" at bounding box center [661, 414] width 540 height 35
click at [391, 393] on input "d. 25" at bounding box center [391, 387] width 0 height 11
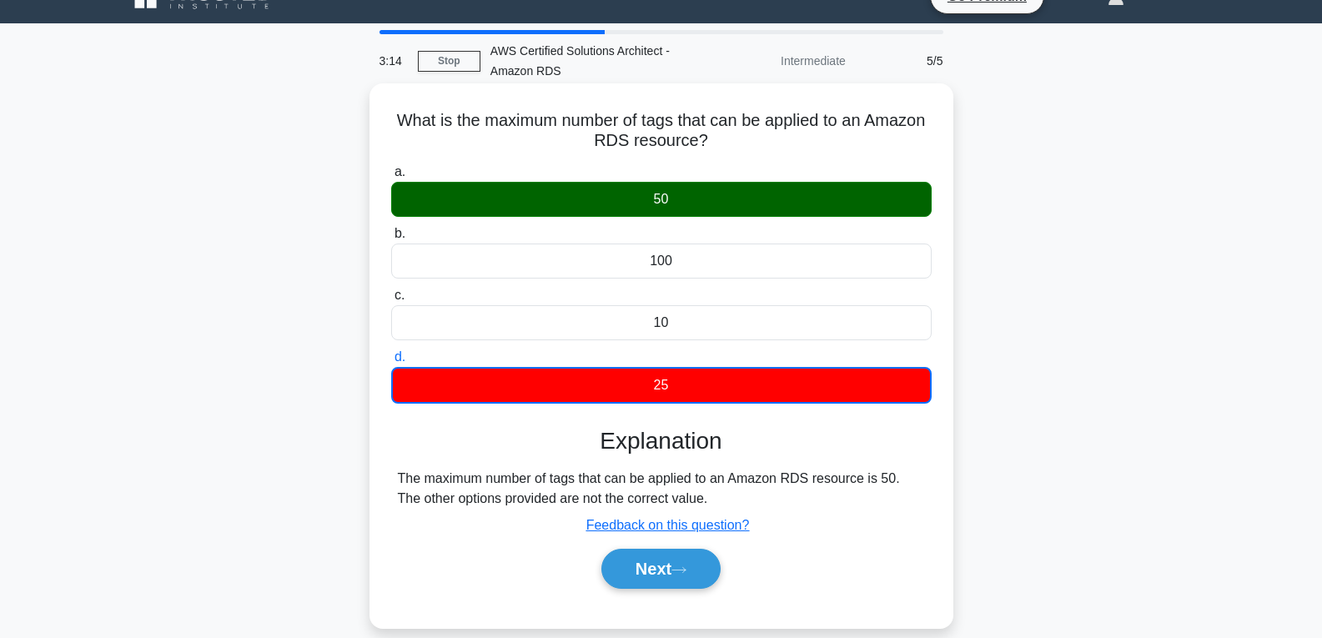
scroll to position [83, 0]
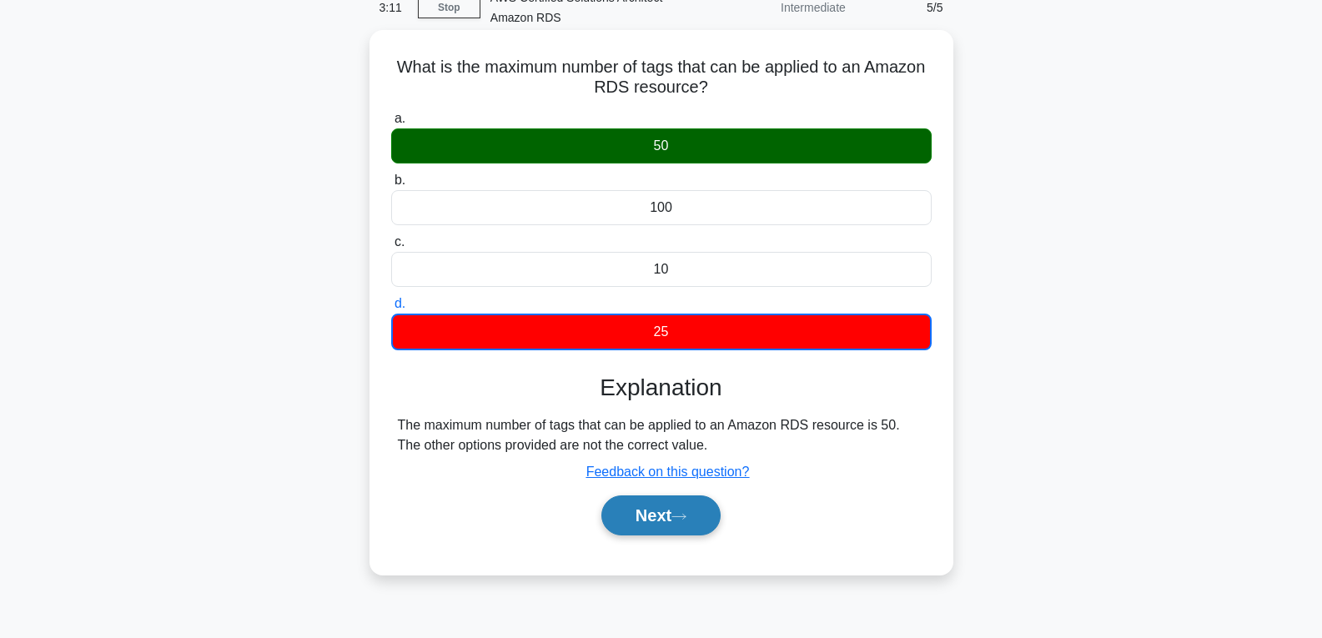
click at [685, 507] on button "Next" at bounding box center [660, 515] width 119 height 40
click at [697, 513] on button "Next" at bounding box center [660, 515] width 119 height 40
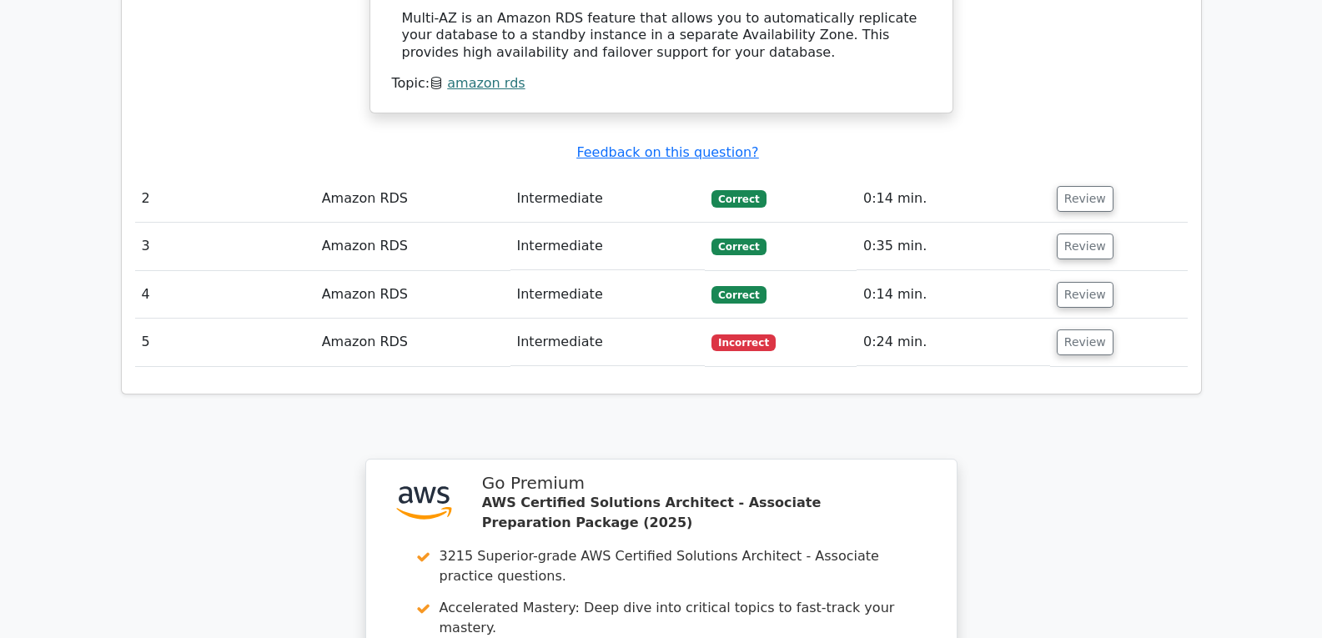
scroll to position [1834, 0]
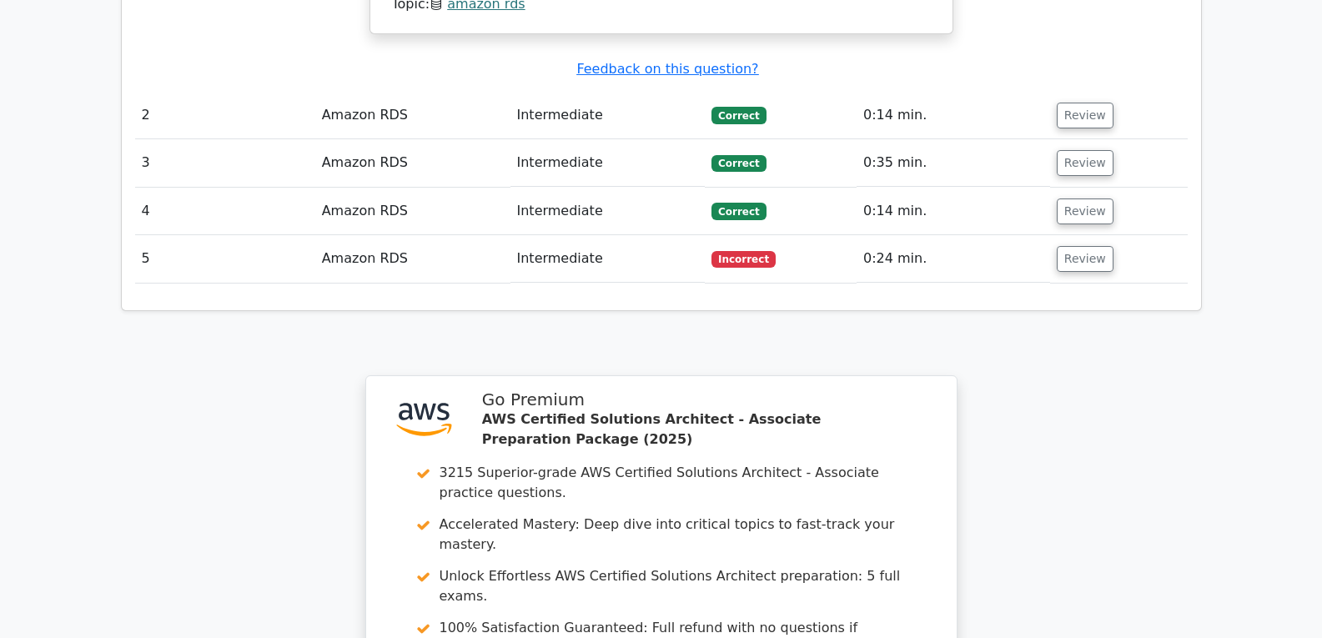
click at [1066, 235] on td "Review" at bounding box center [1119, 259] width 138 height 48
click at [1081, 246] on button "Review" at bounding box center [1084, 259] width 57 height 26
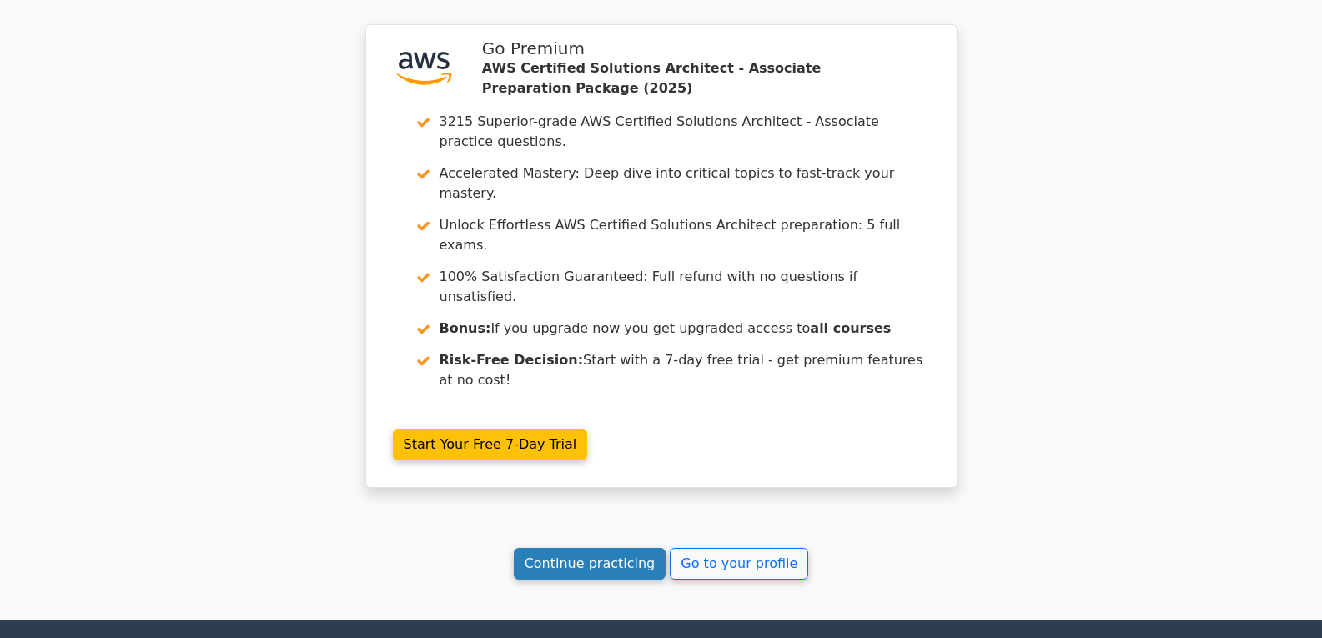
scroll to position [2701, 0]
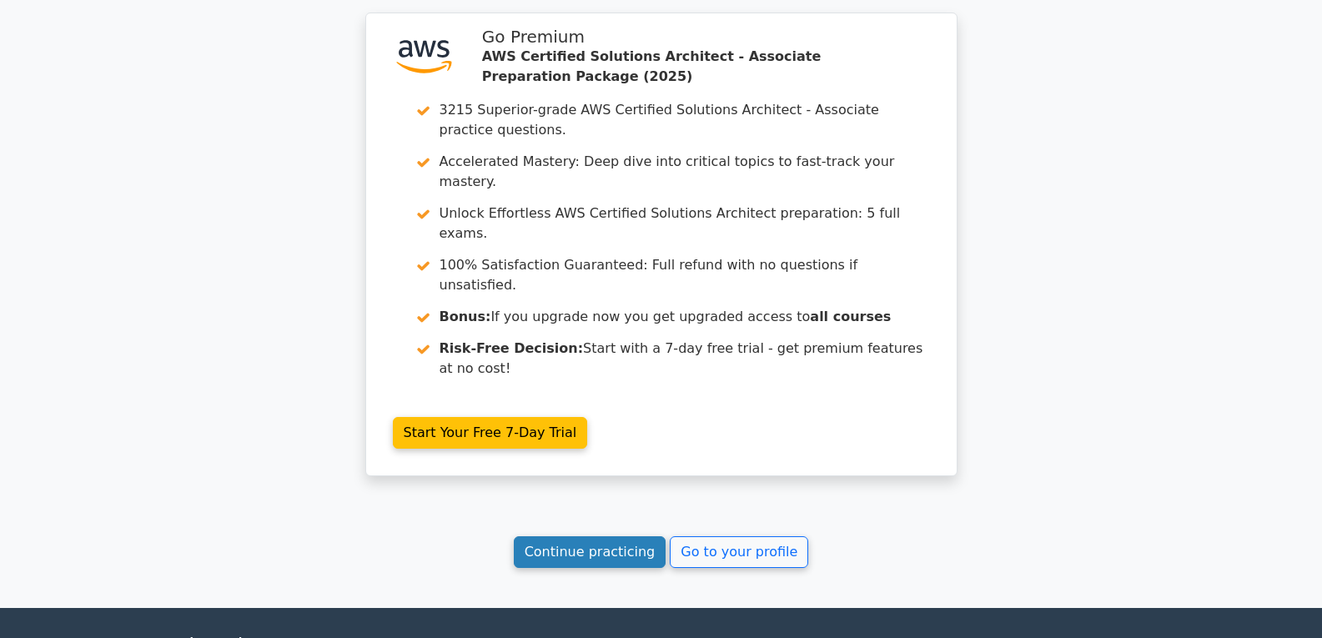
click at [653, 536] on link "Continue practicing" at bounding box center [590, 552] width 153 height 32
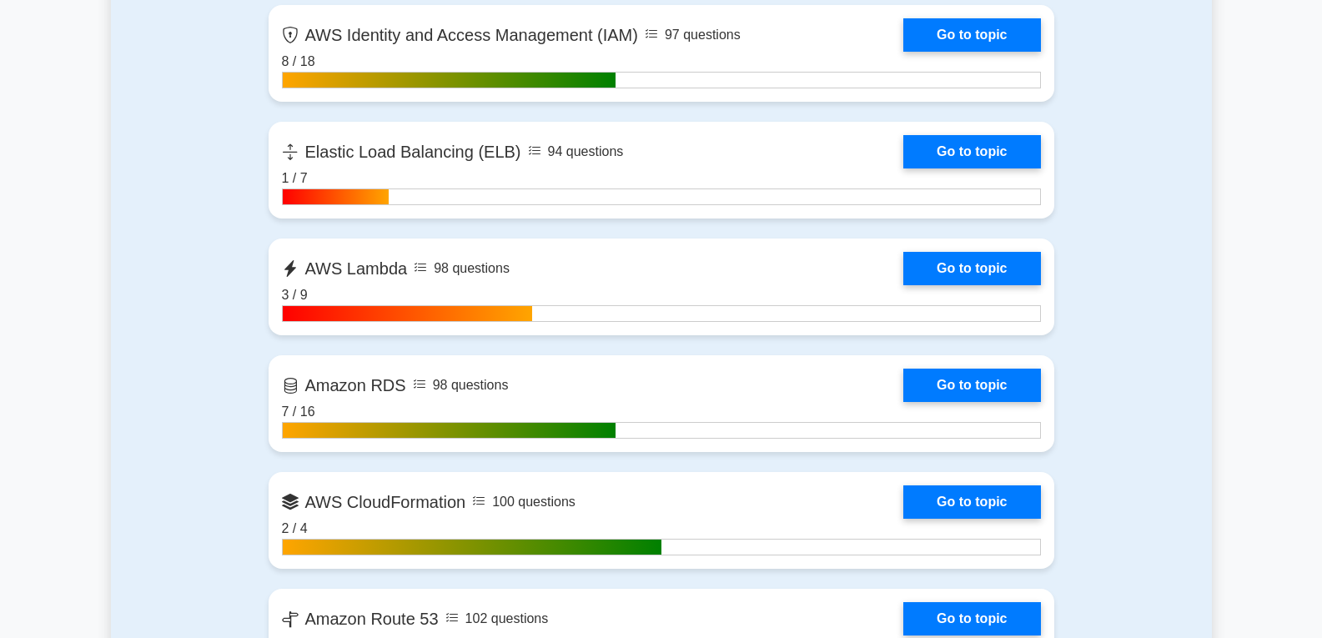
scroll to position [1584, 0]
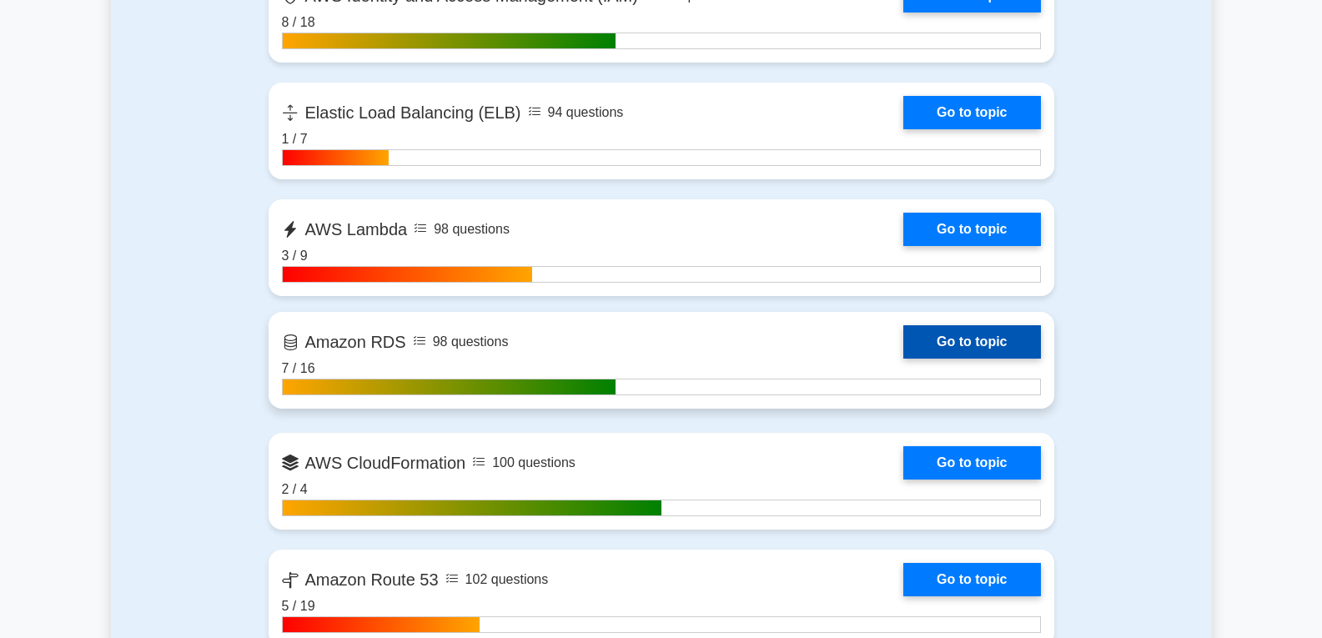
click at [982, 340] on link "Go to topic" at bounding box center [971, 341] width 137 height 33
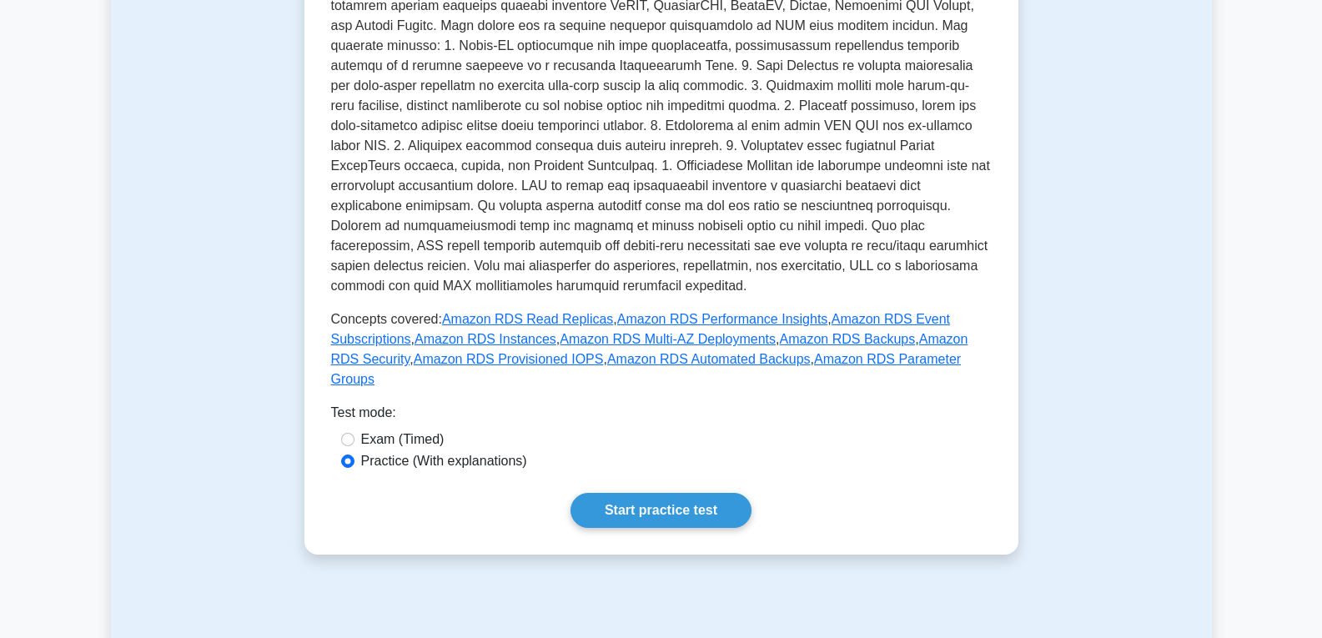
scroll to position [584, 0]
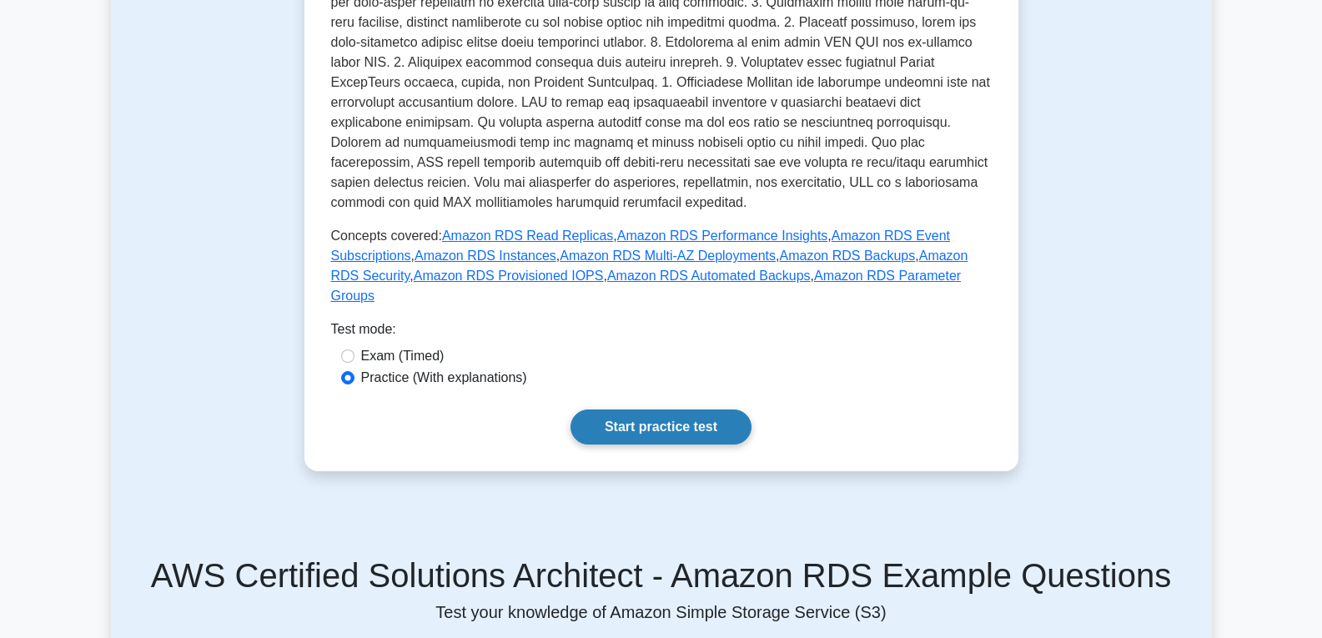
click at [661, 409] on link "Start practice test" at bounding box center [660, 426] width 181 height 35
click at [660, 409] on link "Start practice test" at bounding box center [660, 426] width 181 height 35
click at [636, 409] on link "Start practice test" at bounding box center [660, 426] width 181 height 35
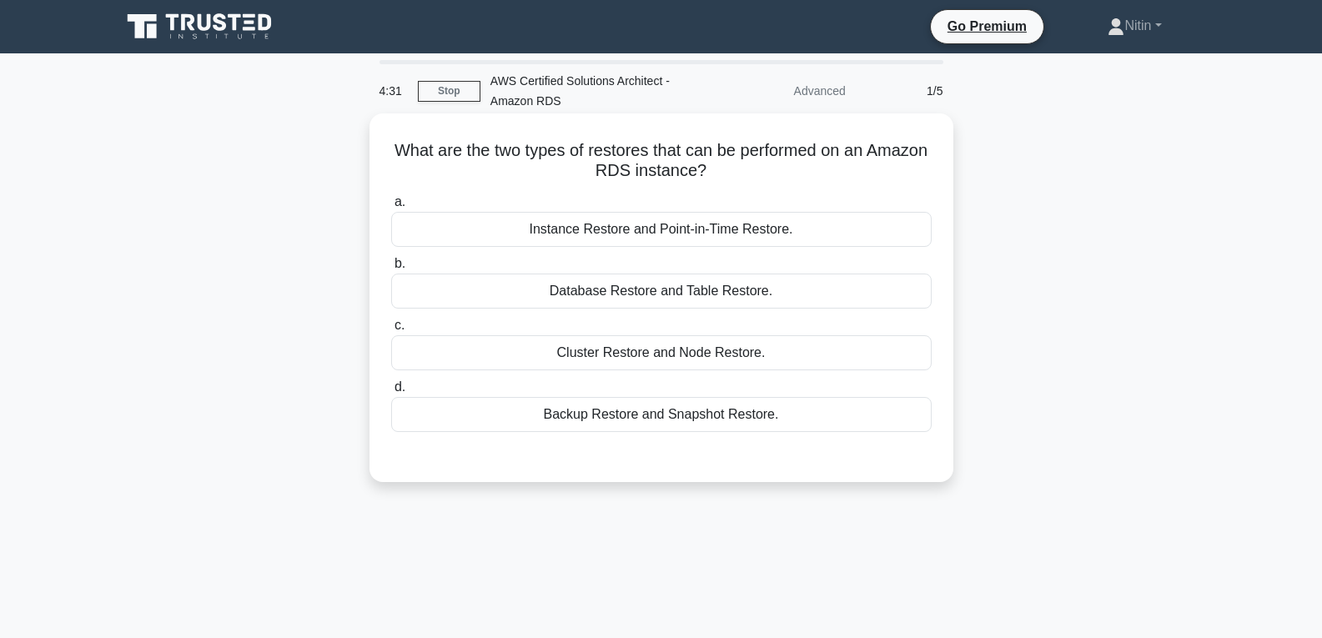
click at [741, 409] on div "Backup Restore and Snapshot Restore." at bounding box center [661, 414] width 540 height 35
click at [391, 393] on input "d. Backup Restore and Snapshot Restore." at bounding box center [391, 387] width 0 height 11
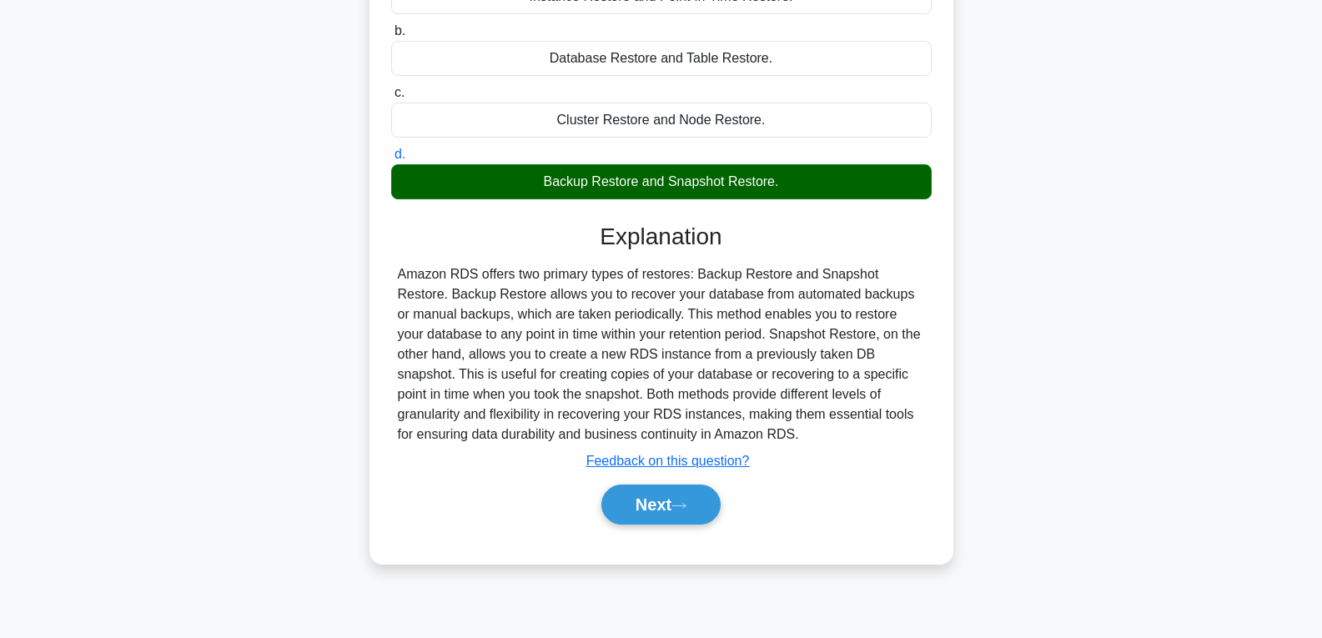
scroll to position [263, 0]
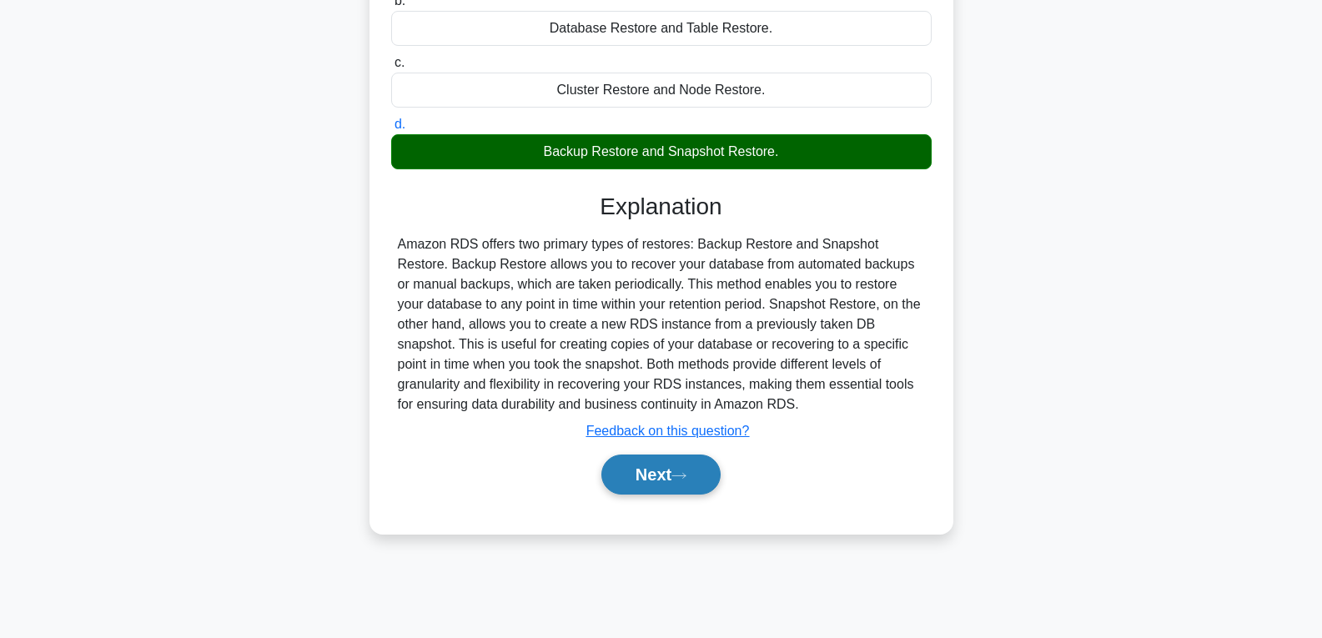
click at [700, 470] on button "Next" at bounding box center [660, 474] width 119 height 40
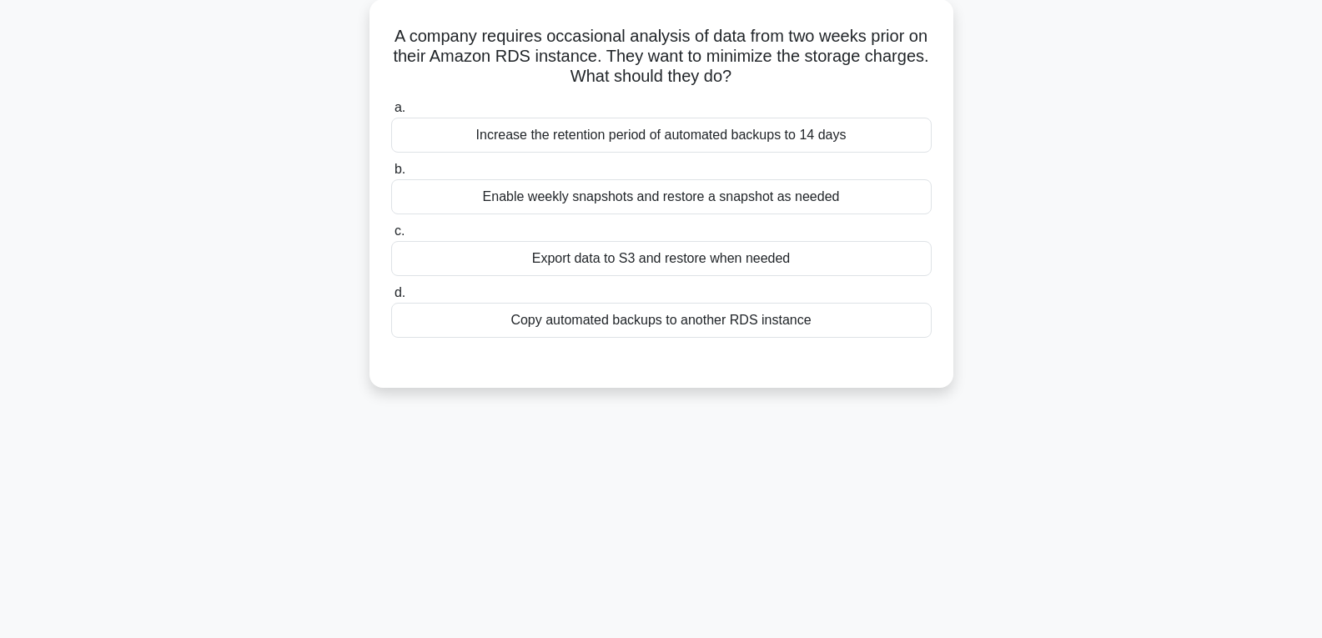
scroll to position [96, 0]
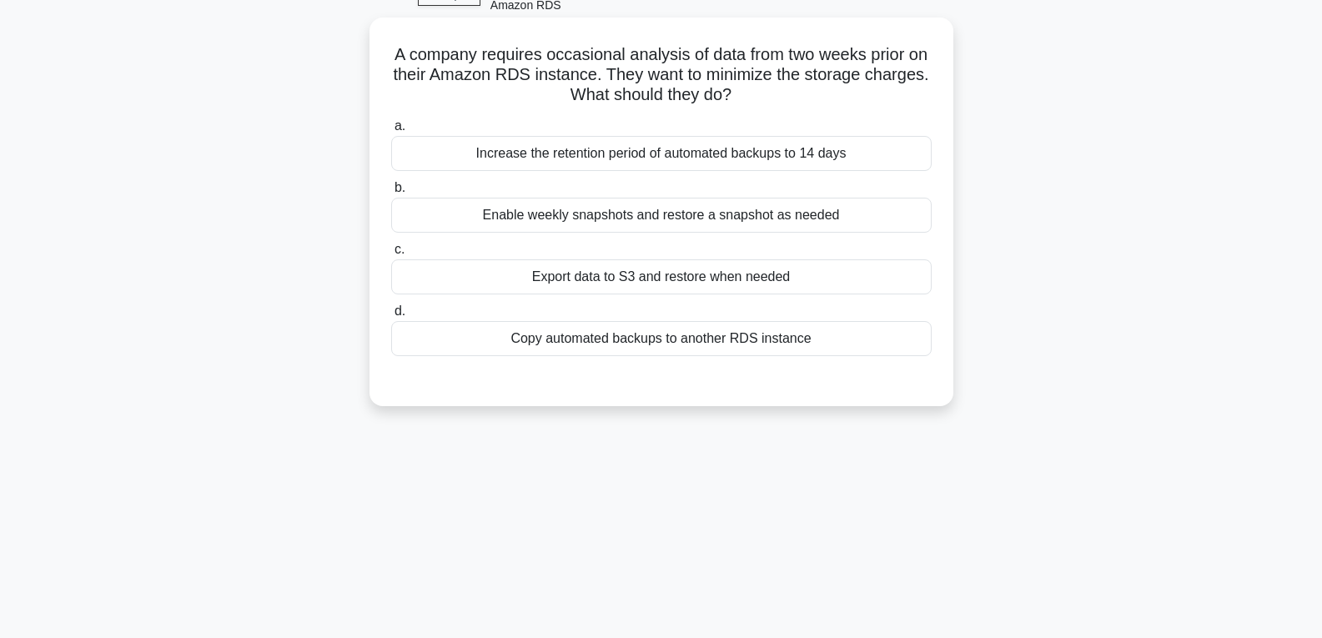
click at [586, 344] on div "Copy automated backups to another RDS instance" at bounding box center [661, 338] width 540 height 35
click at [391, 317] on input "d. Copy automated backups to another RDS instance" at bounding box center [391, 311] width 0 height 11
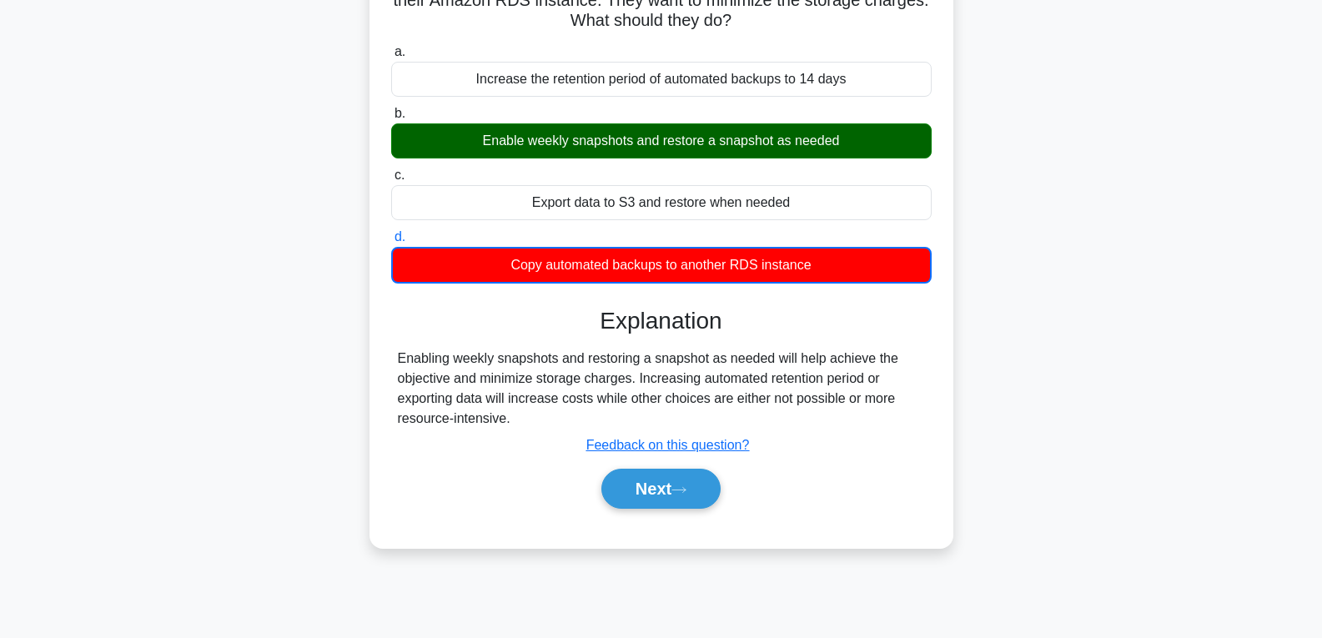
scroll to position [263, 0]
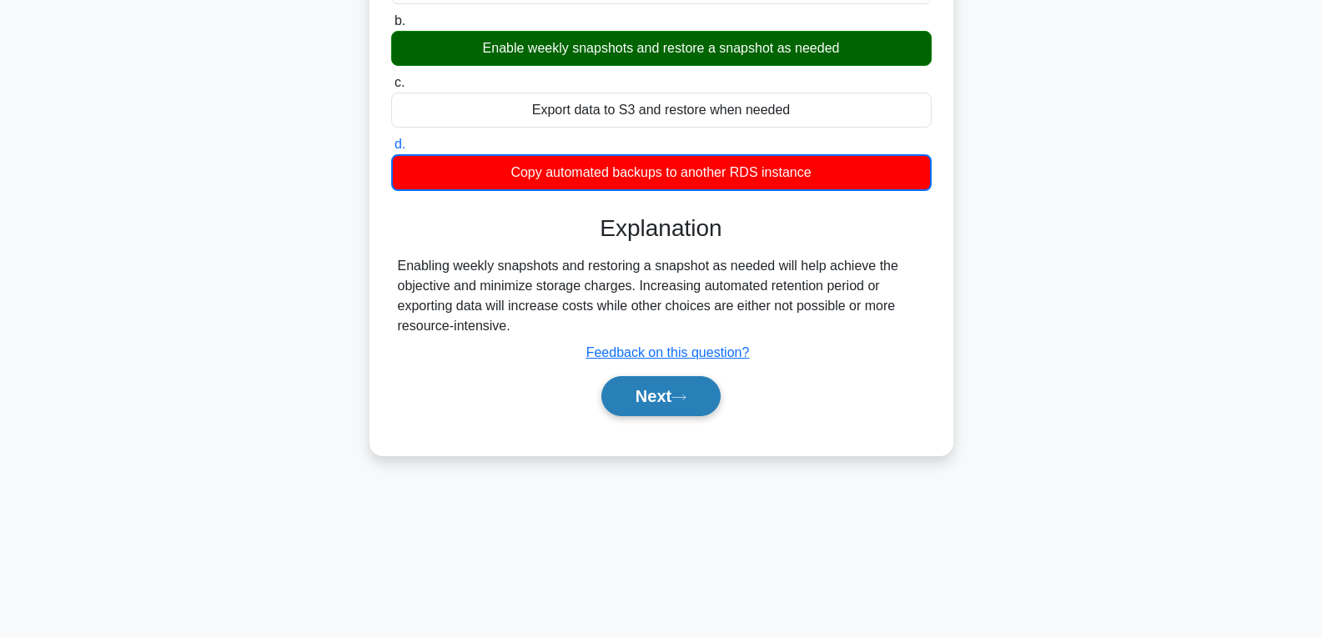
click at [689, 389] on button "Next" at bounding box center [660, 396] width 119 height 40
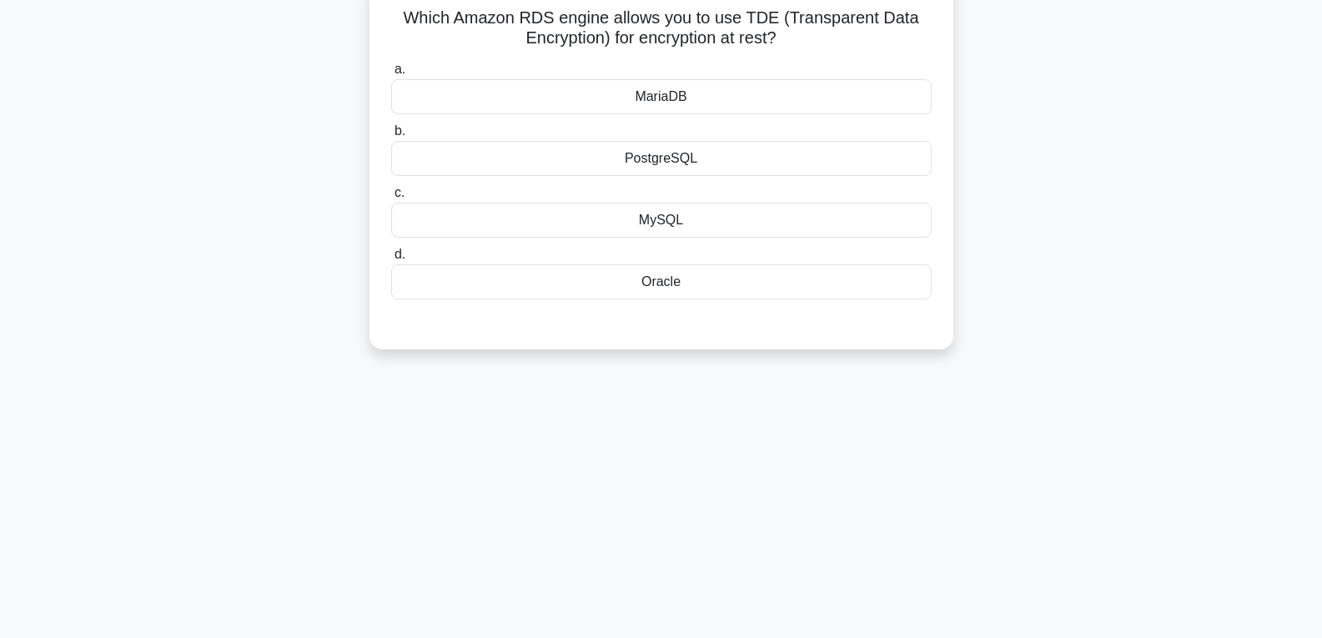
scroll to position [96, 0]
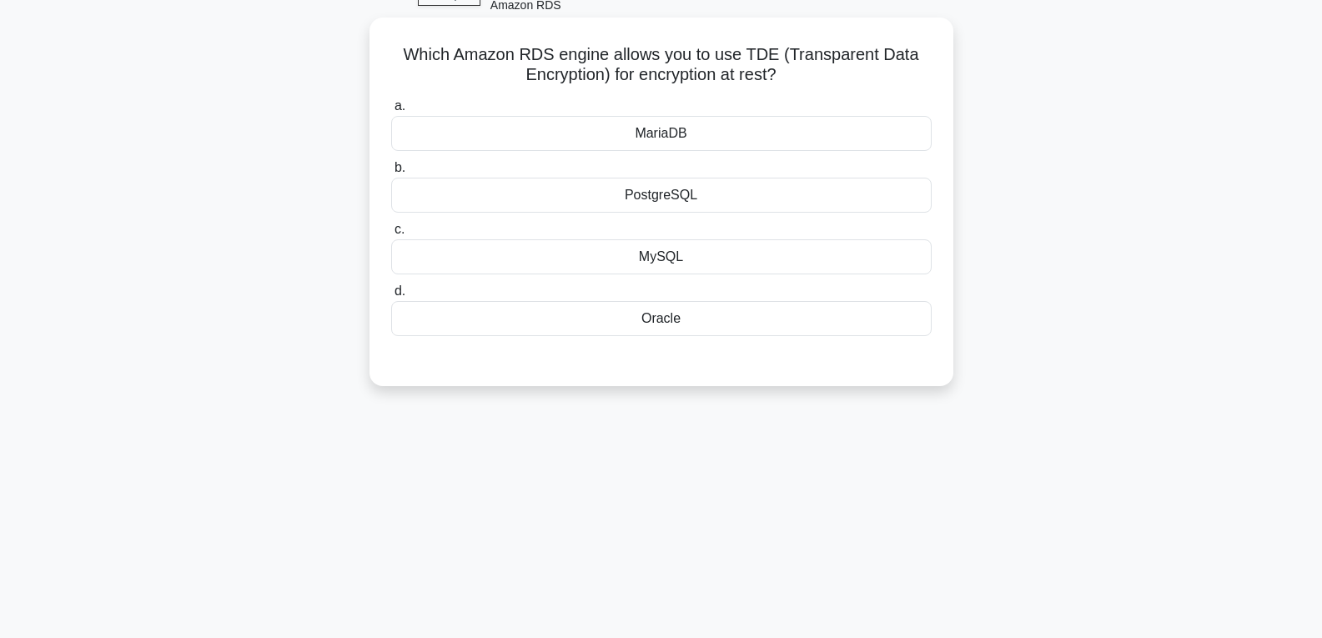
click at [651, 264] on div "MySQL" at bounding box center [661, 256] width 540 height 35
click at [391, 235] on input "c. MySQL" at bounding box center [391, 229] width 0 height 11
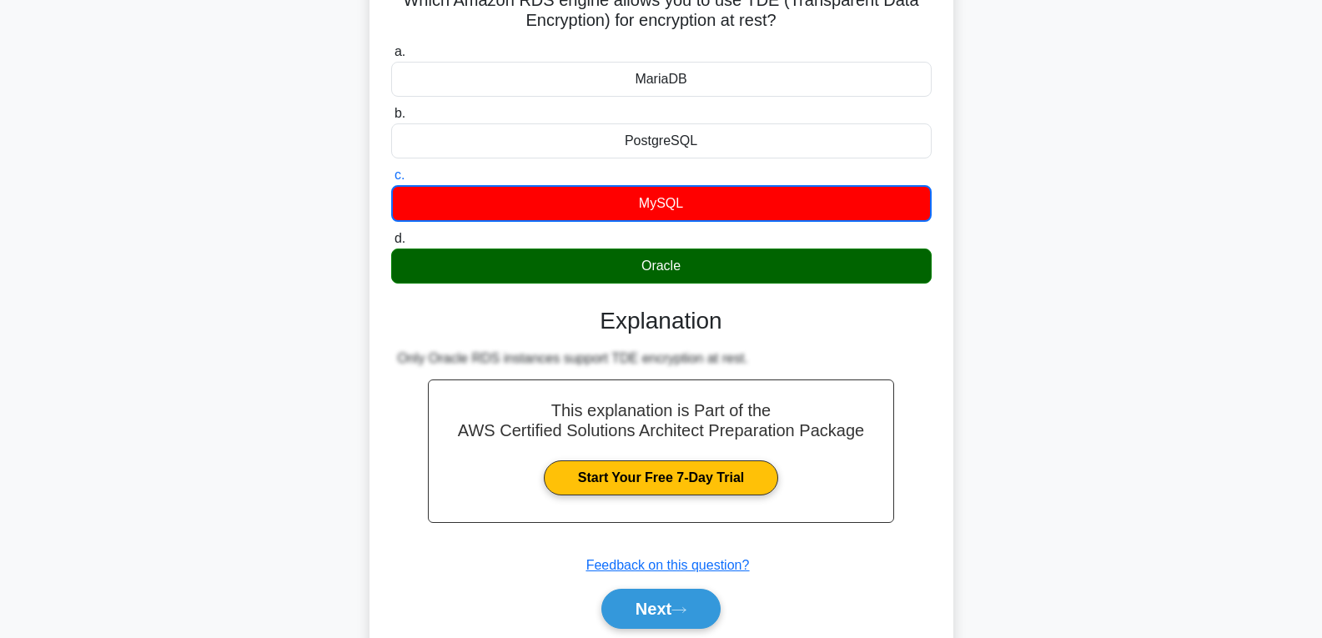
scroll to position [263, 0]
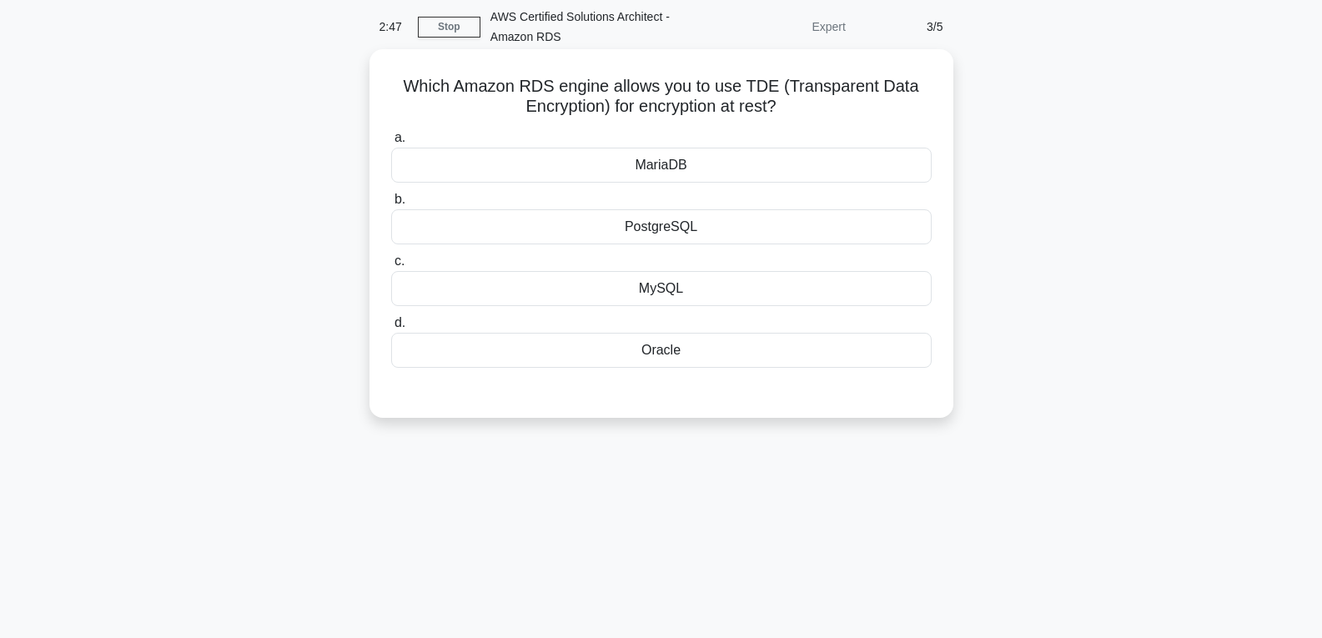
scroll to position [83, 0]
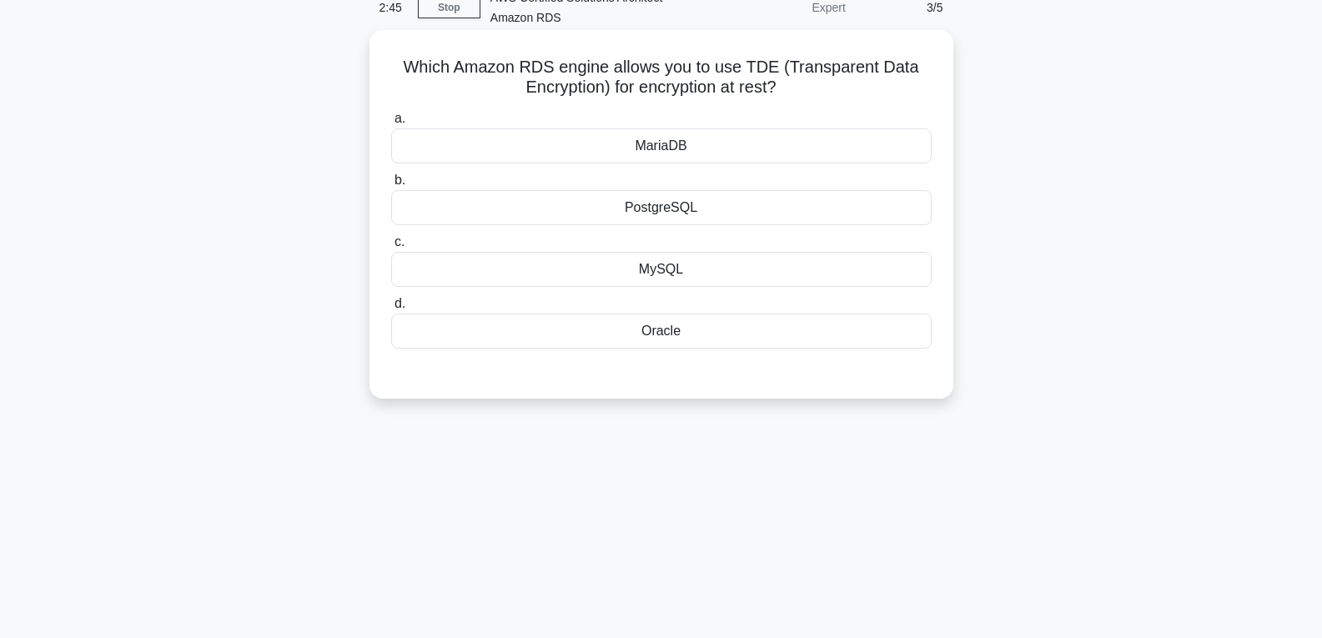
click at [659, 323] on div "Oracle" at bounding box center [661, 331] width 540 height 35
click at [391, 309] on input "d. Oracle" at bounding box center [391, 303] width 0 height 11
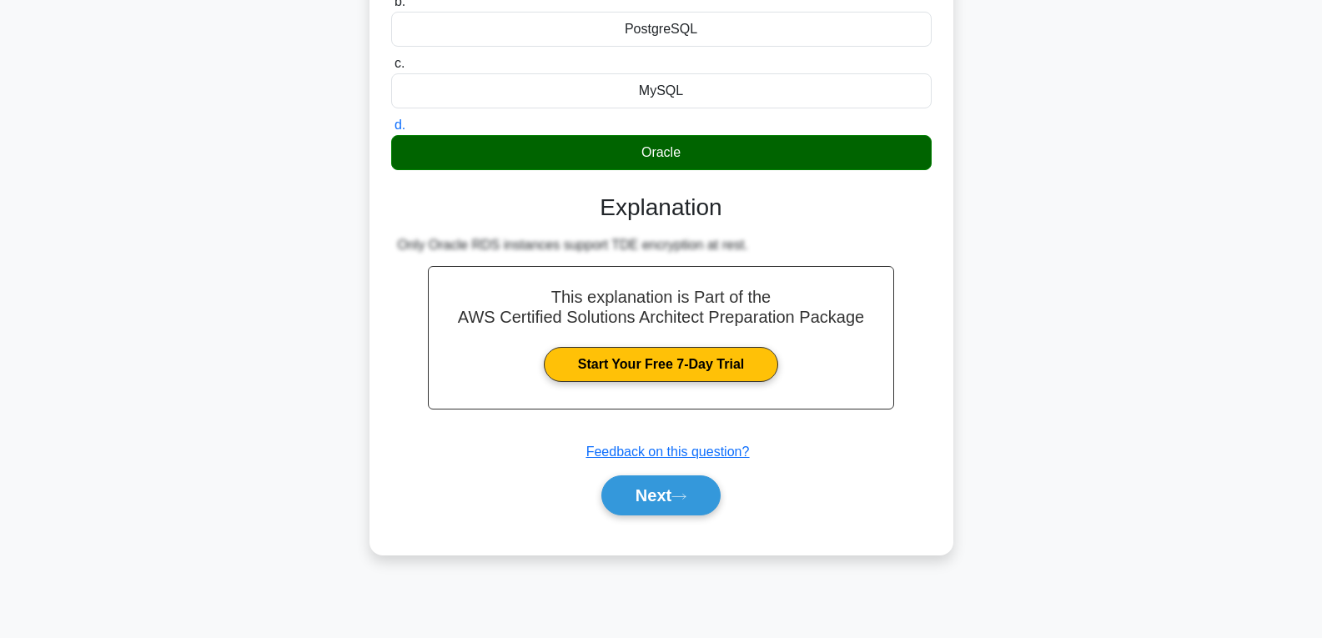
scroll to position [263, 0]
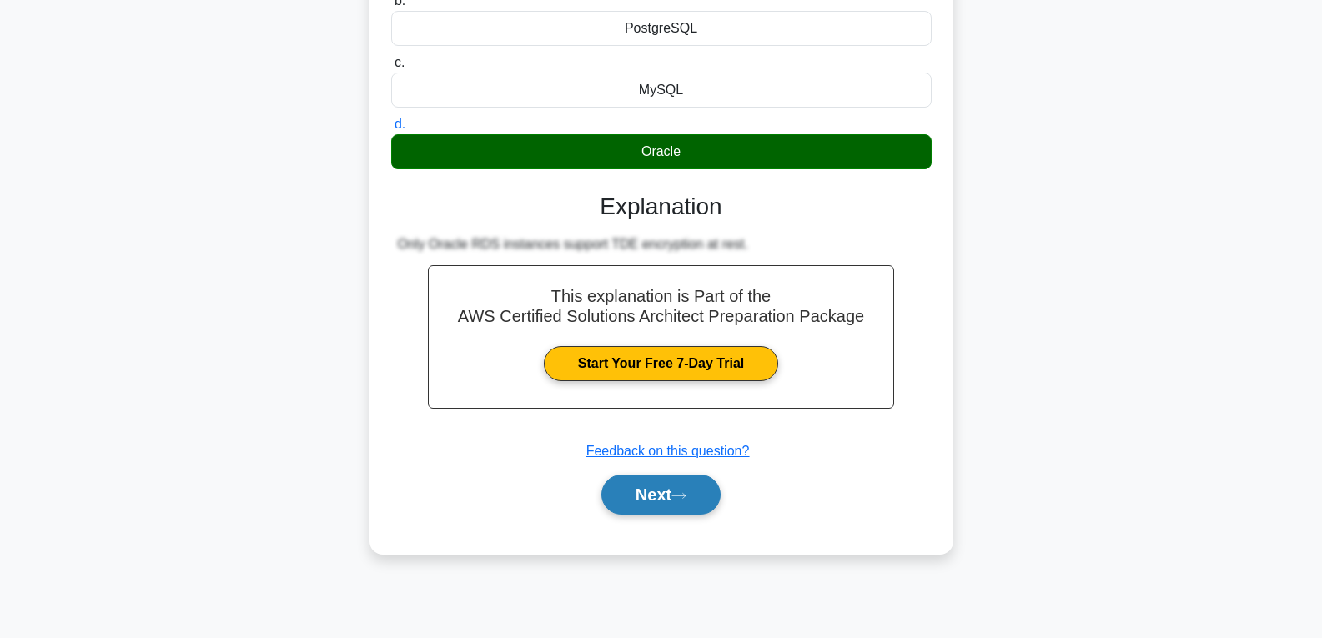
click at [697, 499] on button "Next" at bounding box center [660, 494] width 119 height 40
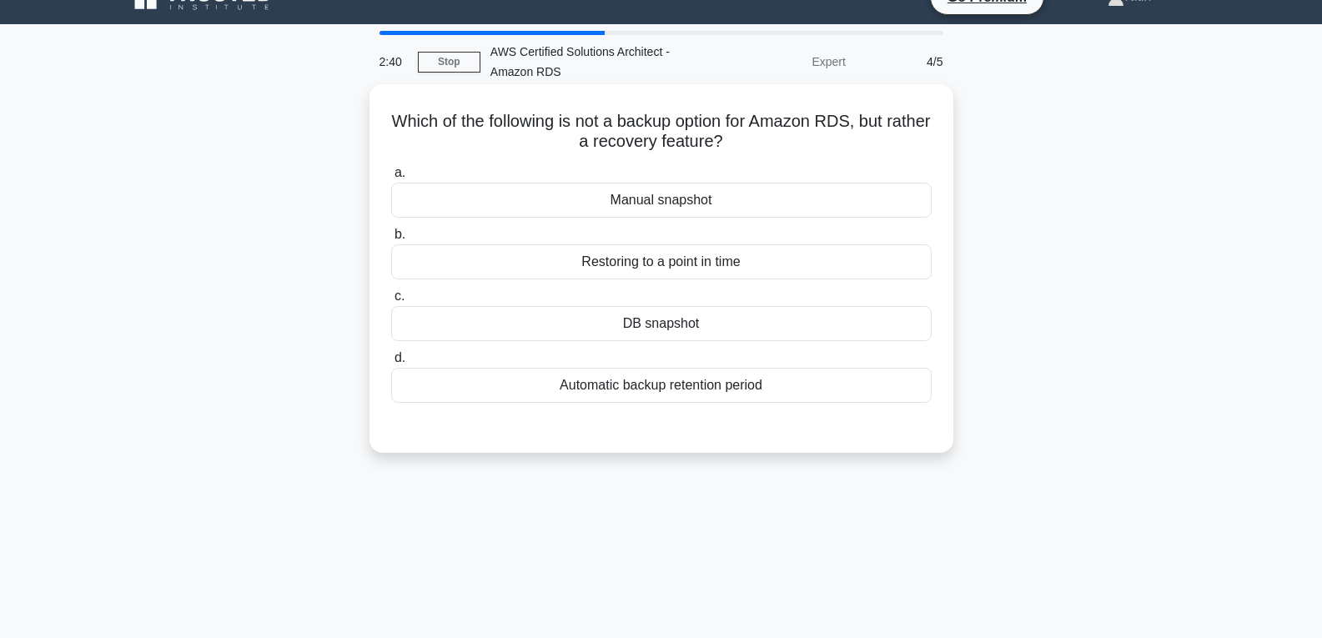
scroll to position [13, 0]
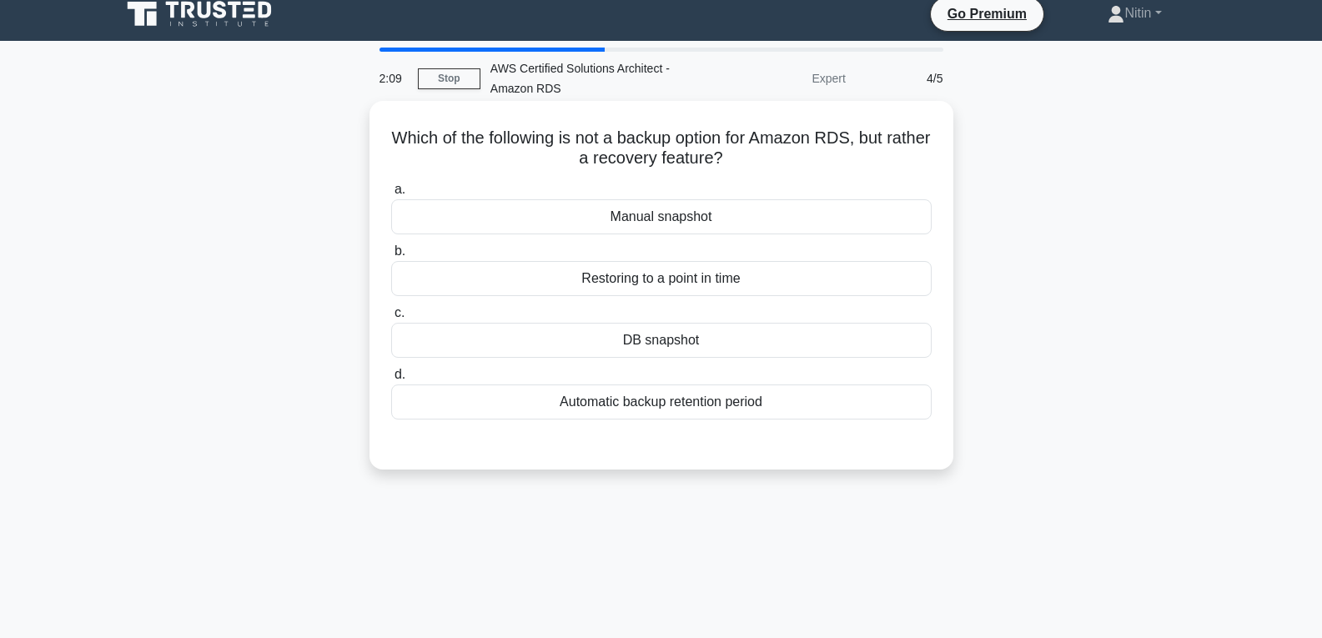
click at [645, 214] on div "Manual snapshot" at bounding box center [661, 216] width 540 height 35
click at [391, 195] on input "a. Manual snapshot" at bounding box center [391, 189] width 0 height 11
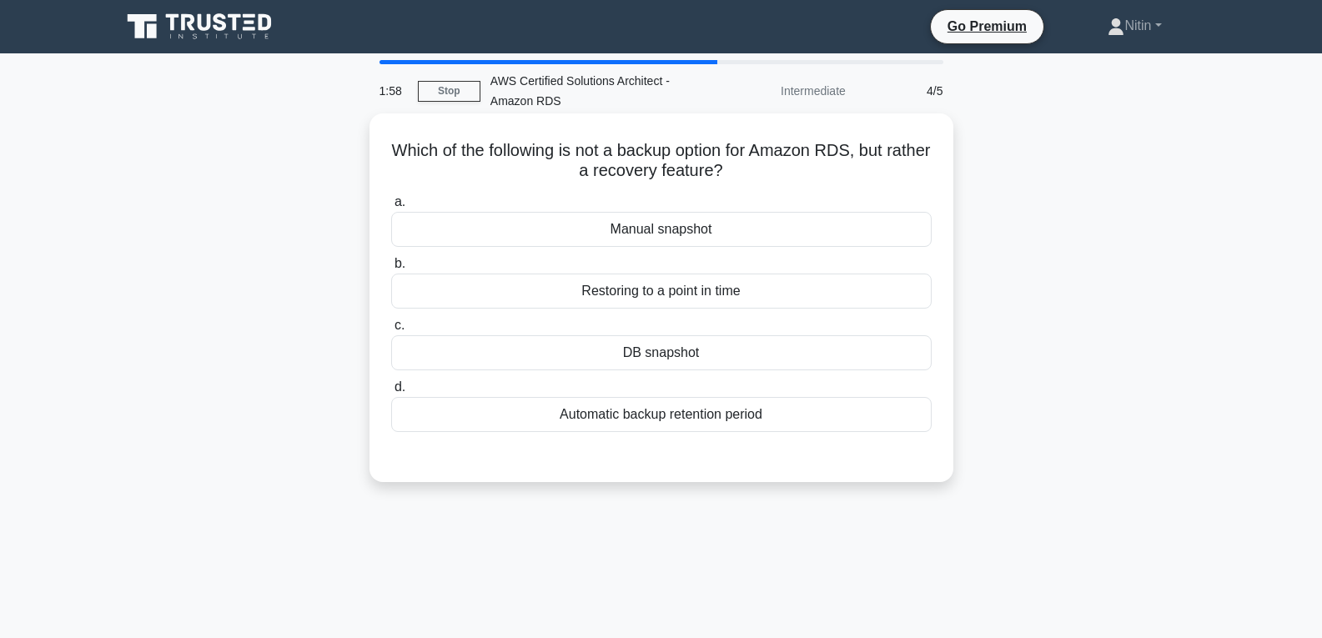
click at [618, 280] on div "Restoring to a point in time" at bounding box center [661, 290] width 540 height 35
click at [391, 269] on input "b. Restoring to a point in time" at bounding box center [391, 263] width 0 height 11
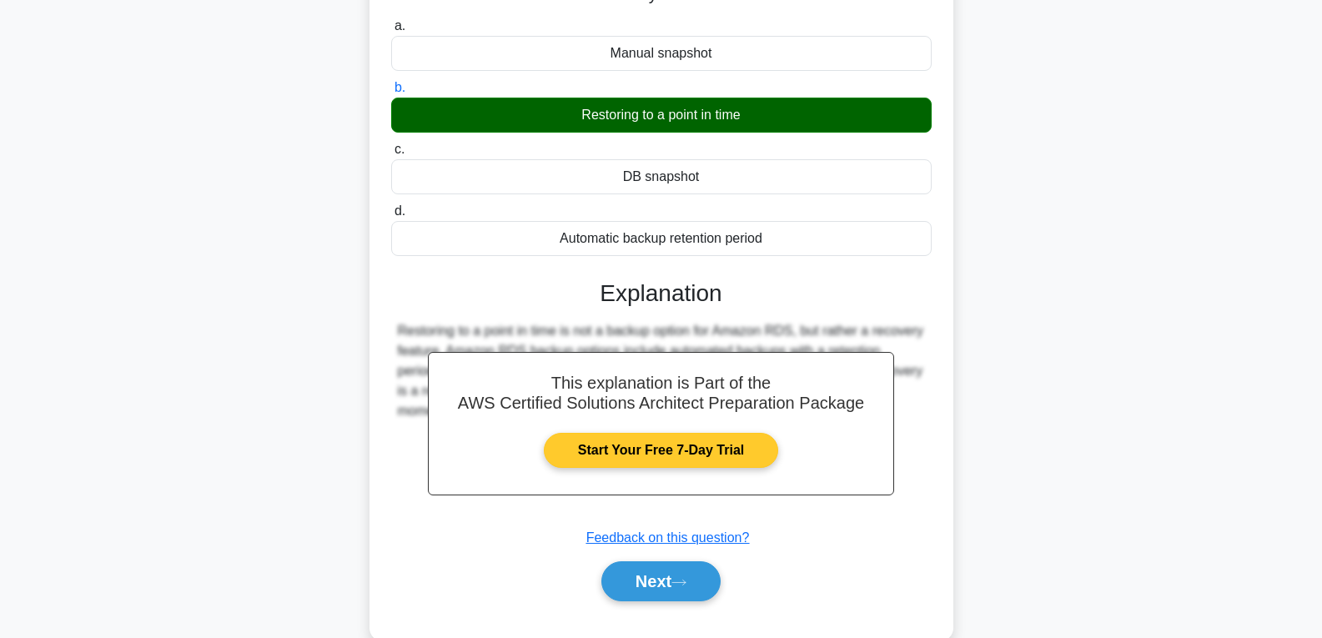
scroll to position [263, 0]
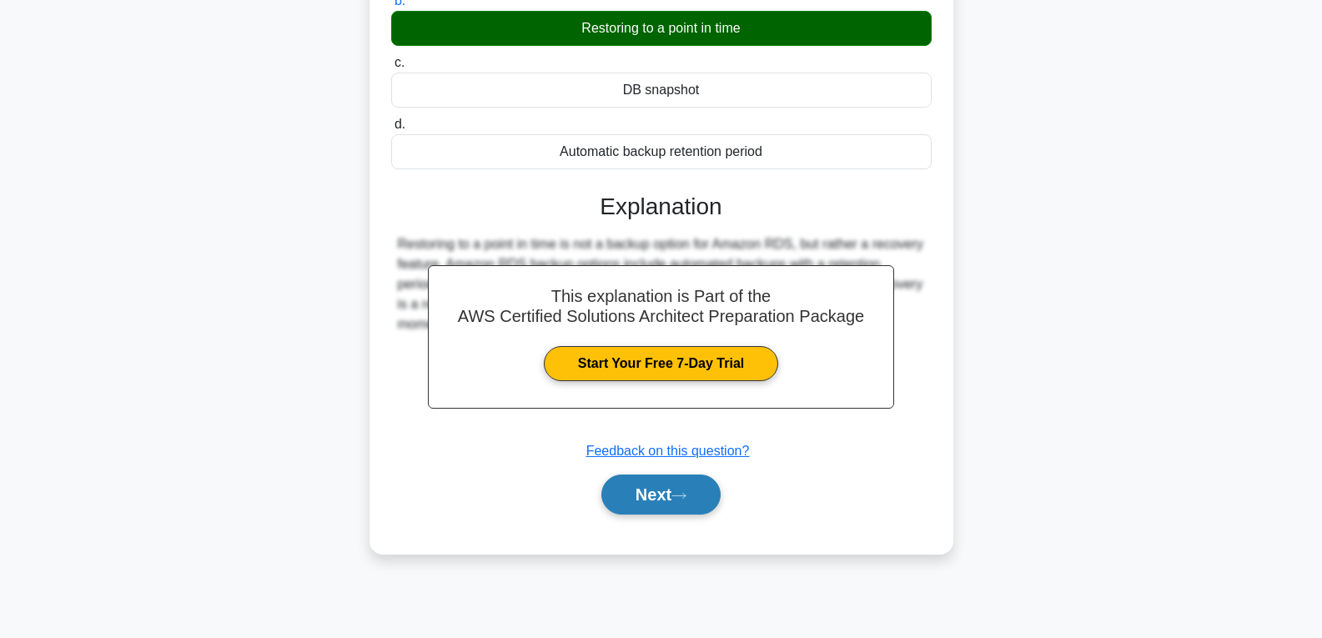
click at [689, 489] on button "Next" at bounding box center [660, 494] width 119 height 40
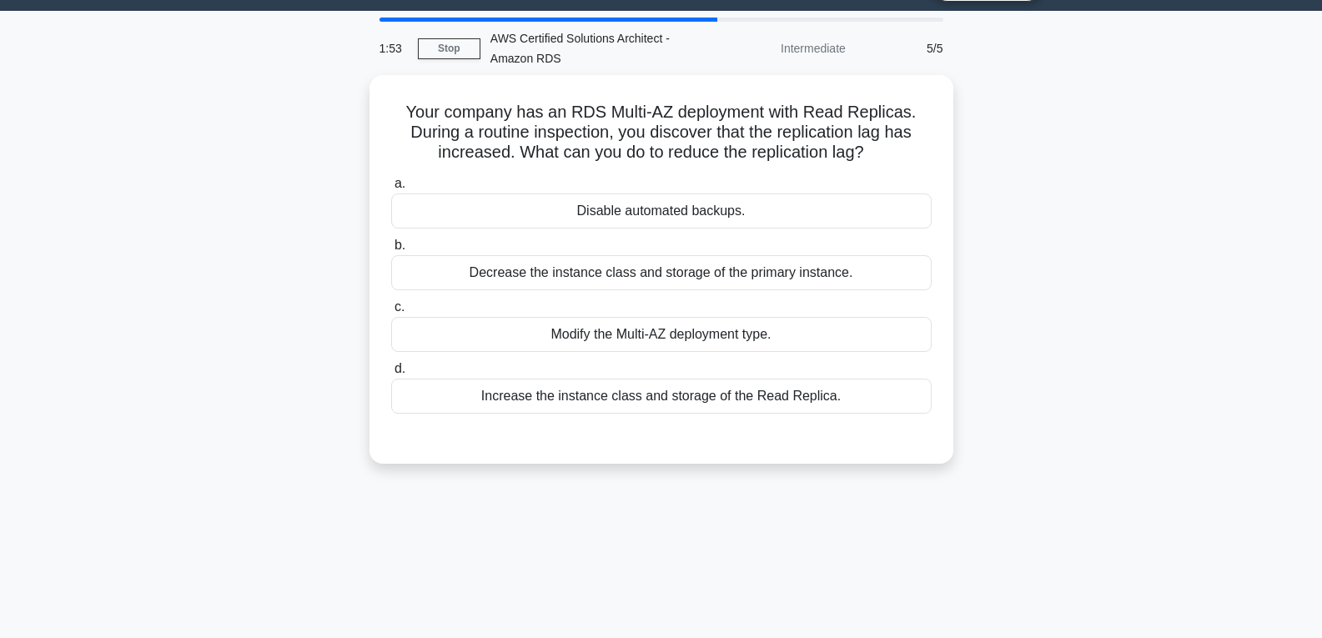
scroll to position [13, 0]
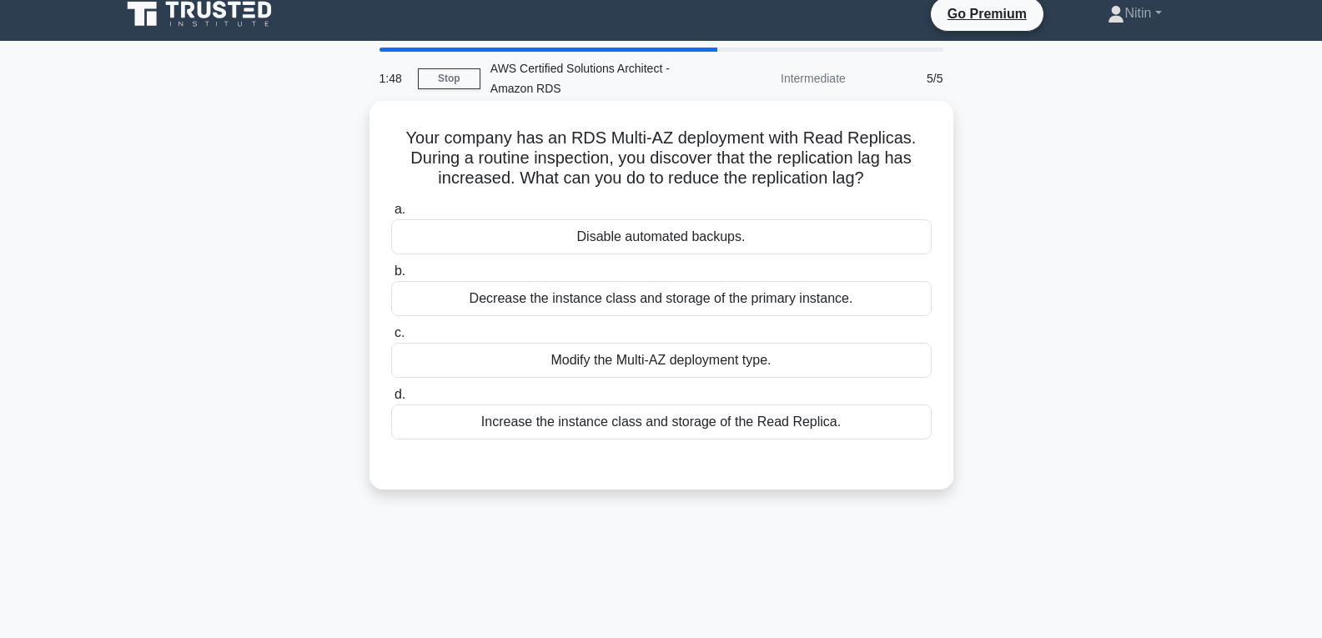
click at [678, 363] on div "Modify the Multi-AZ deployment type." at bounding box center [661, 360] width 540 height 35
click at [391, 339] on input "c. Modify the Multi-AZ deployment type." at bounding box center [391, 333] width 0 height 11
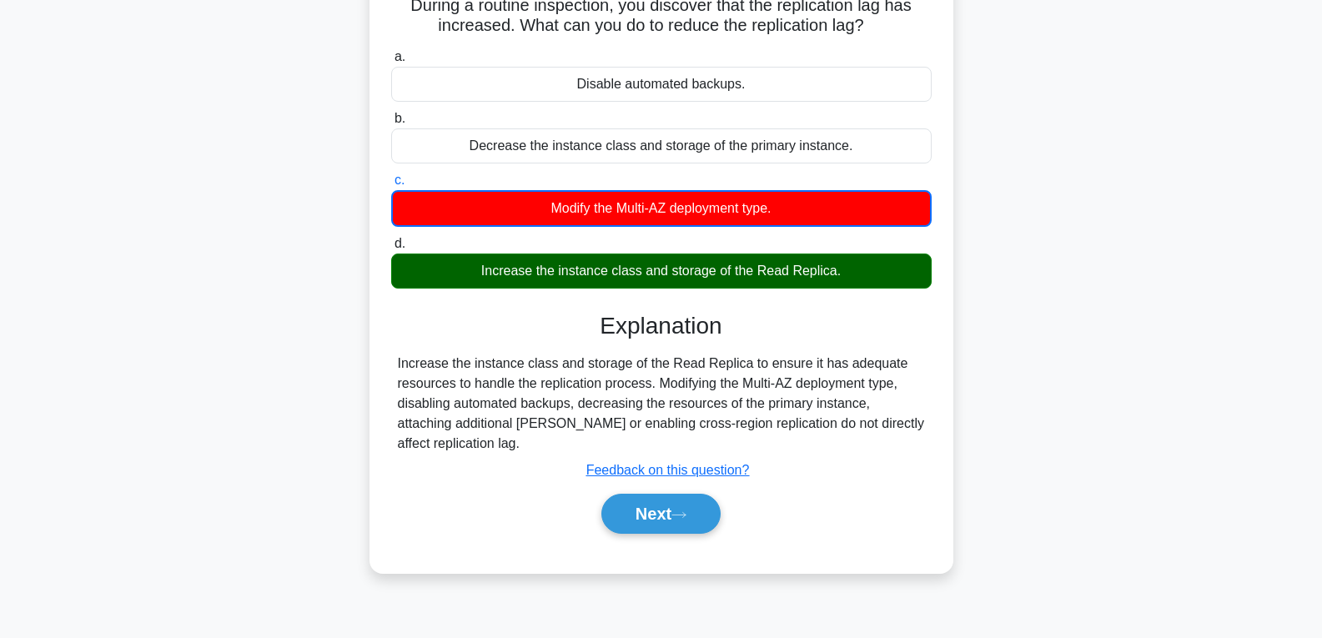
scroll to position [179, 0]
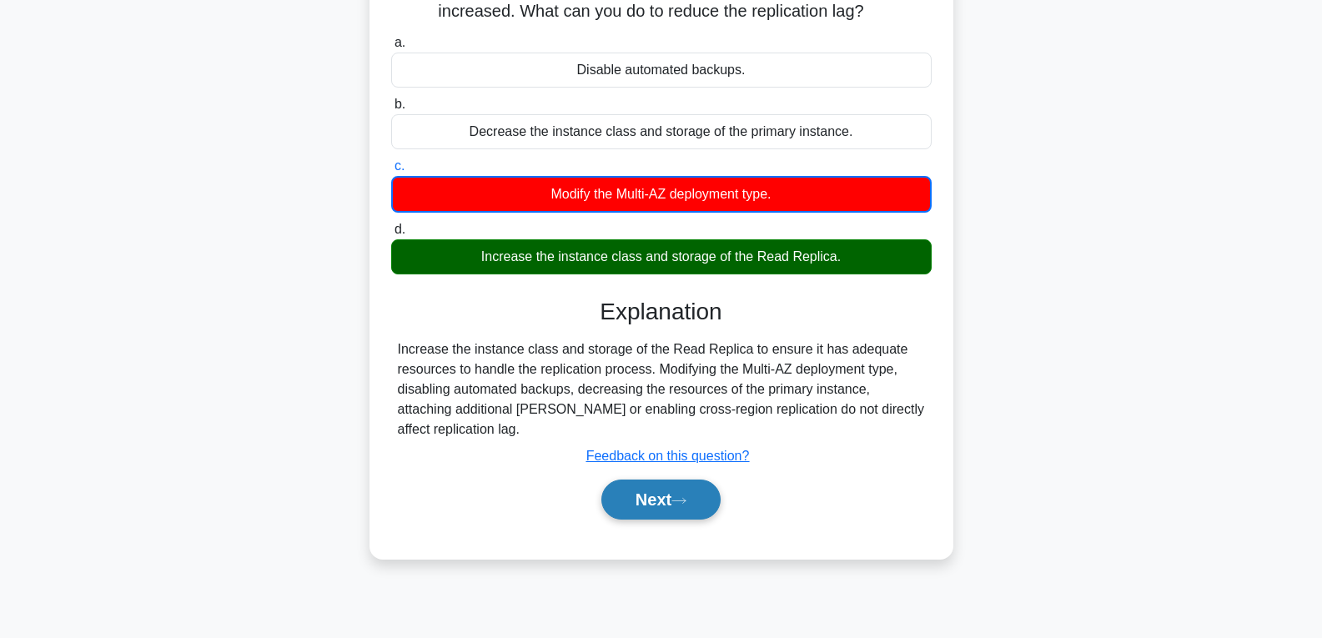
click at [686, 496] on icon at bounding box center [678, 500] width 15 height 9
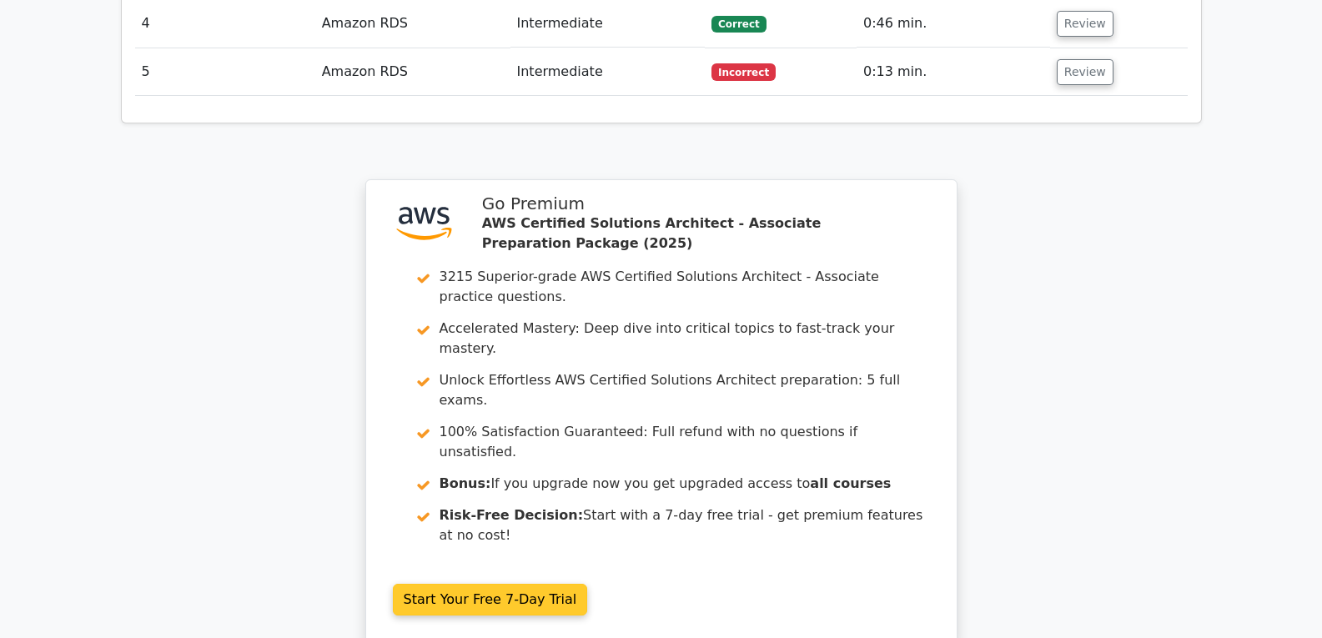
scroll to position [2300, 0]
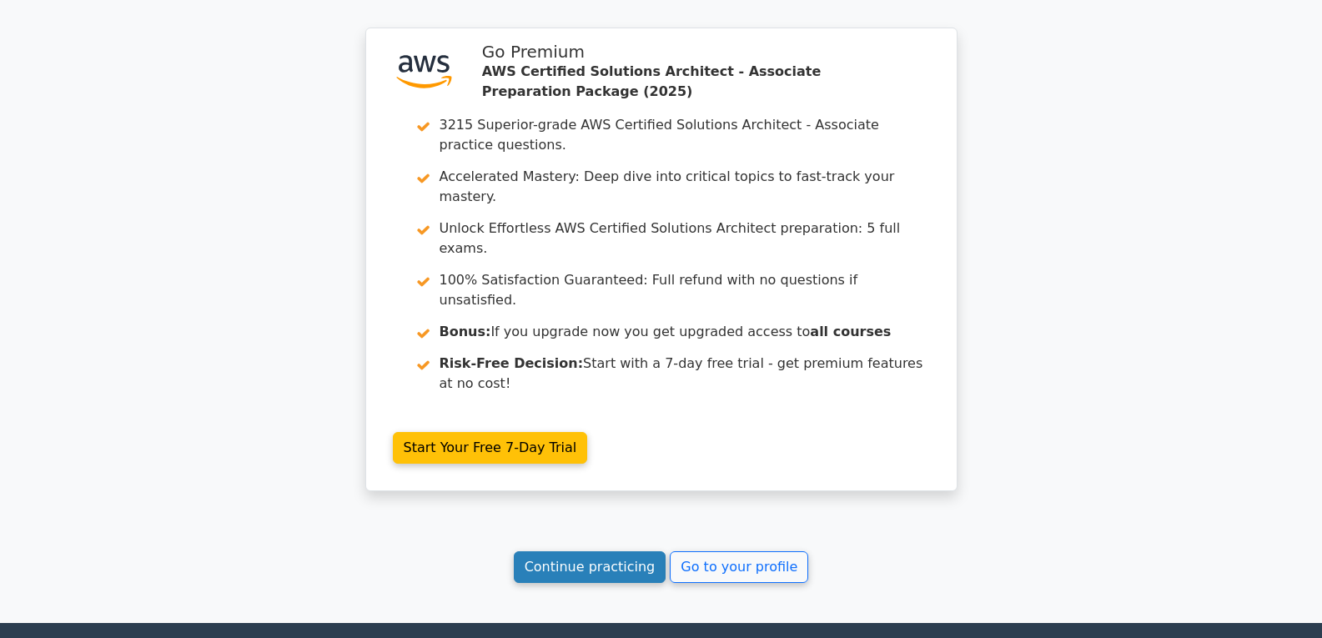
drag, startPoint x: 597, startPoint y: 358, endPoint x: 591, endPoint y: 380, distance: 23.3
click at [589, 551] on link "Continue practicing" at bounding box center [590, 567] width 153 height 32
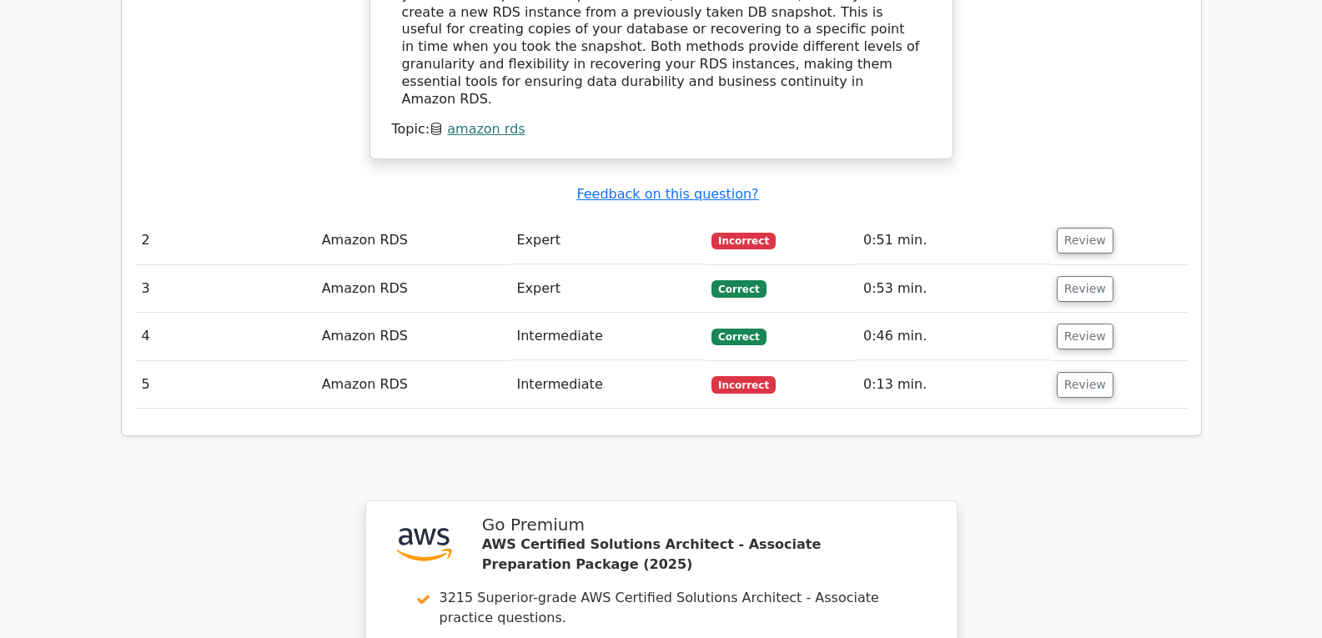
scroll to position [1800, 0]
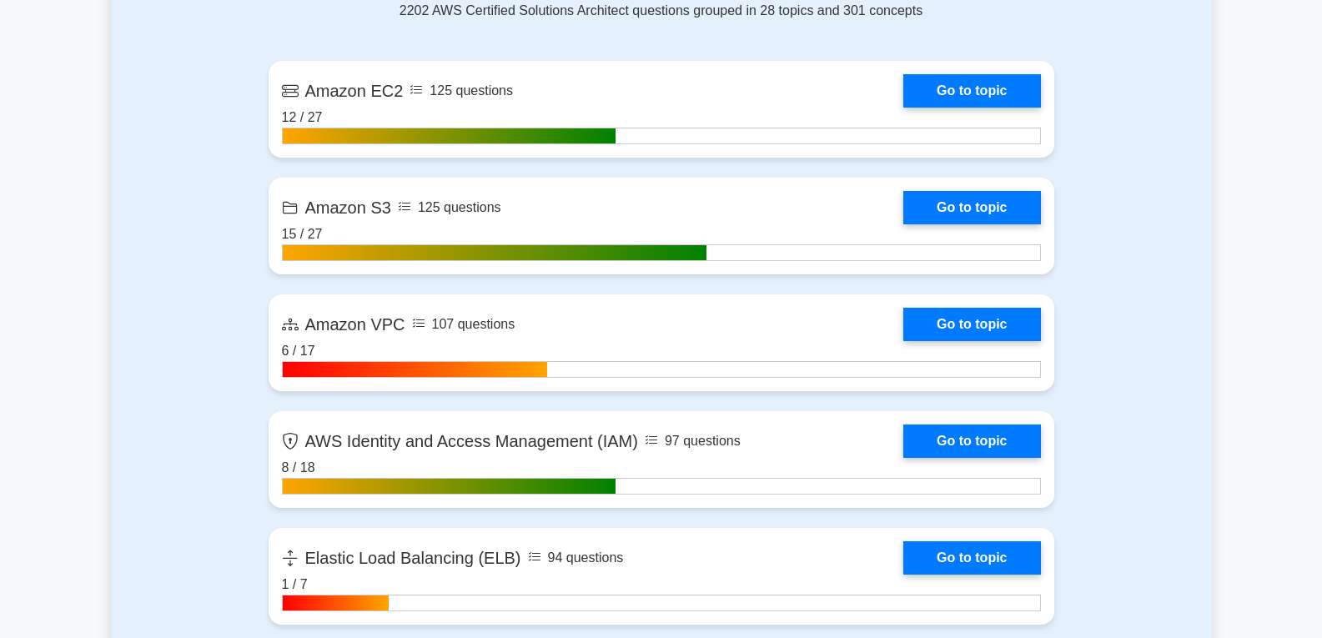
scroll to position [1167, 0]
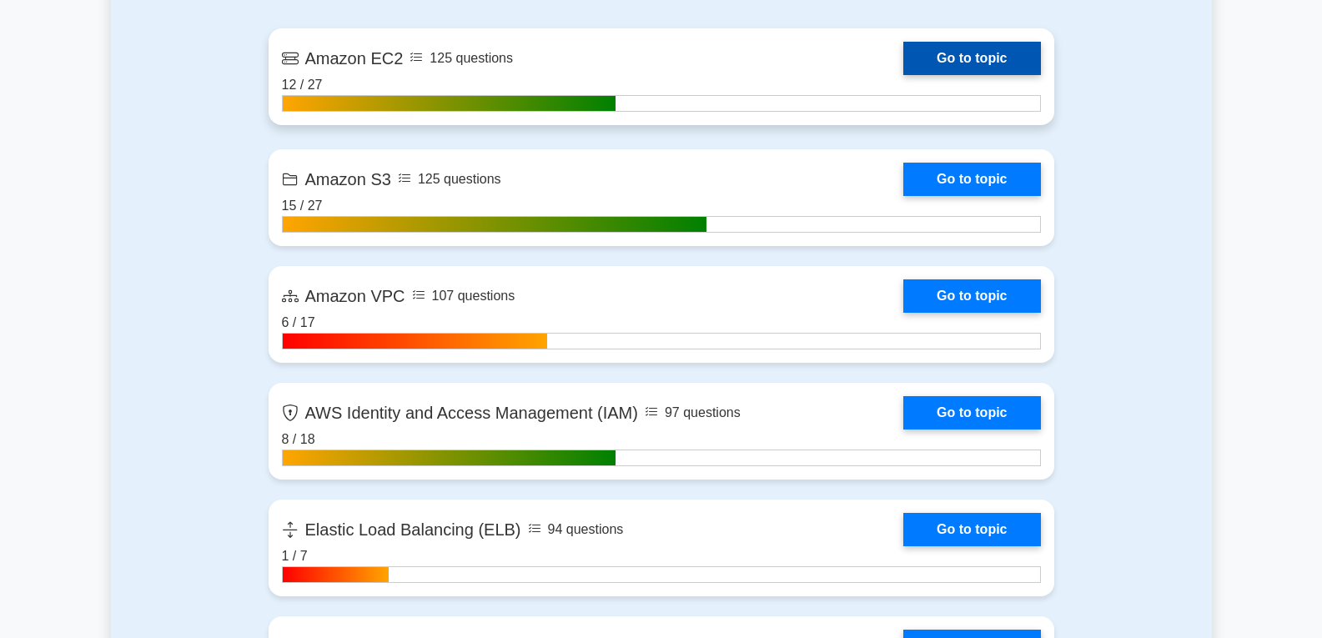
click at [990, 57] on link "Go to topic" at bounding box center [971, 58] width 137 height 33
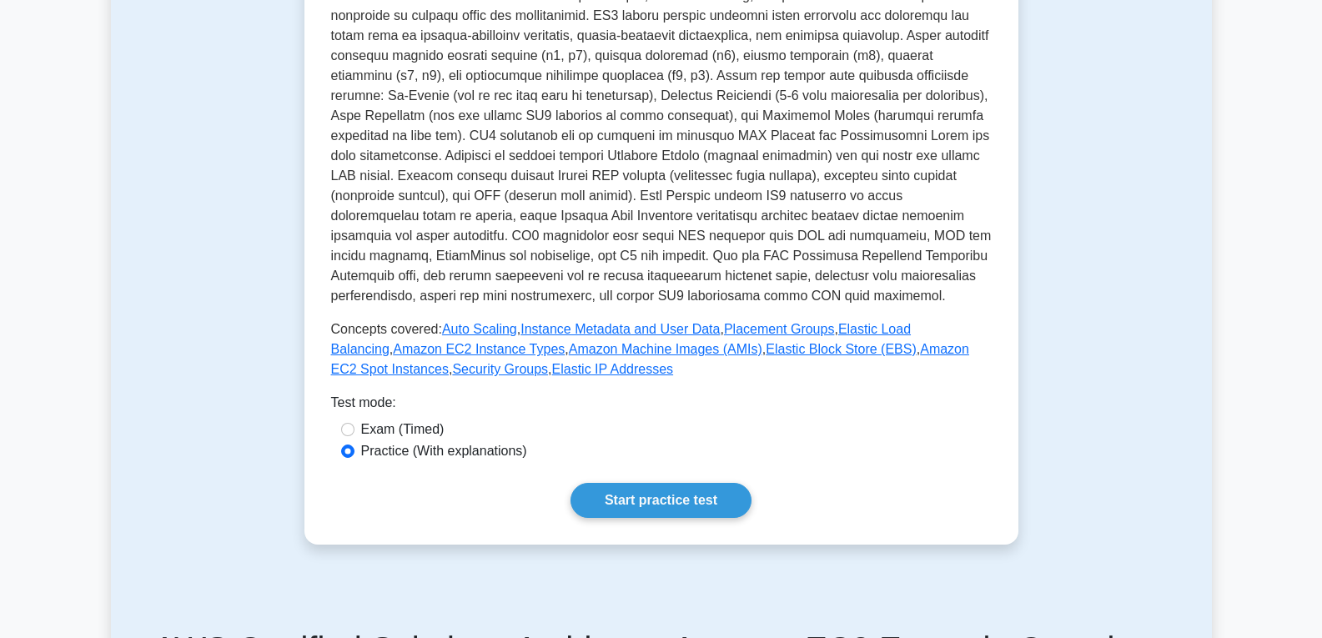
scroll to position [417, 0]
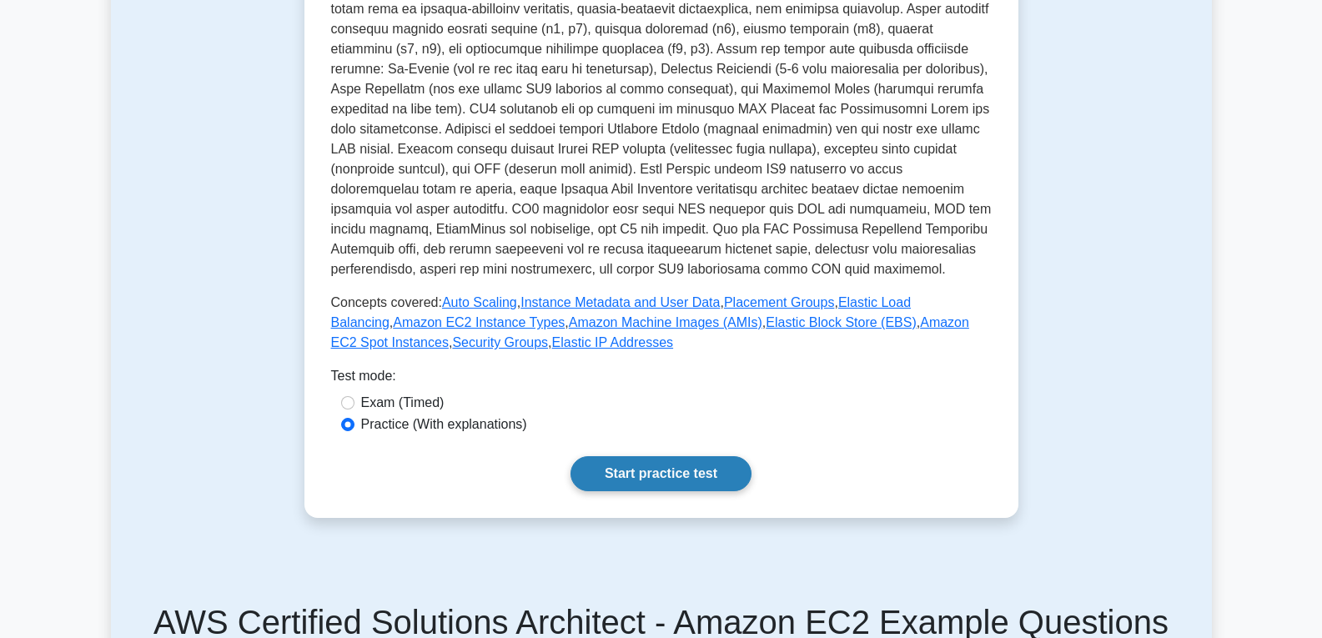
click at [680, 469] on link "Start practice test" at bounding box center [660, 473] width 181 height 35
